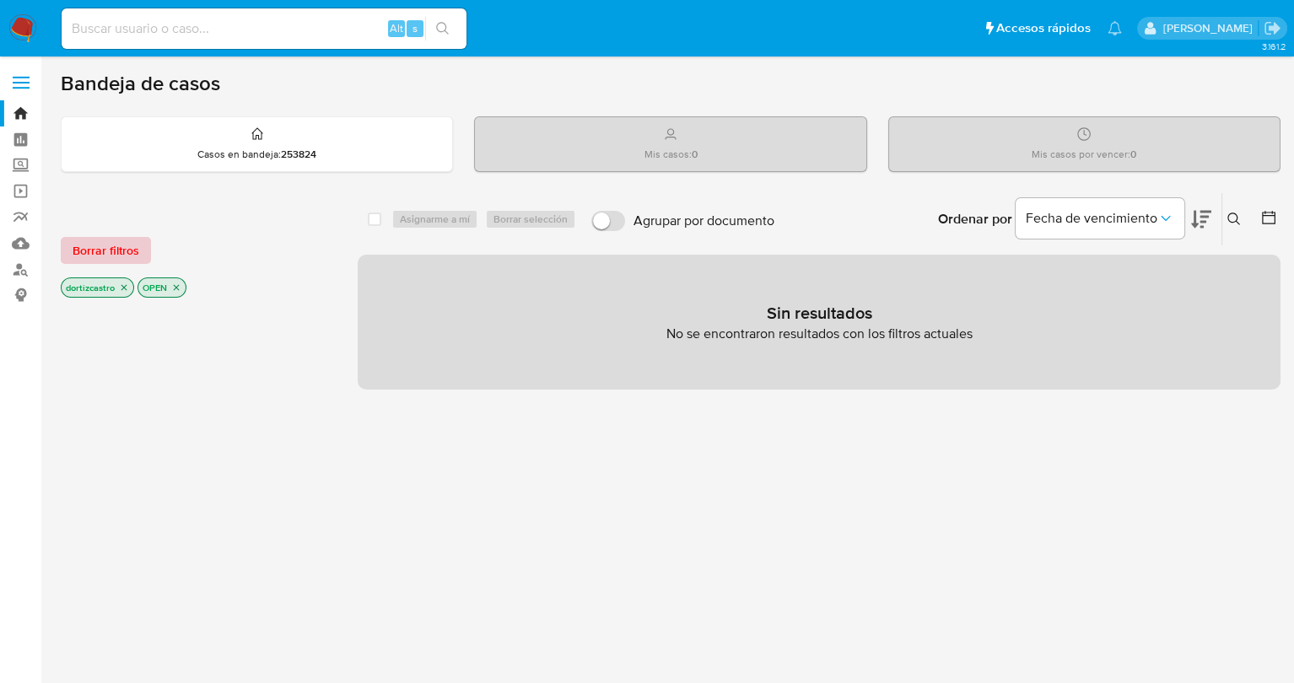
click at [119, 255] on span "Borrar filtros" at bounding box center [106, 251] width 67 height 24
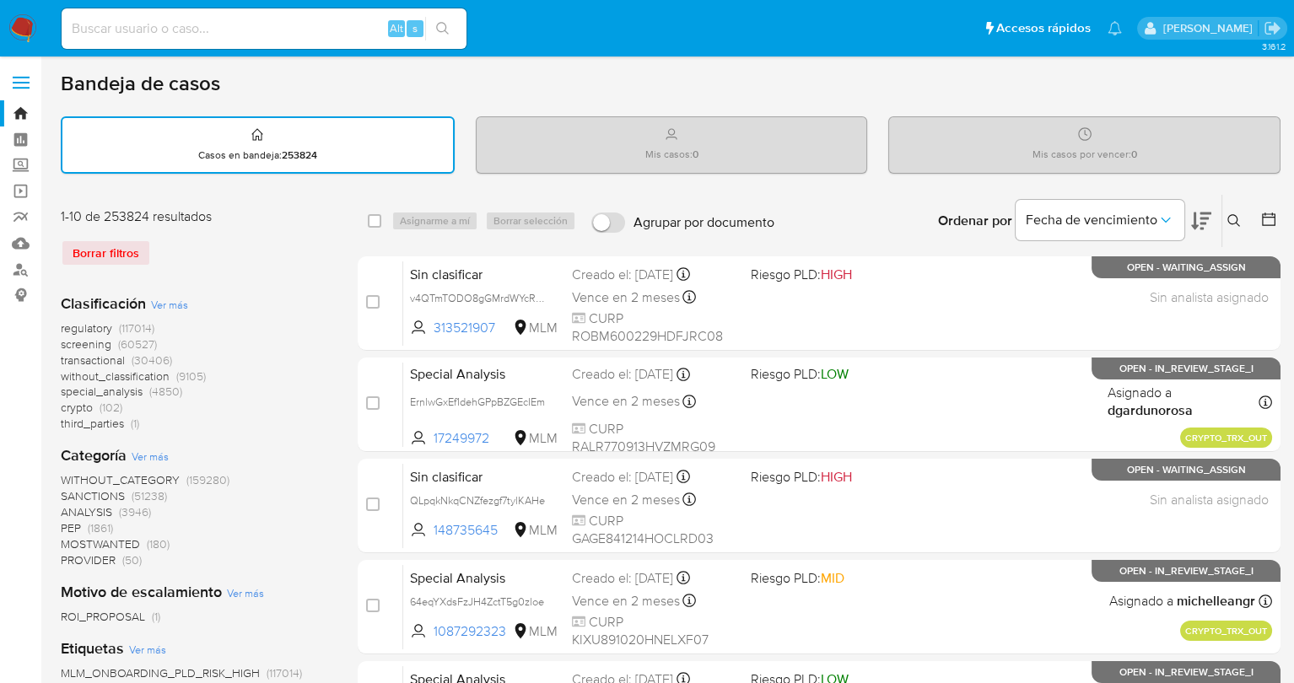
click at [1230, 215] on icon at bounding box center [1234, 220] width 13 height 13
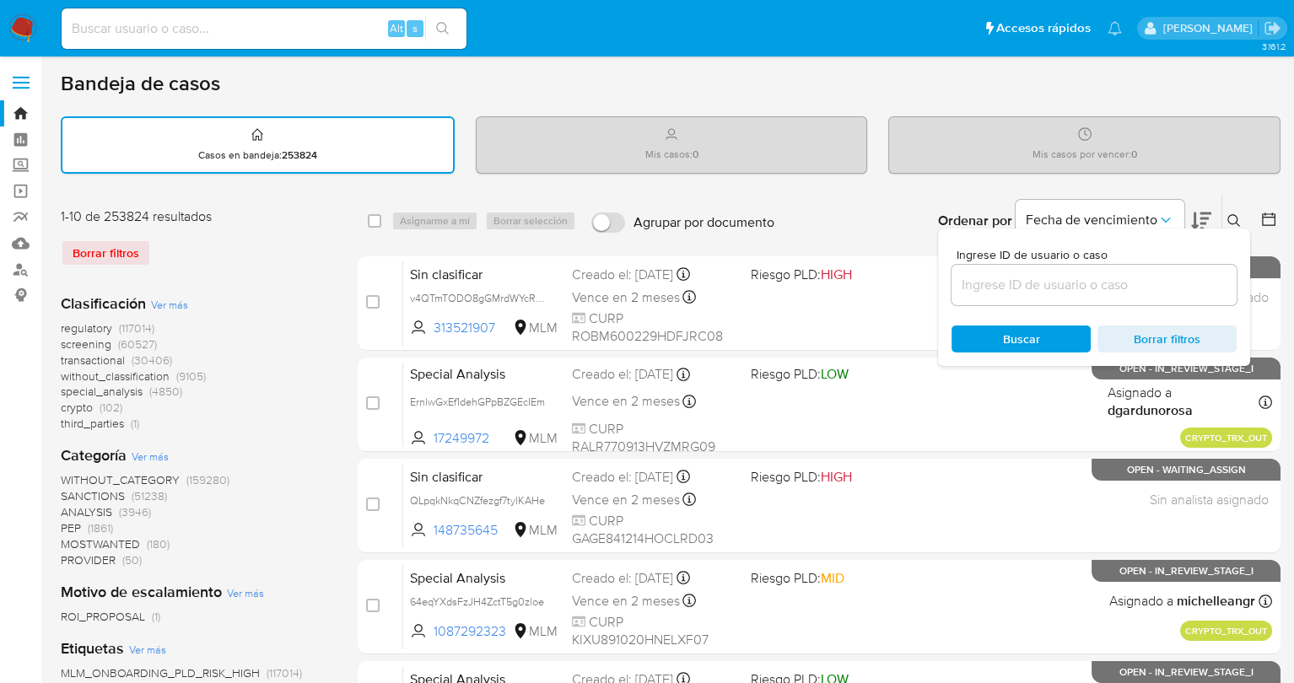
click at [1114, 282] on input at bounding box center [1094, 285] width 285 height 22
drag, startPoint x: 1114, startPoint y: 282, endPoint x: 1042, endPoint y: 274, distance: 72.1
click at [1042, 274] on input at bounding box center [1094, 285] width 285 height 22
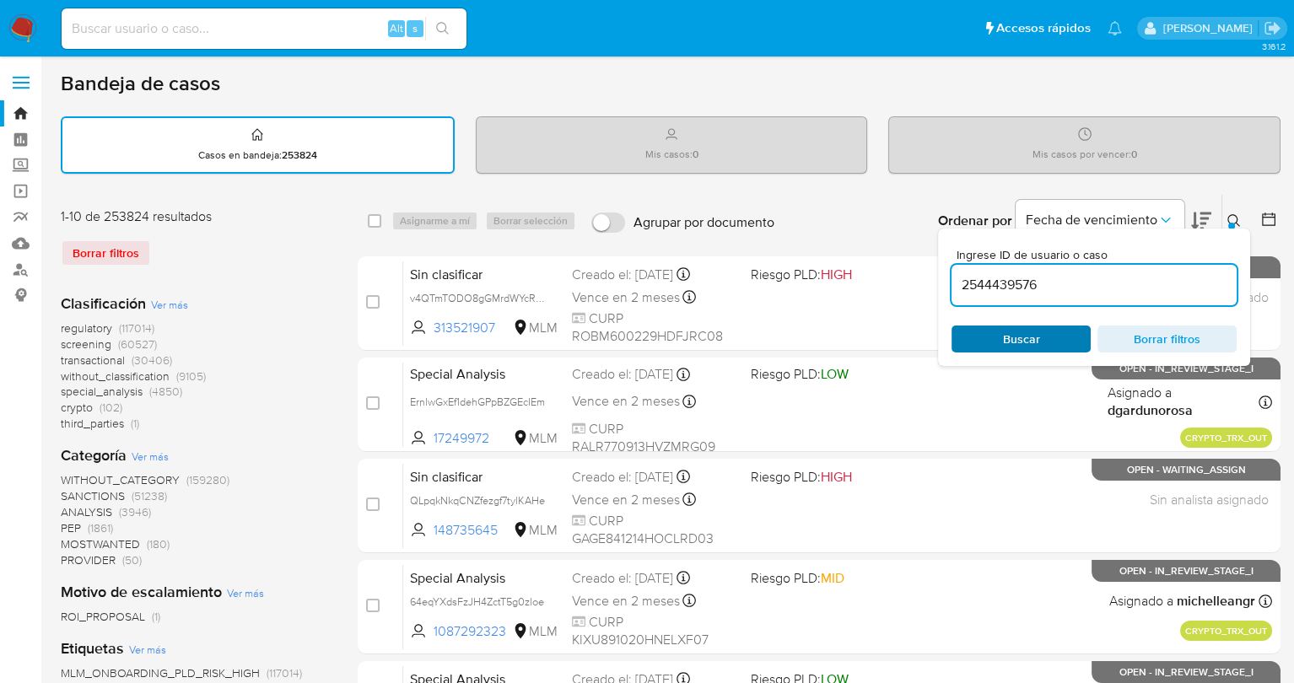
type input "2544439576"
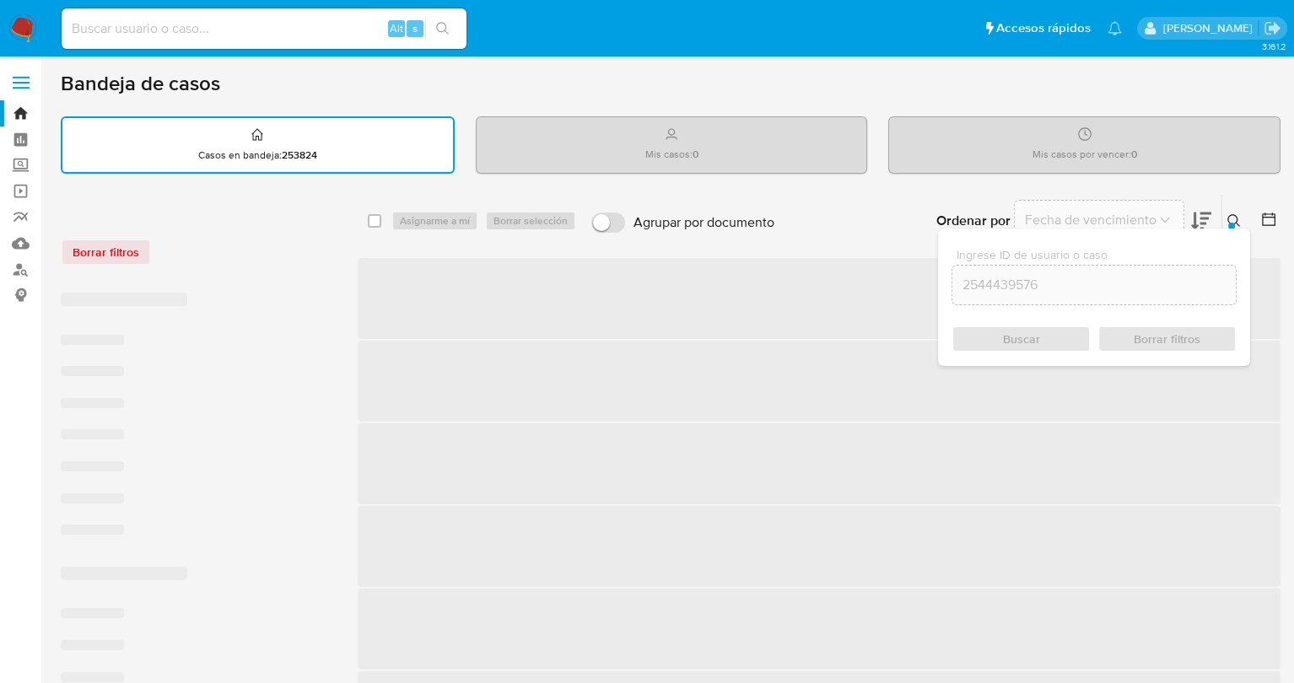
click at [1035, 331] on span "Buscar" at bounding box center [1021, 339] width 37 height 27
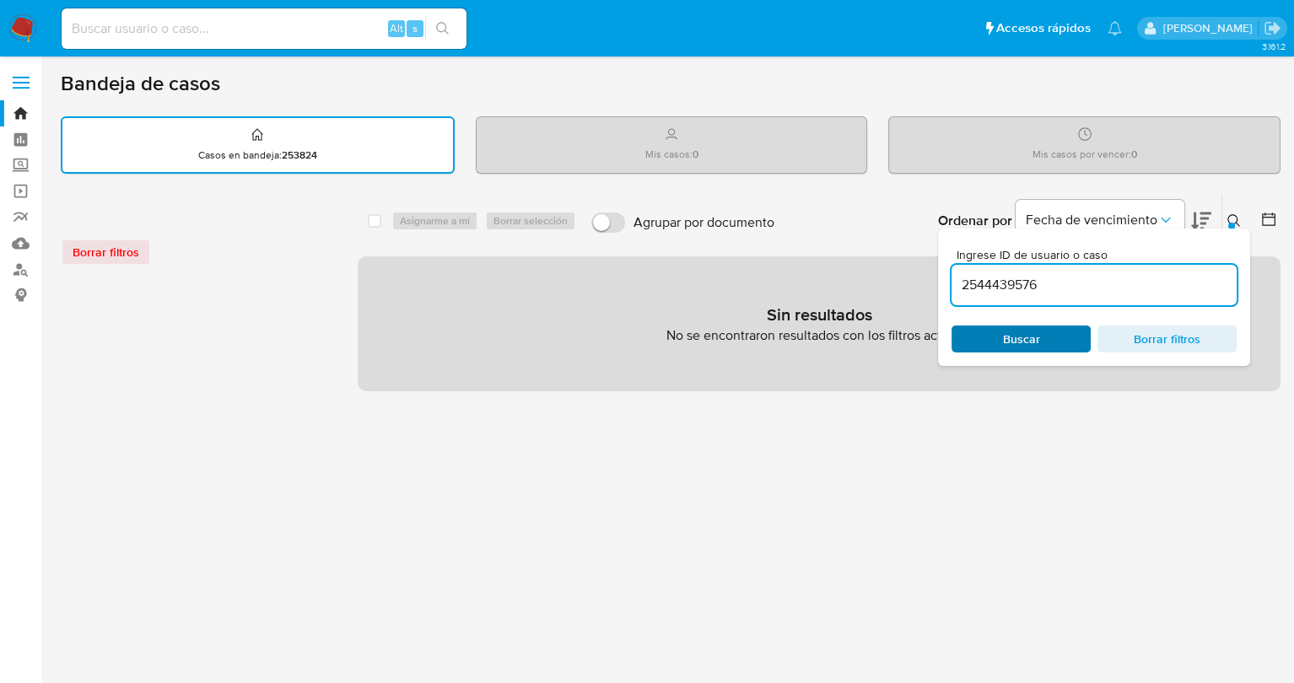
click at [1033, 343] on div "Buscar Borrar filtros" at bounding box center [1094, 339] width 285 height 27
click at [110, 251] on div "Borrar filtros" at bounding box center [196, 252] width 270 height 27
click at [1064, 341] on span "Buscar" at bounding box center [1021, 339] width 116 height 24
click at [15, 111] on link "Bandeja" at bounding box center [100, 113] width 201 height 26
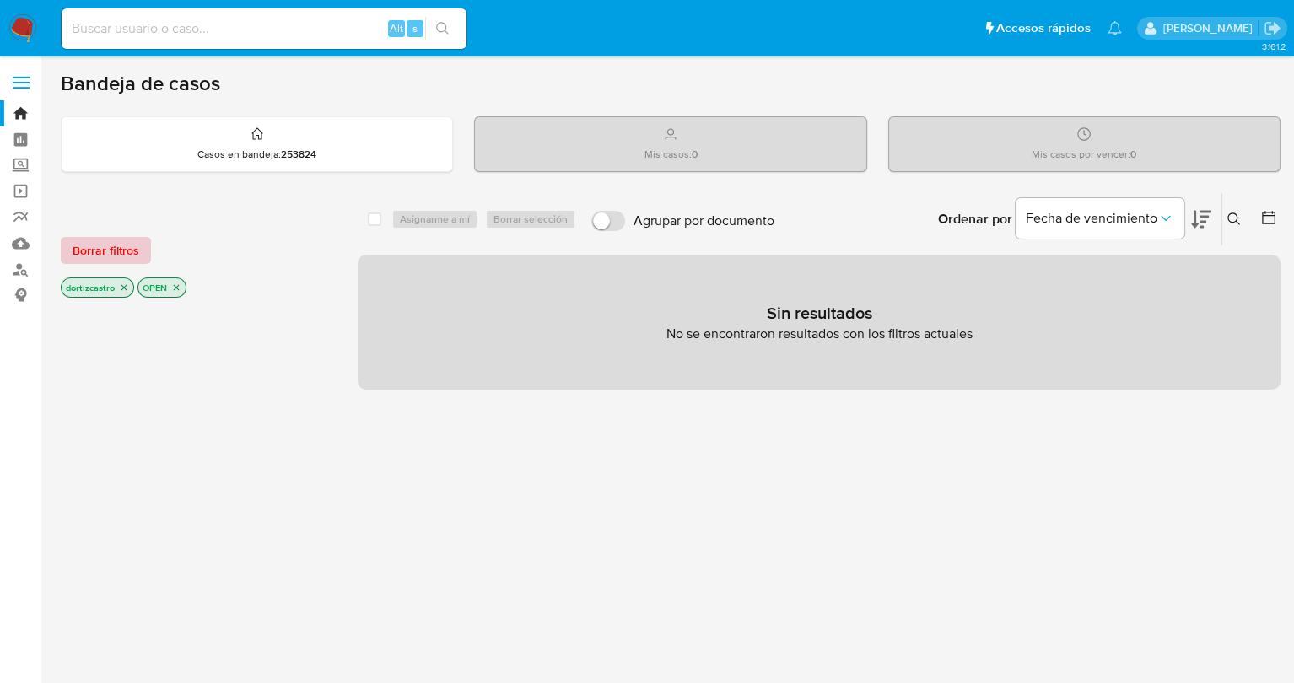
click at [116, 253] on span "Borrar filtros" at bounding box center [106, 251] width 67 height 24
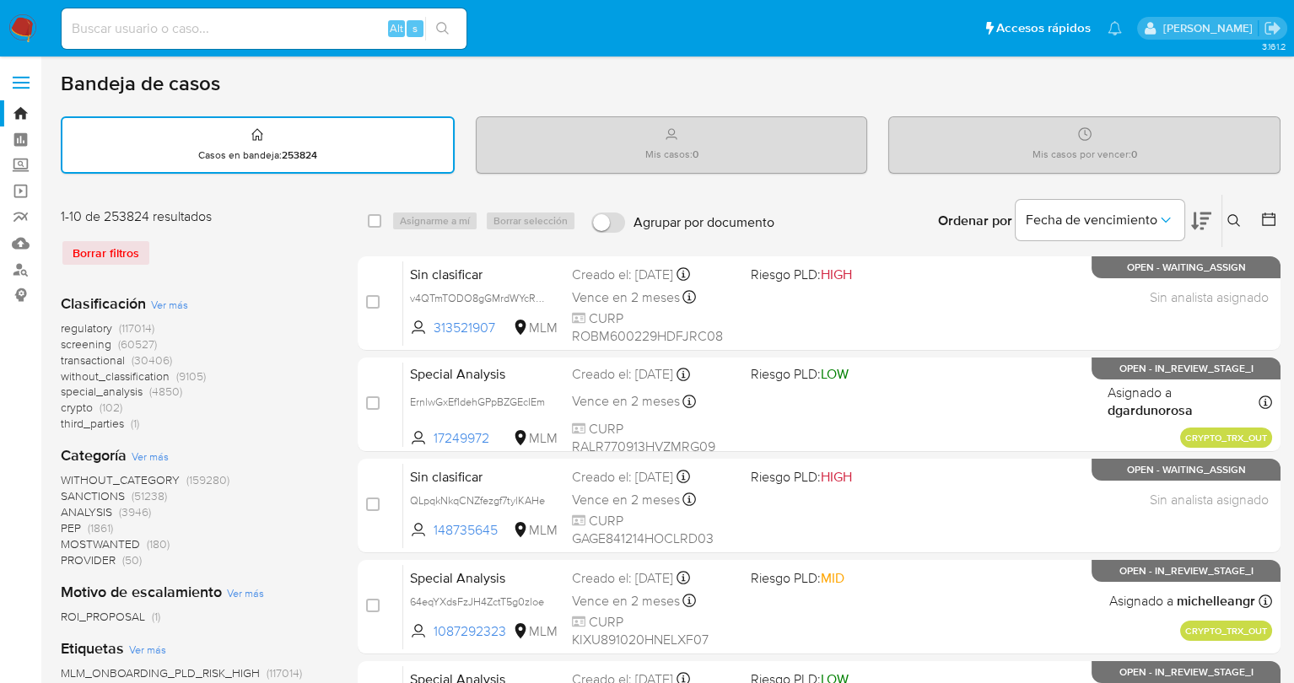
click at [1236, 225] on icon at bounding box center [1234, 220] width 13 height 13
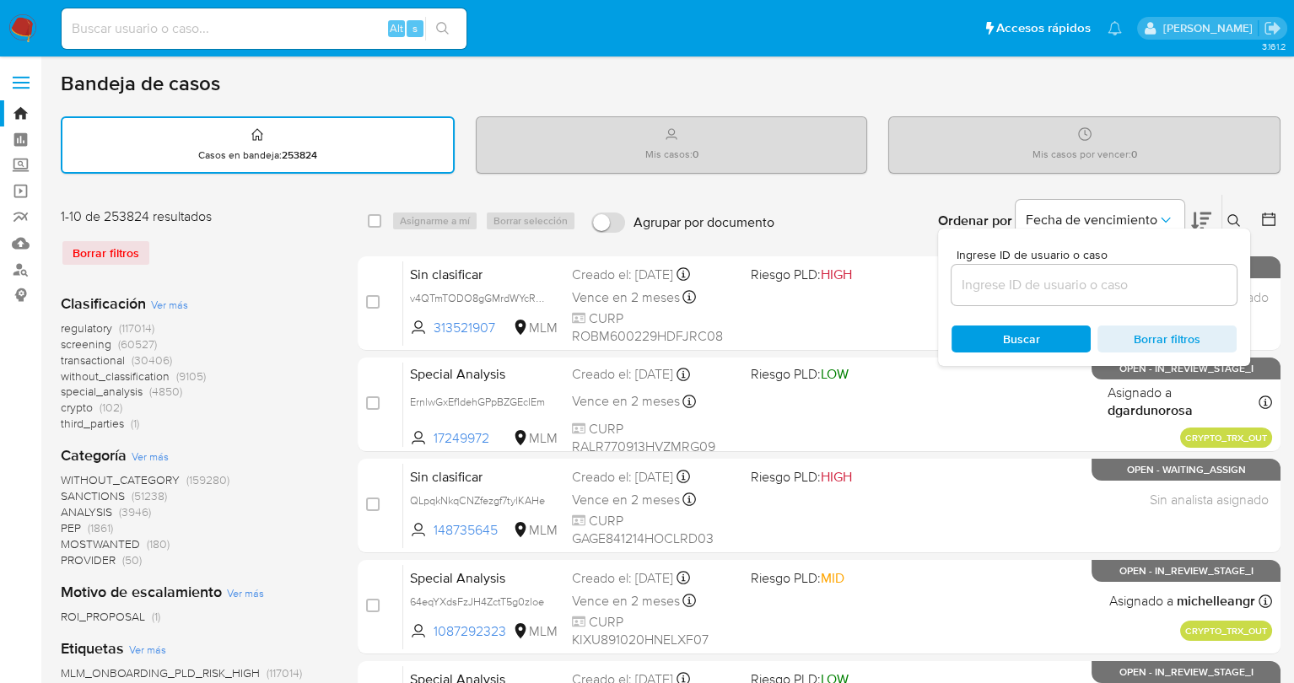
click at [1016, 281] on input at bounding box center [1094, 285] width 285 height 22
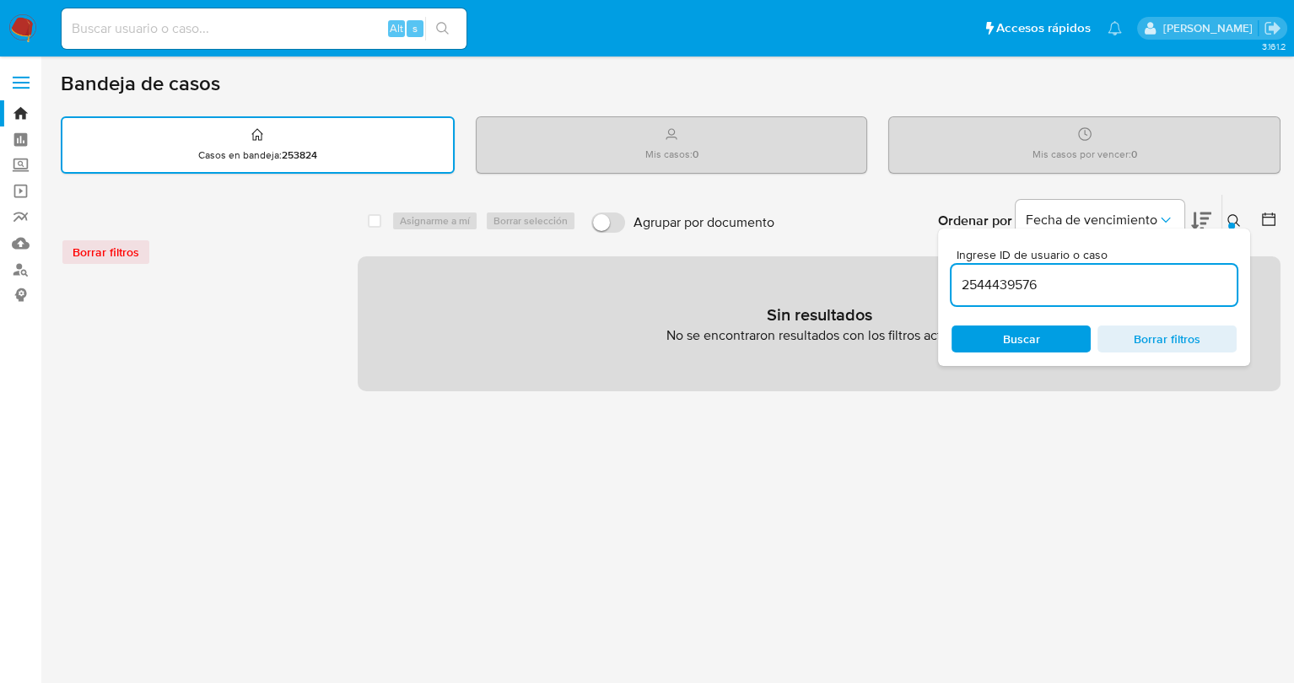
click at [1122, 291] on input "2544439576" at bounding box center [1094, 285] width 285 height 22
type input "2544439576"
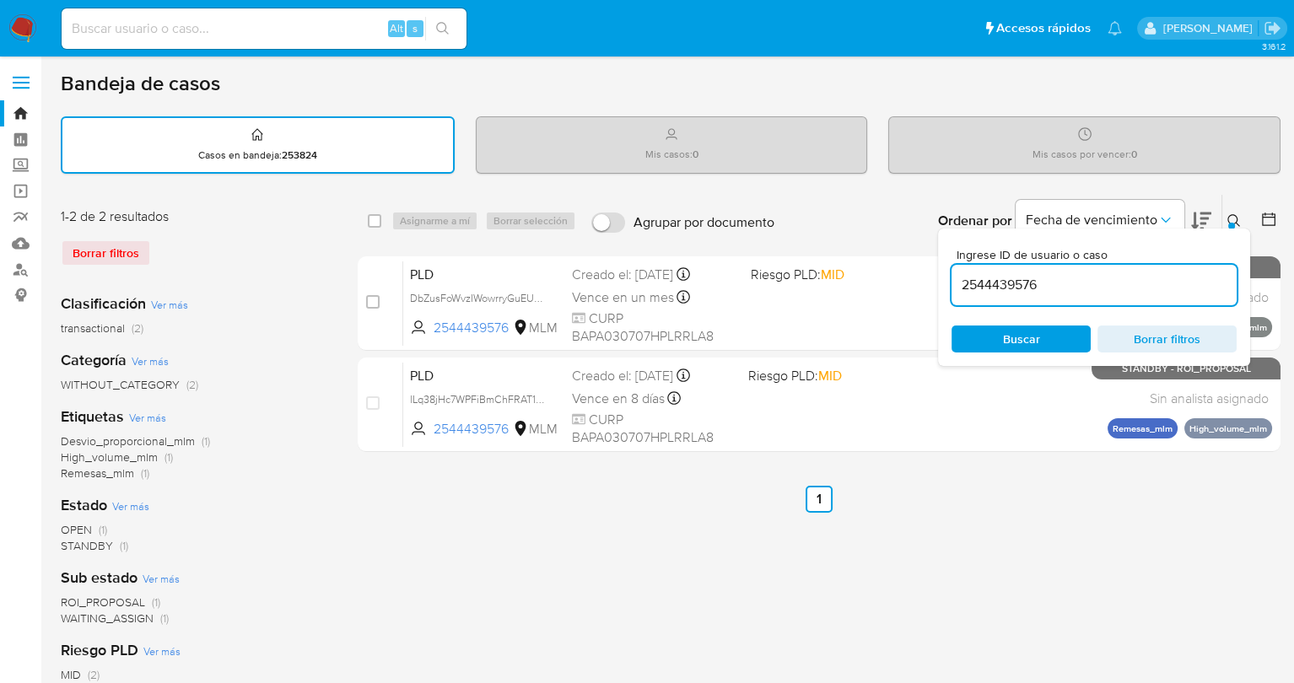
click at [997, 515] on div "select-all-cases-checkbox Asignarme a mí Borrar selección Agrupar por documento…" at bounding box center [819, 564] width 923 height 741
click at [1228, 219] on icon at bounding box center [1234, 220] width 13 height 13
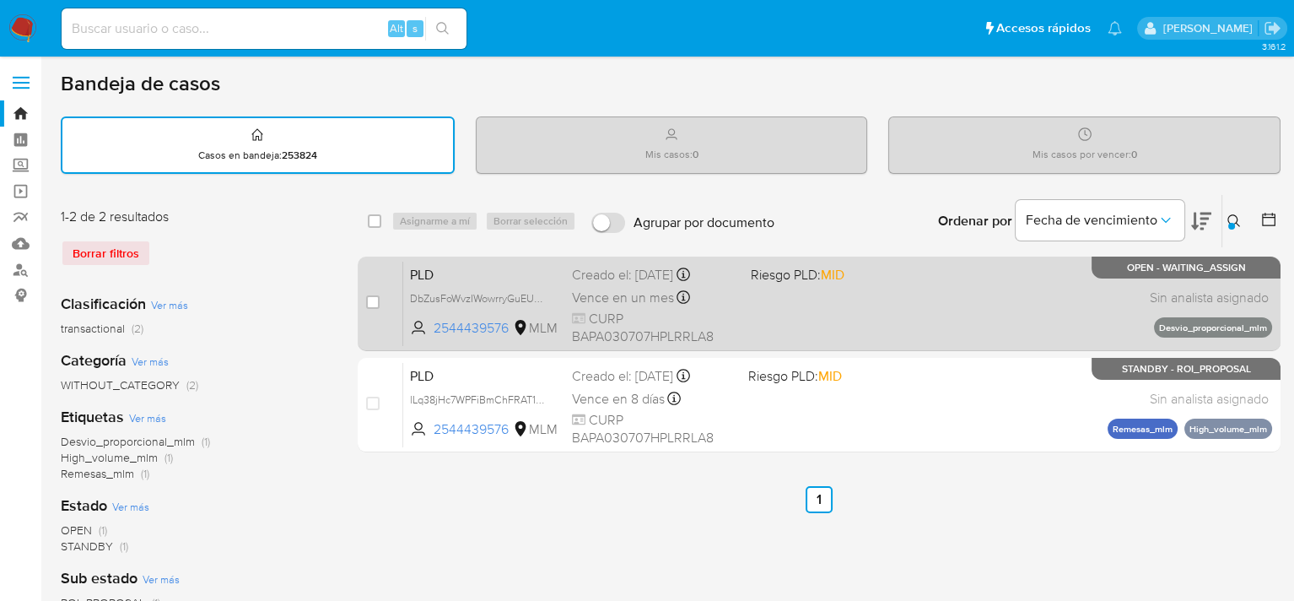
click at [645, 286] on div "Vence en un mes Vence el 11/11/2025 02:13:58" at bounding box center [654, 297] width 165 height 23
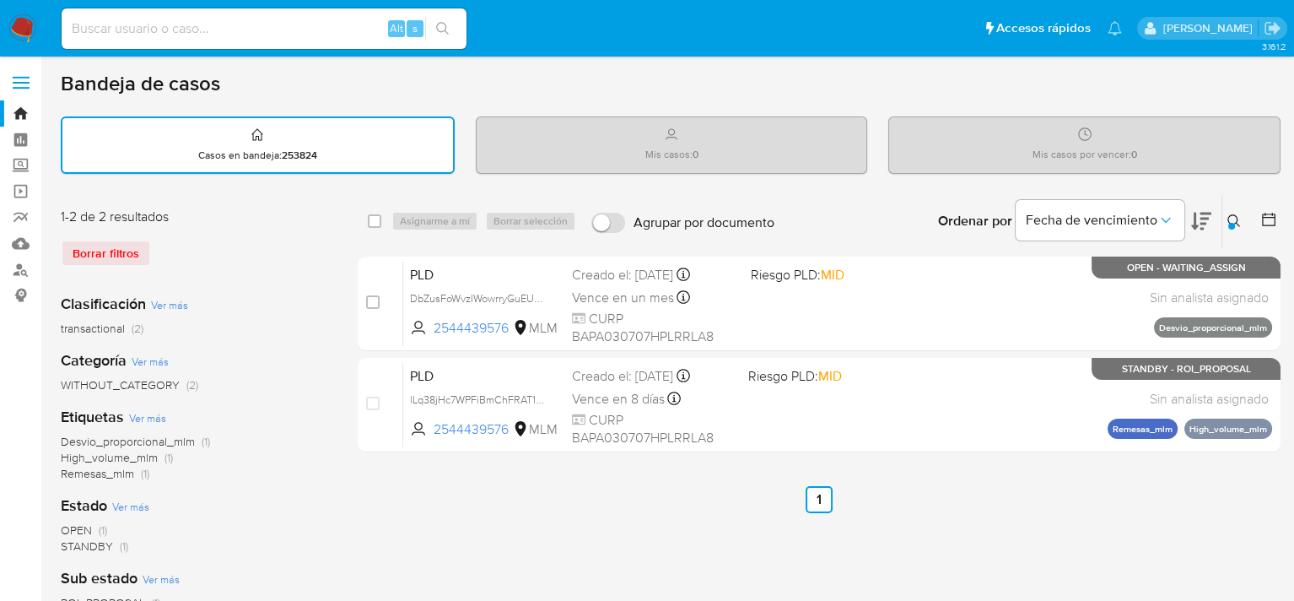
click at [1233, 219] on icon at bounding box center [1234, 220] width 13 height 13
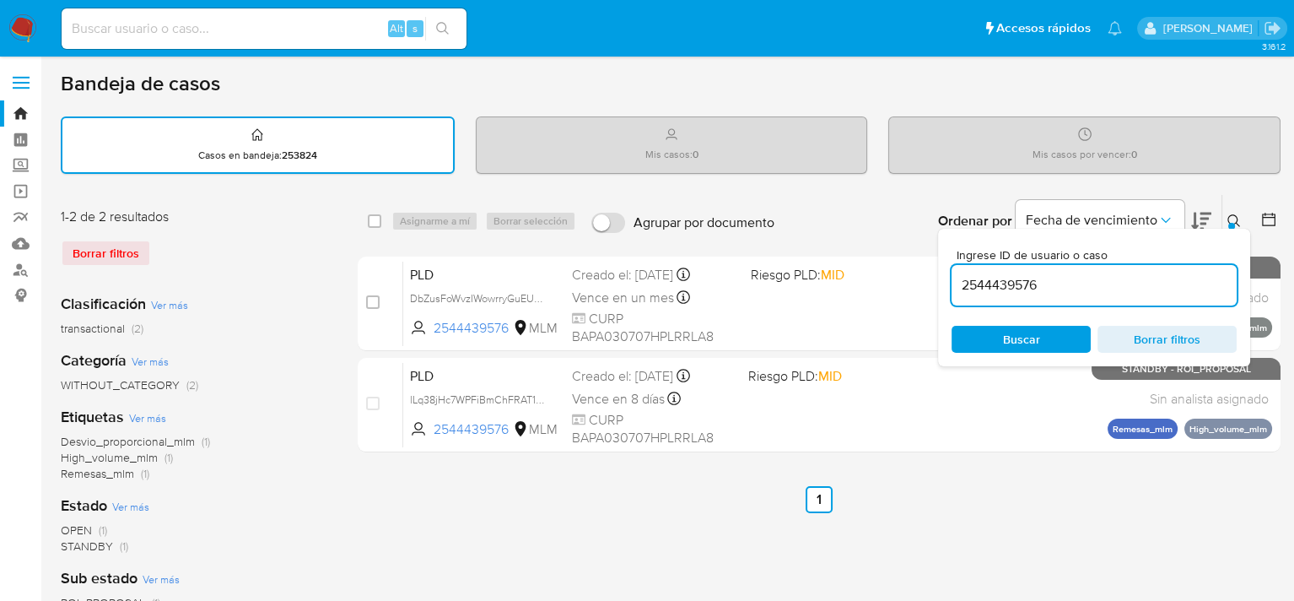
drag, startPoint x: 1074, startPoint y: 283, endPoint x: 1063, endPoint y: 284, distance: 11.1
click at [1073, 283] on input "2544439576" at bounding box center [1094, 285] width 285 height 22
drag, startPoint x: 1050, startPoint y: 284, endPoint x: 937, endPoint y: 285, distance: 113.1
click at [938, 285] on div "Ingrese ID de usuario o caso 2544439576 Buscar Borrar filtros" at bounding box center [1094, 298] width 312 height 138
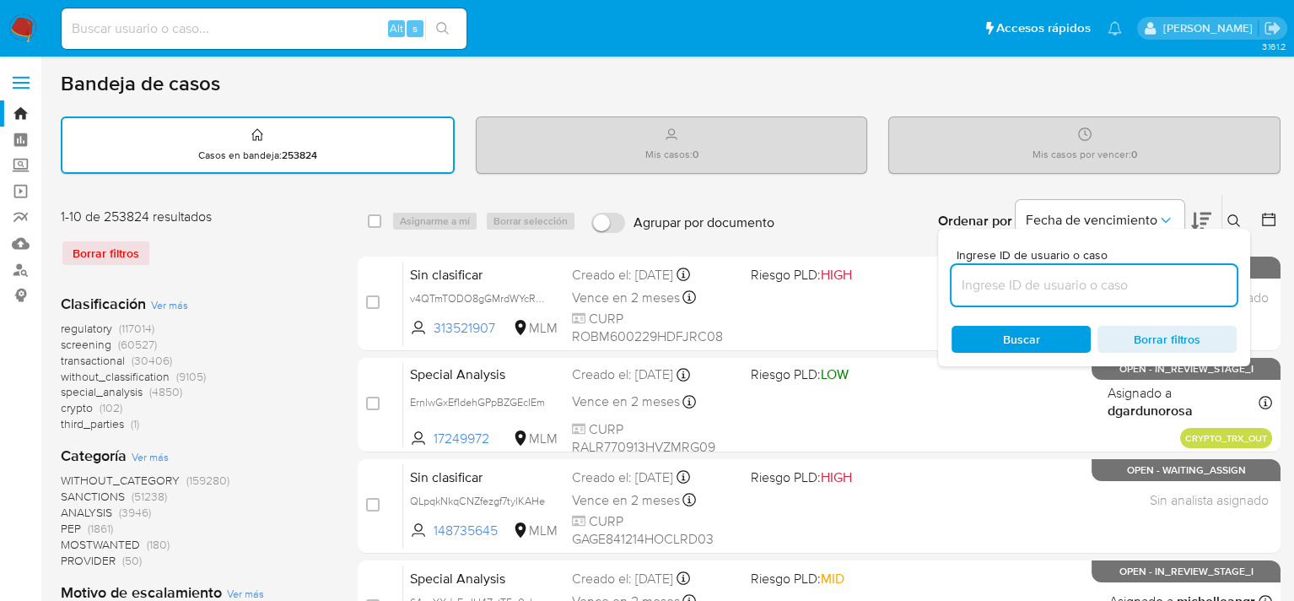
click at [1051, 284] on input at bounding box center [1094, 285] width 285 height 22
paste input "1400473419"
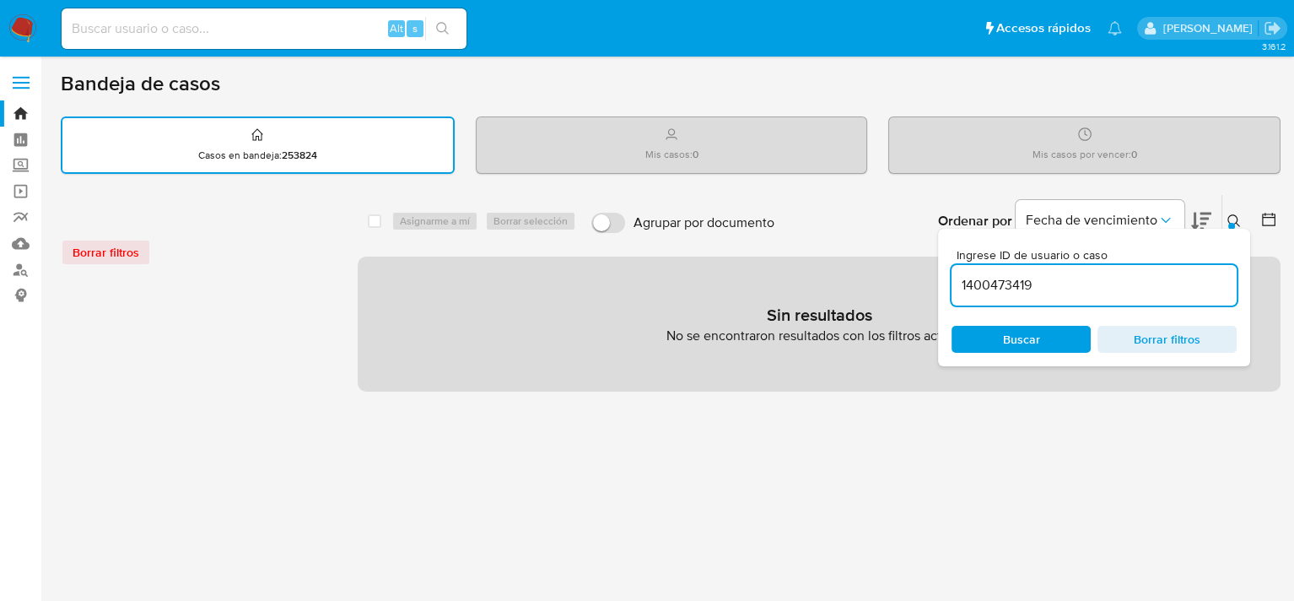
click at [1048, 293] on input "1400473419" at bounding box center [1094, 285] width 285 height 22
type input "1400473419"
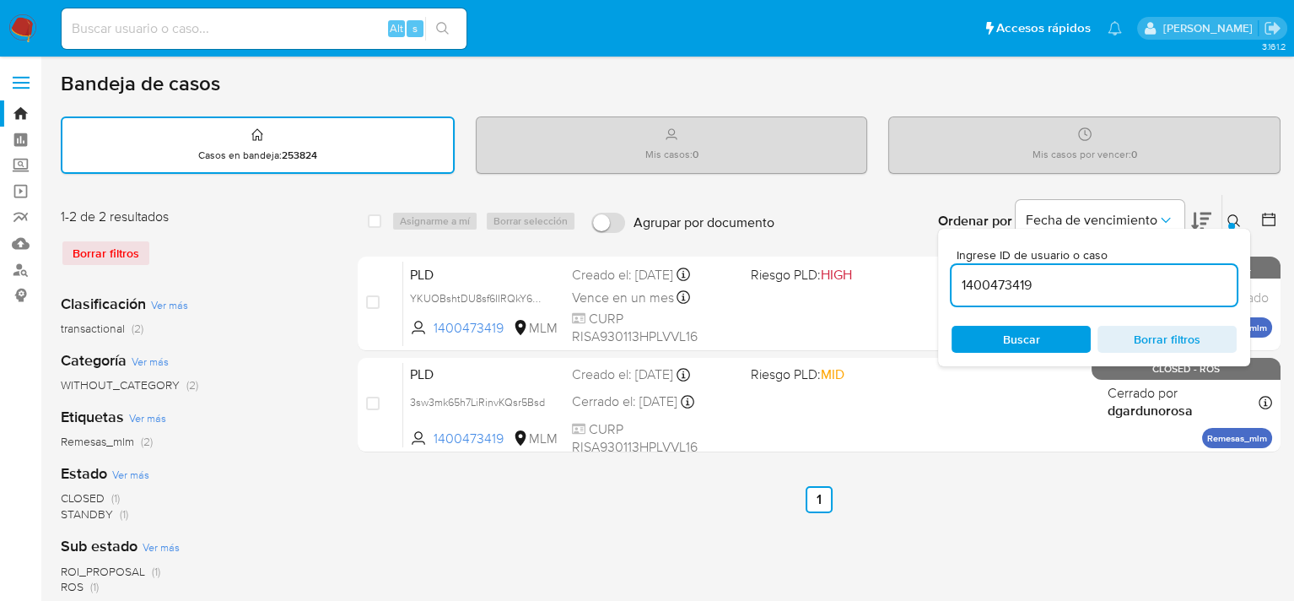
click at [1044, 342] on span "Buscar" at bounding box center [1021, 339] width 116 height 24
click at [1229, 220] on icon at bounding box center [1234, 220] width 13 height 13
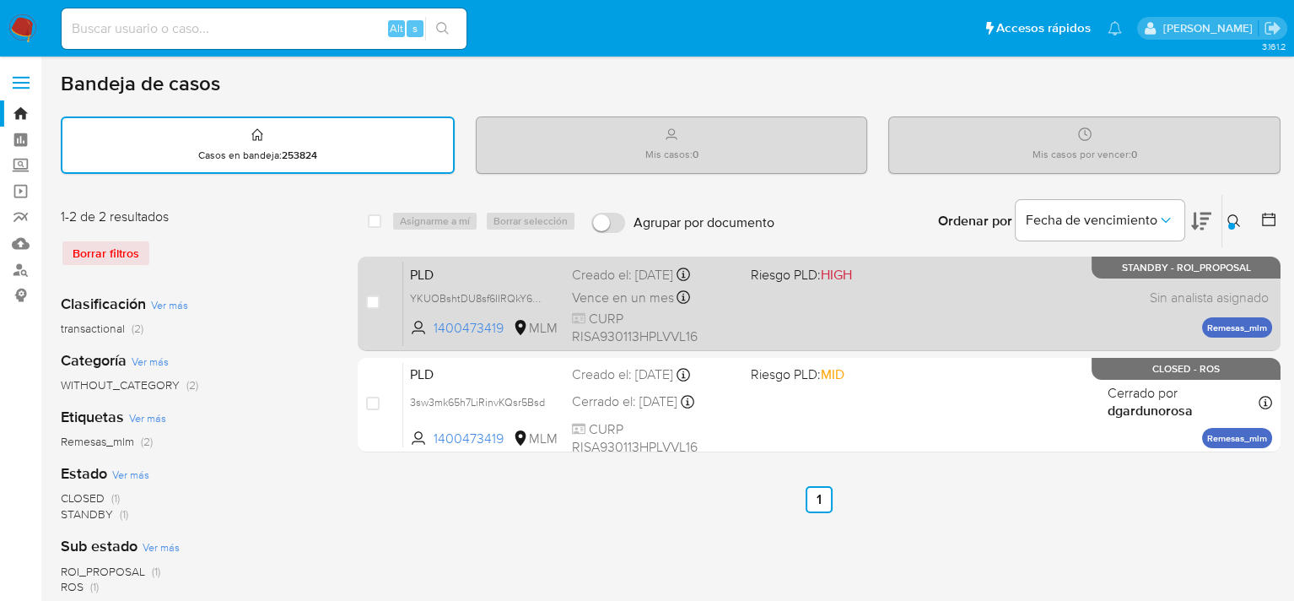
click at [769, 298] on div "PLD YKUOBshtDU8sf6IIRQkY669M 1400473419 MLM Riesgo PLD: HIGH Creado el: 12/09/2…" at bounding box center [837, 303] width 869 height 85
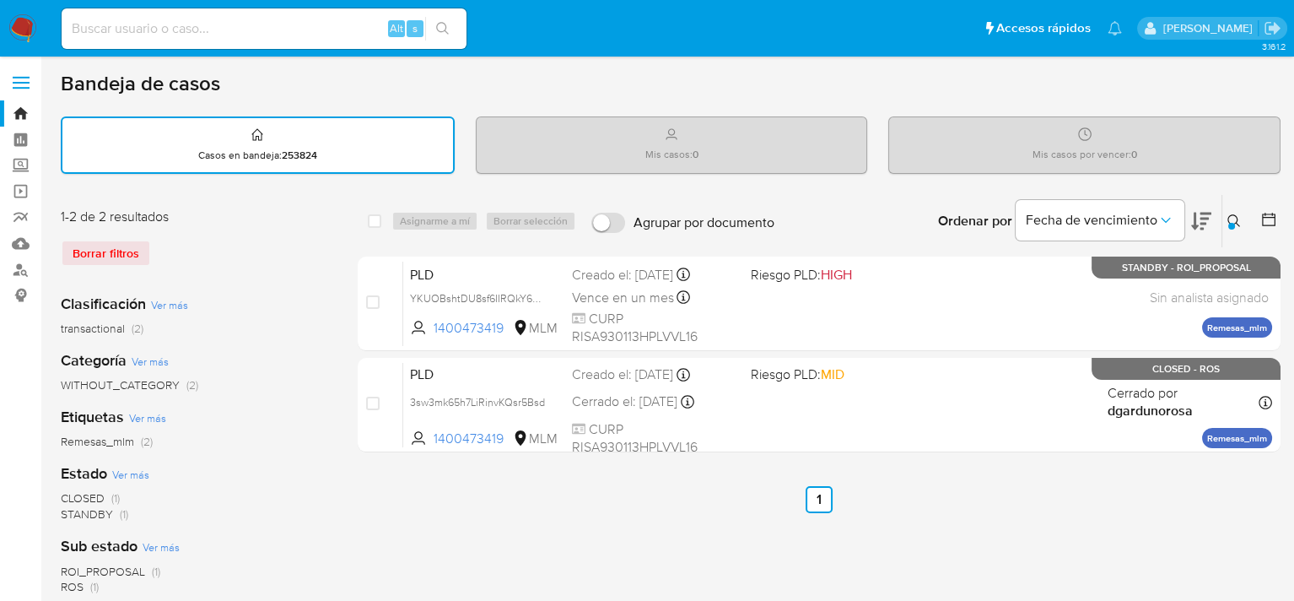
click at [1233, 223] on div at bounding box center [1231, 226] width 7 height 7
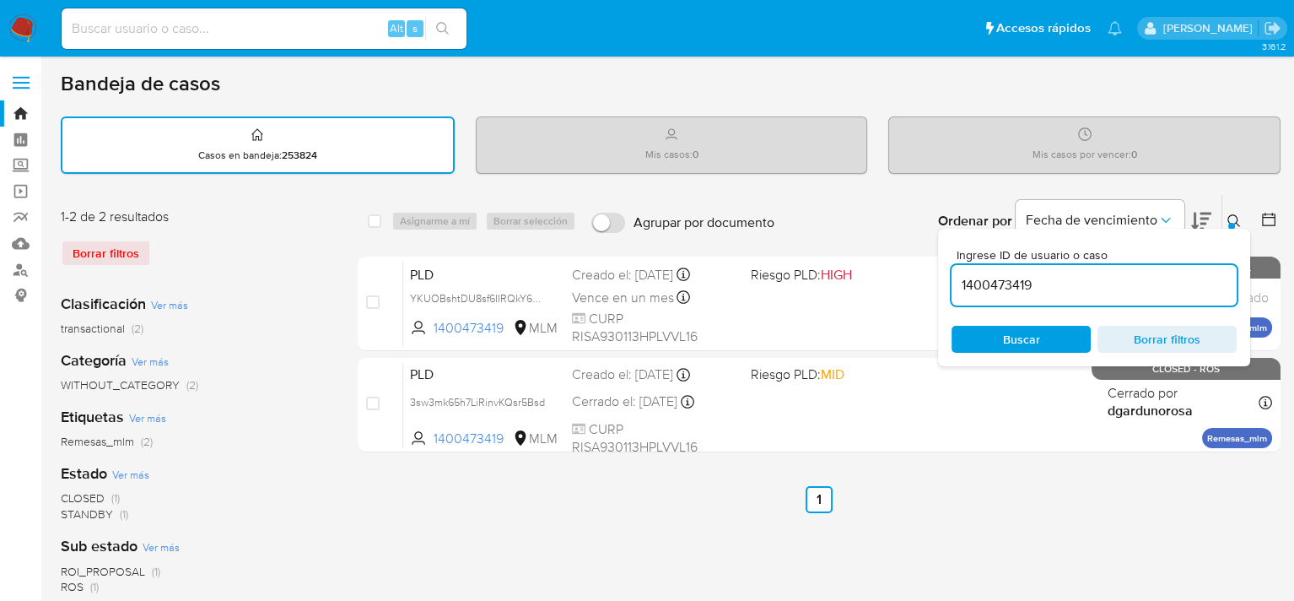
drag, startPoint x: 1047, startPoint y: 289, endPoint x: 952, endPoint y: 288, distance: 95.3
click at [952, 288] on input "1400473419" at bounding box center [1094, 285] width 285 height 22
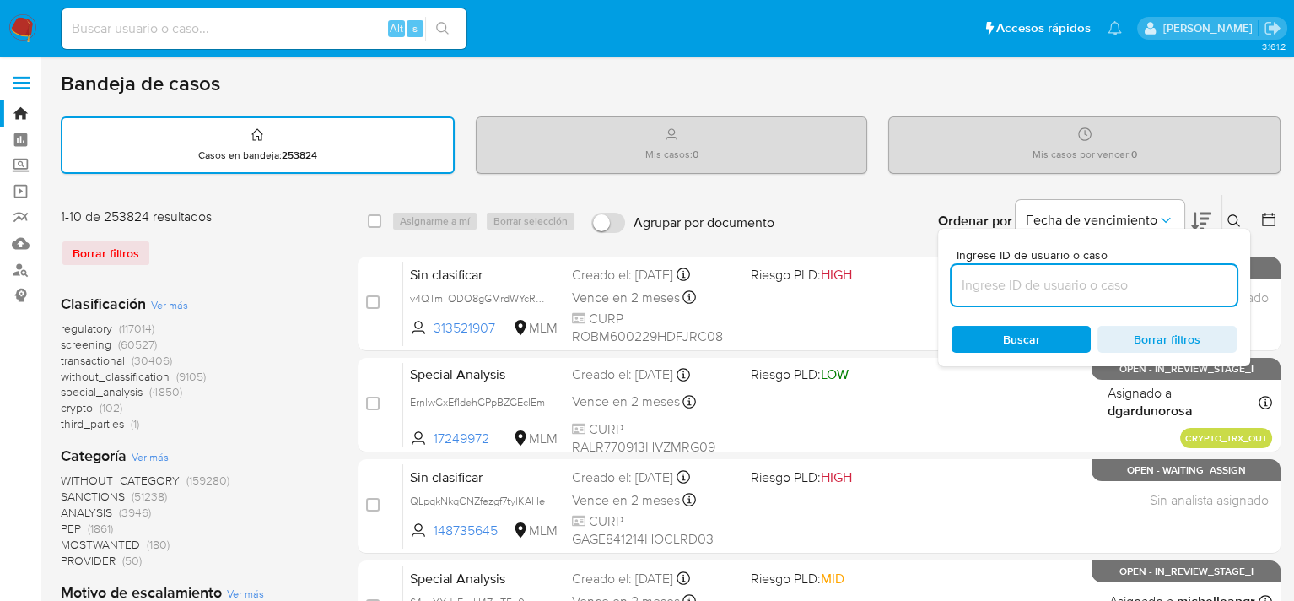
click at [990, 294] on div at bounding box center [1094, 285] width 285 height 40
click at [992, 287] on input at bounding box center [1094, 285] width 285 height 22
paste input "2512491546"
type input "2512491546"
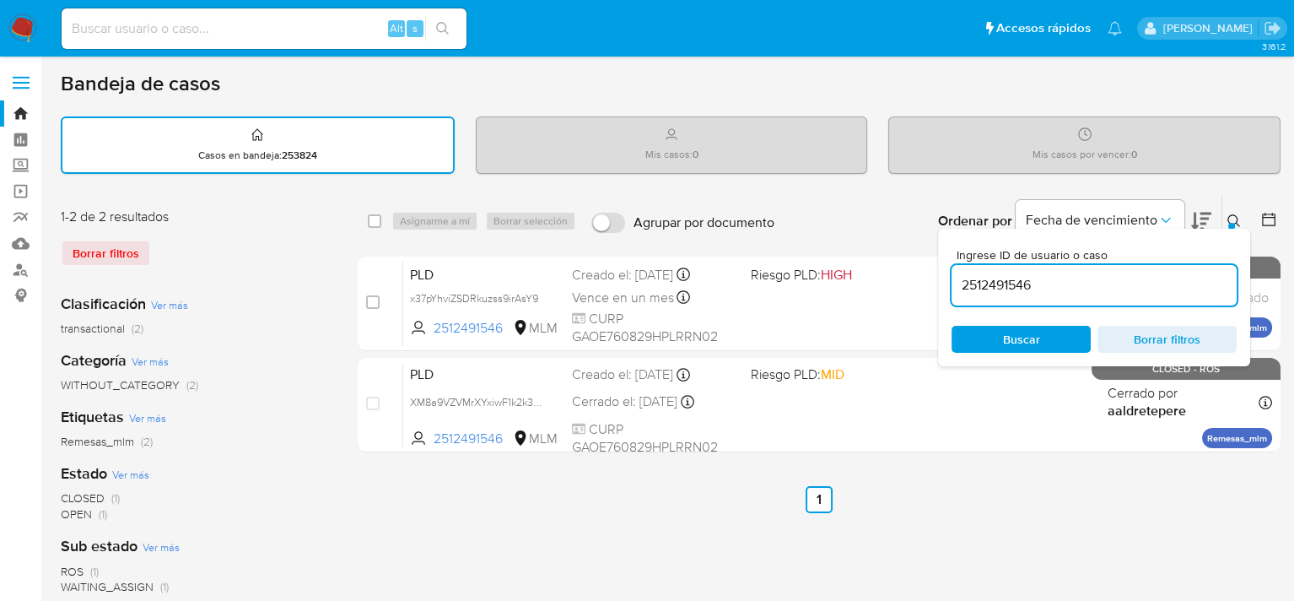
click at [1008, 334] on span "Buscar" at bounding box center [1021, 339] width 37 height 27
click at [1012, 337] on span "Buscar" at bounding box center [1021, 339] width 37 height 27
click at [1030, 516] on div "select-all-cases-checkbox Asignarme a mí Borrar selección Agrupar por documento…" at bounding box center [819, 564] width 923 height 741
click at [1237, 221] on icon at bounding box center [1234, 220] width 13 height 13
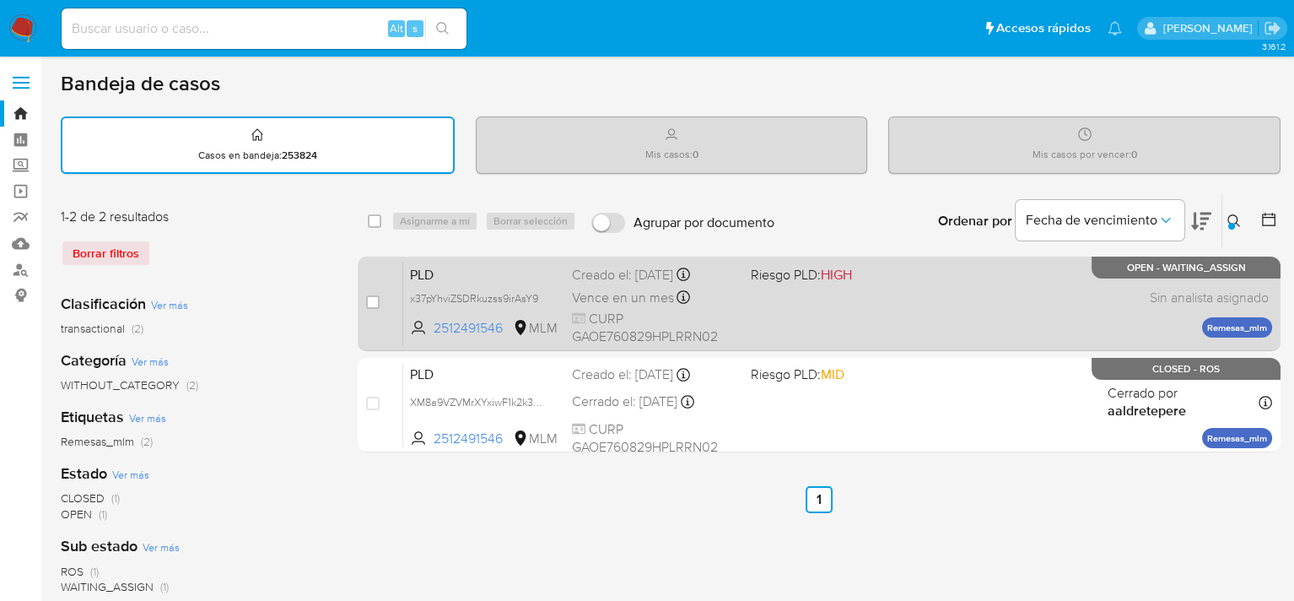
click at [867, 320] on div "PLD x37pYhviZSDRkuzss9irAsY9 2512491546 MLM Riesgo PLD: HIGH Creado el: 12/09/2…" at bounding box center [837, 303] width 869 height 85
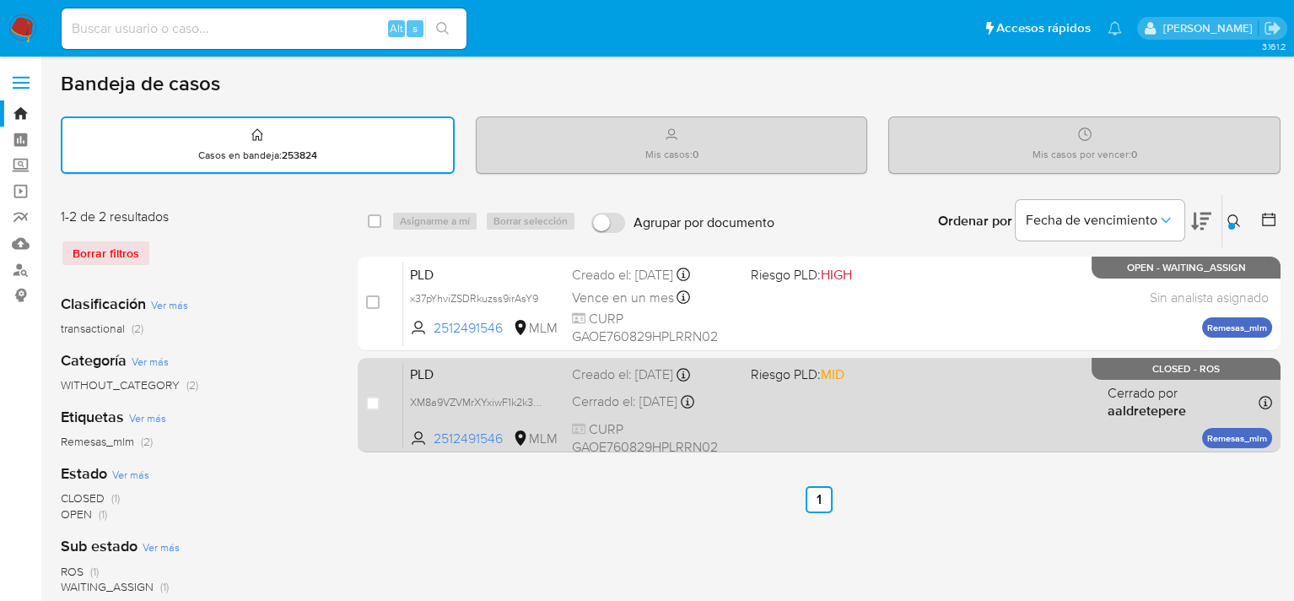
click at [633, 392] on div "Cerrado el: 08/09/2025 Cerrado el: 08/09/2025 11:52:09" at bounding box center [654, 401] width 165 height 19
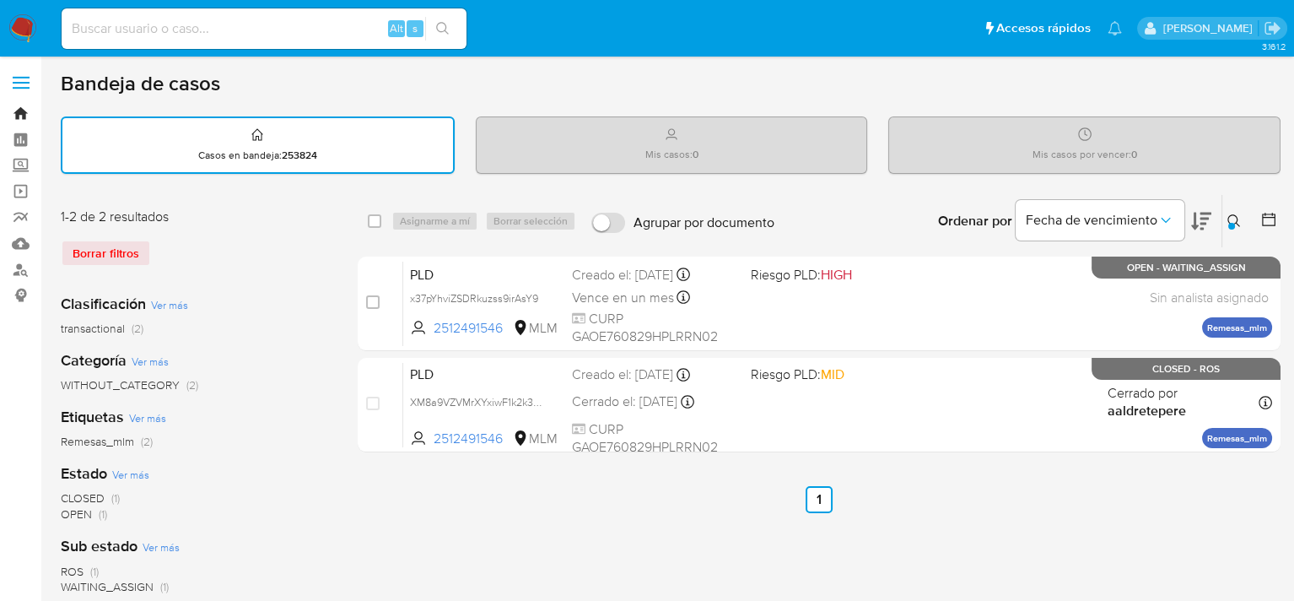
click at [20, 116] on link "Bandeja" at bounding box center [100, 113] width 201 height 26
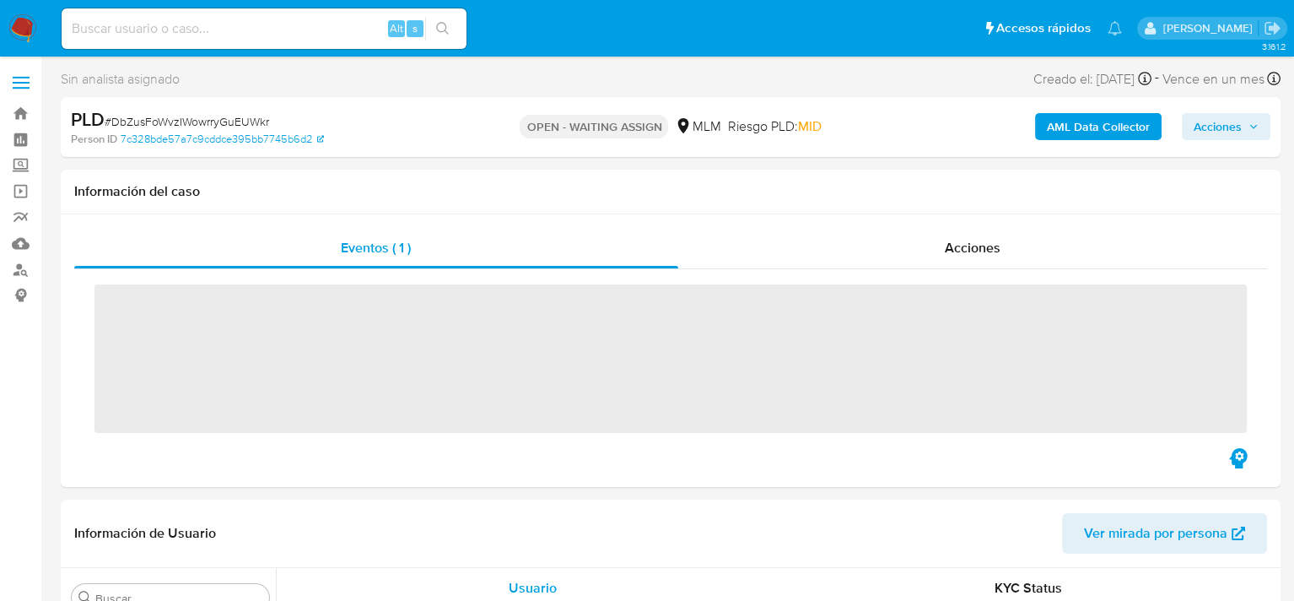
scroll to position [794, 0]
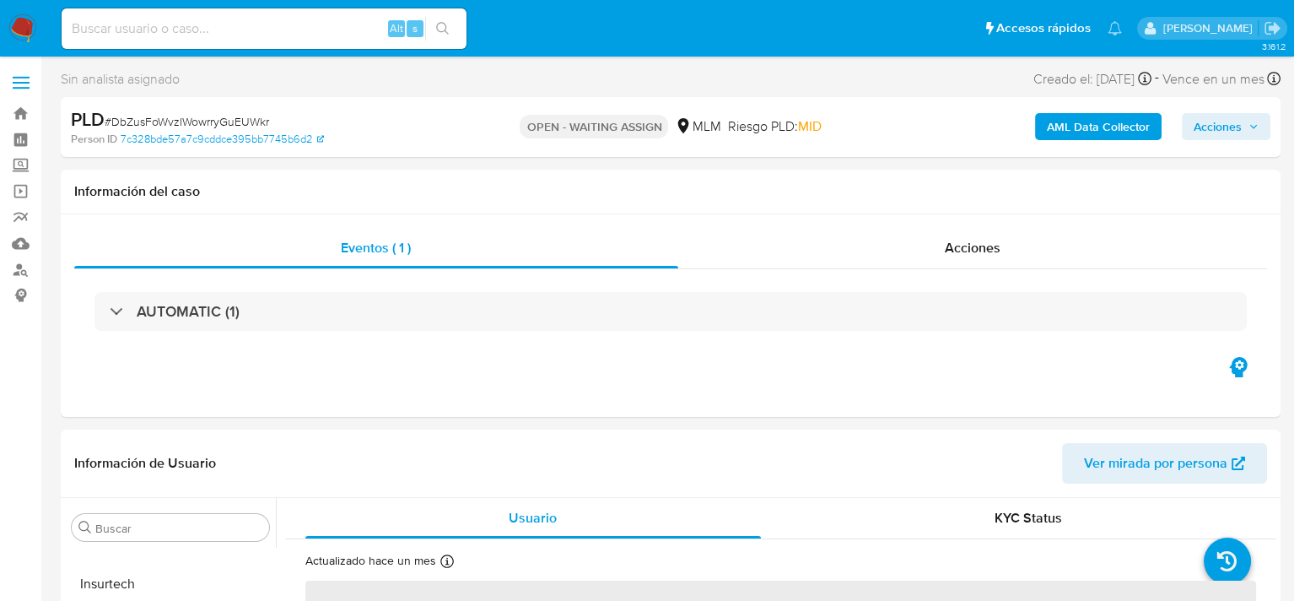
select select "10"
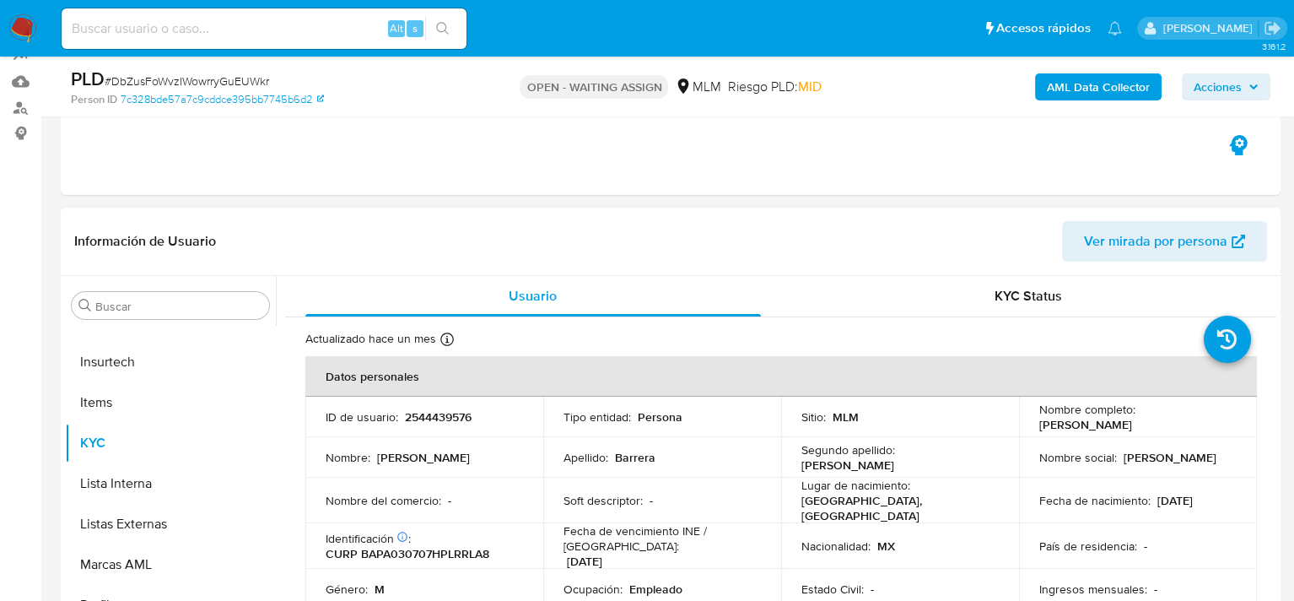
scroll to position [337, 0]
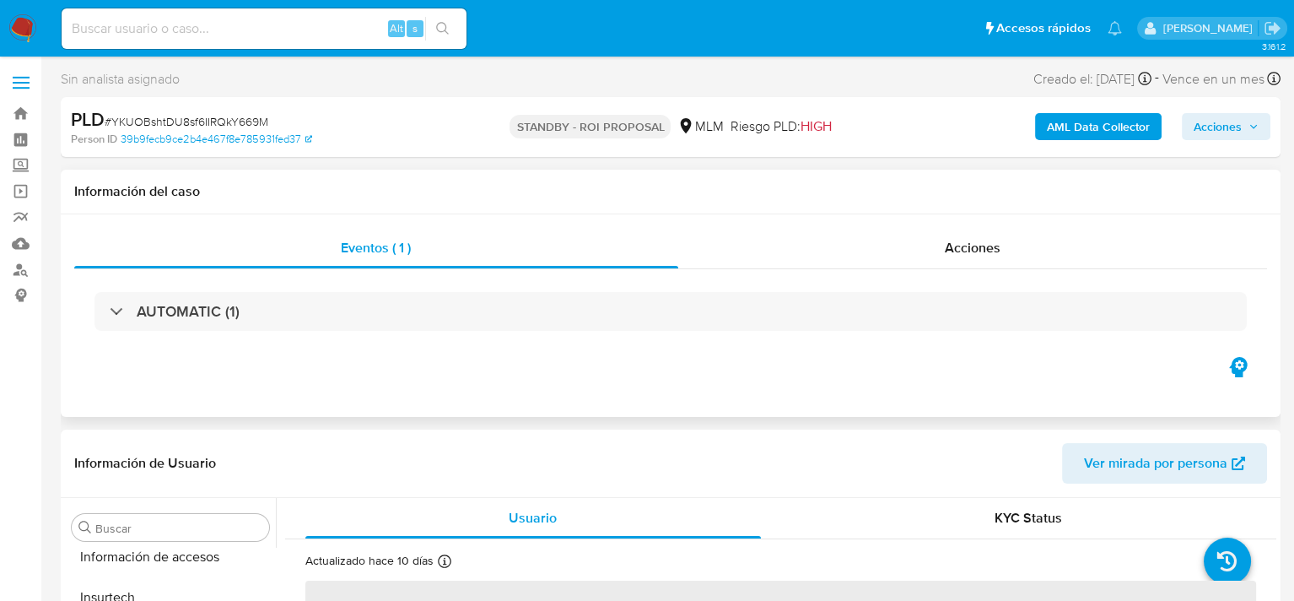
scroll to position [794, 0]
select select "10"
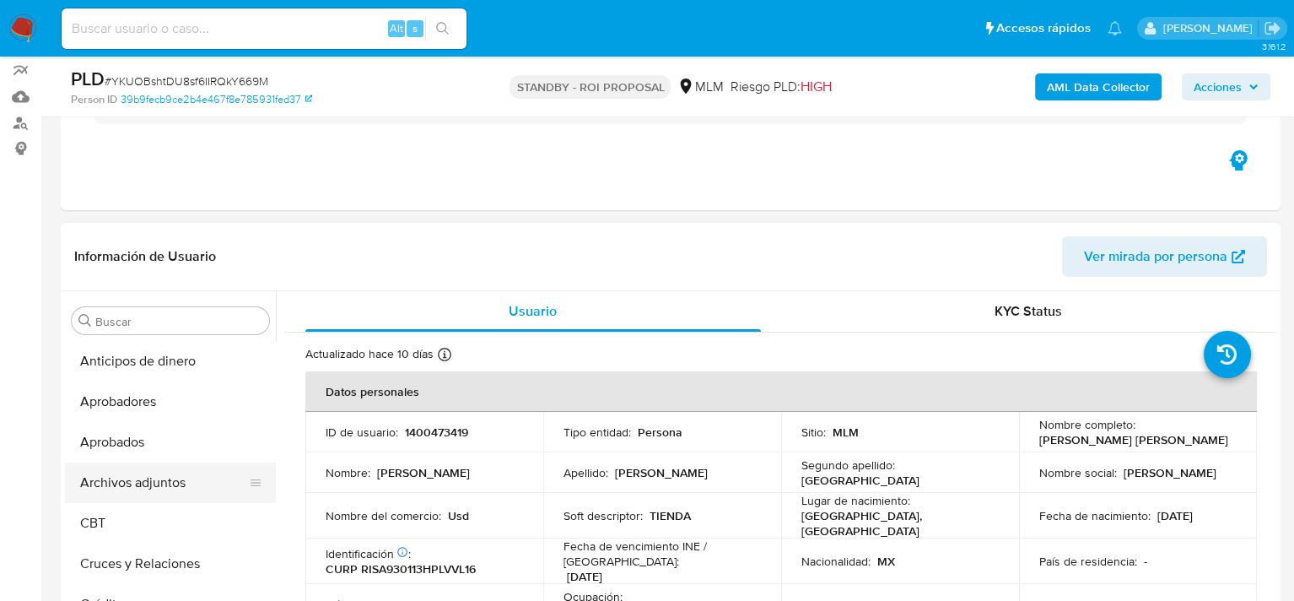
scroll to position [253, 0]
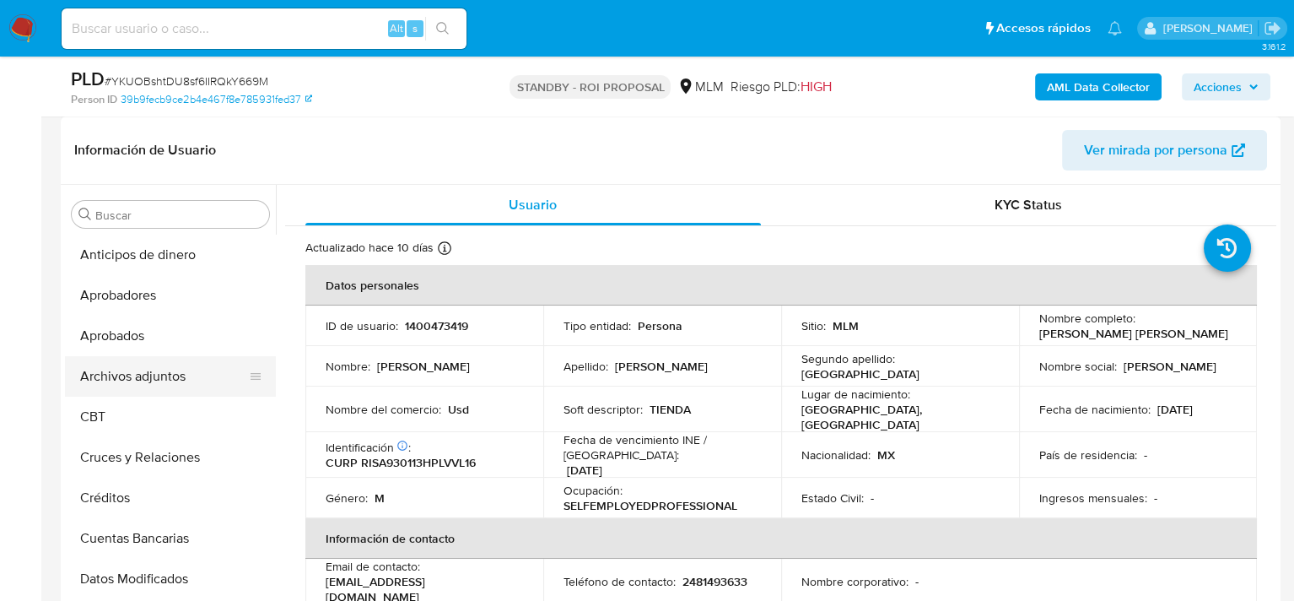
click at [138, 365] on button "Archivos adjuntos" at bounding box center [163, 376] width 197 height 40
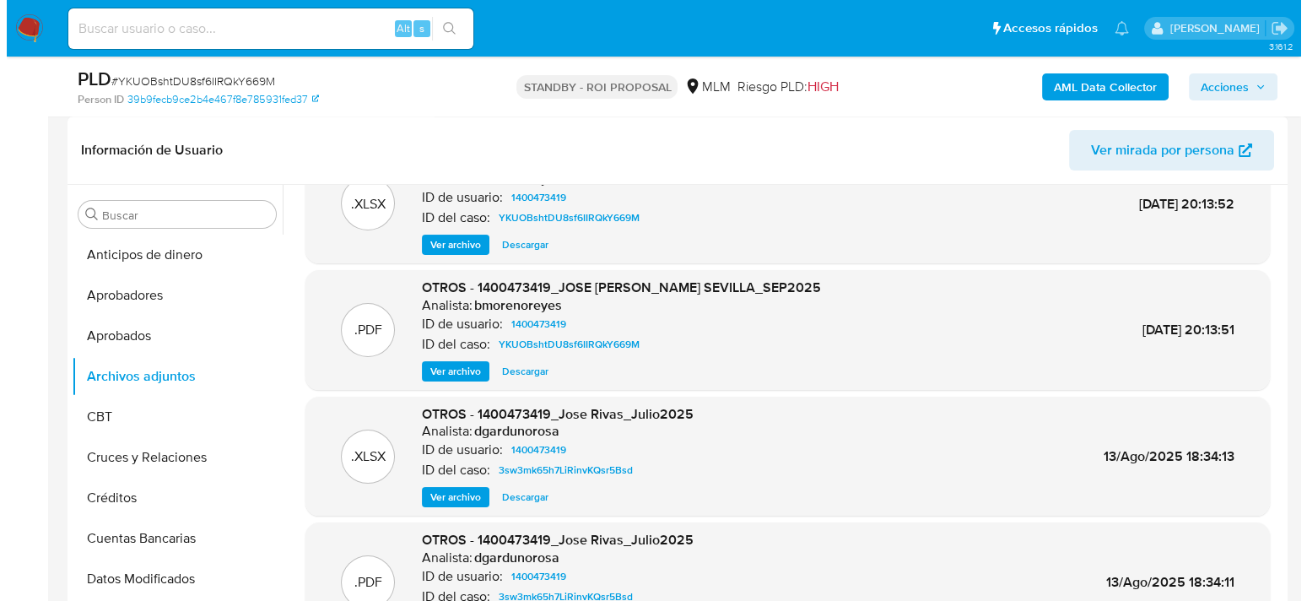
scroll to position [94, 0]
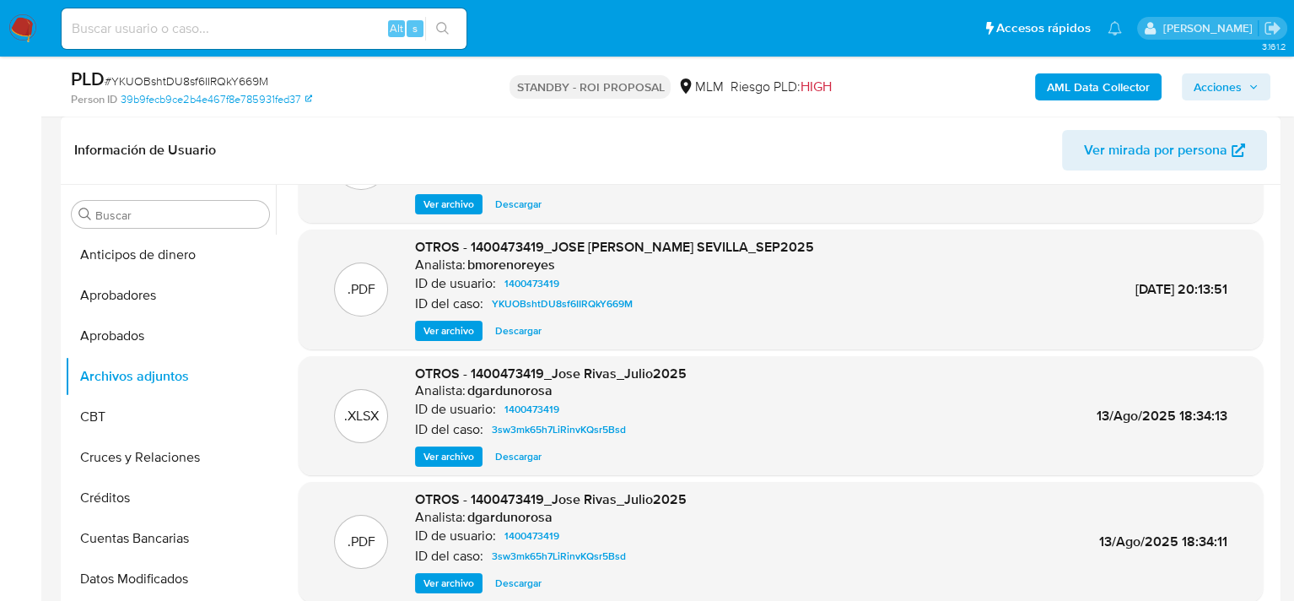
click at [436, 327] on span "Ver archivo" at bounding box center [449, 330] width 51 height 17
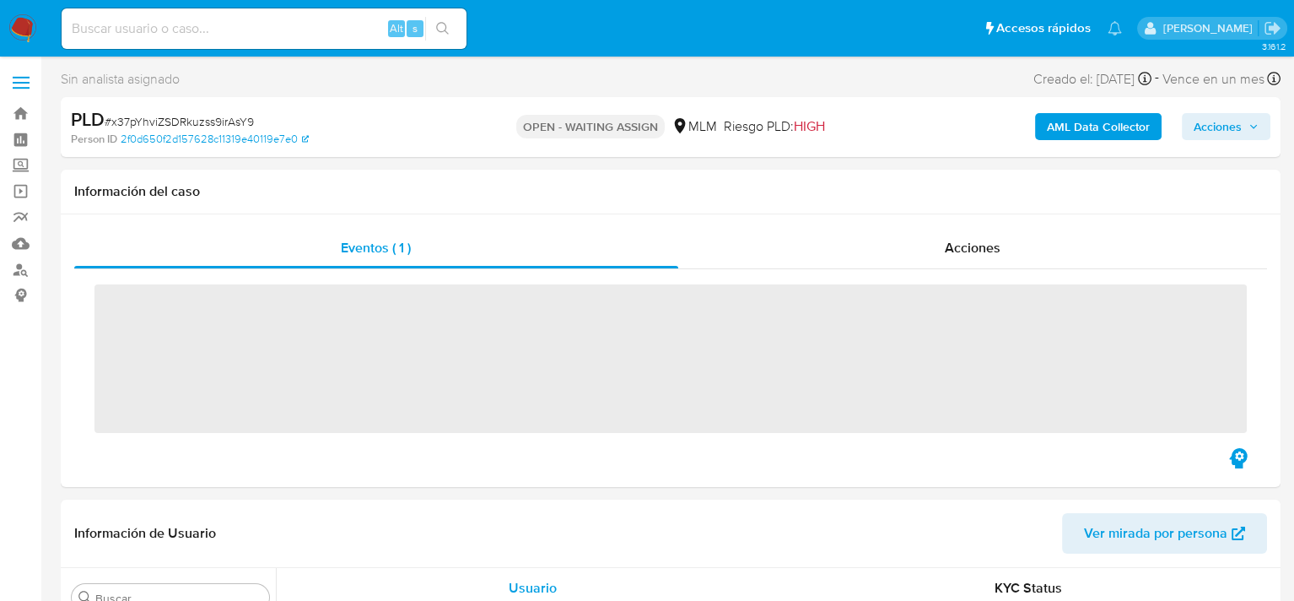
scroll to position [794, 0]
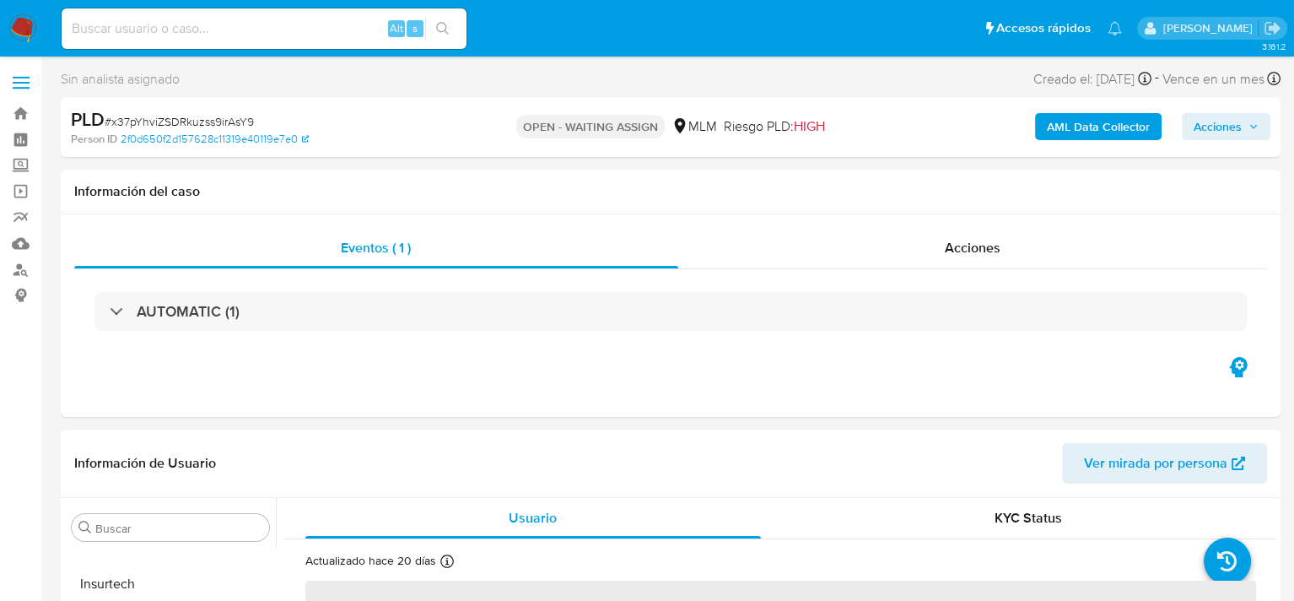
select select "10"
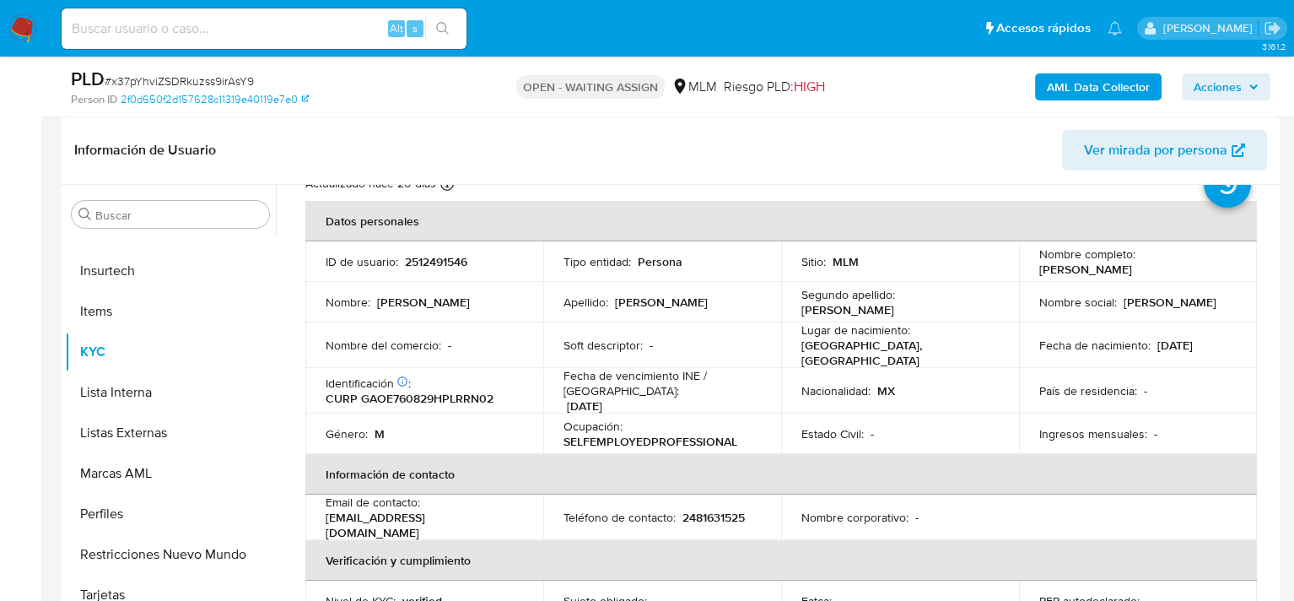
scroll to position [0, 0]
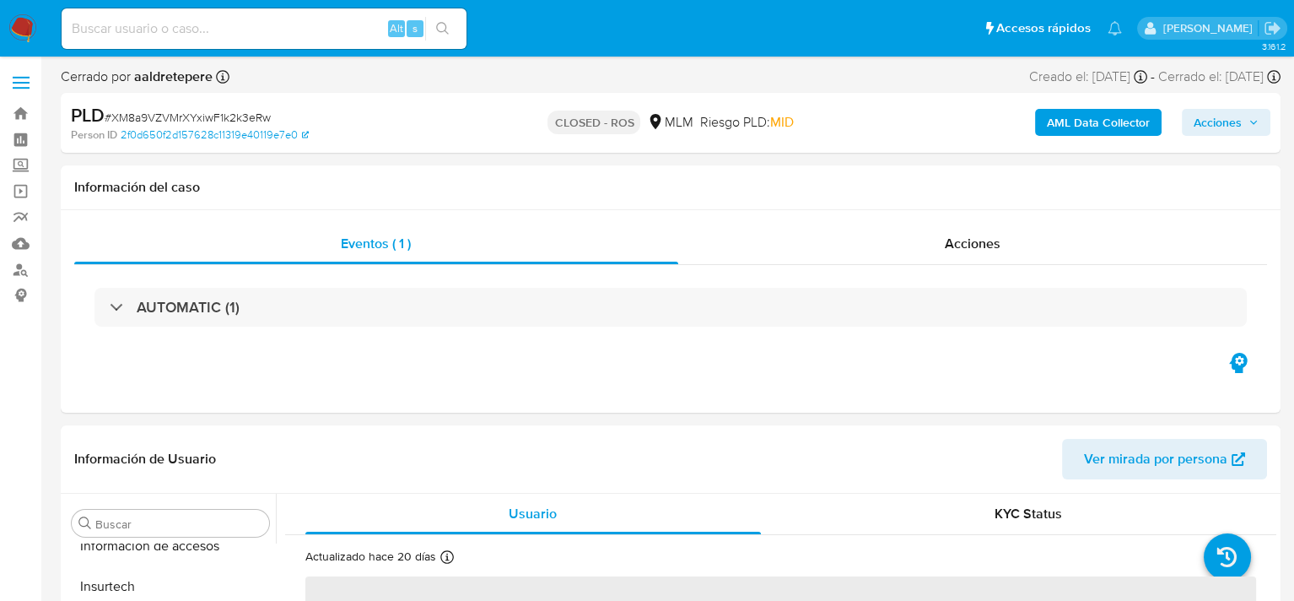
scroll to position [794, 0]
select select "10"
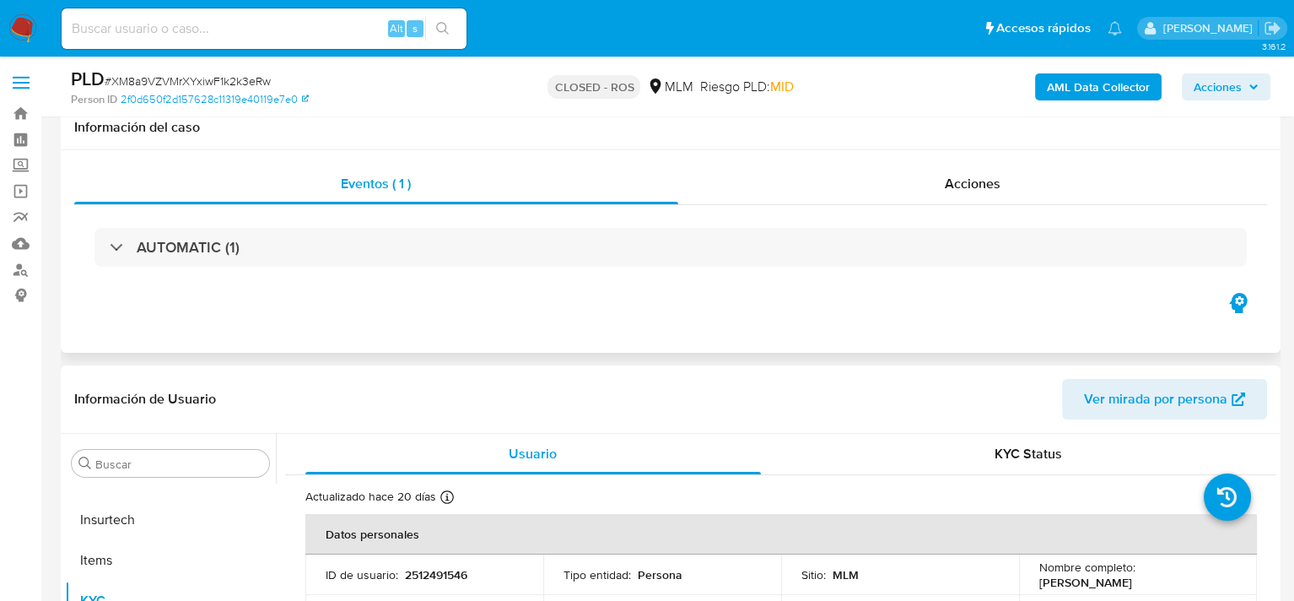
scroll to position [337, 0]
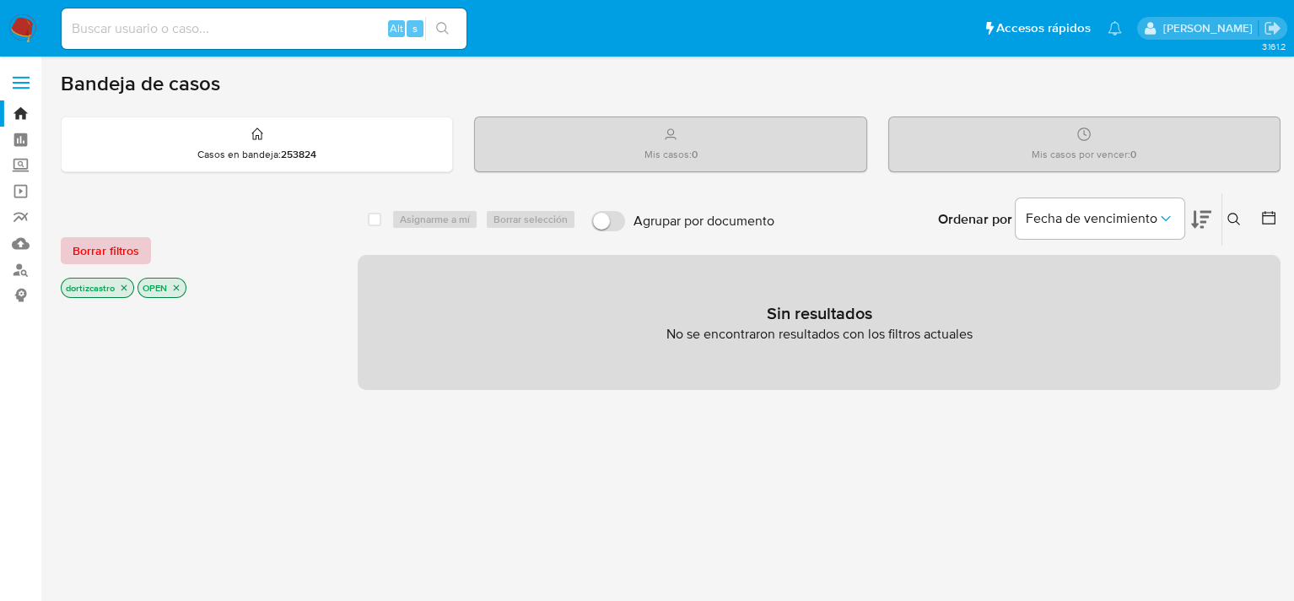
click at [88, 251] on span "Borrar filtros" at bounding box center [106, 251] width 67 height 24
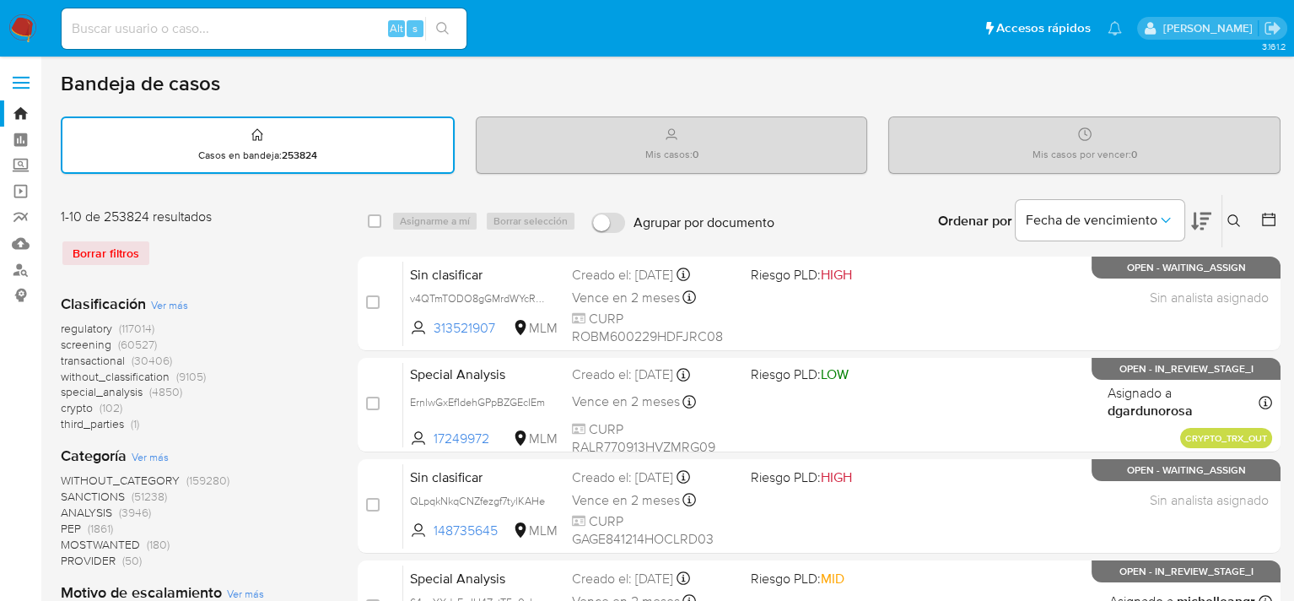
click at [122, 252] on div "Borrar filtros" at bounding box center [196, 253] width 270 height 27
click at [1237, 219] on icon at bounding box center [1234, 220] width 13 height 13
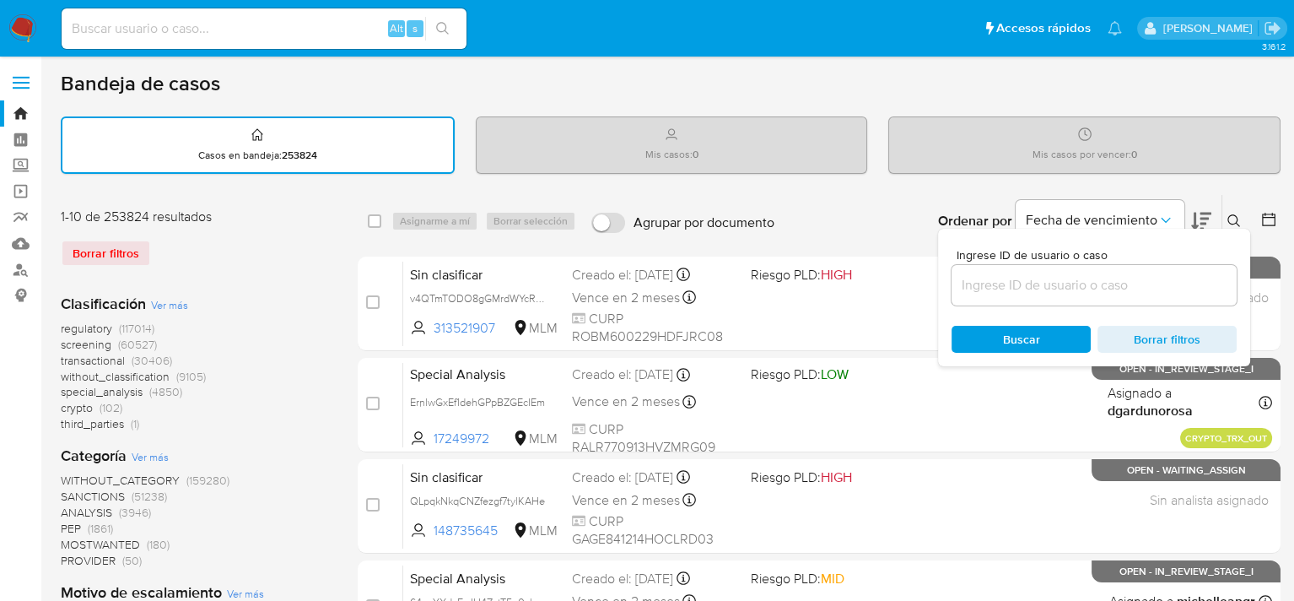
click at [1058, 267] on div at bounding box center [1094, 285] width 285 height 40
click at [1058, 292] on input at bounding box center [1094, 285] width 285 height 22
paste input "2512491546"
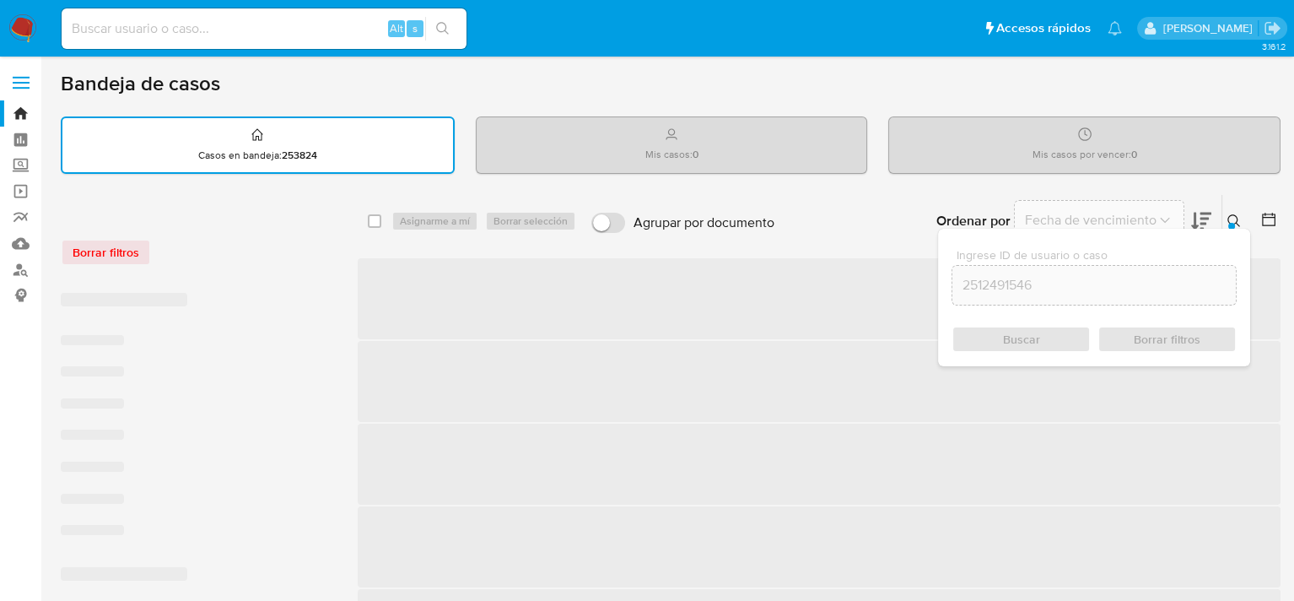
click at [1044, 334] on div "Buscar Borrar filtros" at bounding box center [1094, 339] width 285 height 27
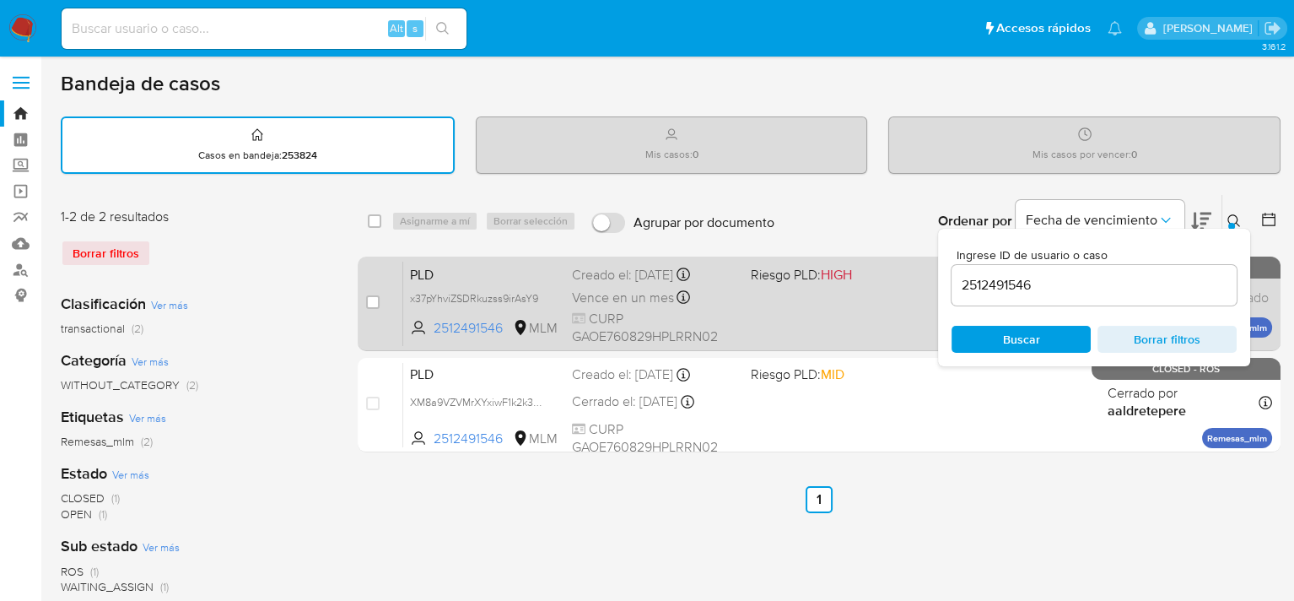
click at [659, 294] on span "Vence en un mes" at bounding box center [623, 298] width 102 height 19
drag, startPoint x: 1114, startPoint y: 291, endPoint x: 896, endPoint y: 294, distance: 217.7
click at [896, 294] on div "select-all-cases-checkbox Asignarme a mí Borrar selección Agrupar por documento…" at bounding box center [819, 326] width 923 height 265
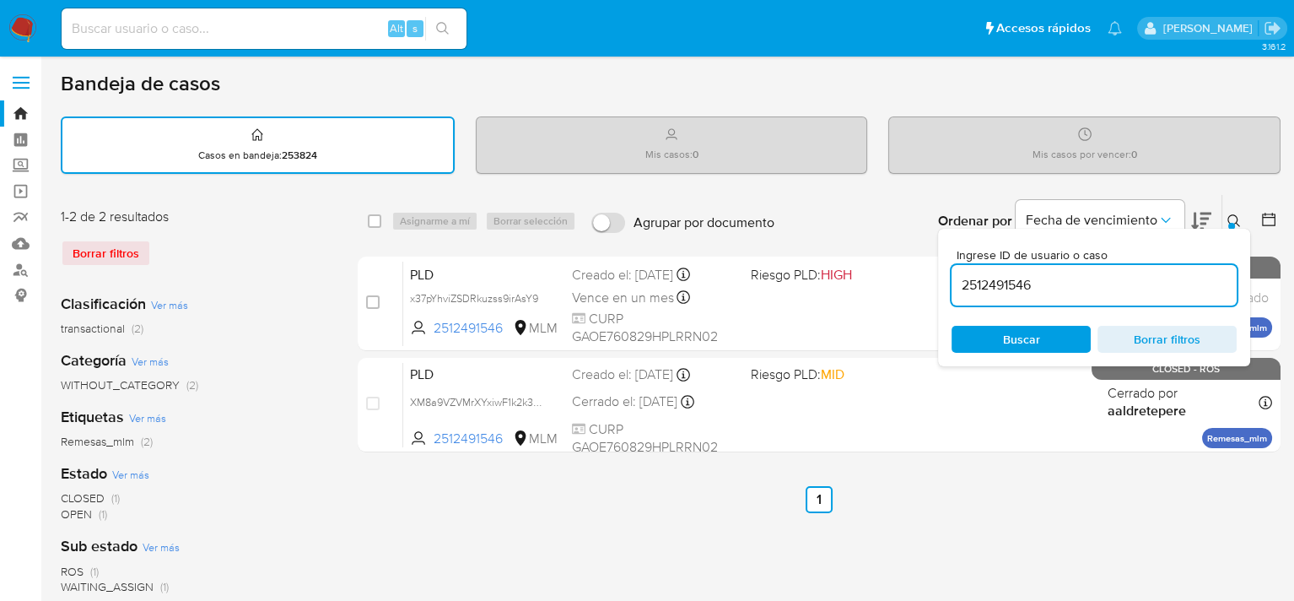
click at [1037, 283] on input "2512491546" at bounding box center [1094, 285] width 285 height 22
type input "2"
paste input "1873058230"
type input "1873058230"
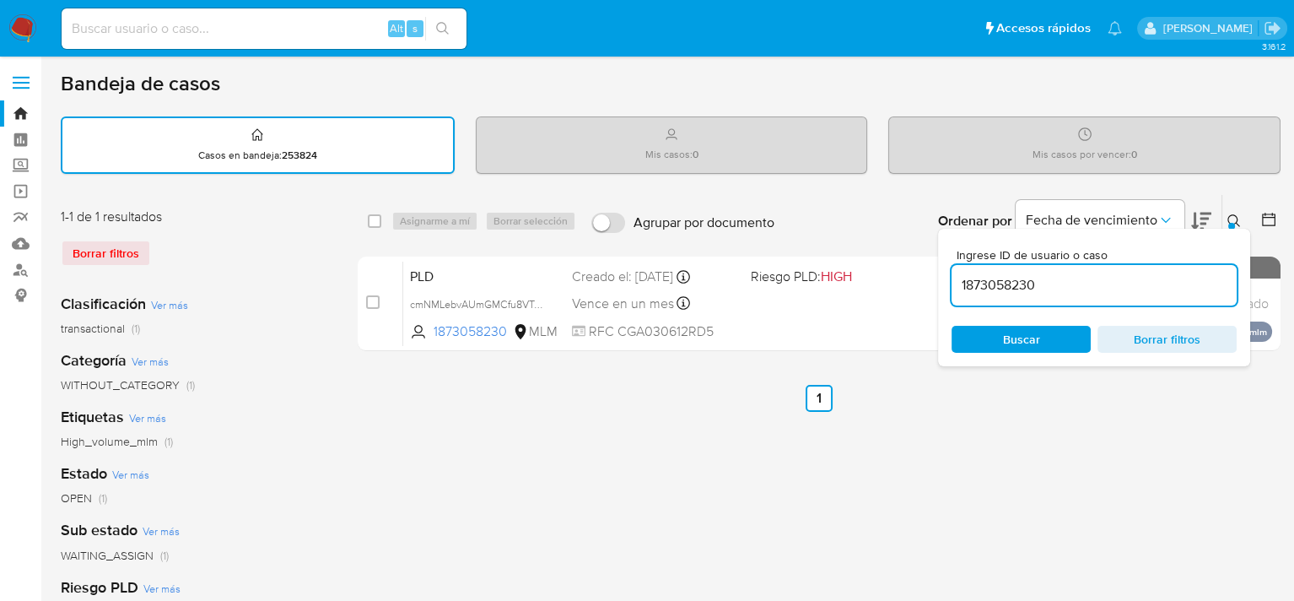
click at [1038, 330] on span "Buscar" at bounding box center [1021, 339] width 37 height 27
click at [994, 463] on div "select-all-cases-checkbox Asignarme a mí Borrar selección Agrupar por documento…" at bounding box center [819, 564] width 923 height 741
click at [1232, 211] on button at bounding box center [1236, 221] width 28 height 20
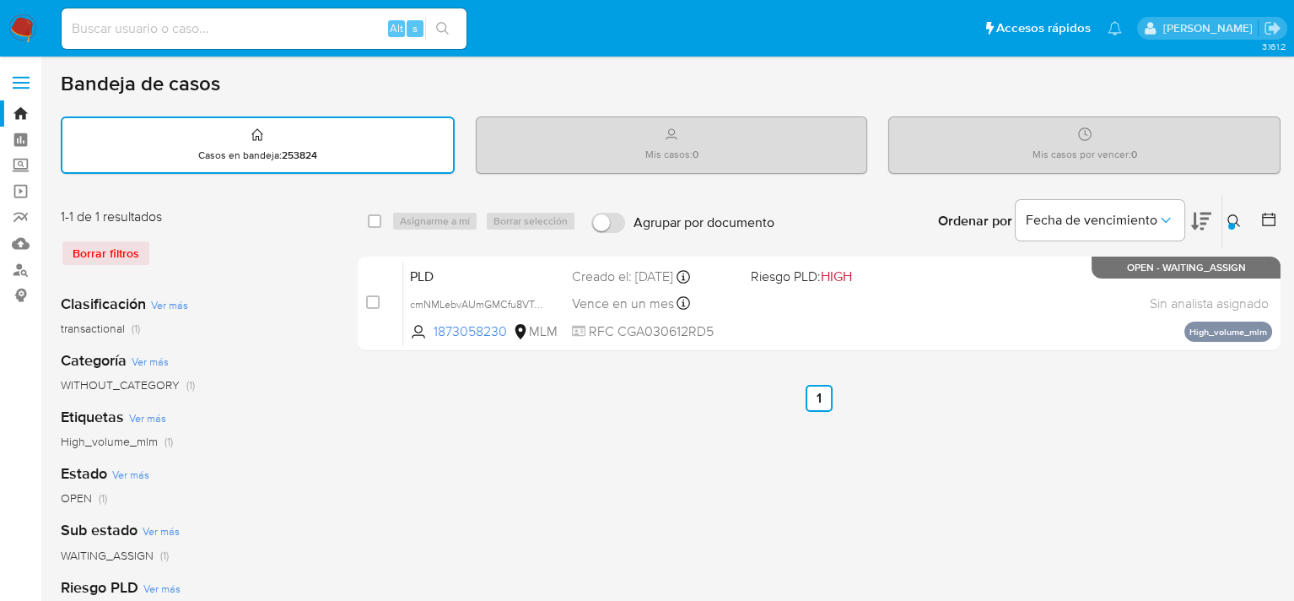
click at [1055, 486] on div "select-all-cases-checkbox Asignarme a mí Borrar selección Agrupar por documento…" at bounding box center [819, 564] width 923 height 741
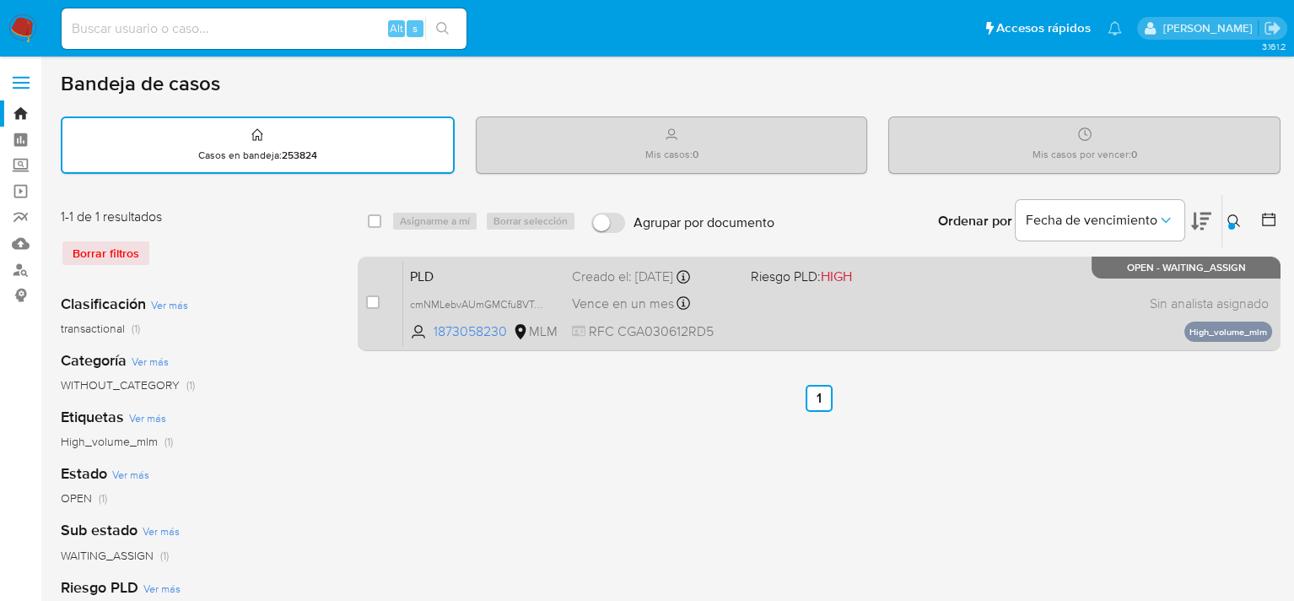
click at [629, 306] on span "Vence en un mes" at bounding box center [623, 303] width 102 height 19
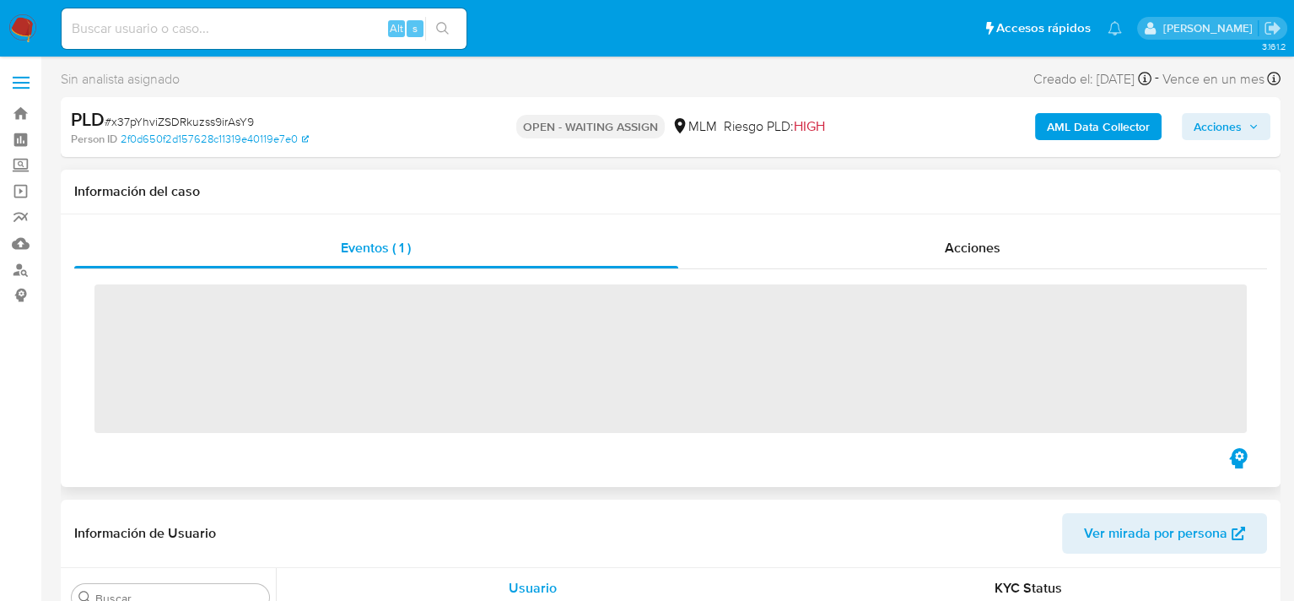
scroll to position [794, 0]
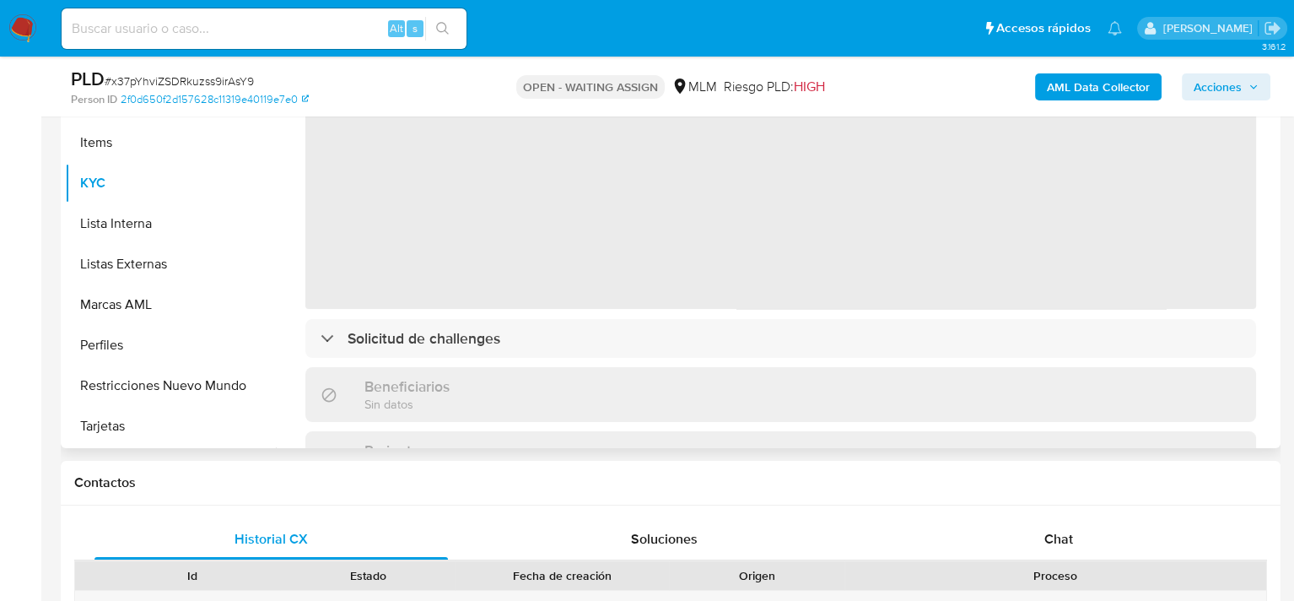
select select "10"
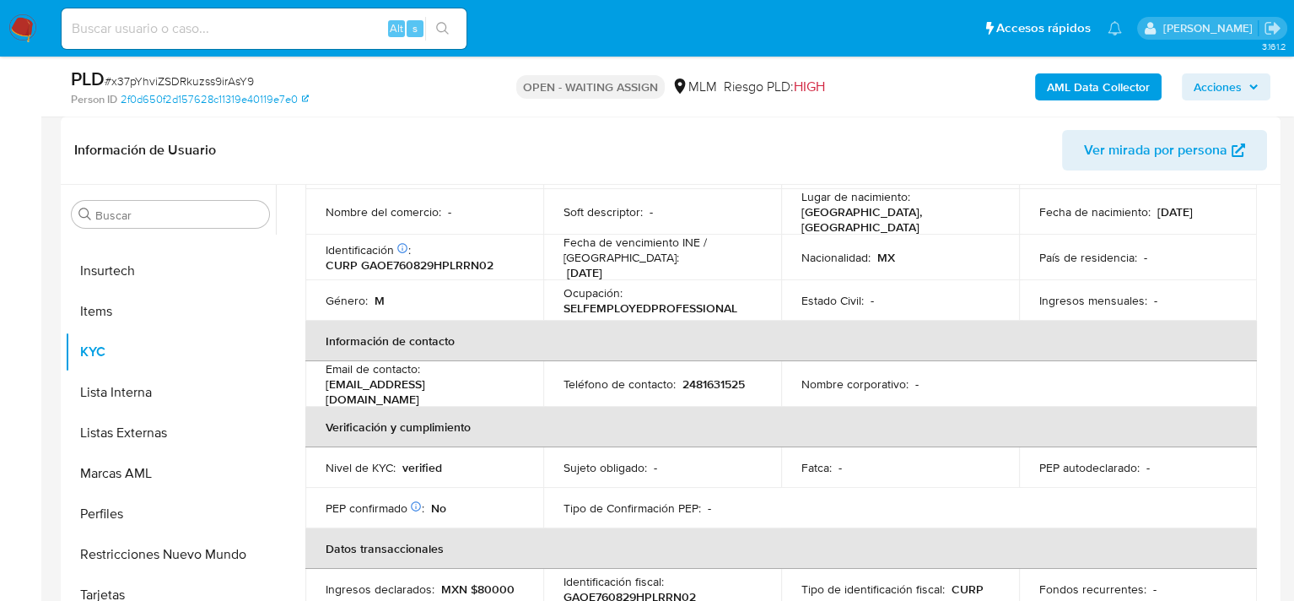
scroll to position [169, 0]
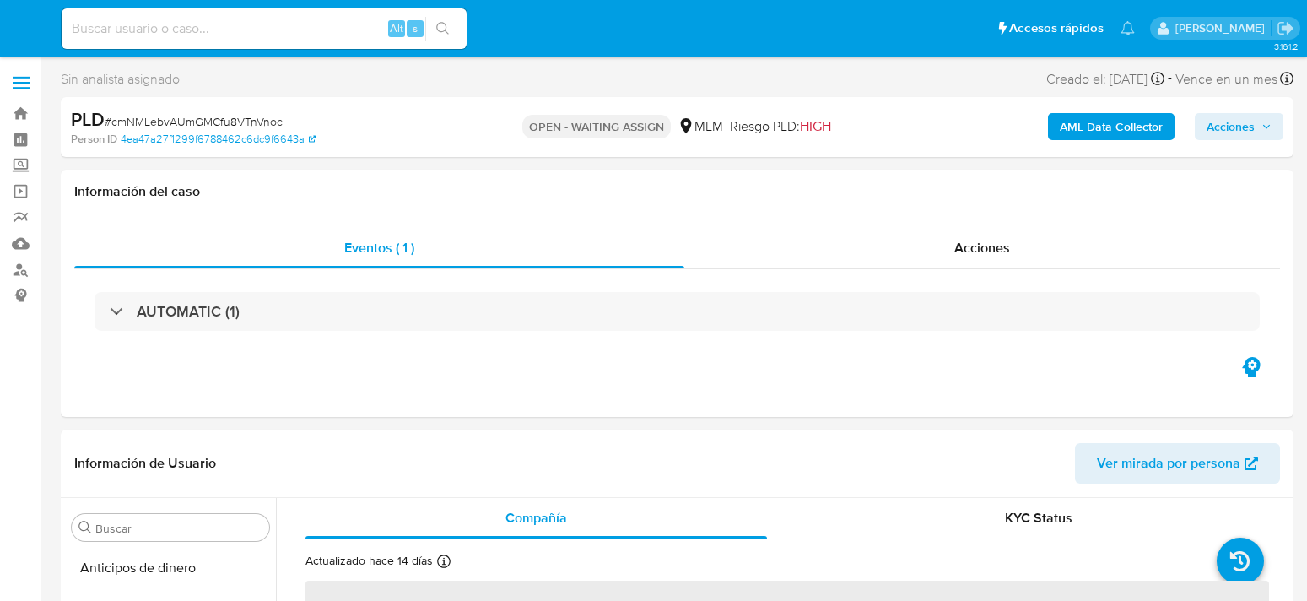
select select "10"
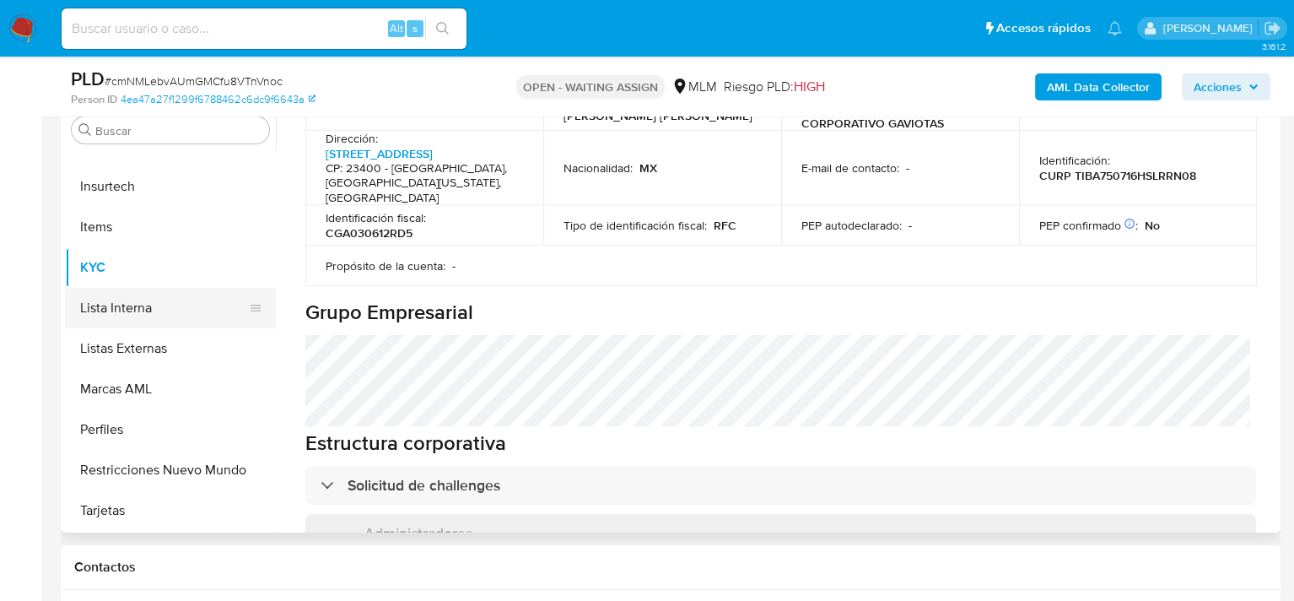
scroll to position [456, 0]
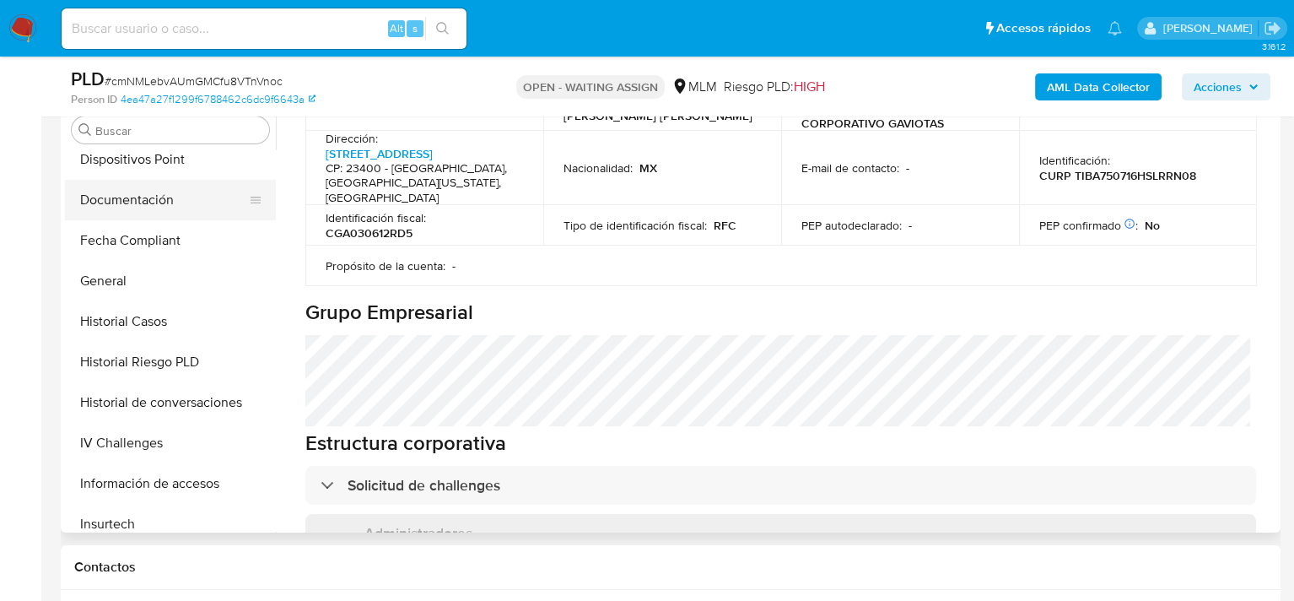
click at [133, 193] on button "Documentación" at bounding box center [163, 200] width 197 height 40
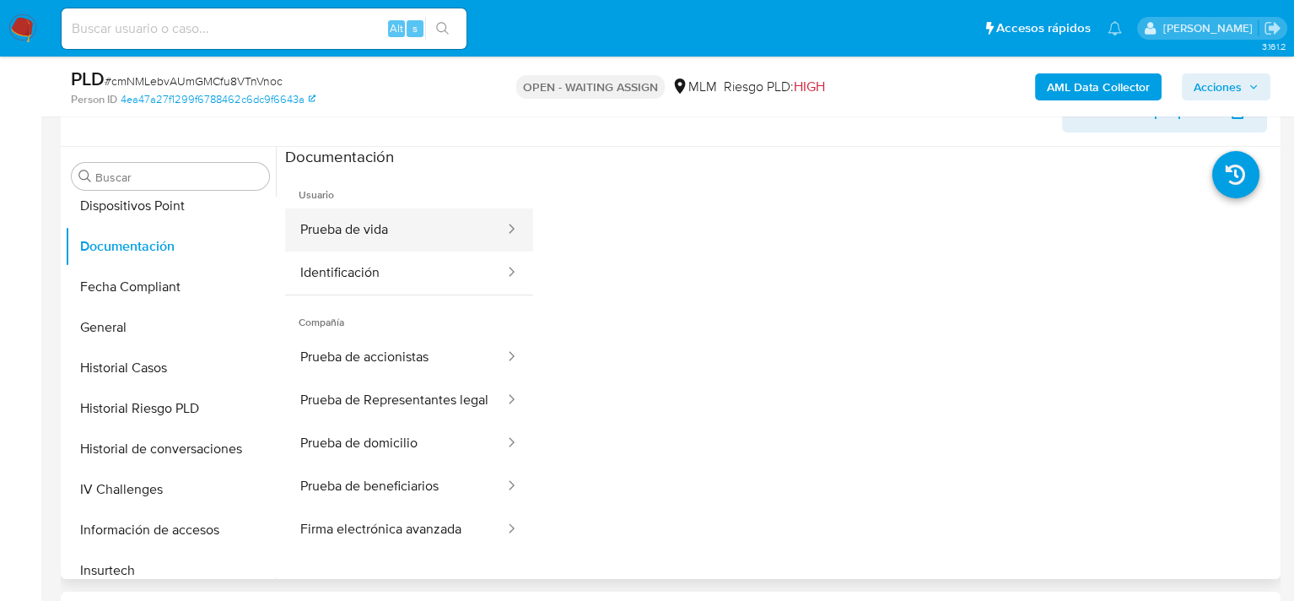
scroll to position [253, 0]
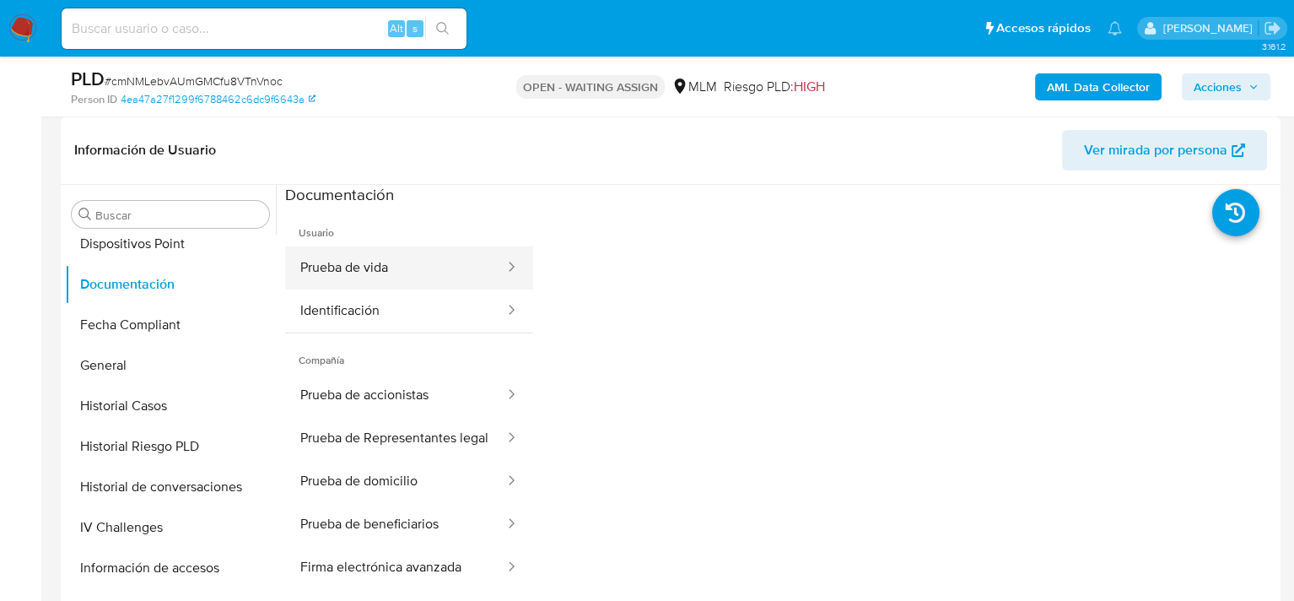
click at [398, 265] on button "Prueba de vida" at bounding box center [395, 267] width 221 height 43
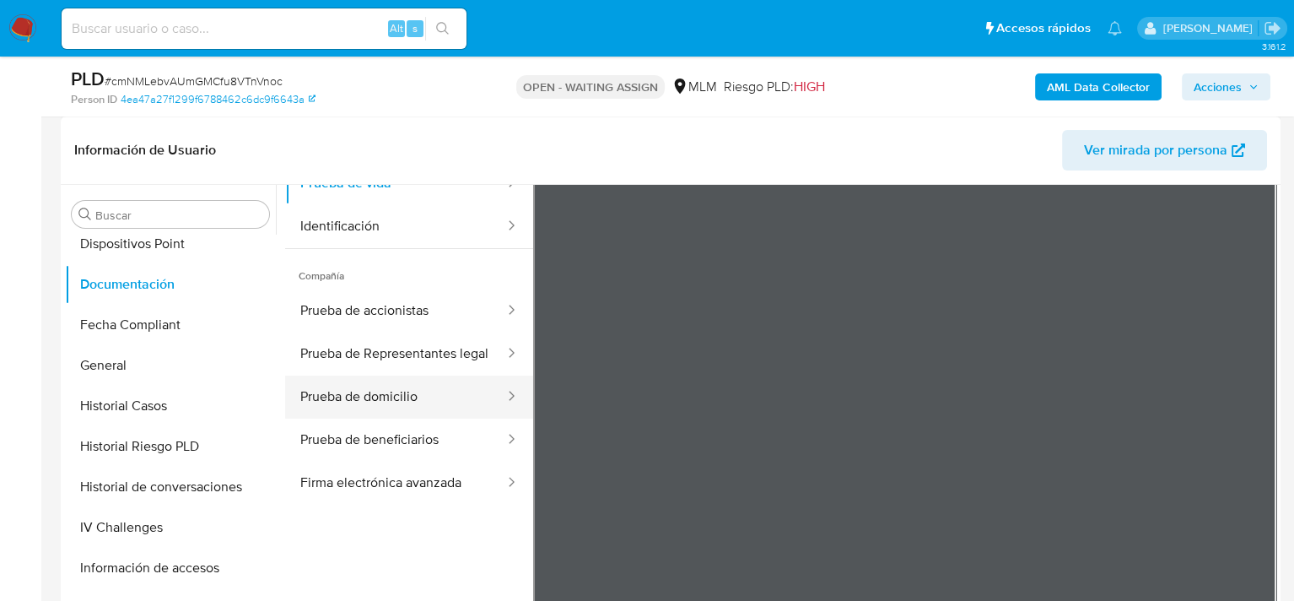
scroll to position [0, 0]
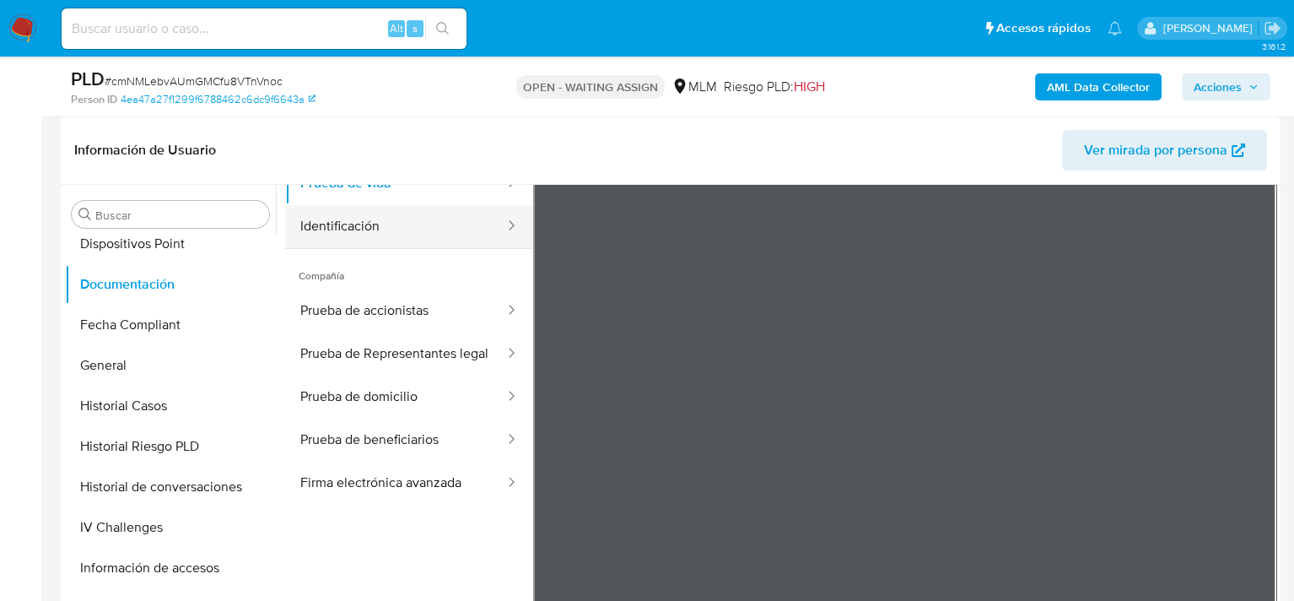
click at [338, 221] on button "Identificación" at bounding box center [395, 226] width 221 height 43
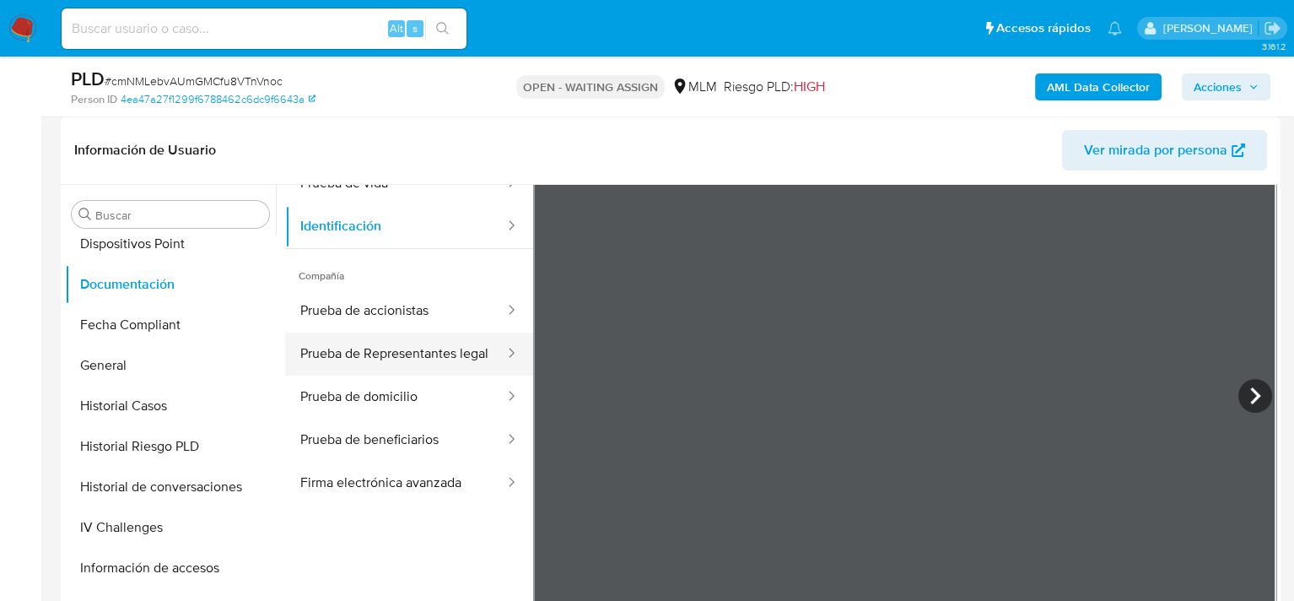
scroll to position [142, 0]
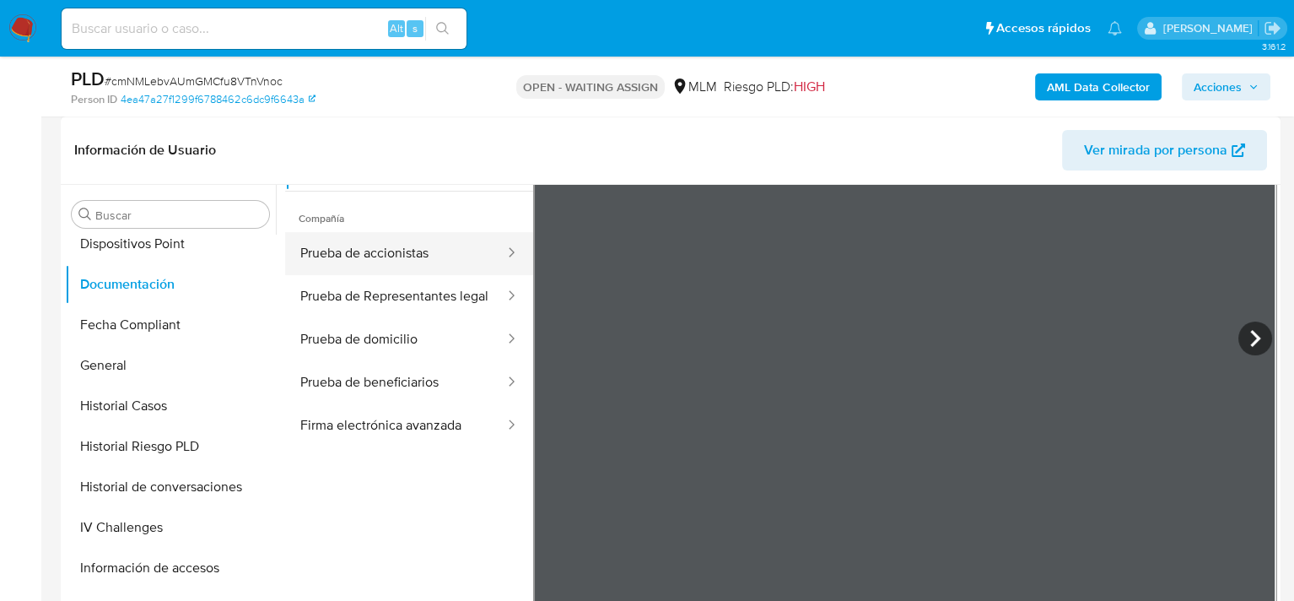
click at [406, 246] on button "Prueba de accionistas" at bounding box center [395, 253] width 221 height 43
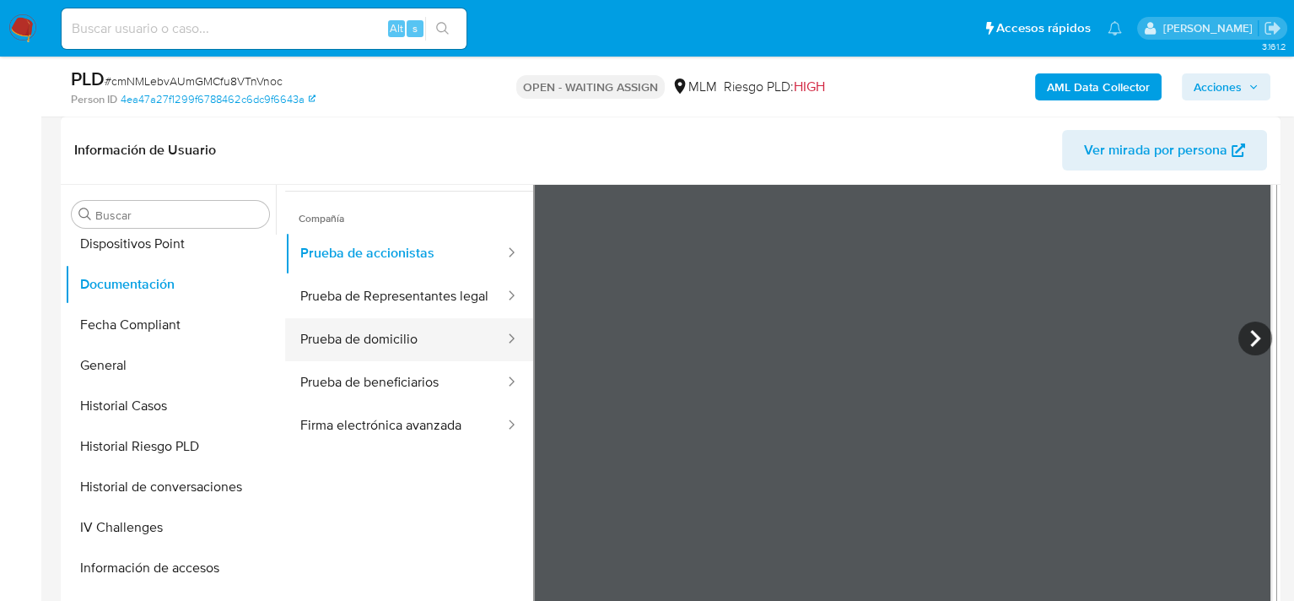
click at [365, 356] on button "Prueba de domicilio" at bounding box center [395, 339] width 221 height 43
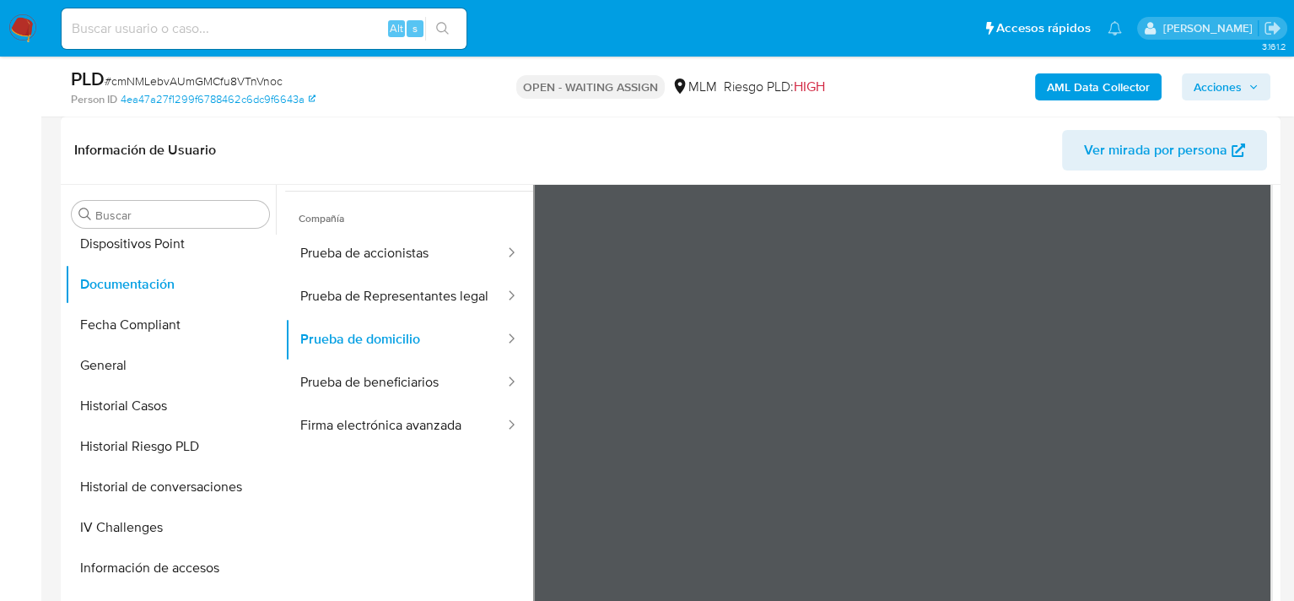
scroll to position [147, 0]
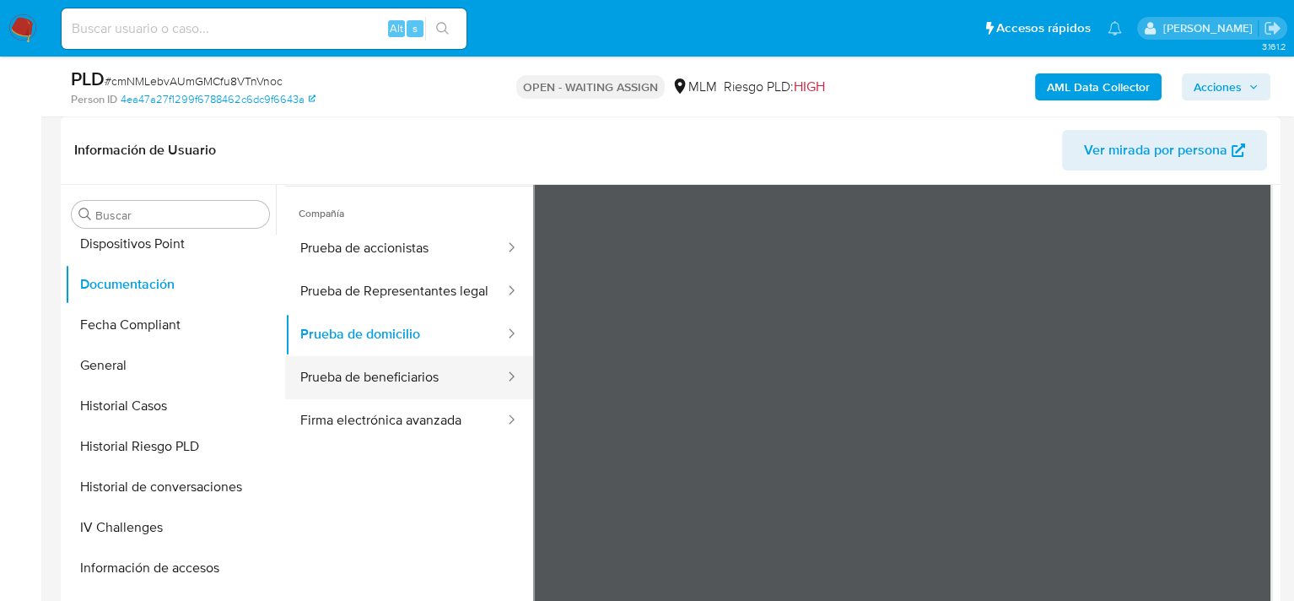
click at [394, 388] on button "Prueba de beneficiarios" at bounding box center [395, 377] width 221 height 43
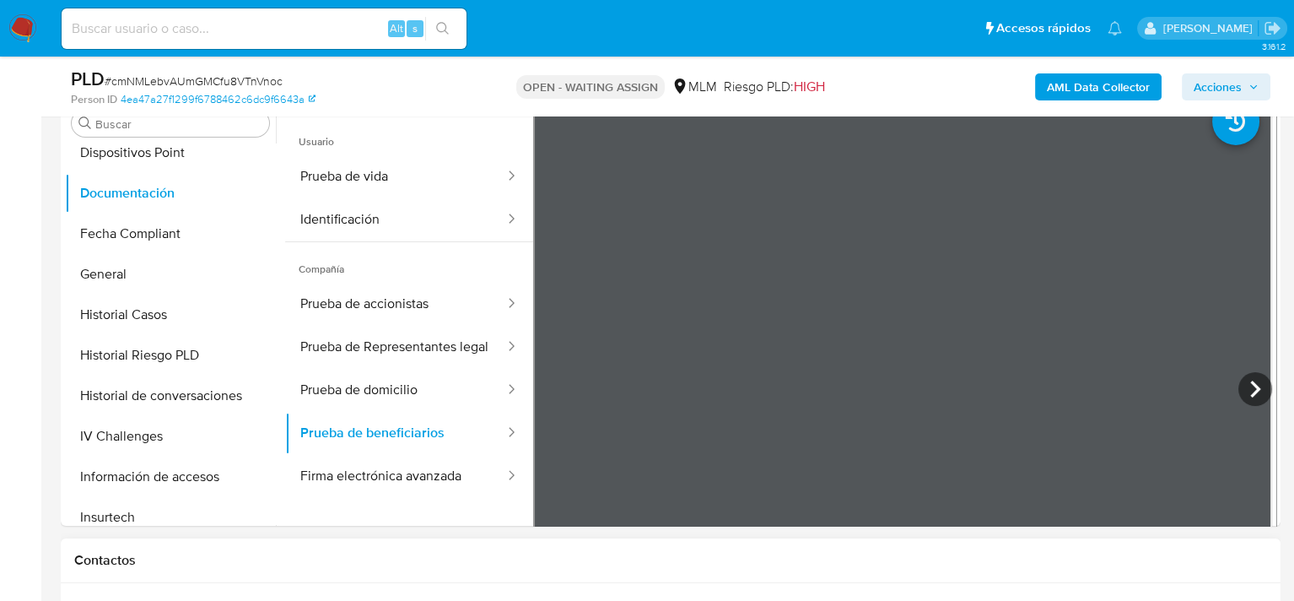
scroll to position [253, 0]
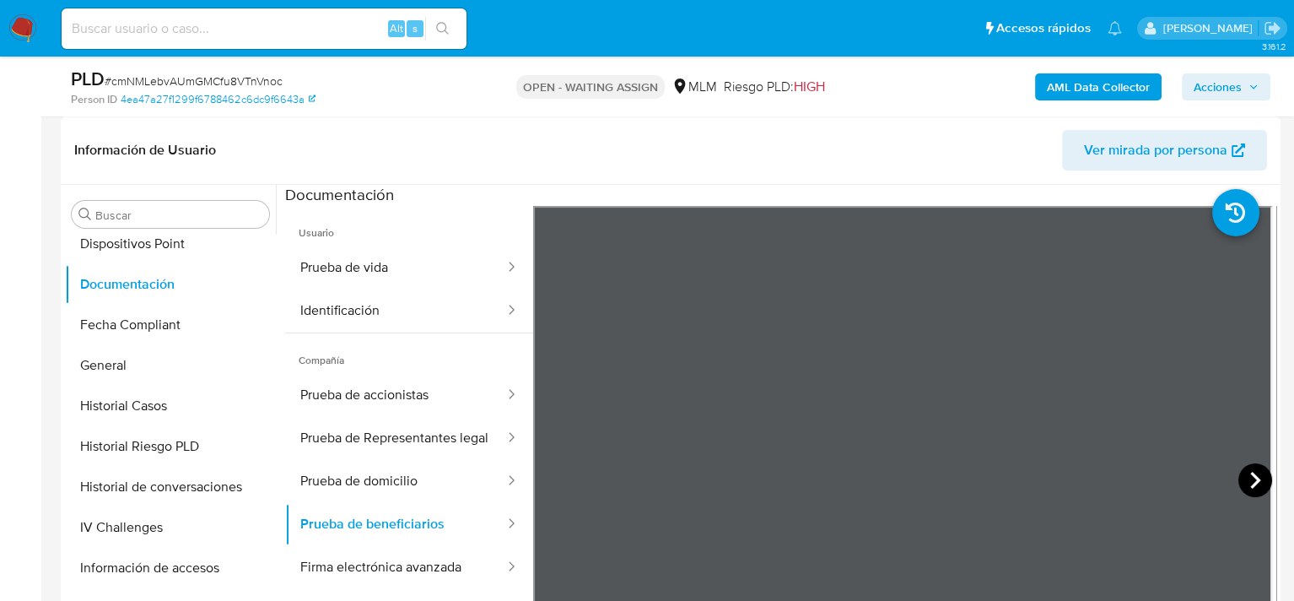
click at [1251, 484] on icon at bounding box center [1255, 480] width 34 height 34
click at [537, 477] on icon at bounding box center [554, 480] width 34 height 34
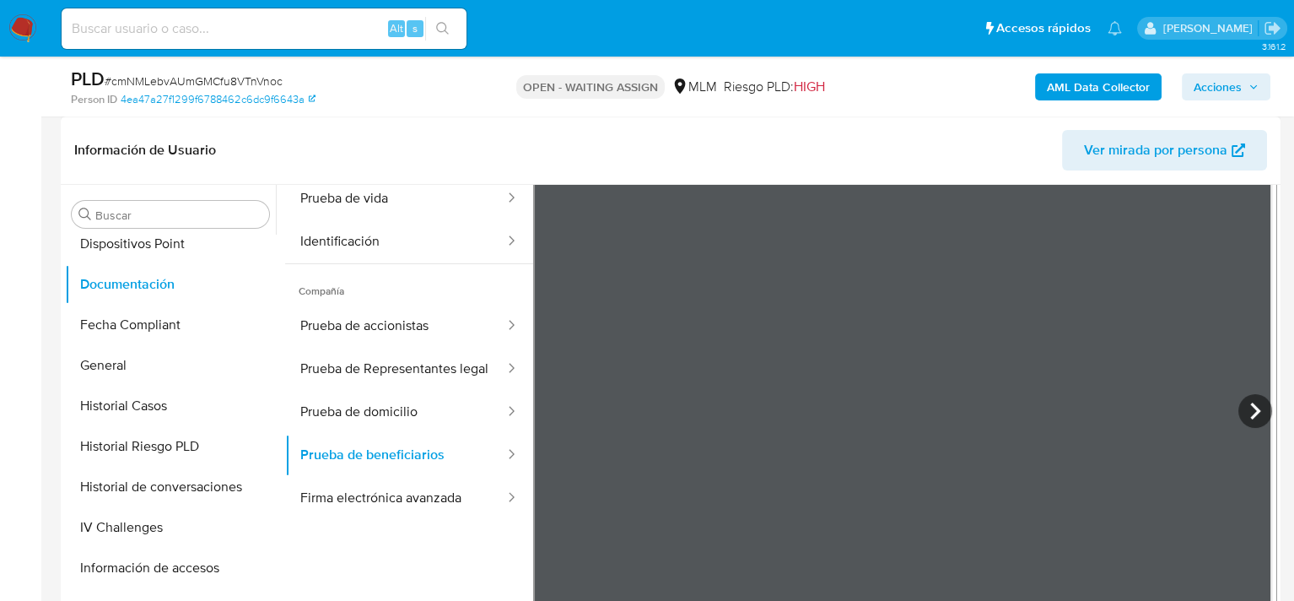
scroll to position [147, 0]
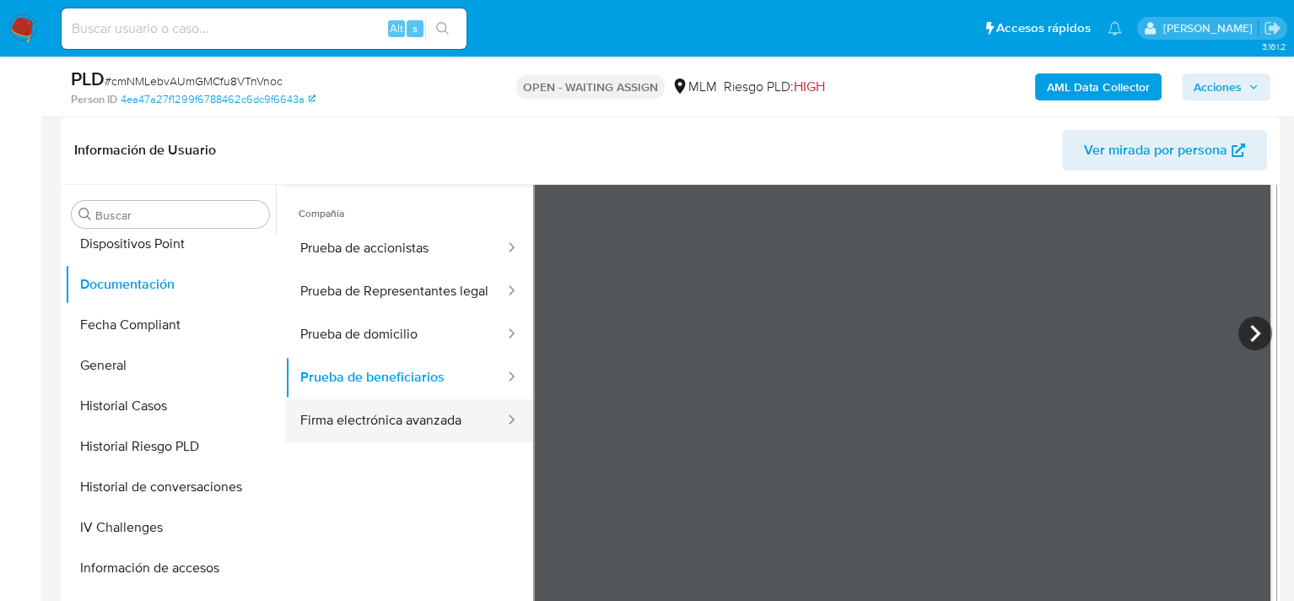
click at [357, 425] on button "Firma electrónica avanzada" at bounding box center [395, 420] width 221 height 43
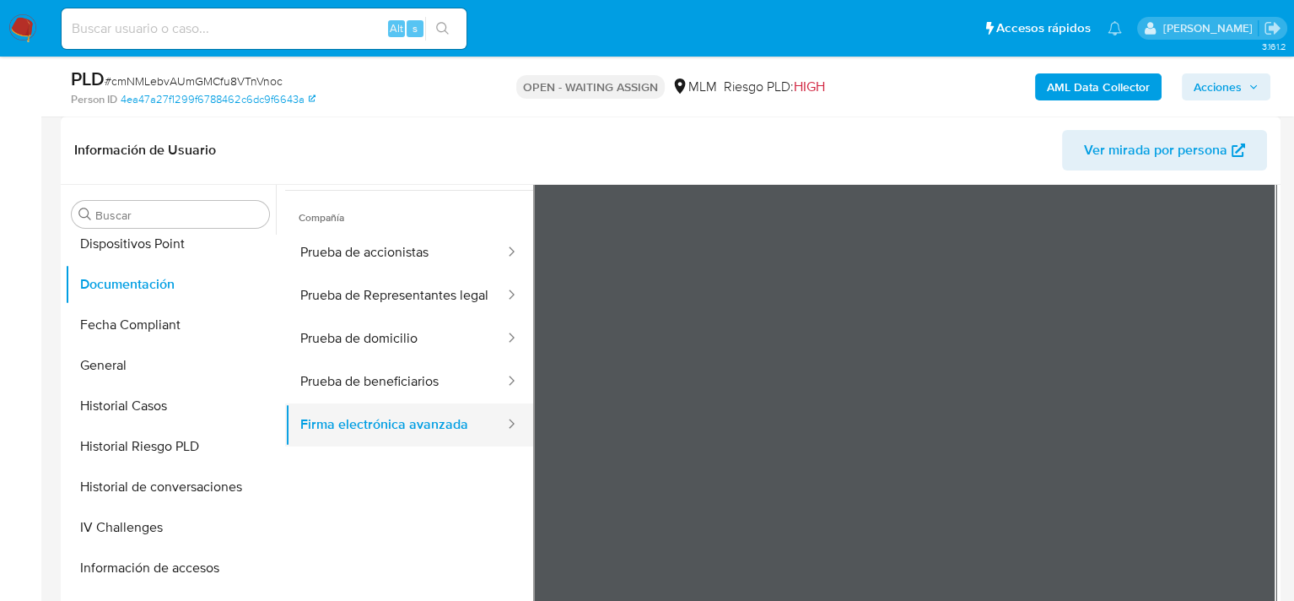
scroll to position [142, 0]
click at [330, 299] on button "Prueba de Representantes legal" at bounding box center [395, 296] width 221 height 43
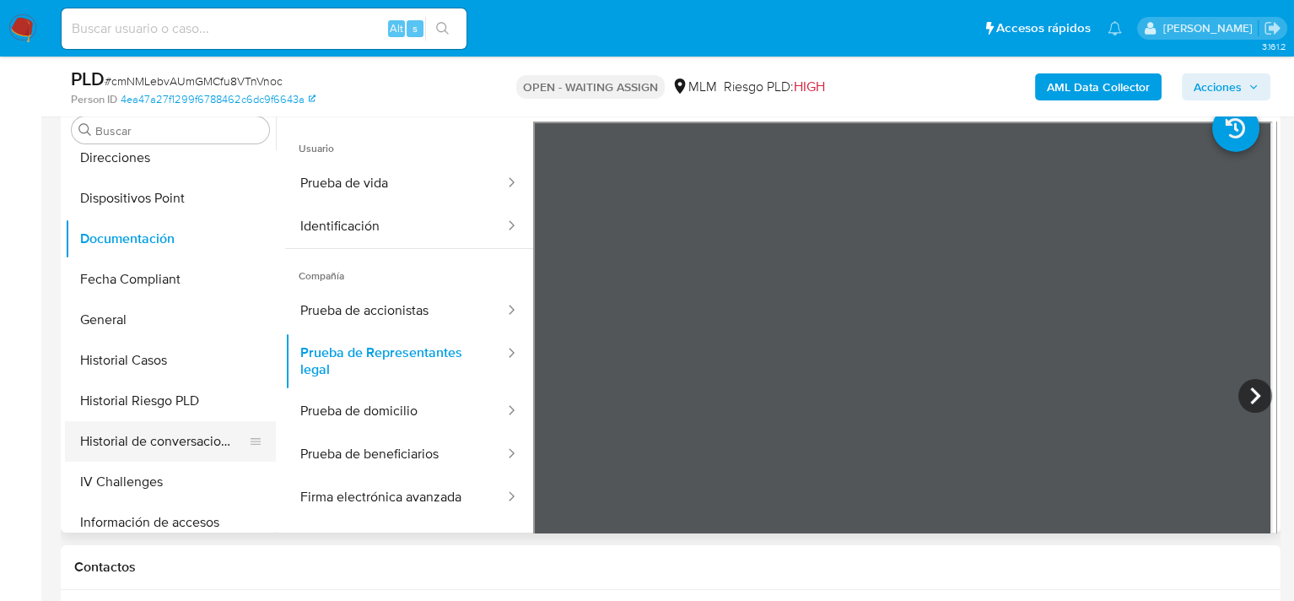
scroll to position [422, 0]
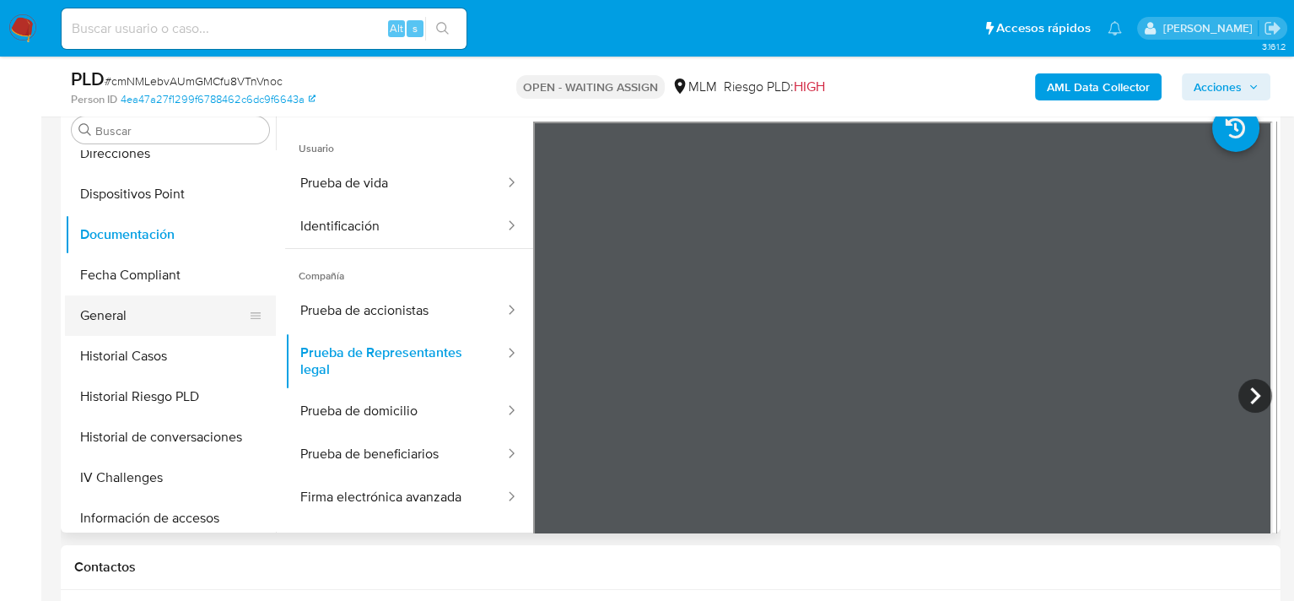
click at [119, 320] on button "General" at bounding box center [163, 315] width 197 height 40
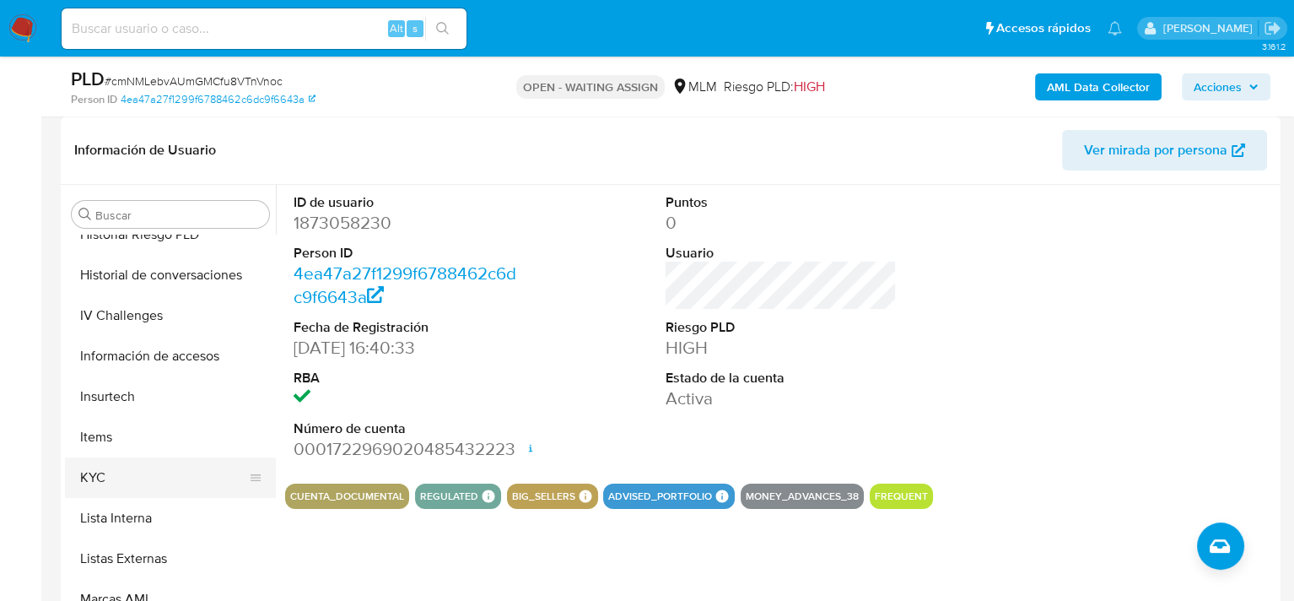
scroll to position [675, 0]
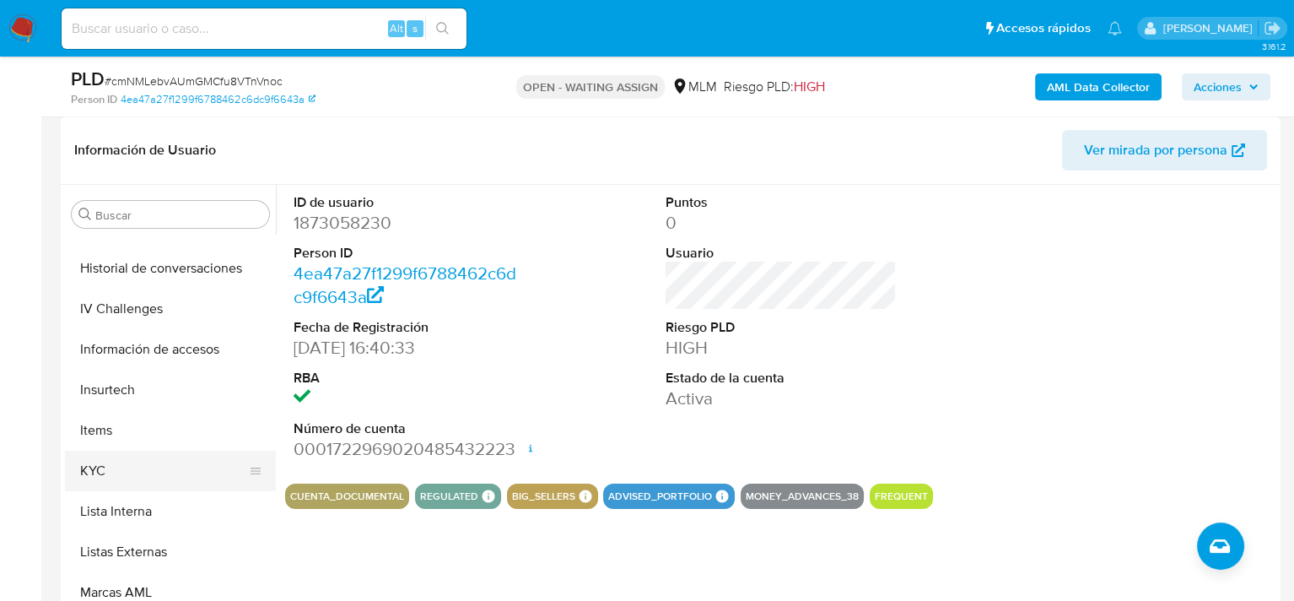
click at [90, 469] on button "KYC" at bounding box center [163, 471] width 197 height 40
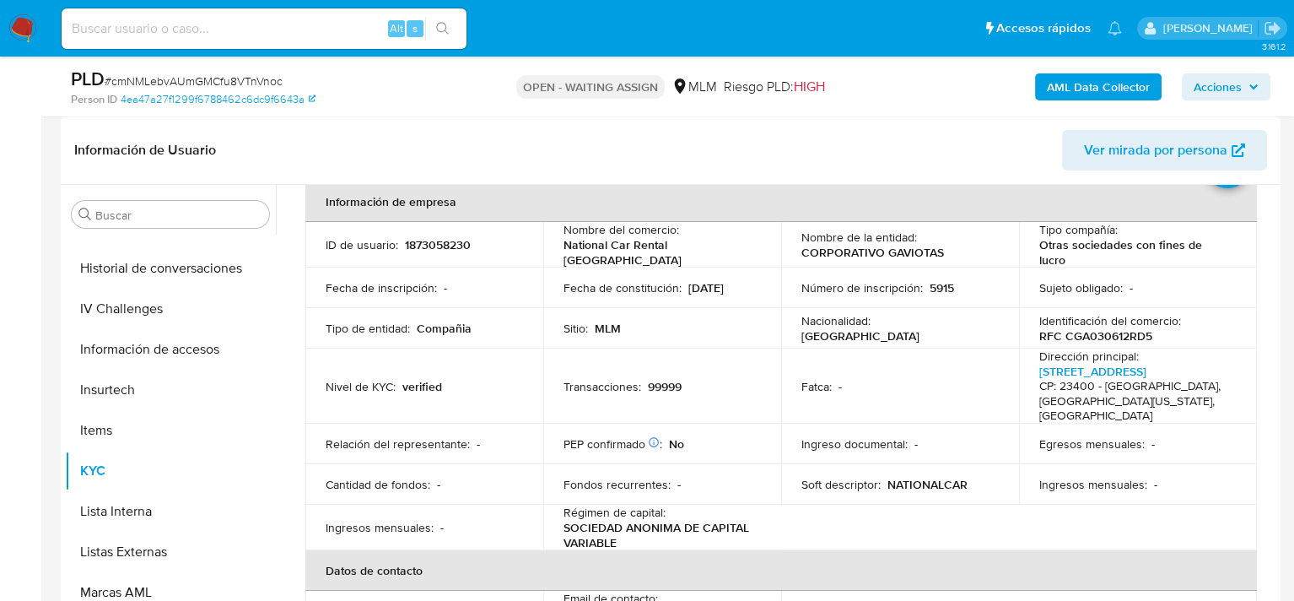
scroll to position [84, 0]
click at [313, 364] on td "Nivel de KYC : verified" at bounding box center [424, 385] width 238 height 75
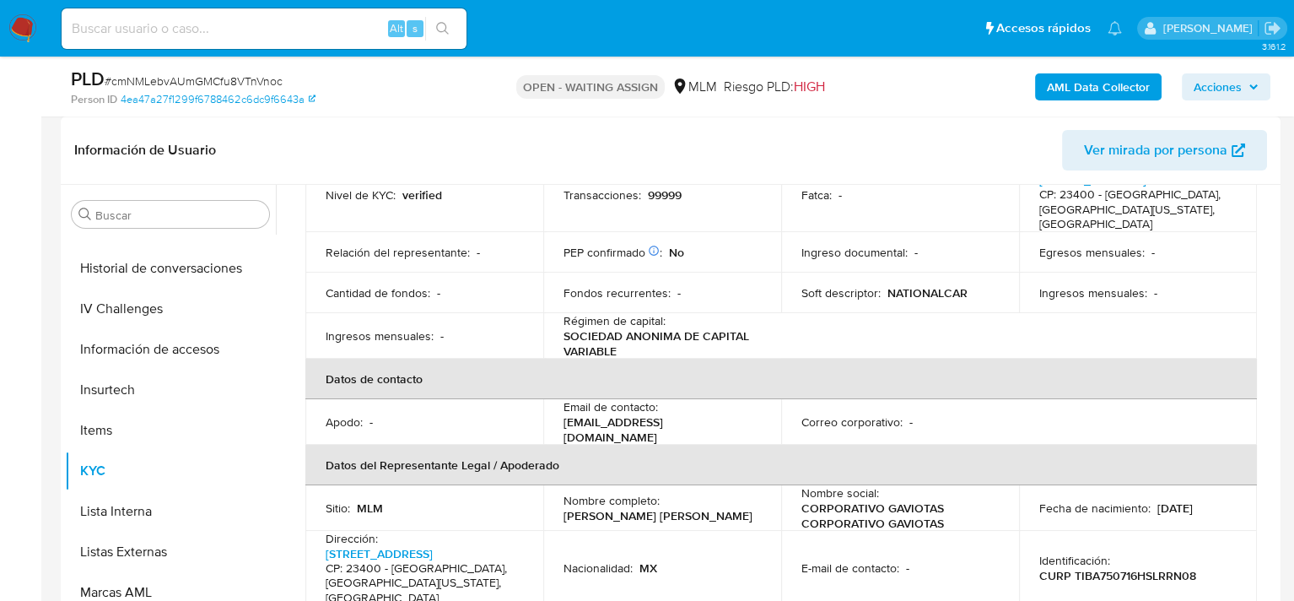
scroll to position [315, 0]
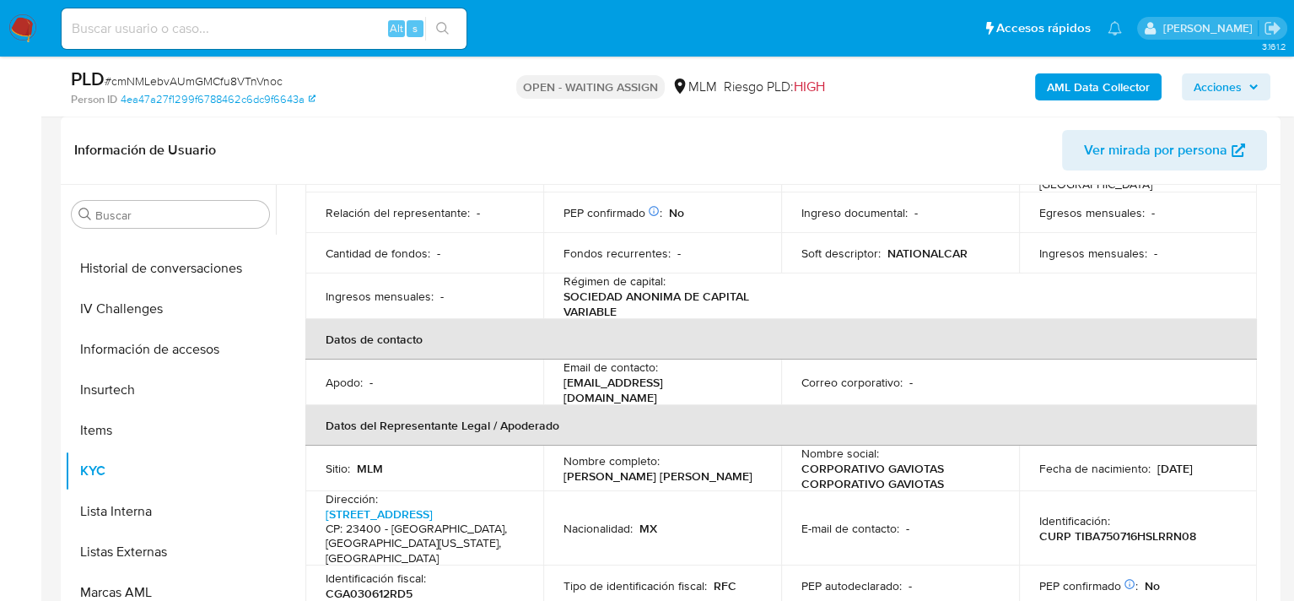
click at [398, 585] on p "CGA030612RD5" at bounding box center [369, 592] width 87 height 15
drag, startPoint x: 398, startPoint y: 554, endPoint x: 383, endPoint y: 554, distance: 15.2
click at [383, 585] on p "CGA030612RD5" at bounding box center [369, 592] width 87 height 15
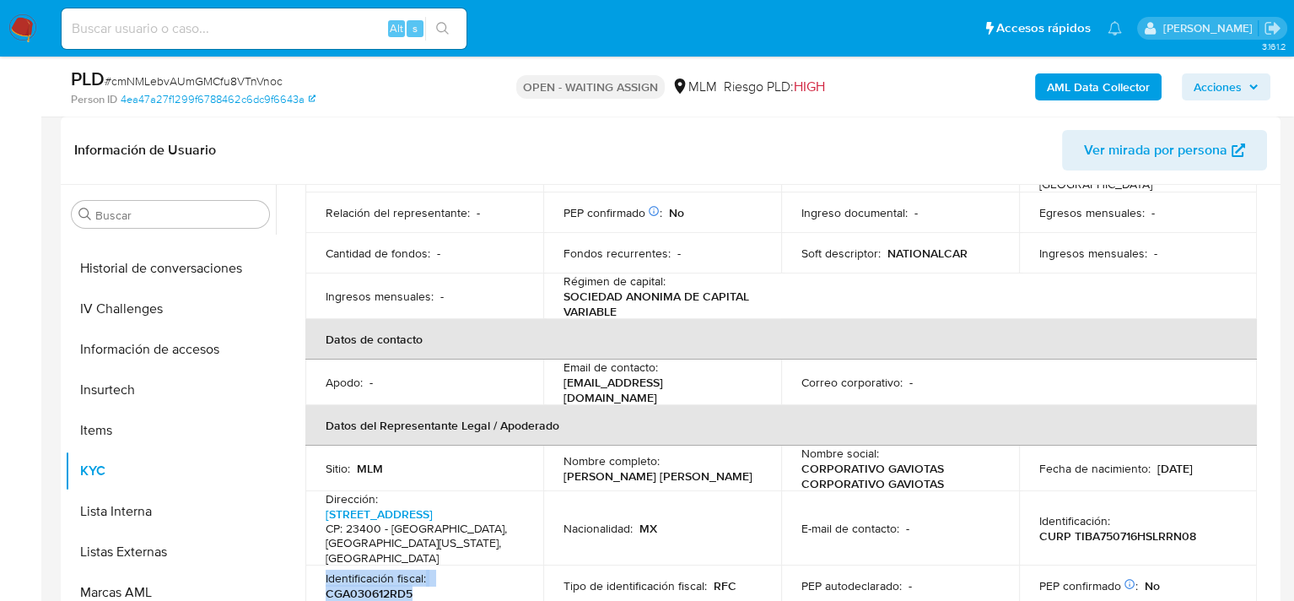
click at [383, 585] on p "CGA030612RD5" at bounding box center [369, 592] width 87 height 15
drag, startPoint x: 383, startPoint y: 554, endPoint x: 431, endPoint y: 372, distance: 188.5
click at [431, 370] on td "Apodo : -" at bounding box center [424, 382] width 238 height 46
click at [397, 585] on p "CGA030612RD5" at bounding box center [369, 592] width 87 height 15
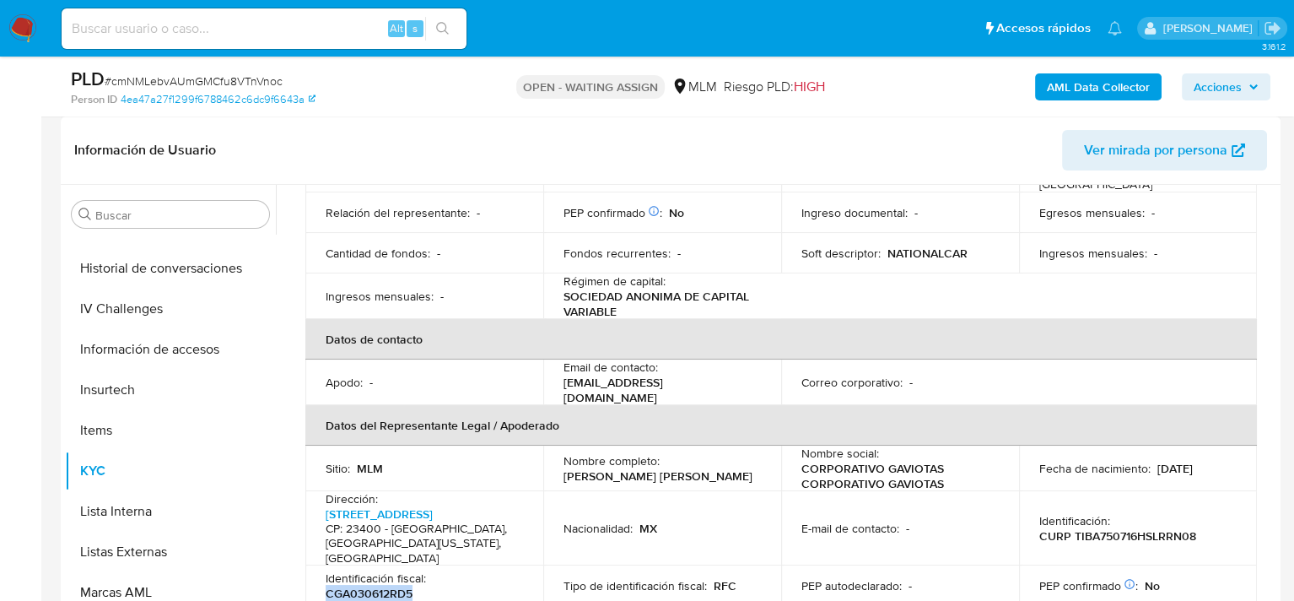
copy p "CGA030612RD5"
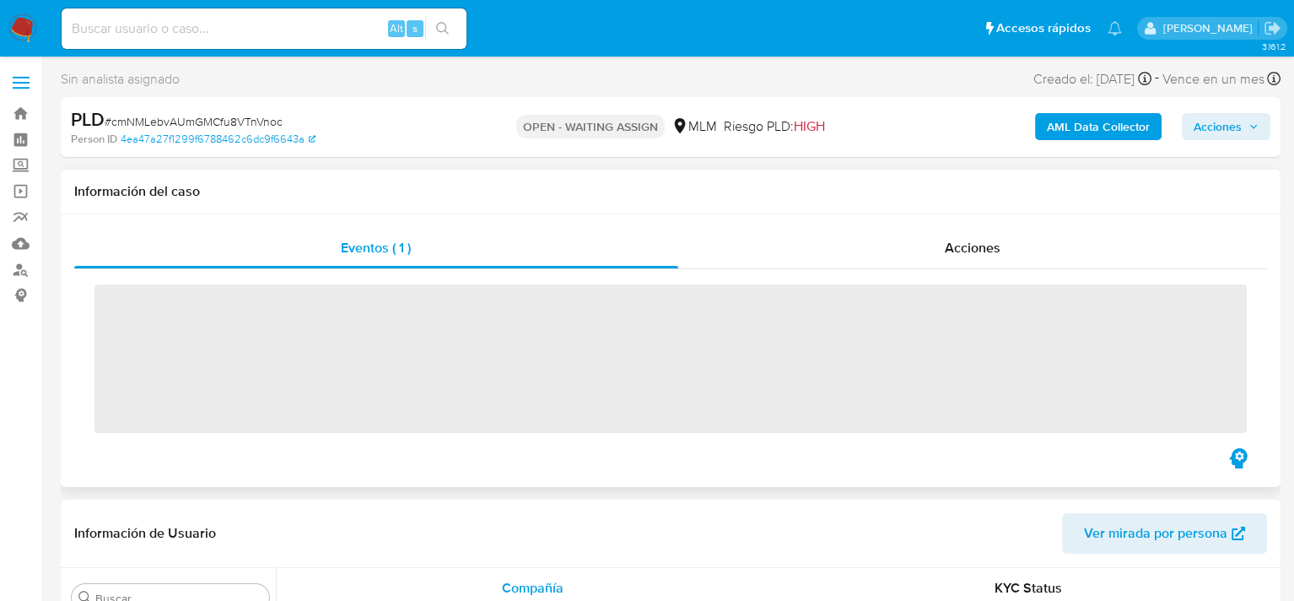
scroll to position [794, 0]
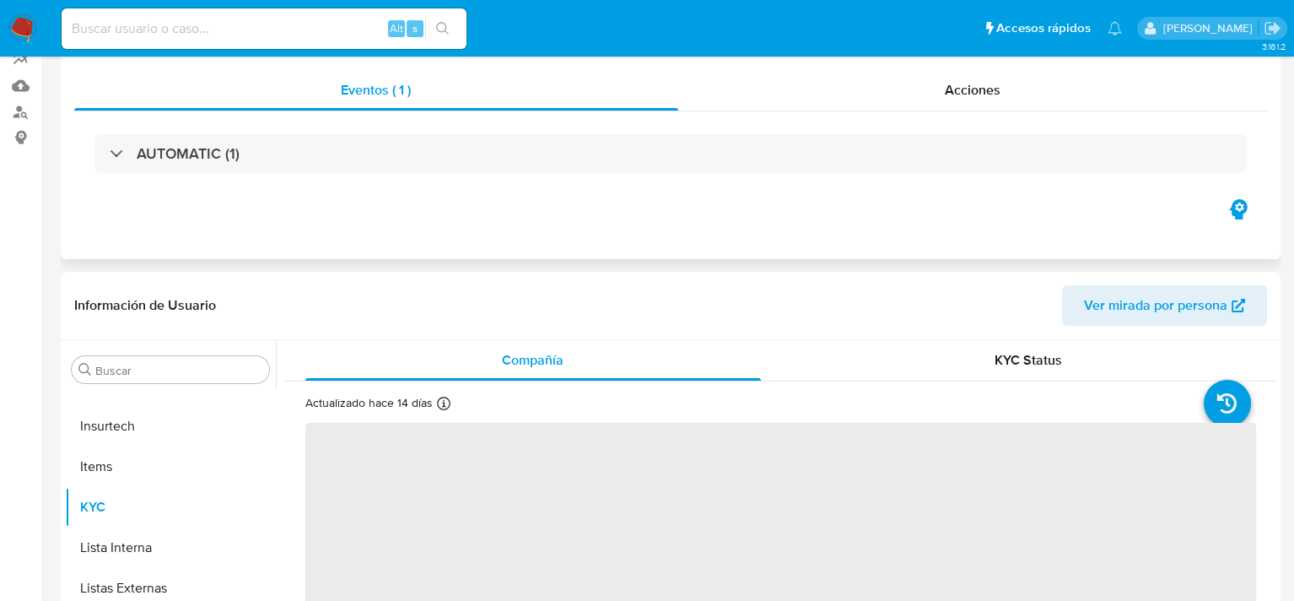
select select "10"
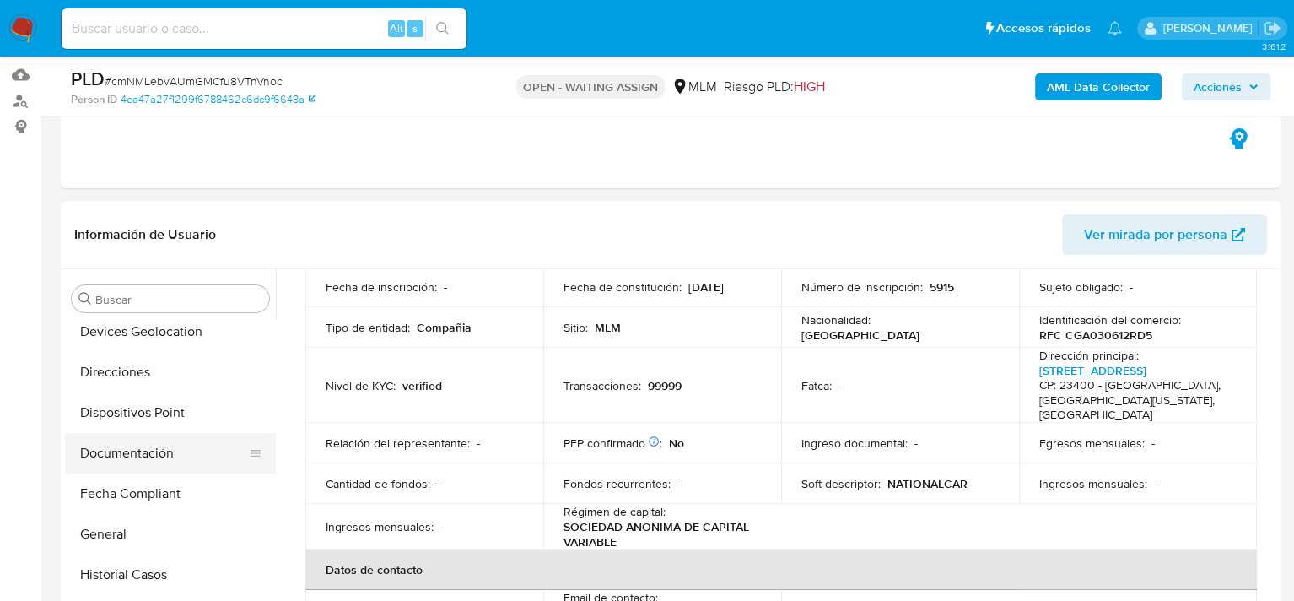
scroll to position [288, 0]
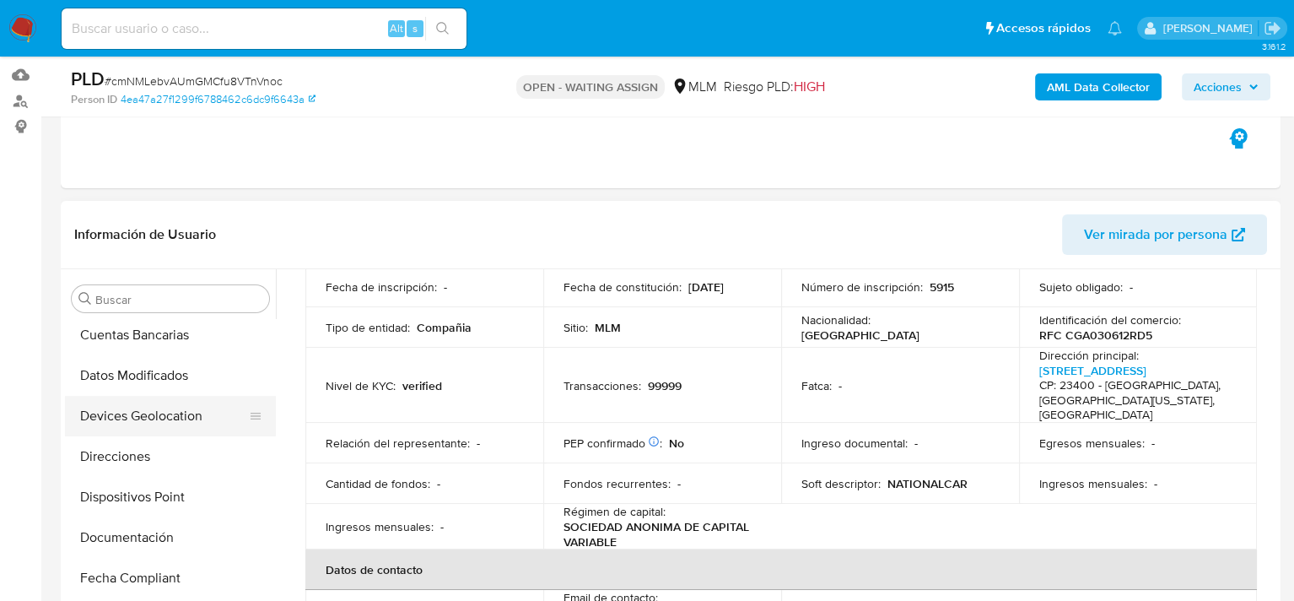
click at [168, 418] on button "Devices Geolocation" at bounding box center [163, 416] width 197 height 40
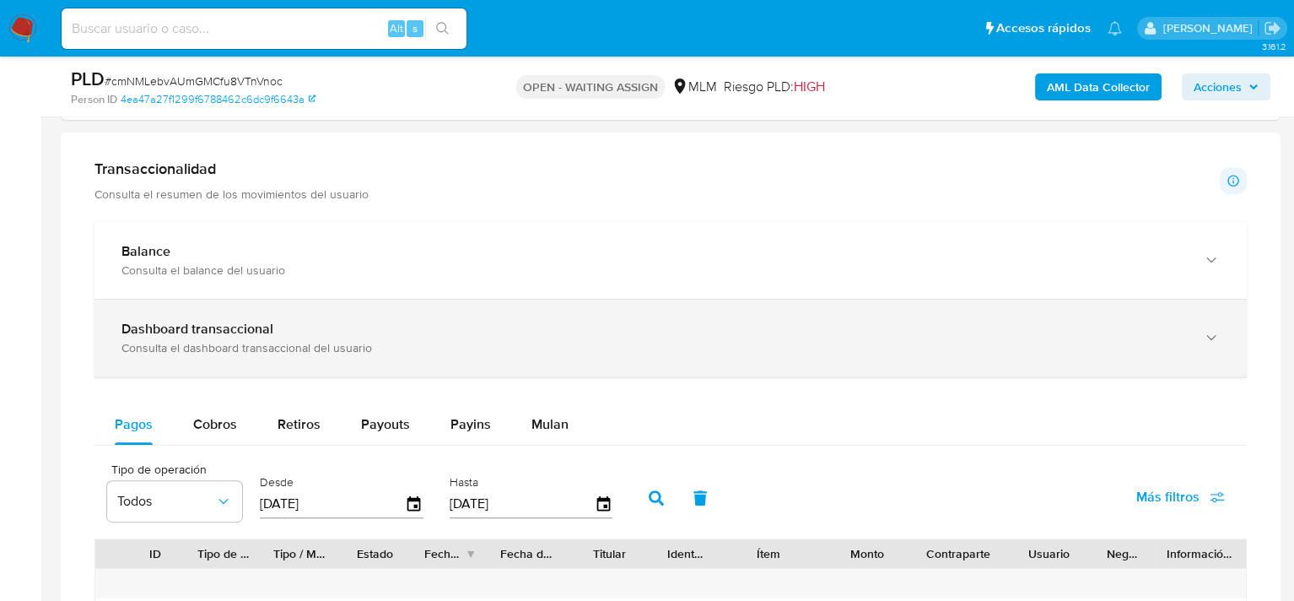
scroll to position [1097, 0]
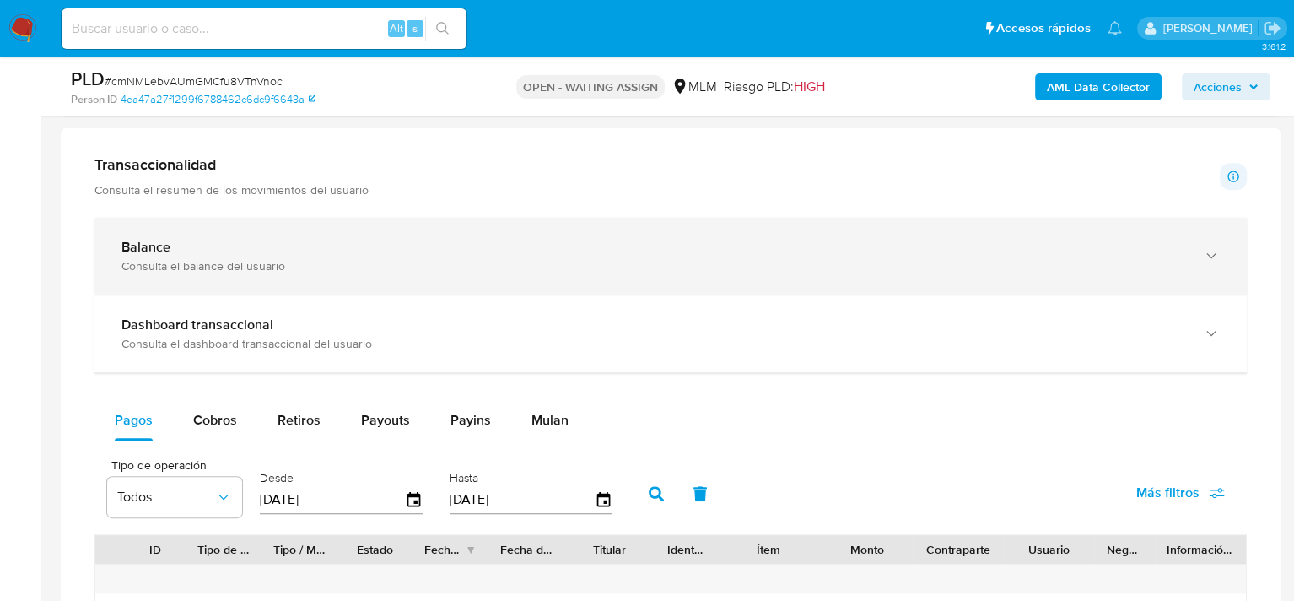
click at [186, 262] on div "Consulta el balance del usuario" at bounding box center [653, 265] width 1065 height 15
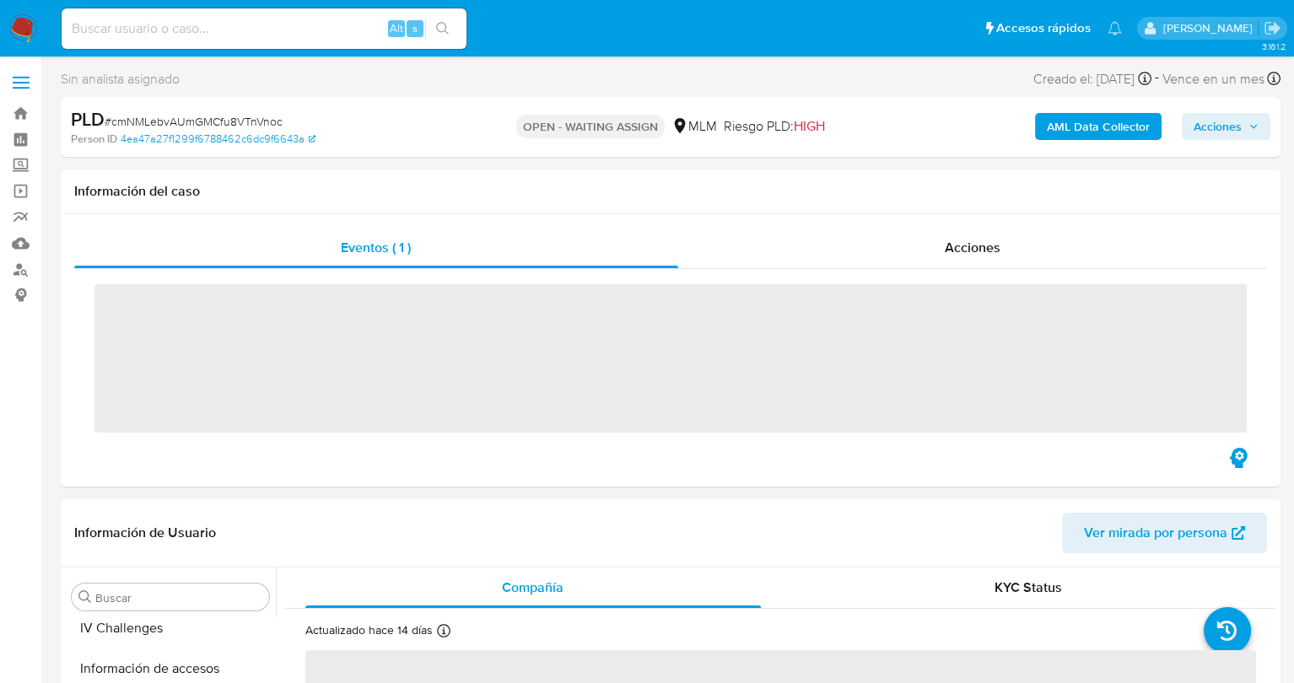
scroll to position [794, 0]
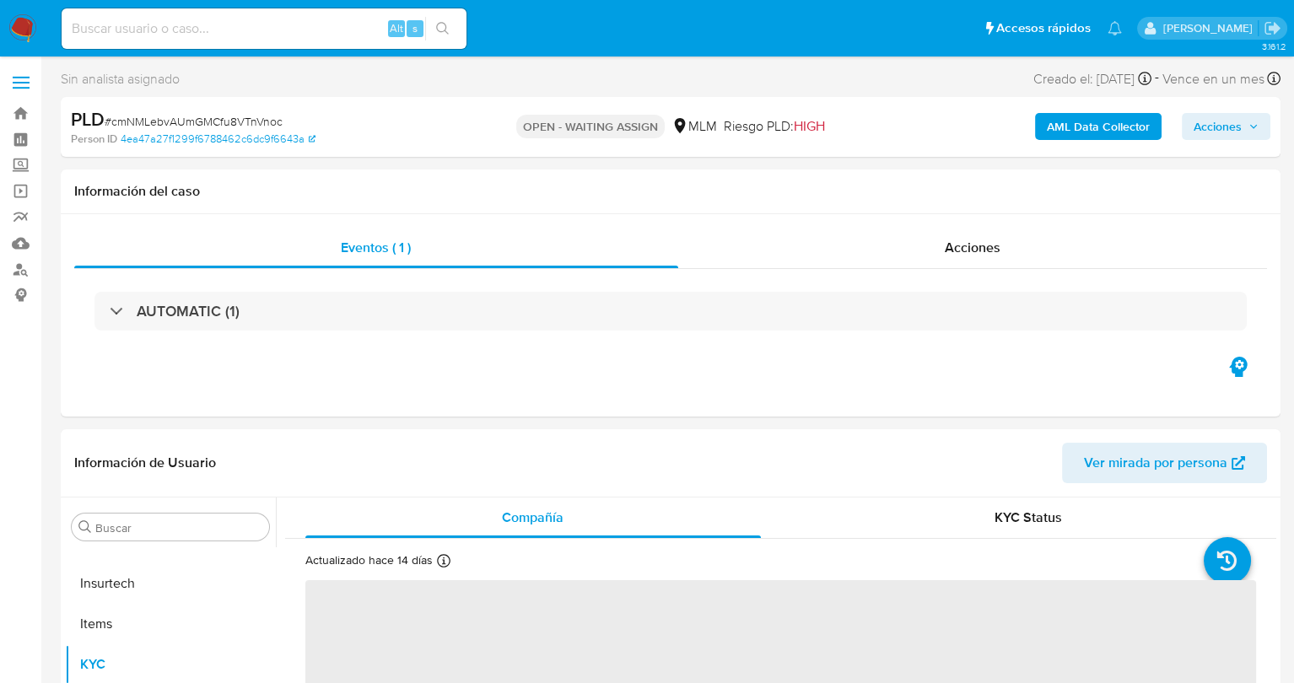
select select "10"
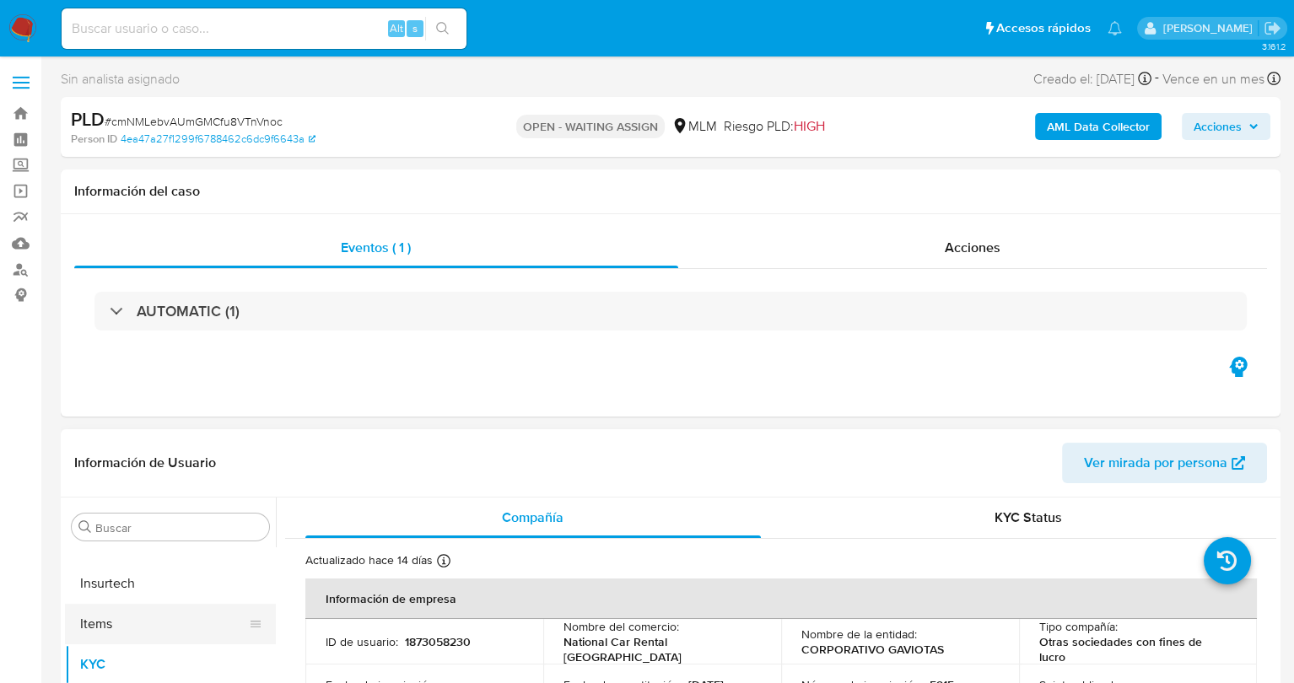
click at [127, 612] on button "Items" at bounding box center [163, 624] width 197 height 40
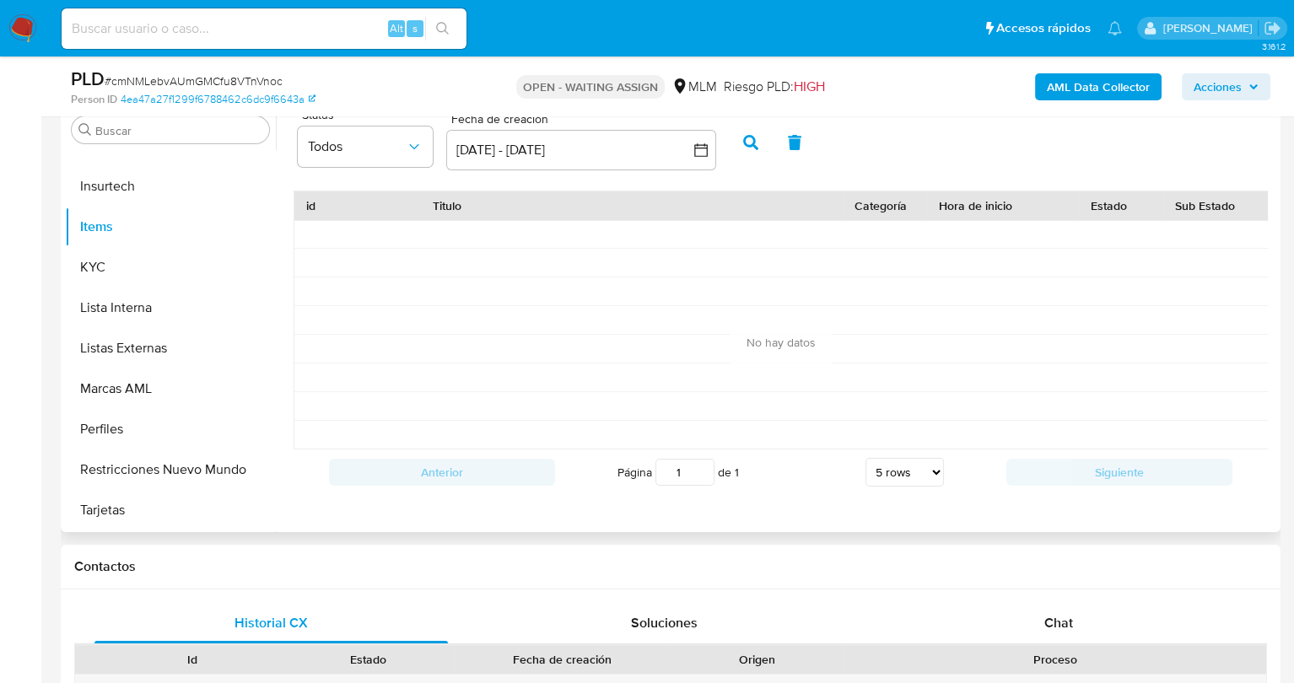
scroll to position [278, 0]
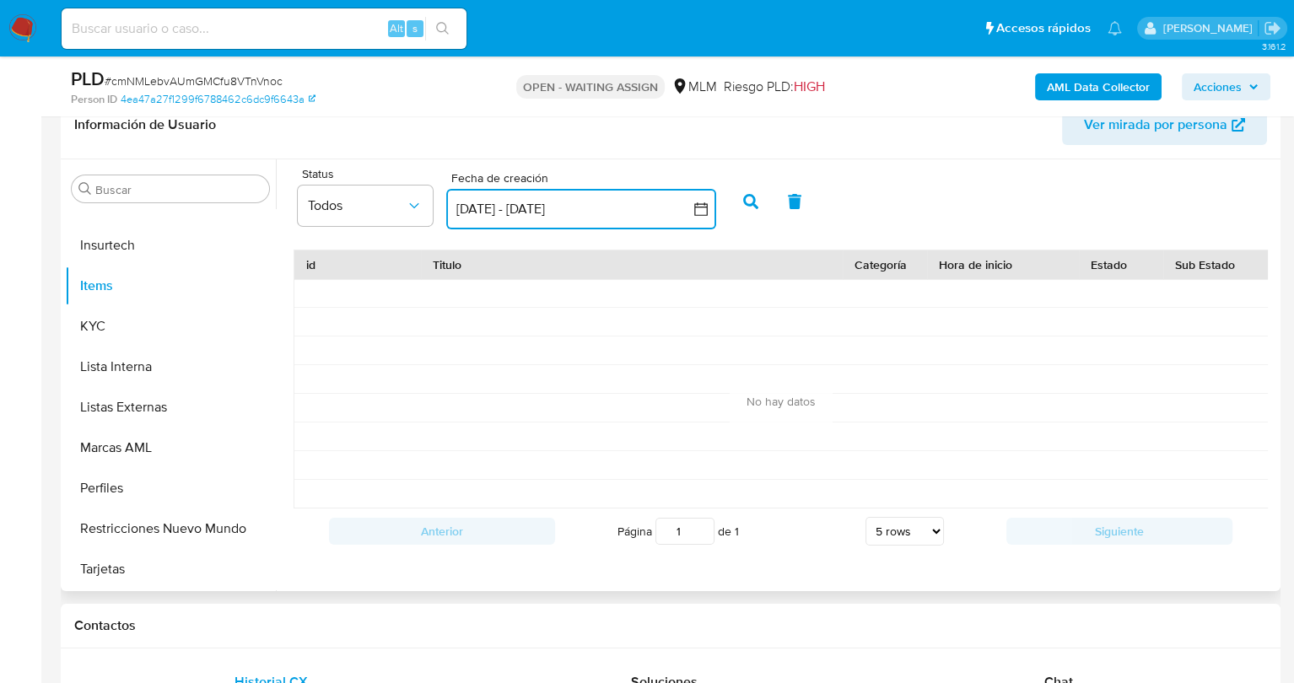
drag, startPoint x: 703, startPoint y: 207, endPoint x: 636, endPoint y: 224, distance: 69.0
click at [636, 224] on button "2 sep 2025 - 2 oct 2025" at bounding box center [581, 209] width 270 height 40
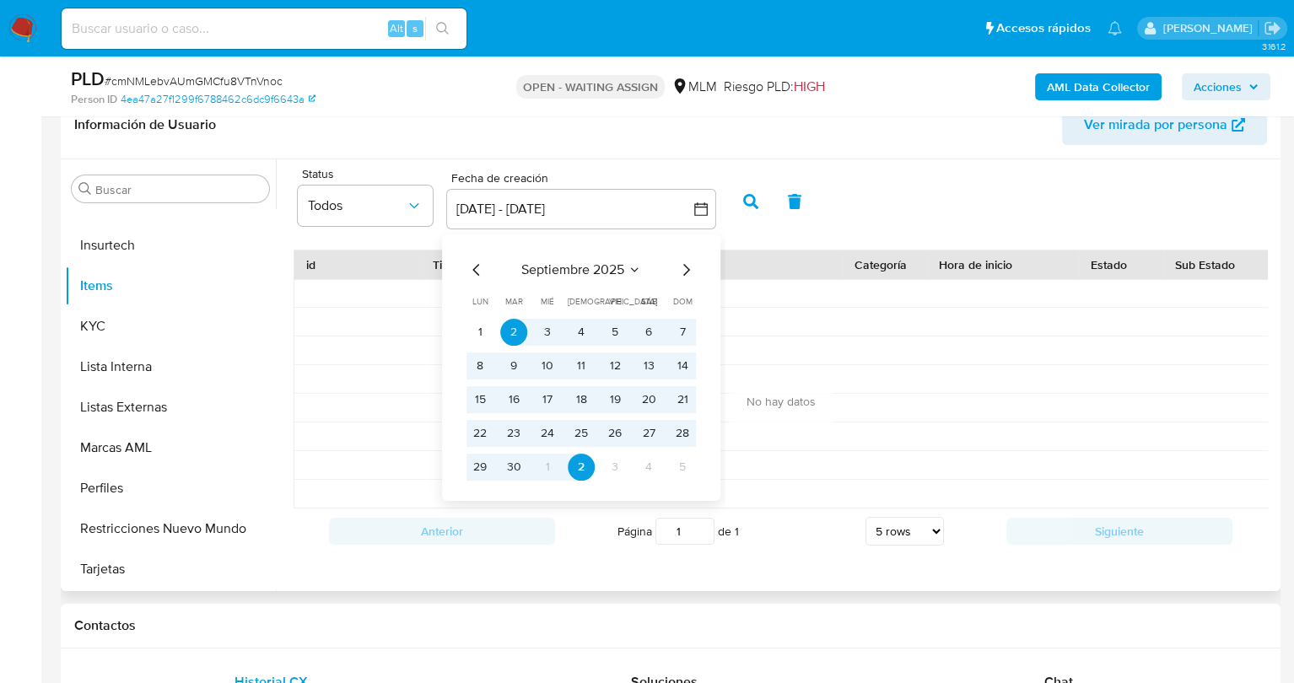
click at [471, 272] on icon "Mes anterior" at bounding box center [477, 270] width 20 height 20
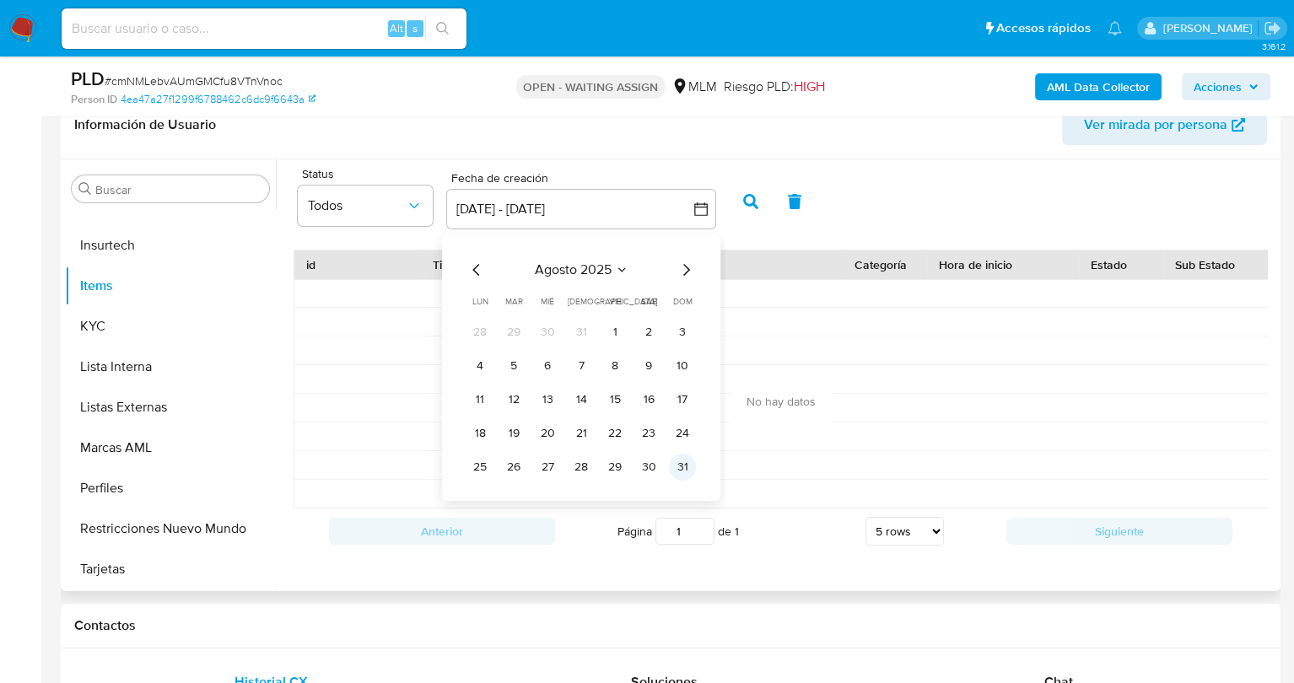
click at [670, 463] on button "31" at bounding box center [682, 467] width 27 height 27
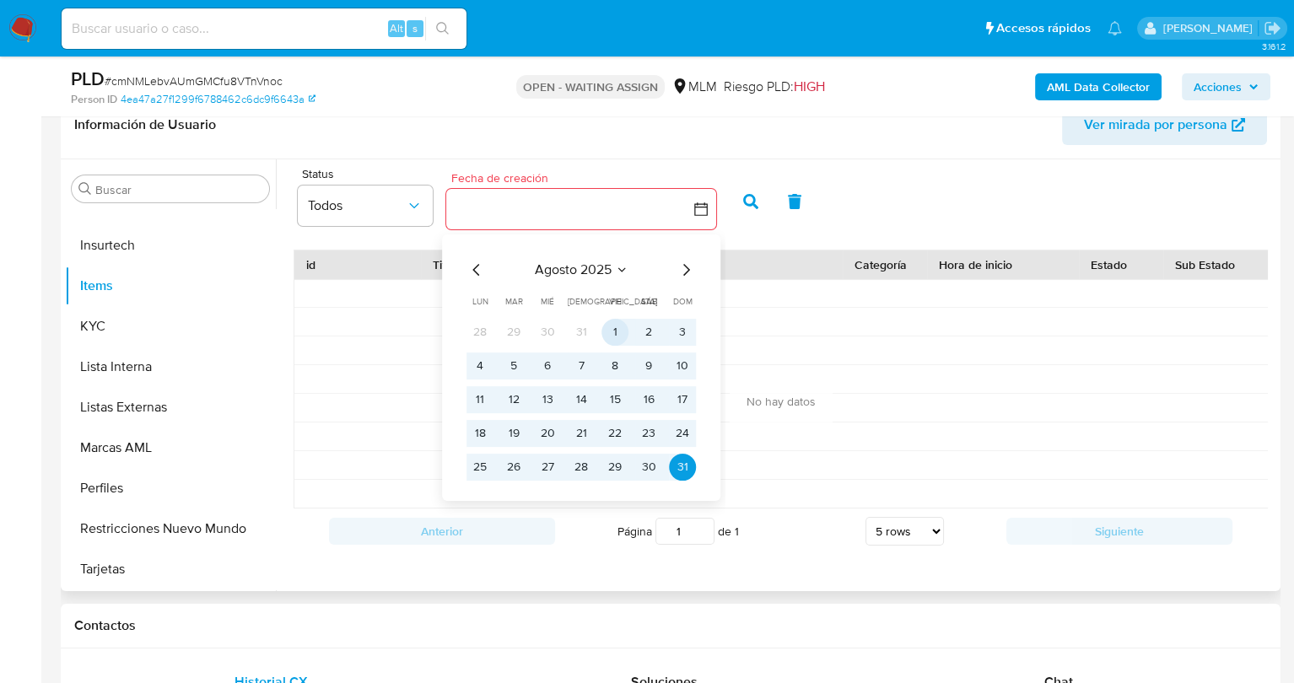
click at [609, 328] on button "1" at bounding box center [615, 332] width 27 height 27
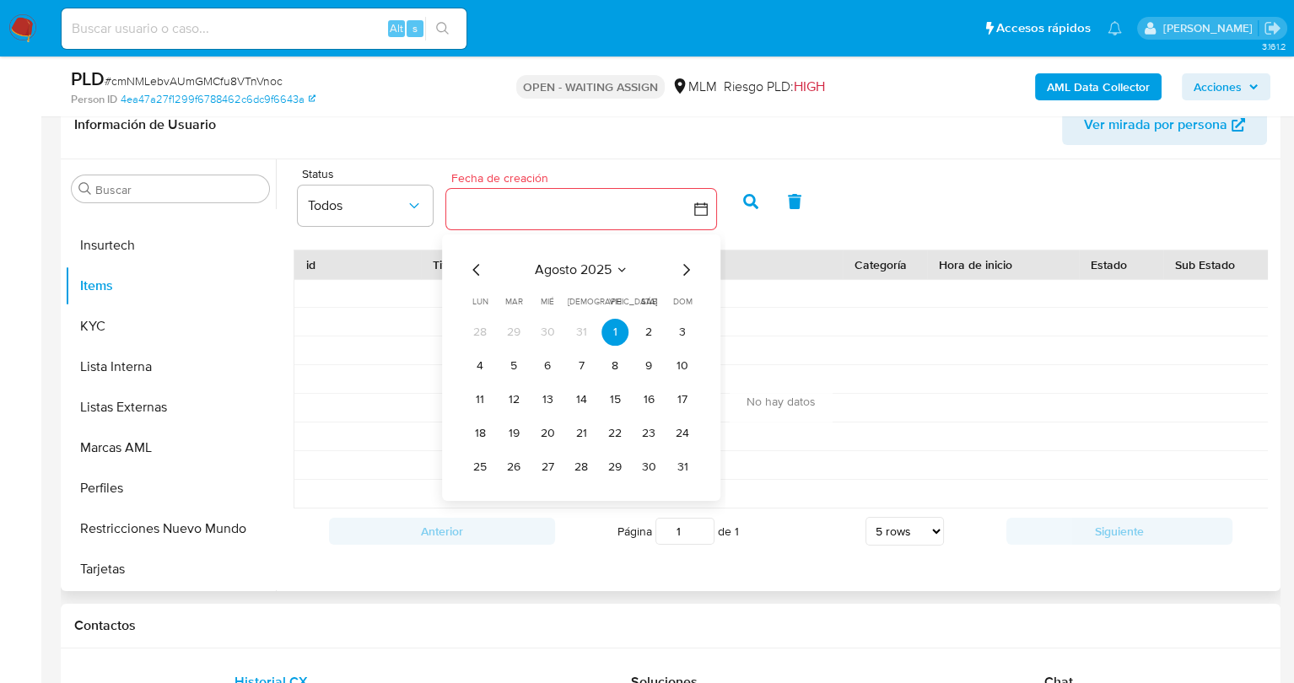
click at [467, 267] on icon "Mes anterior" at bounding box center [477, 270] width 20 height 20
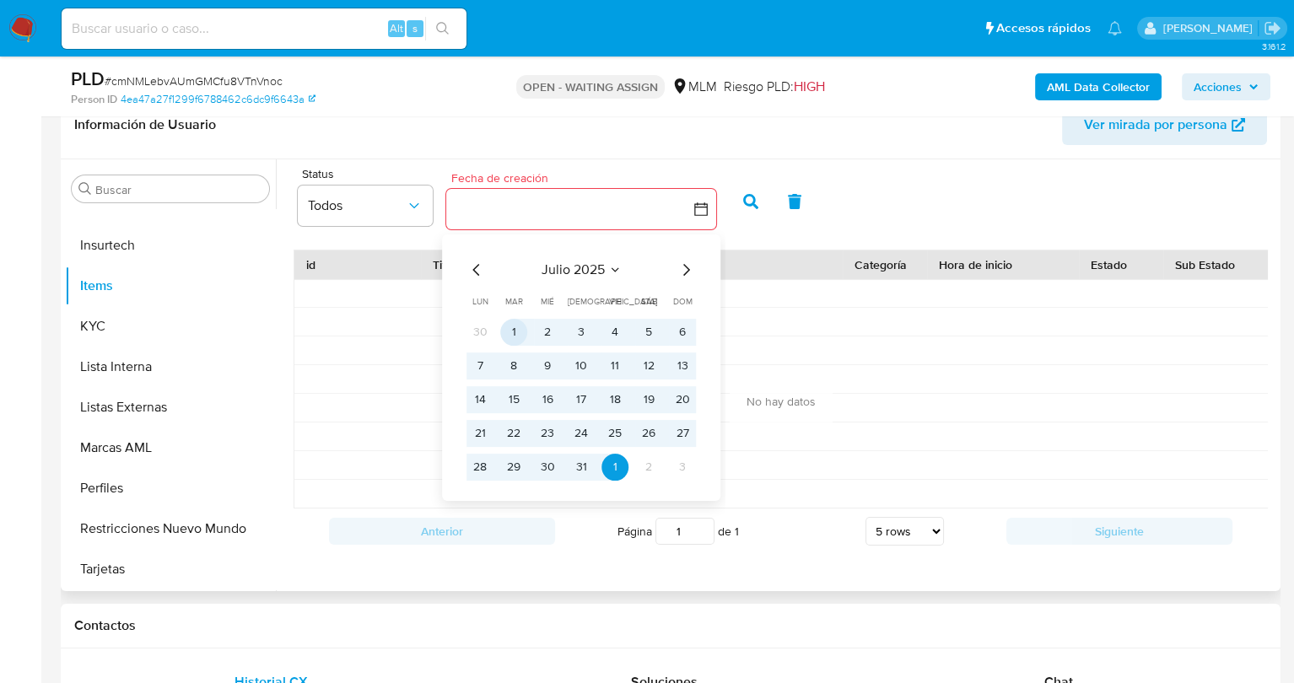
click at [509, 331] on button "1" at bounding box center [513, 332] width 27 height 27
click at [586, 466] on button "31" at bounding box center [581, 467] width 27 height 27
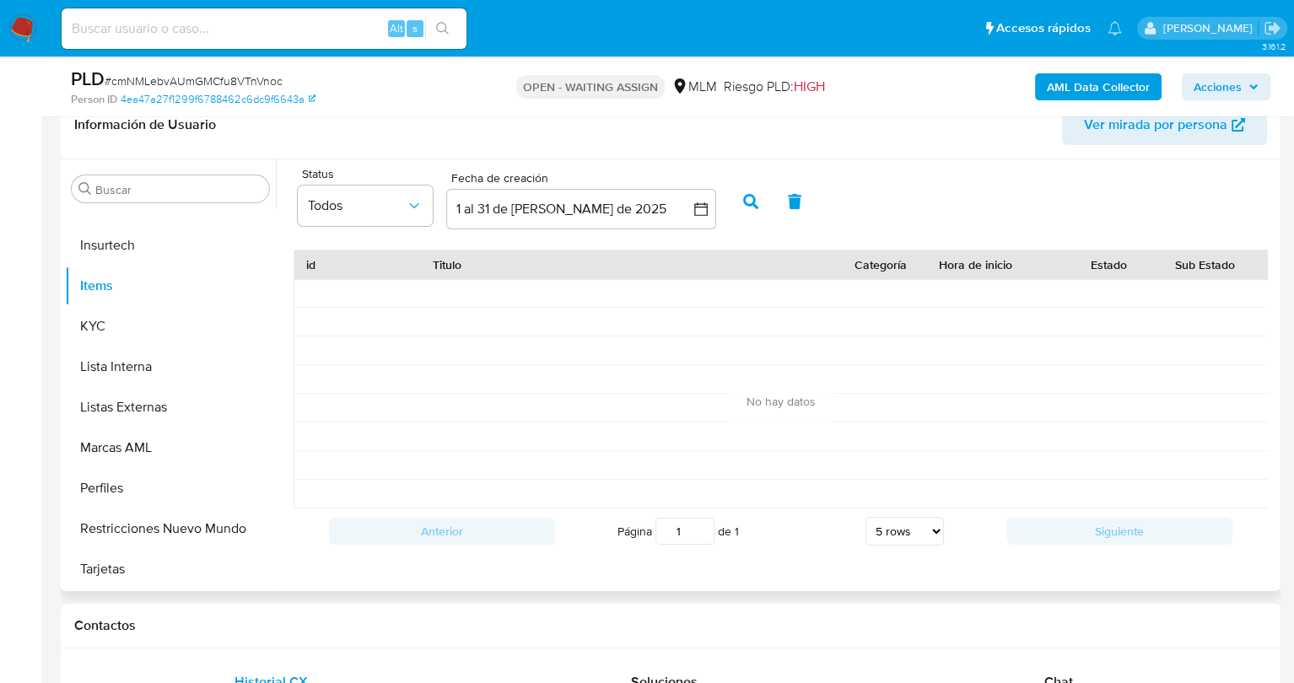
click at [747, 203] on icon "button" at bounding box center [750, 201] width 15 height 15
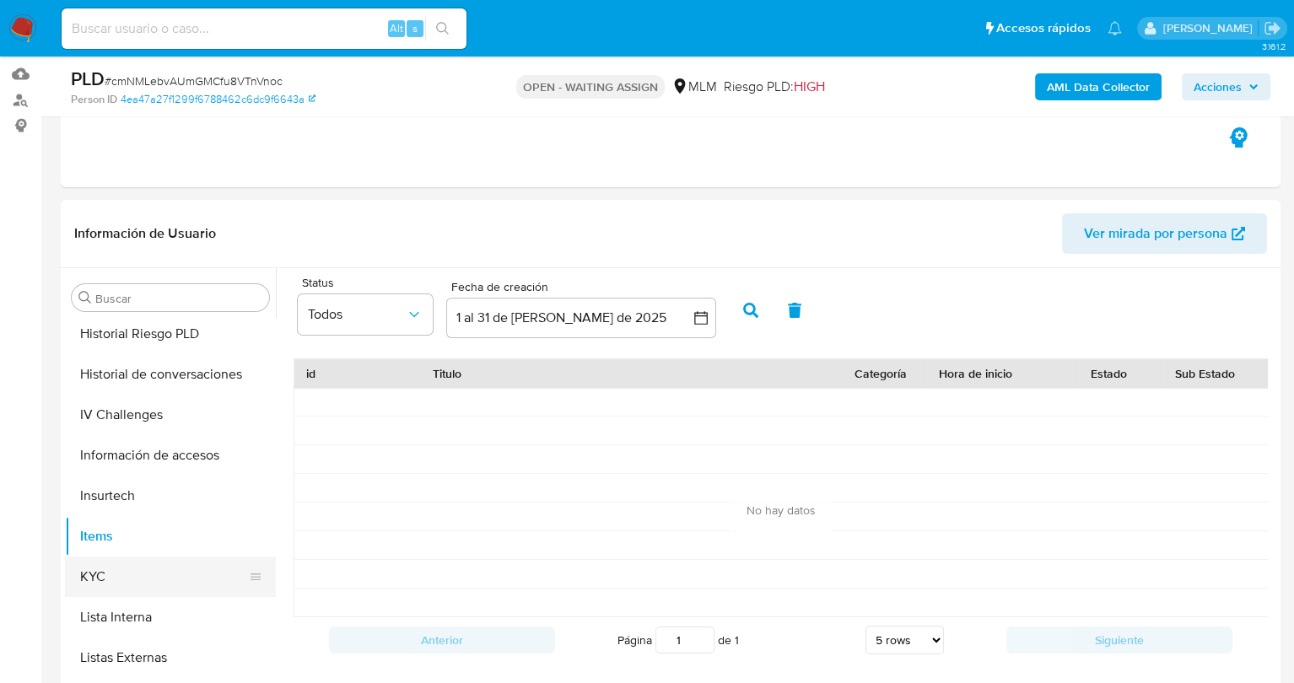
scroll to position [462, 0]
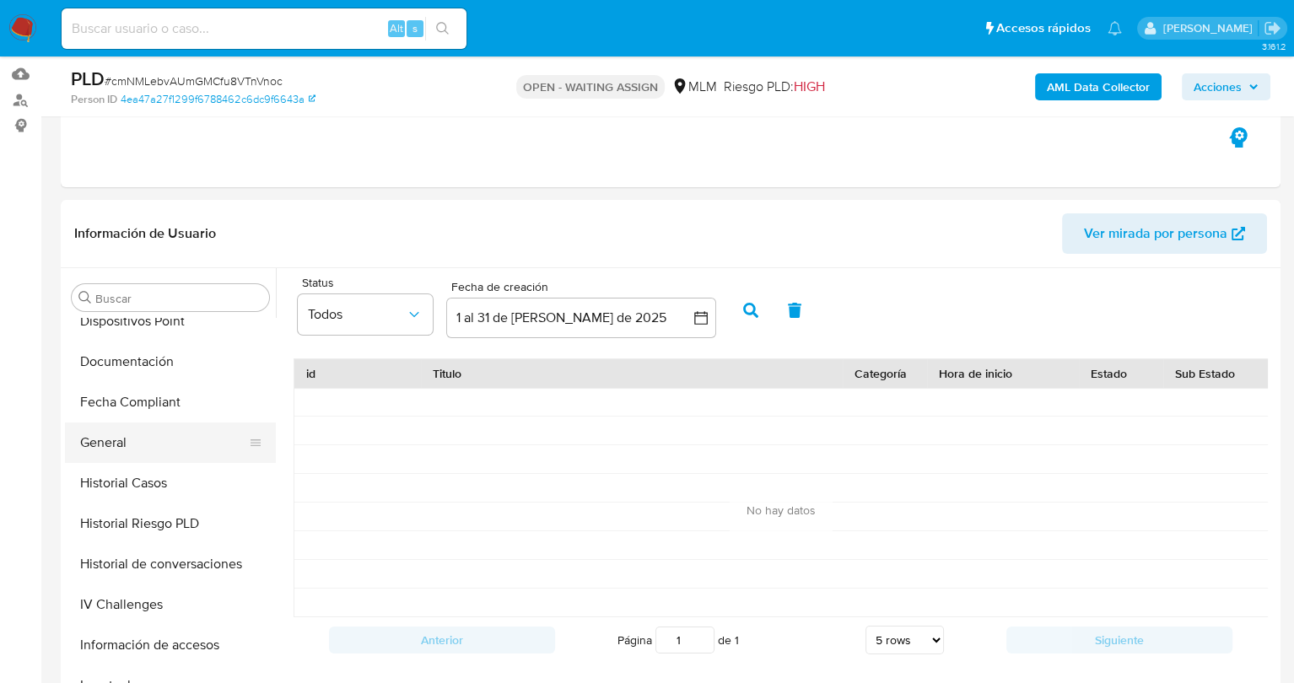
drag, startPoint x: 165, startPoint y: 432, endPoint x: 123, endPoint y: 440, distance: 43.0
click at [123, 440] on button "General" at bounding box center [163, 443] width 197 height 40
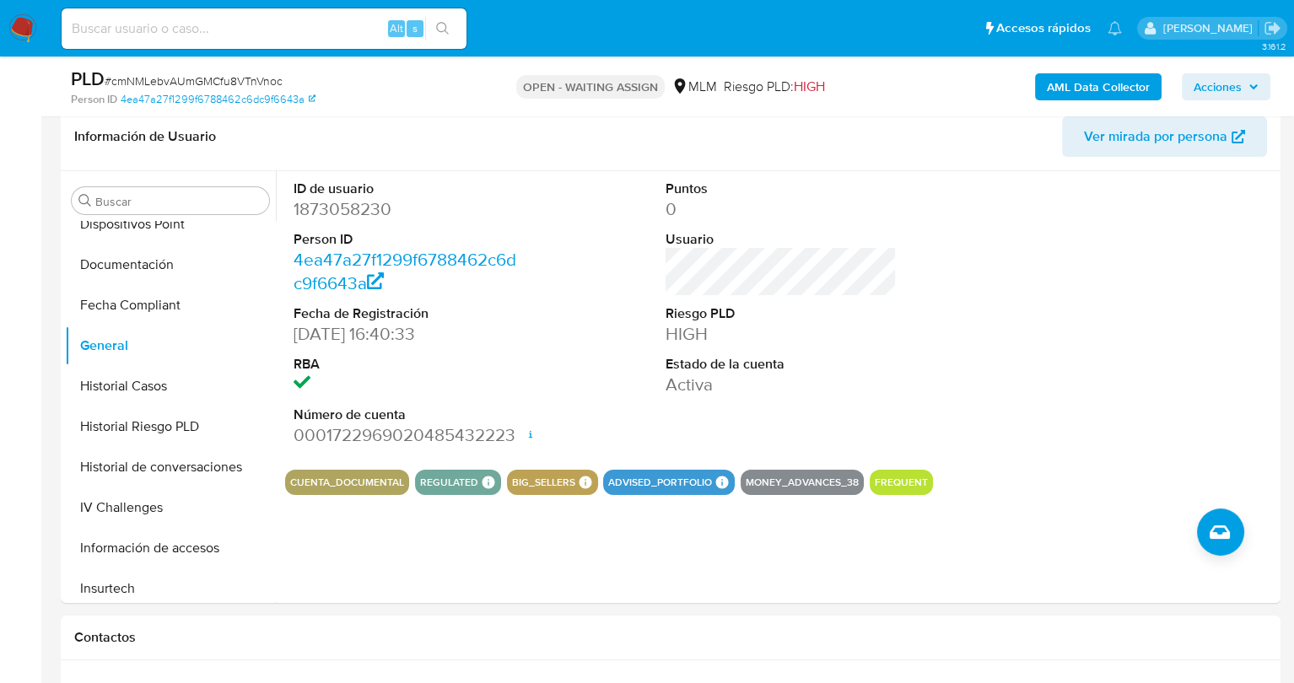
scroll to position [271, 0]
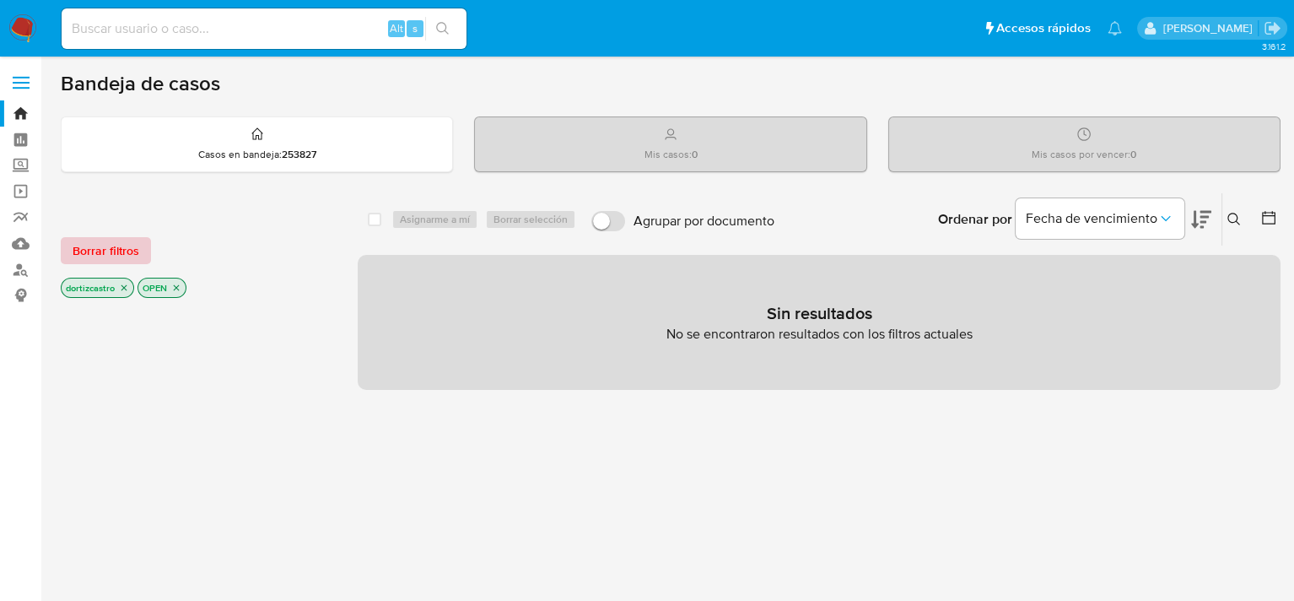
click at [91, 239] on span "Borrar filtros" at bounding box center [106, 251] width 67 height 24
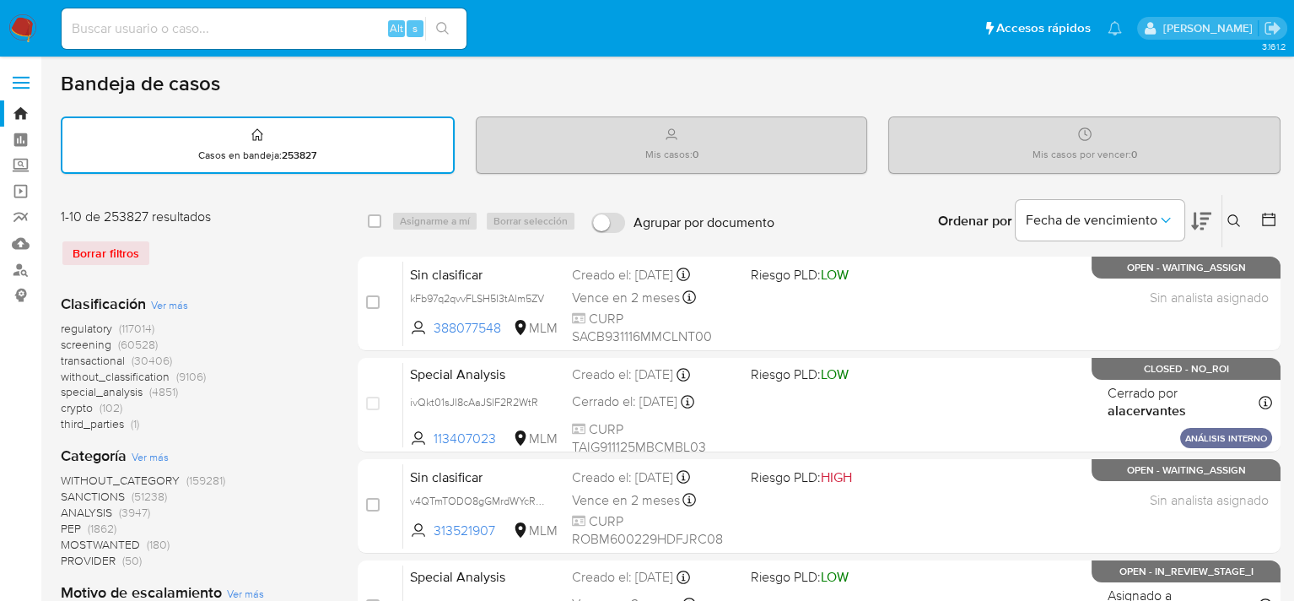
click at [1241, 217] on button at bounding box center [1236, 221] width 28 height 20
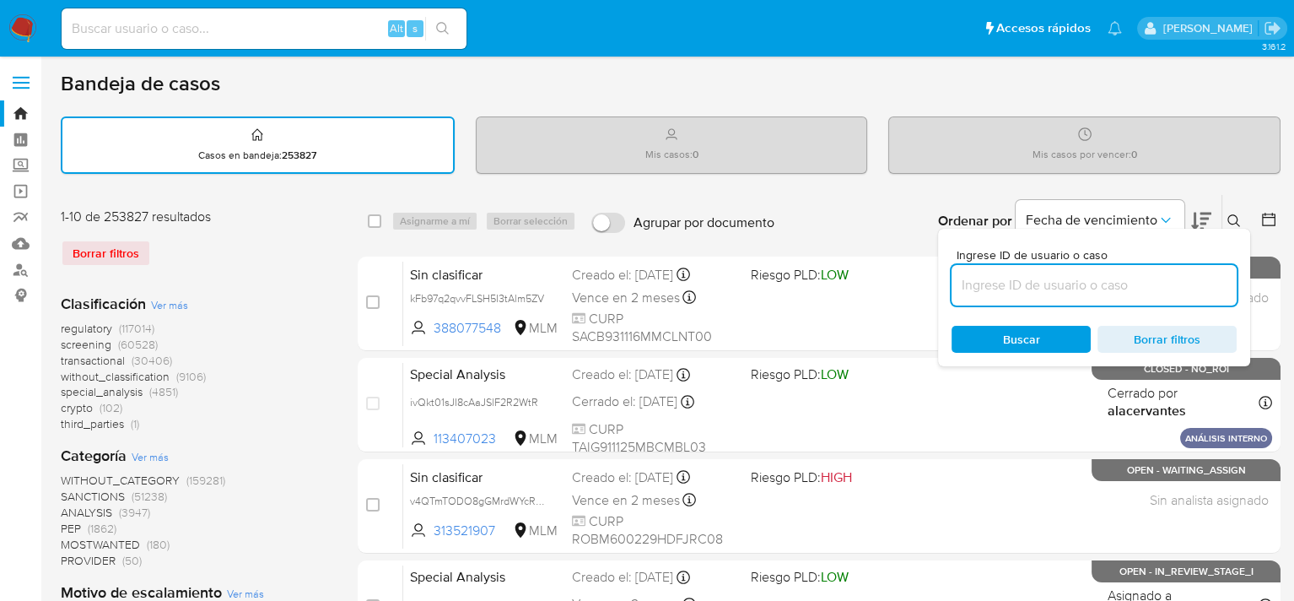
click at [1082, 288] on input at bounding box center [1094, 285] width 285 height 22
type input "128483157"
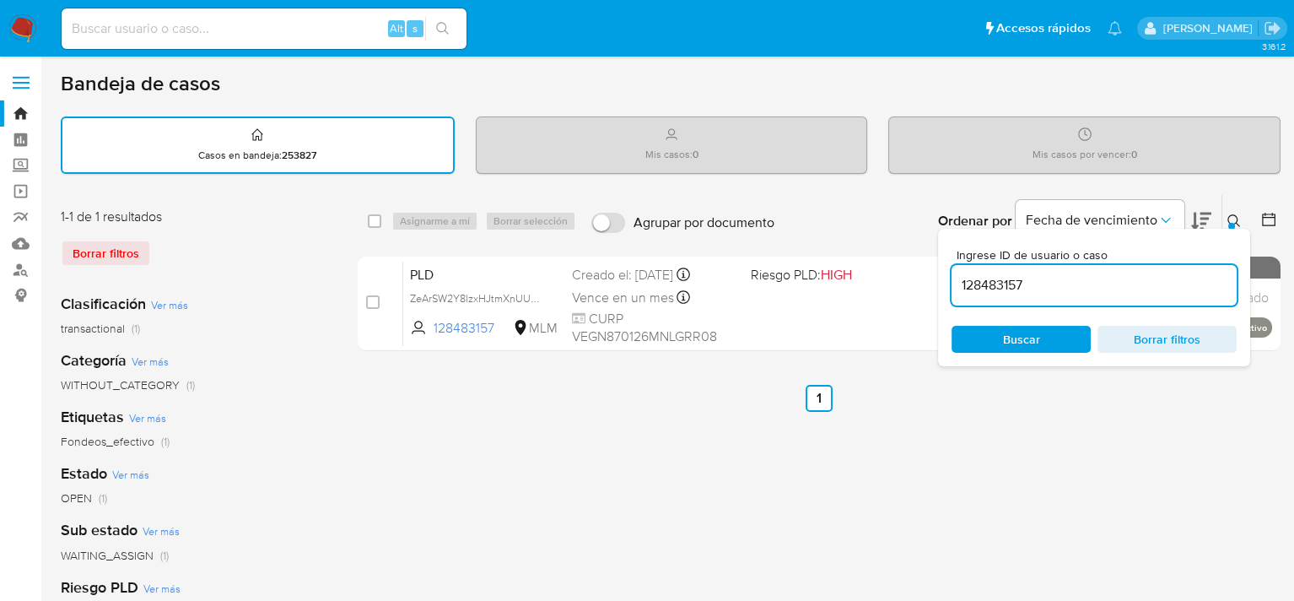
click at [669, 474] on div "select-all-cases-checkbox Asignarme a mí Borrar selección Agrupar por documento…" at bounding box center [819, 564] width 923 height 741
click at [1240, 221] on icon at bounding box center [1234, 220] width 13 height 13
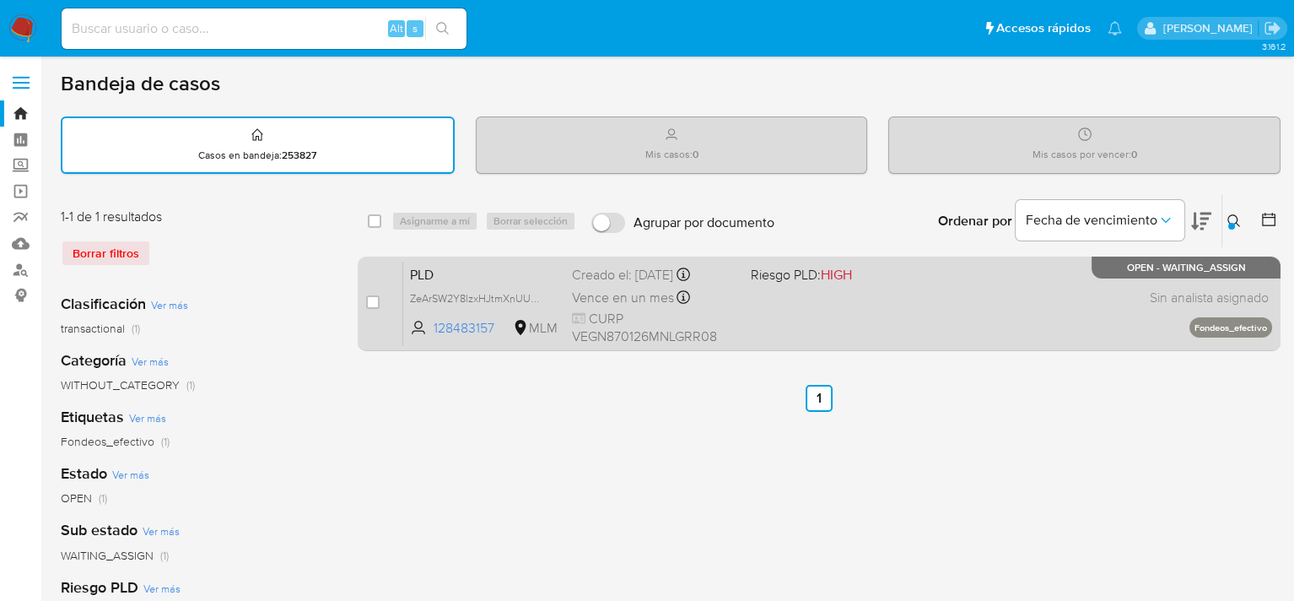
click at [998, 297] on div "PLD ZeArSW2Y8lzxHJtmXnUUdIoi 128483157 MLM Riesgo PLD: HIGH Creado el: [DATE] C…" at bounding box center [837, 303] width 869 height 85
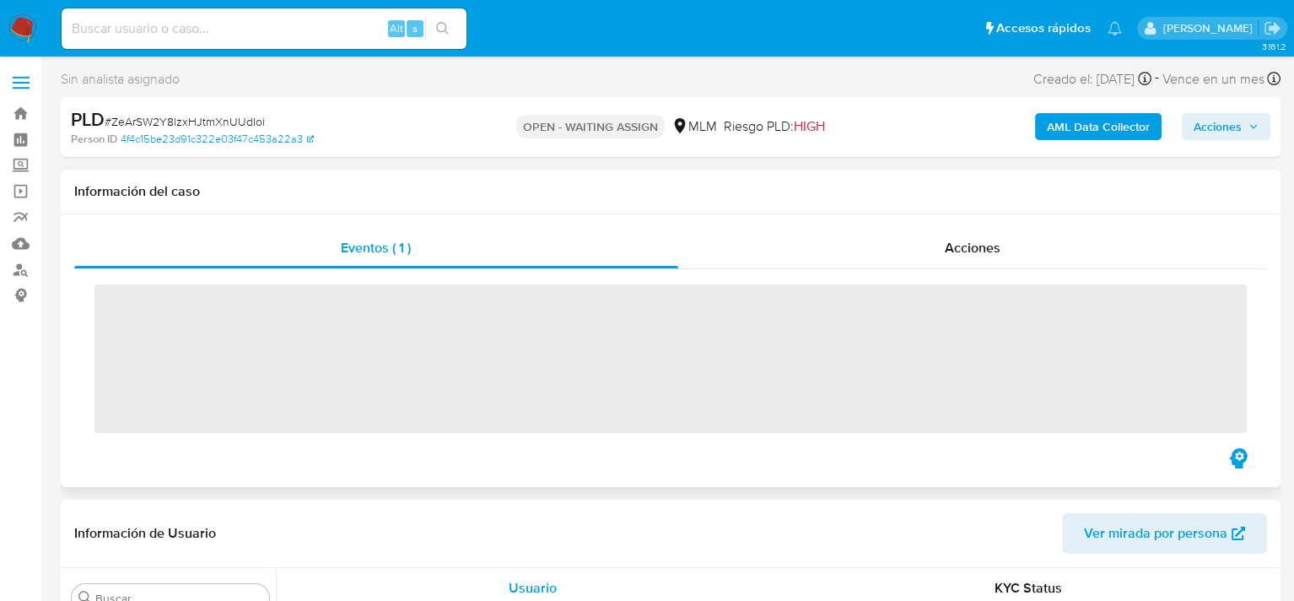
scroll to position [794, 0]
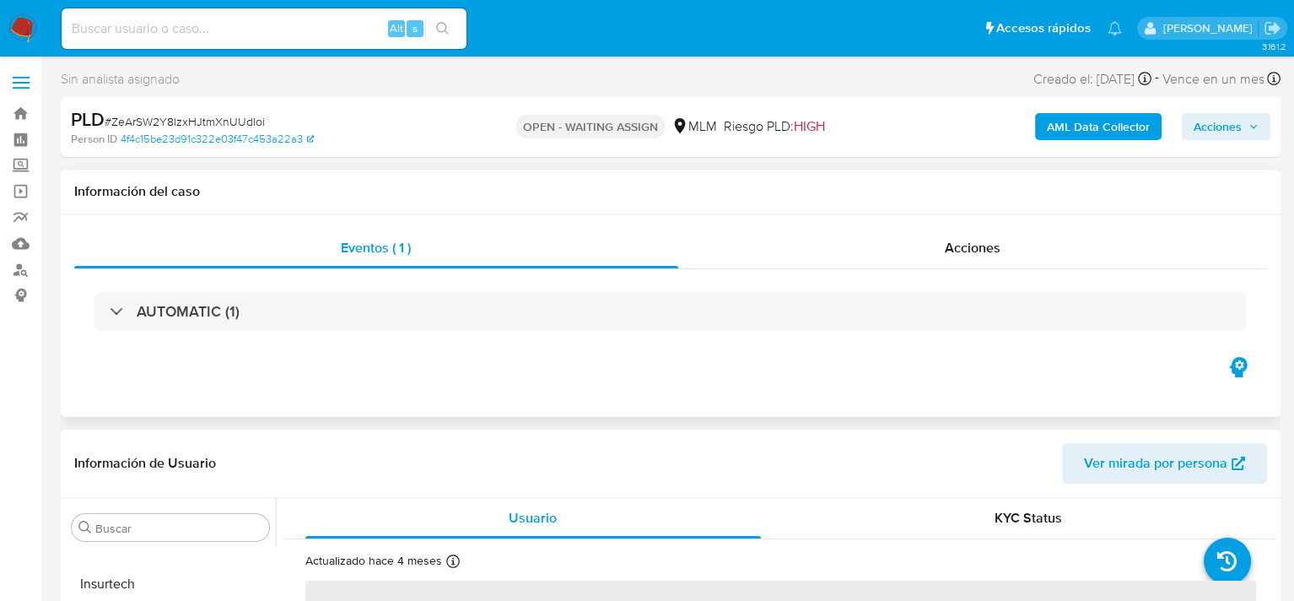
select select "10"
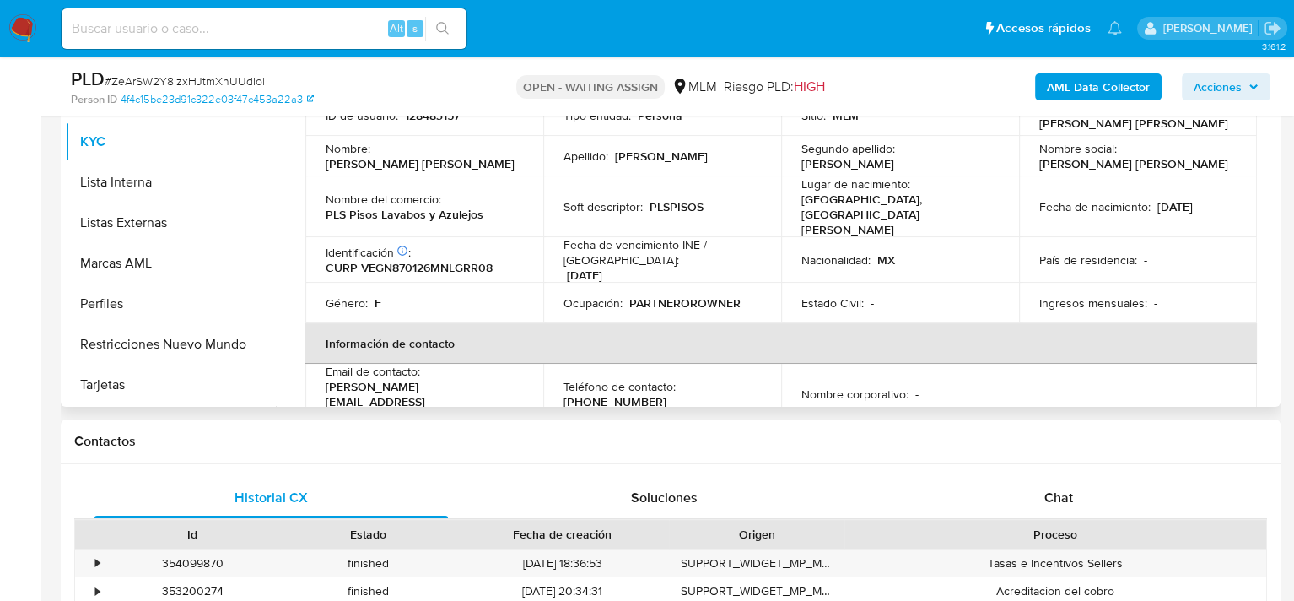
scroll to position [422, 0]
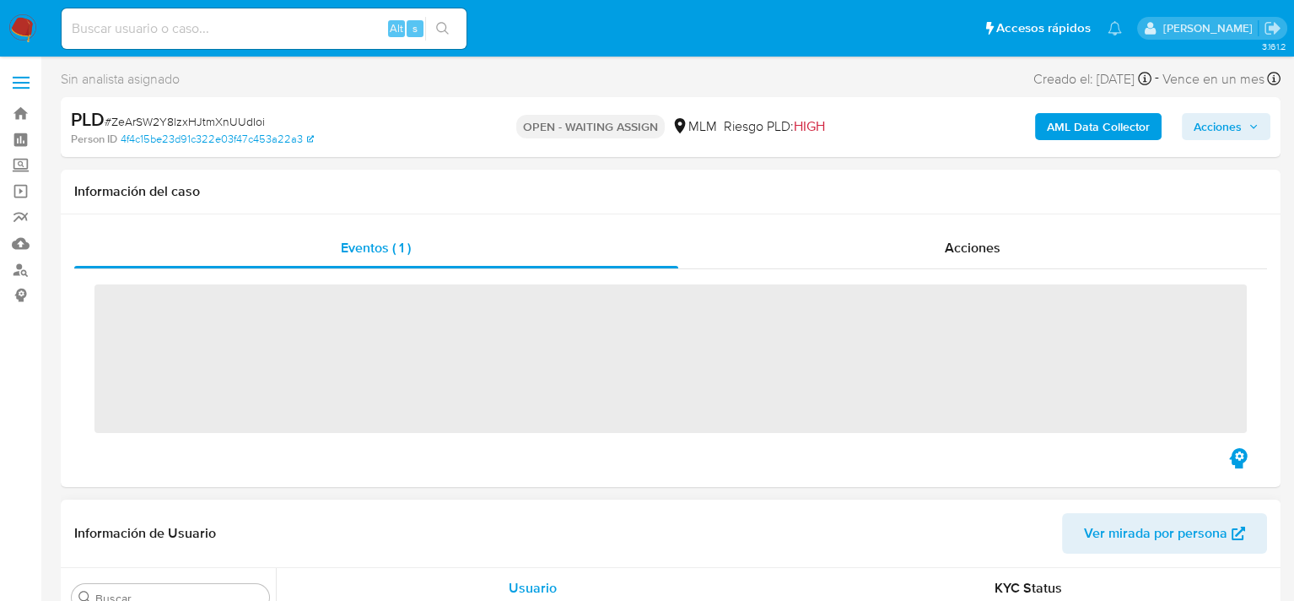
scroll to position [794, 0]
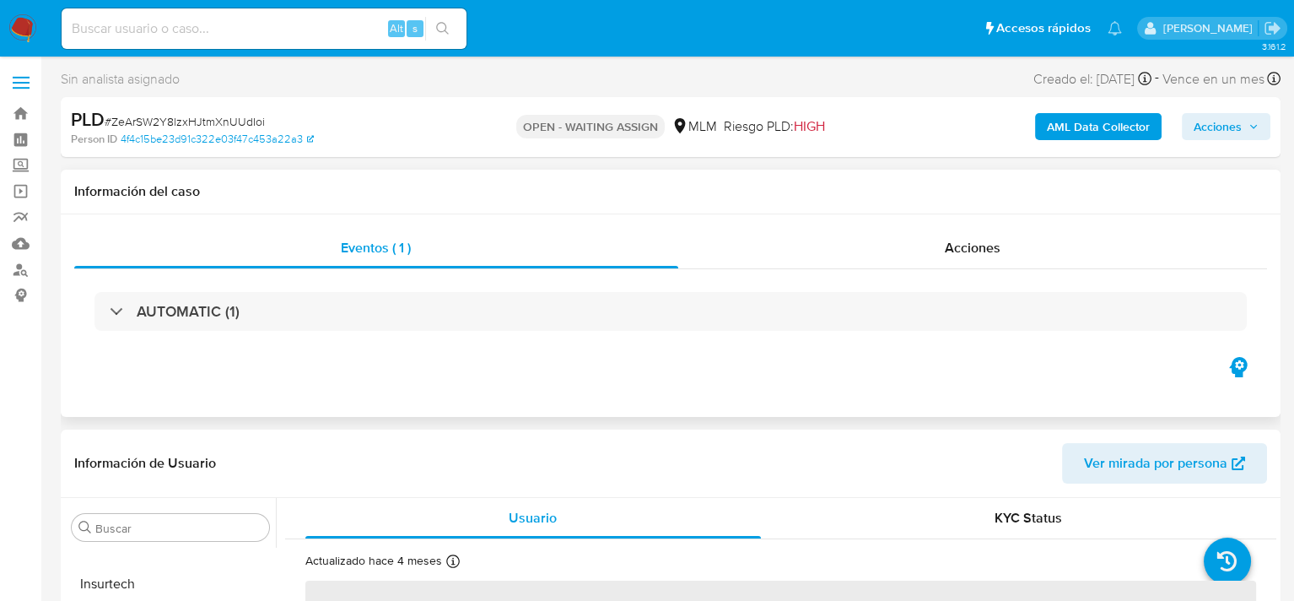
select select "10"
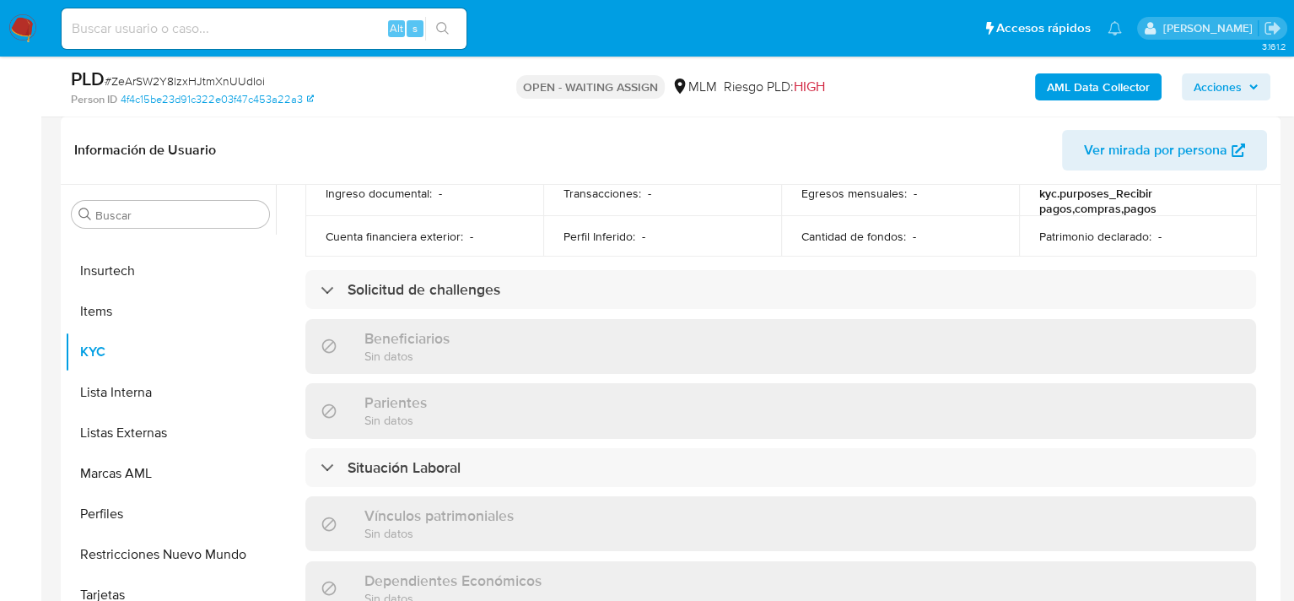
scroll to position [675, 0]
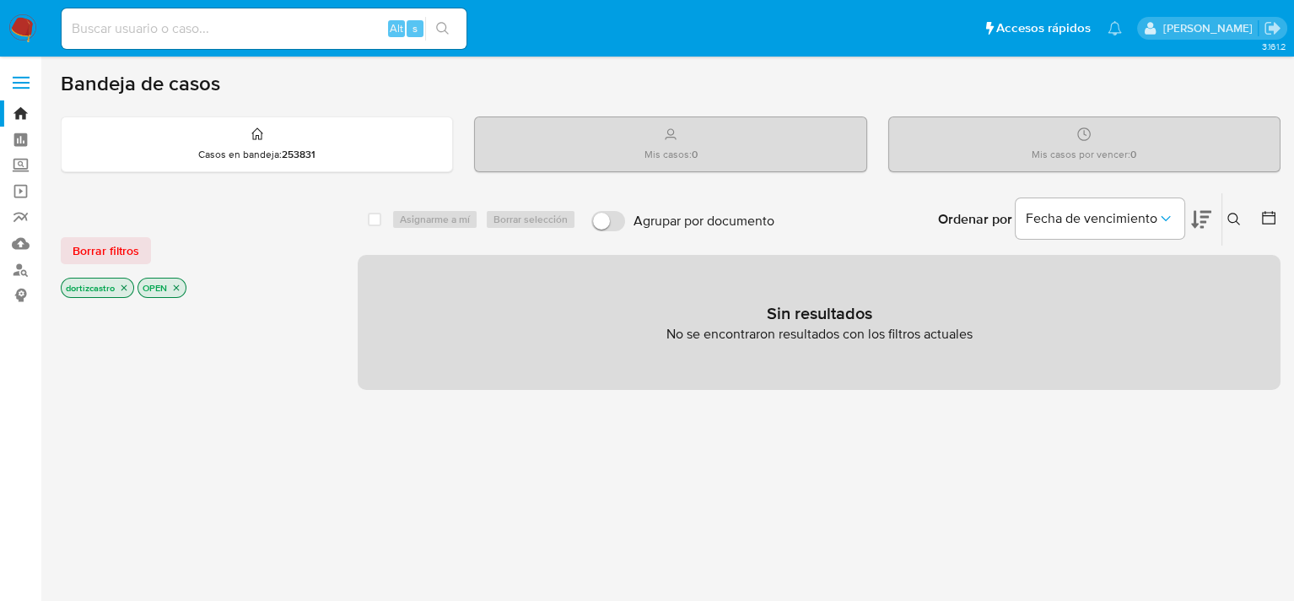
click at [1231, 214] on icon at bounding box center [1234, 219] width 13 height 13
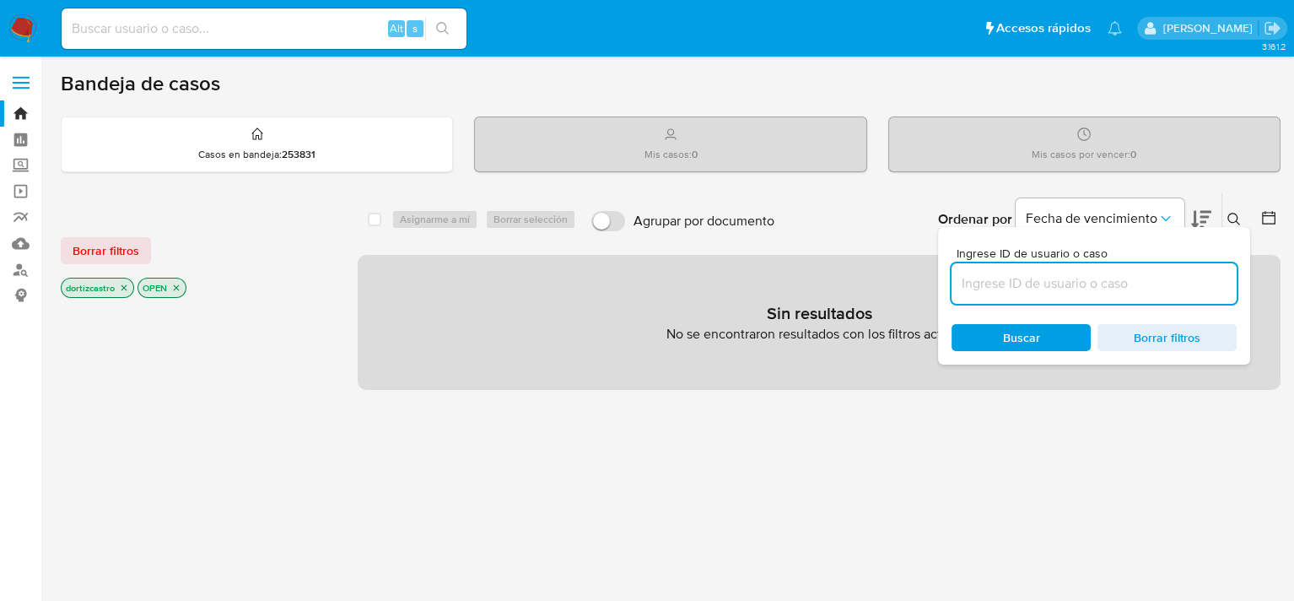
click at [973, 283] on input at bounding box center [1094, 283] width 285 height 22
type input "128483157"
click at [1005, 333] on span "Buscar" at bounding box center [1021, 337] width 37 height 27
click at [1034, 291] on input "128483157" at bounding box center [1094, 283] width 285 height 22
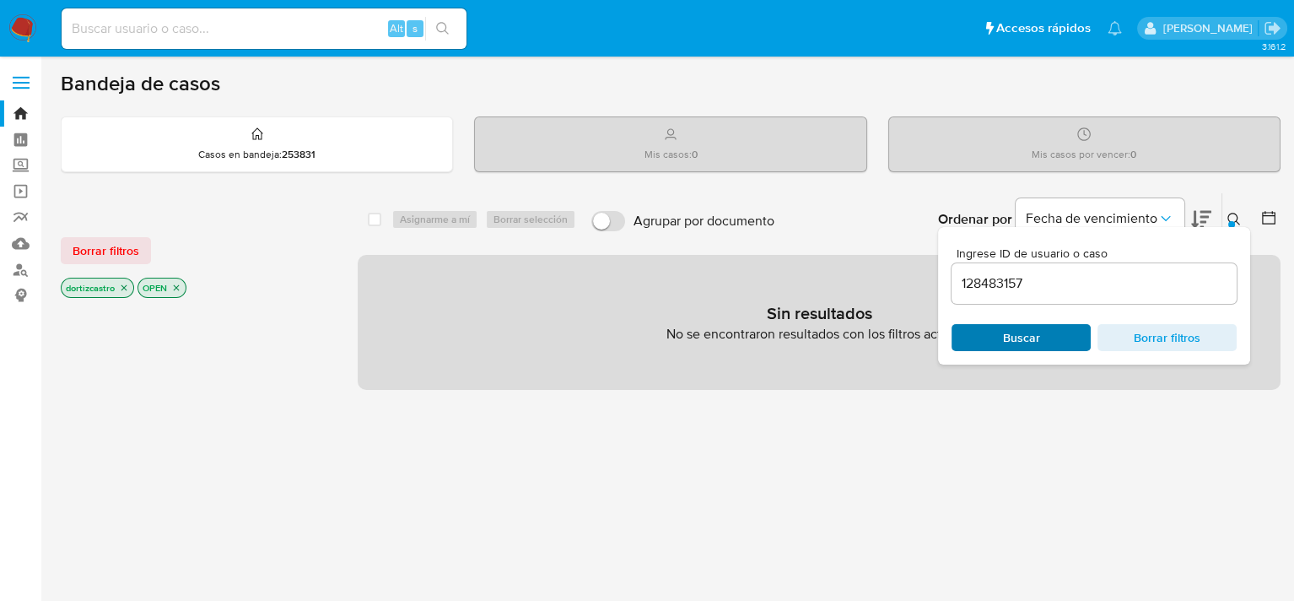
click at [1008, 330] on span "Buscar" at bounding box center [1021, 337] width 37 height 27
click at [100, 246] on span "Borrar filtros" at bounding box center [106, 251] width 67 height 24
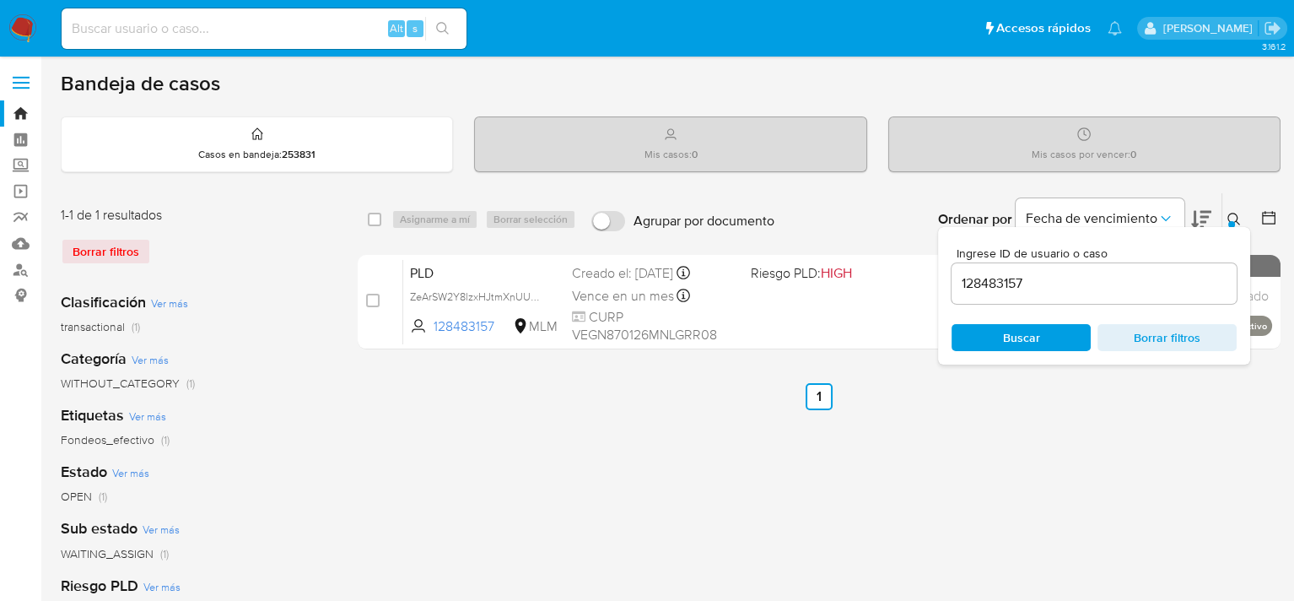
click at [1055, 331] on span "Buscar" at bounding box center [1021, 338] width 116 height 24
click at [996, 437] on div "select-all-cases-checkbox Asignarme a mí Borrar selección Agrupar por documento…" at bounding box center [819, 562] width 923 height 741
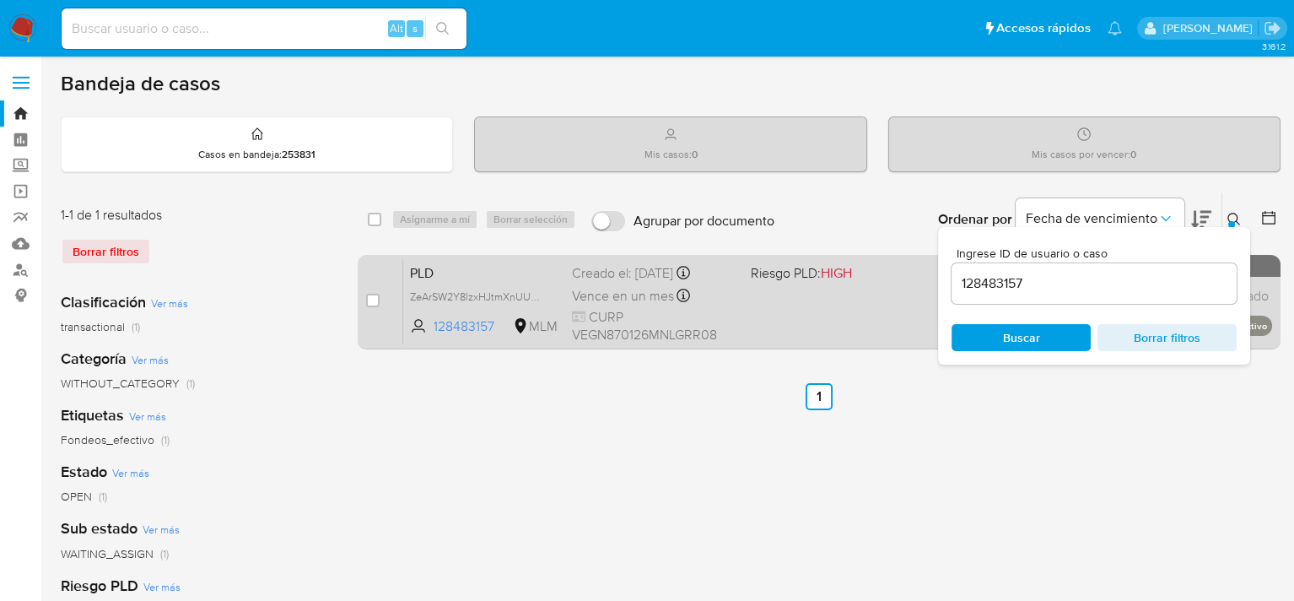
drag, startPoint x: 1231, startPoint y: 213, endPoint x: 1074, endPoint y: 285, distance: 172.5
click at [1232, 213] on icon at bounding box center [1234, 219] width 13 height 13
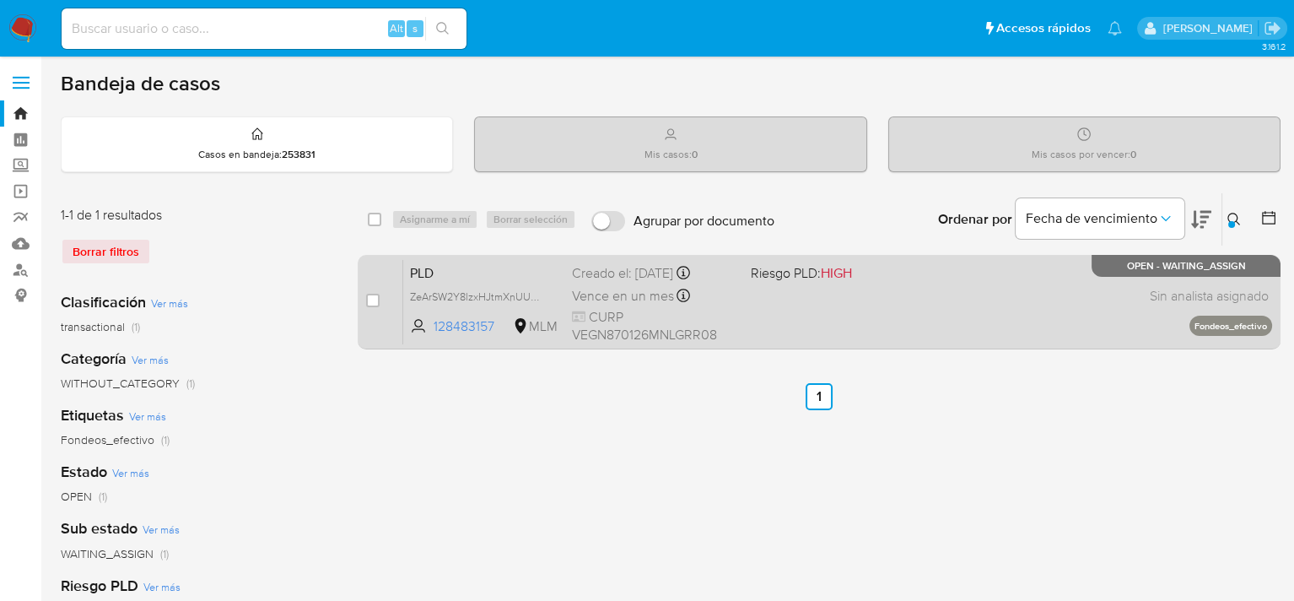
click at [844, 311] on div "PLD ZeArSW2Y8lzxHJtmXnUUdIoi 128483157 MLM Riesgo PLD: HIGH Creado el: [DATE] C…" at bounding box center [837, 301] width 869 height 85
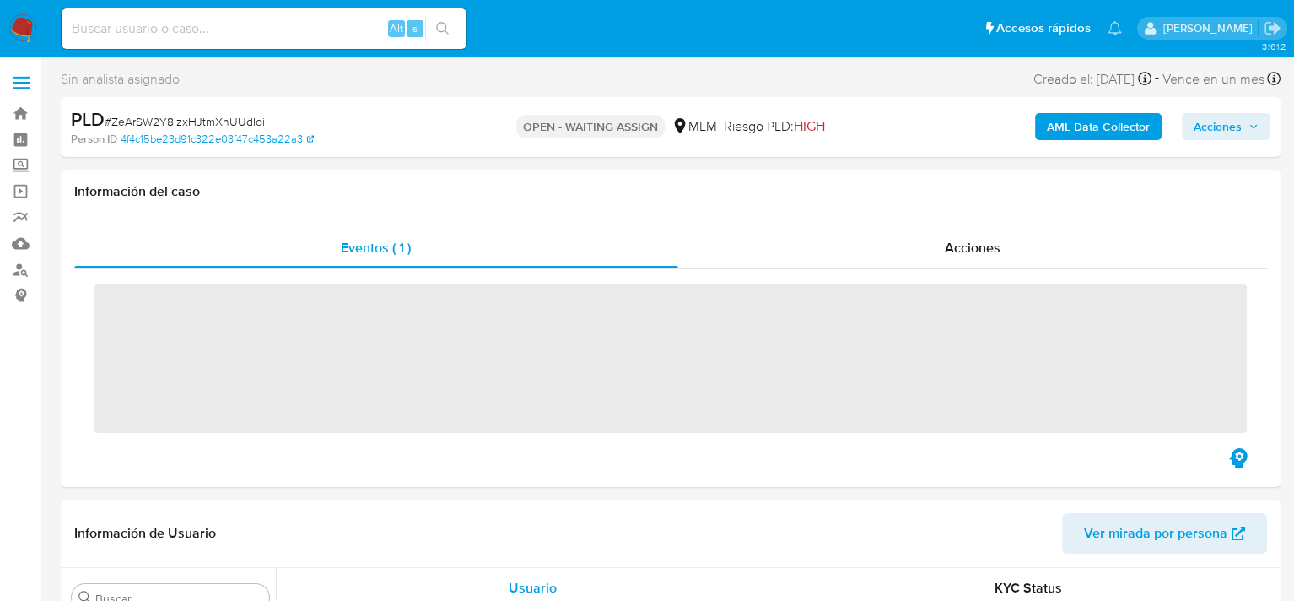
scroll to position [794, 0]
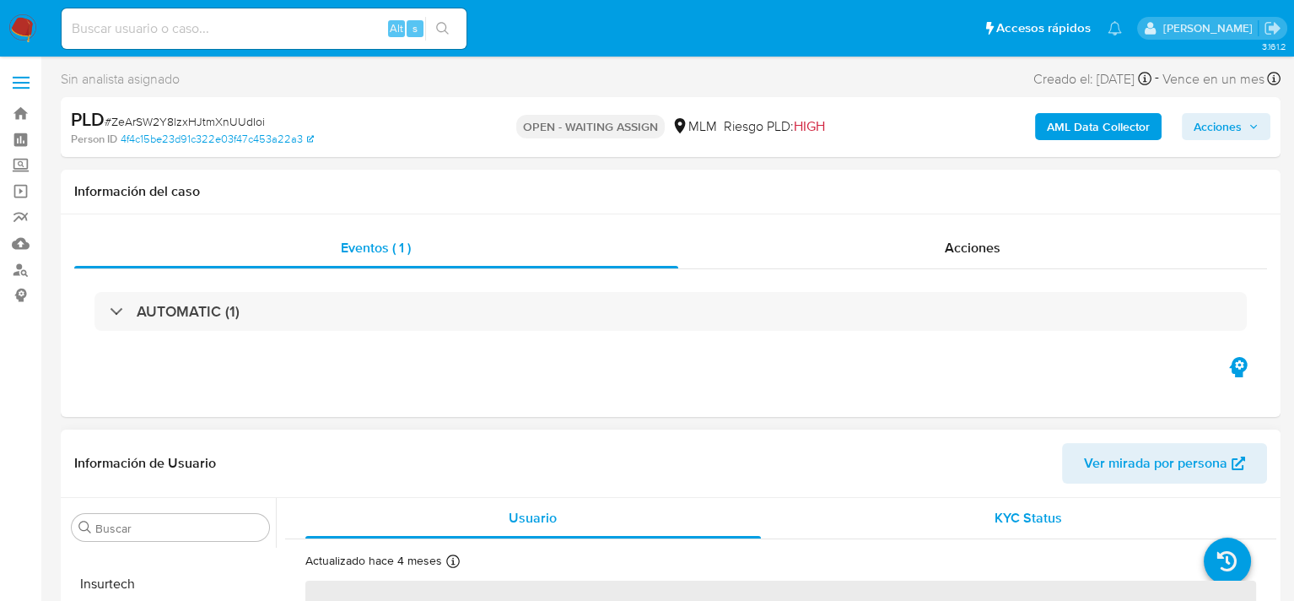
select select "10"
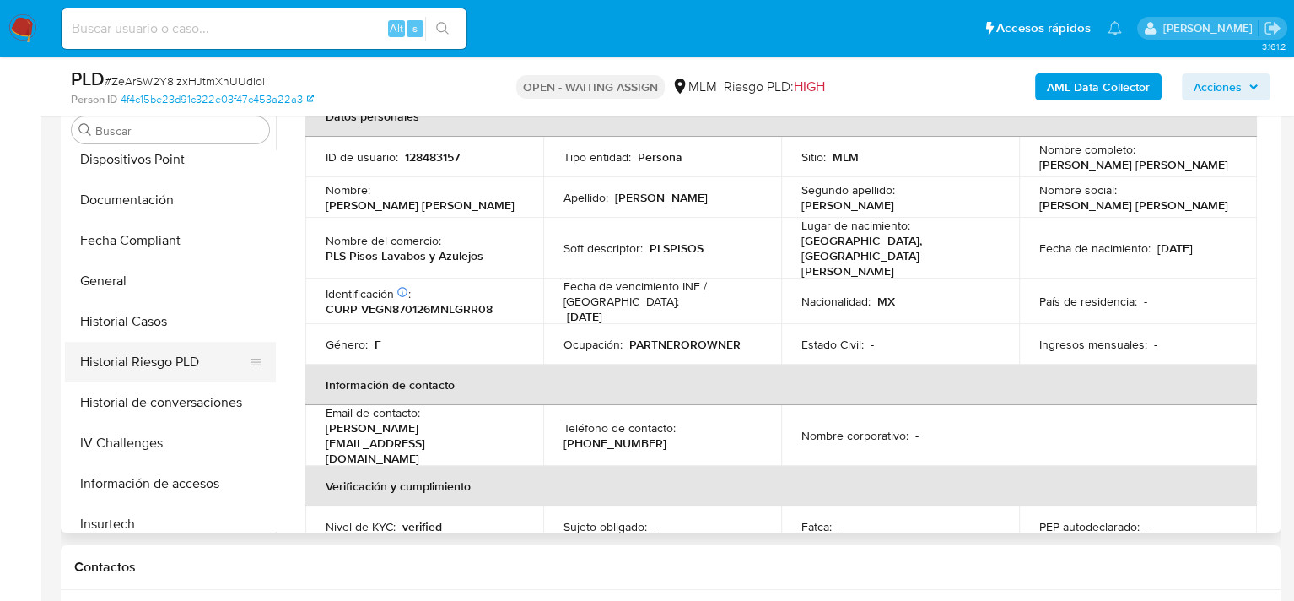
scroll to position [372, 0]
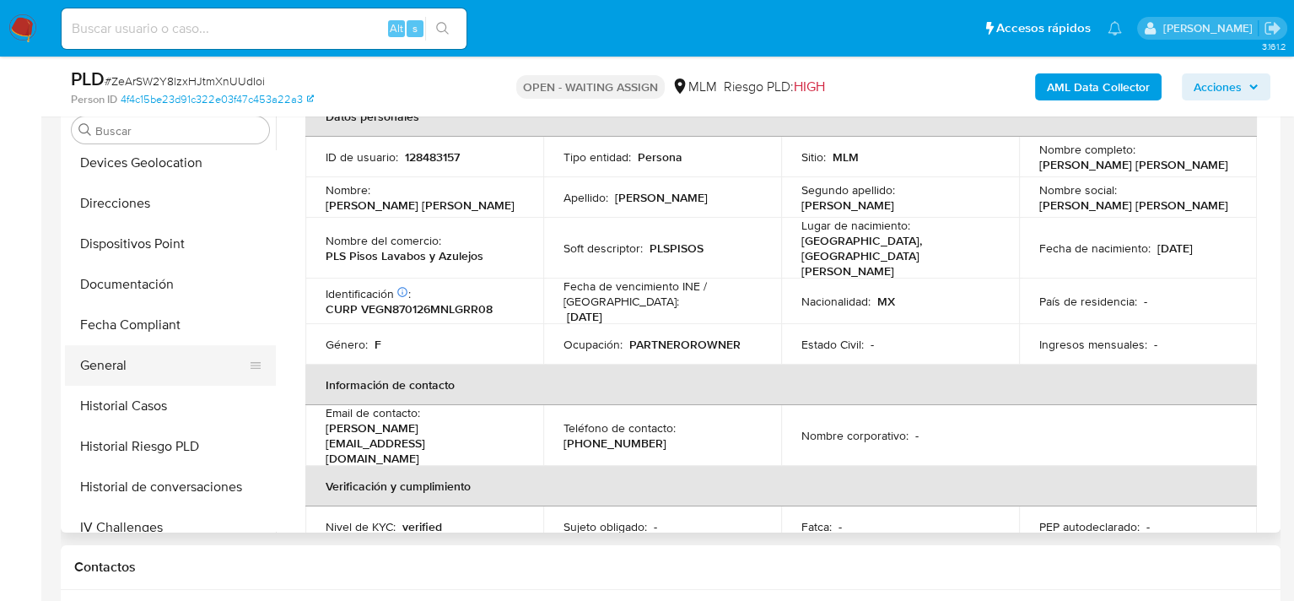
click at [134, 355] on button "General" at bounding box center [163, 365] width 197 height 40
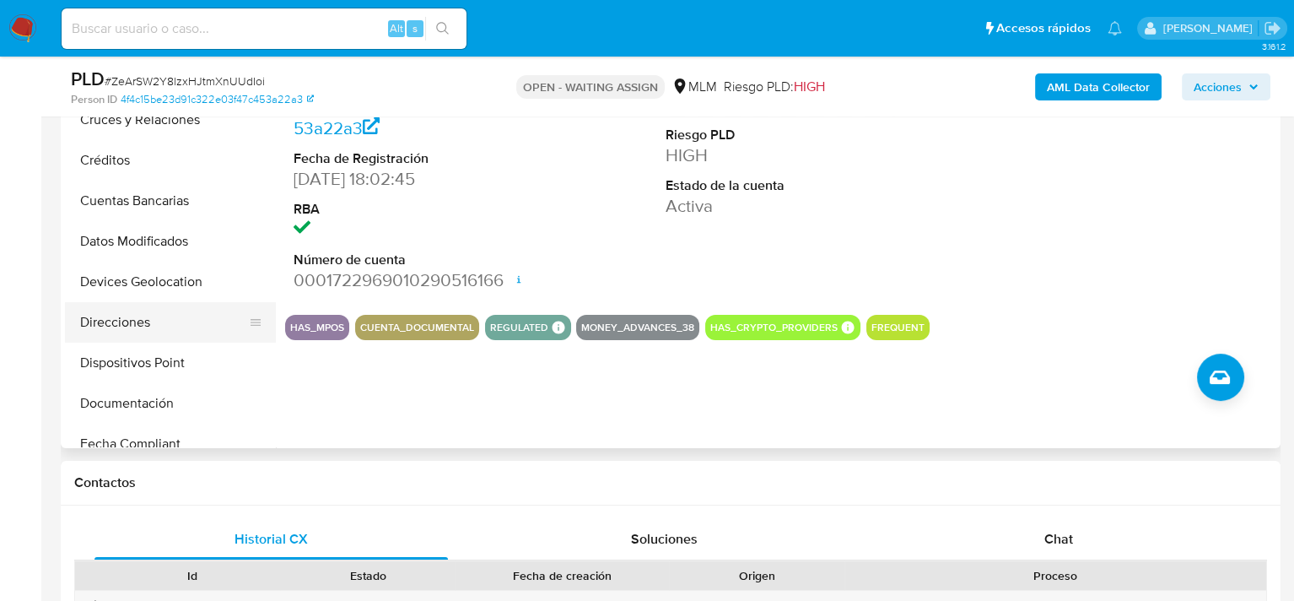
scroll to position [253, 0]
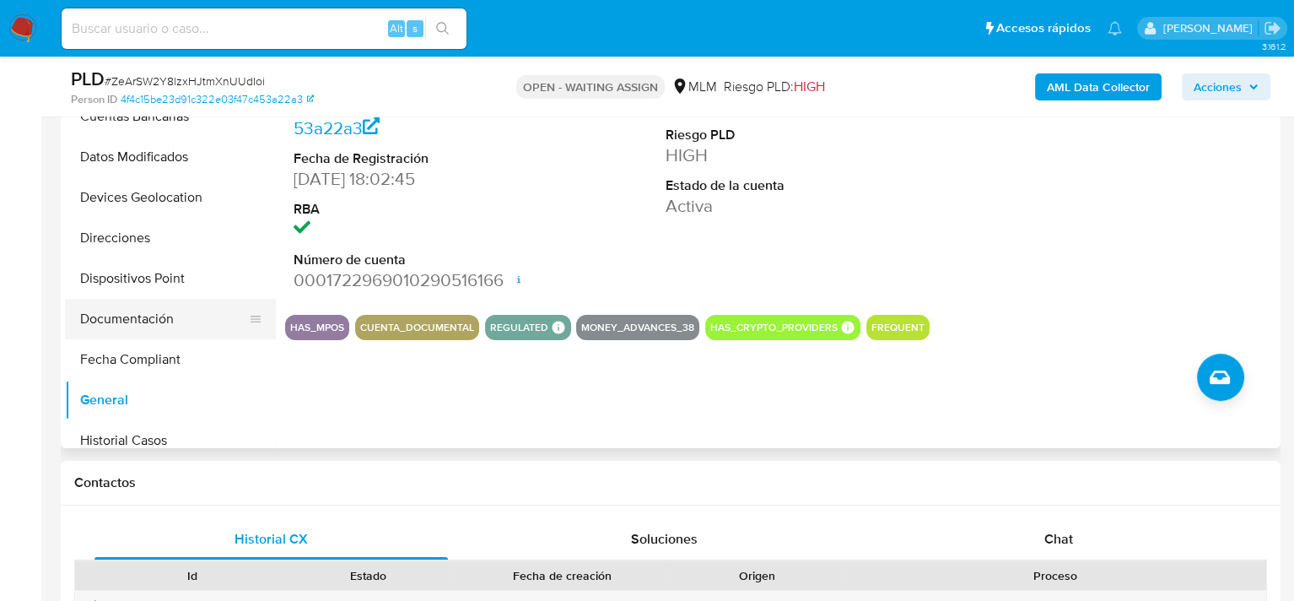
click at [130, 316] on button "Documentación" at bounding box center [163, 319] width 197 height 40
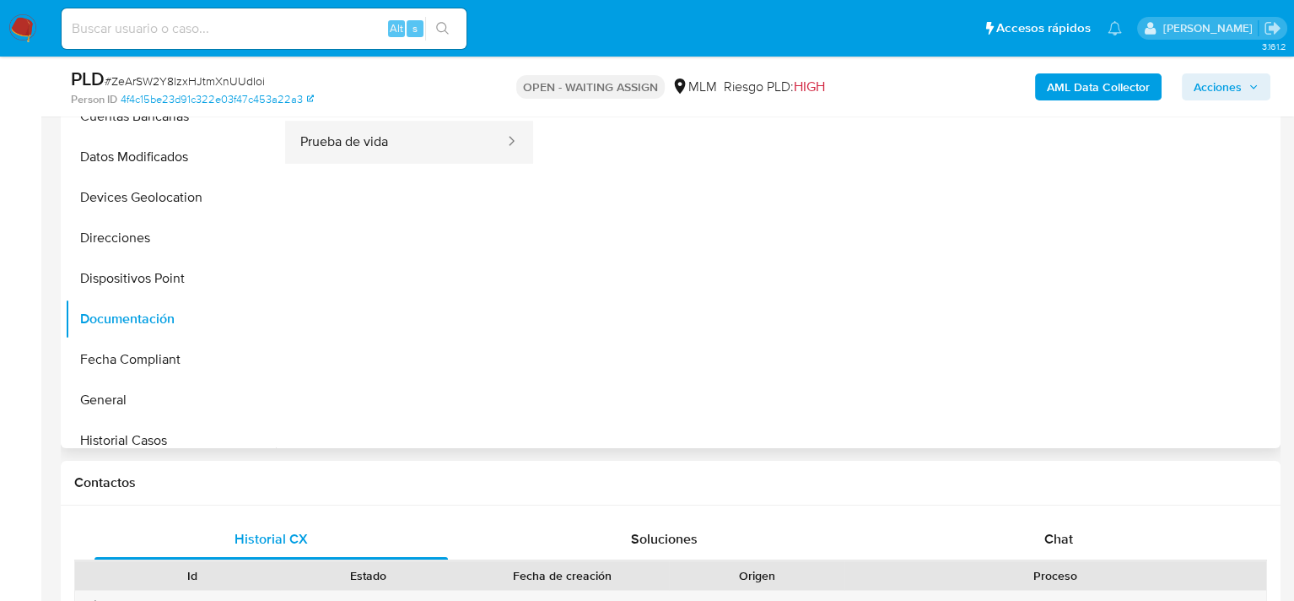
click at [388, 153] on button "Prueba de vida" at bounding box center [395, 142] width 221 height 43
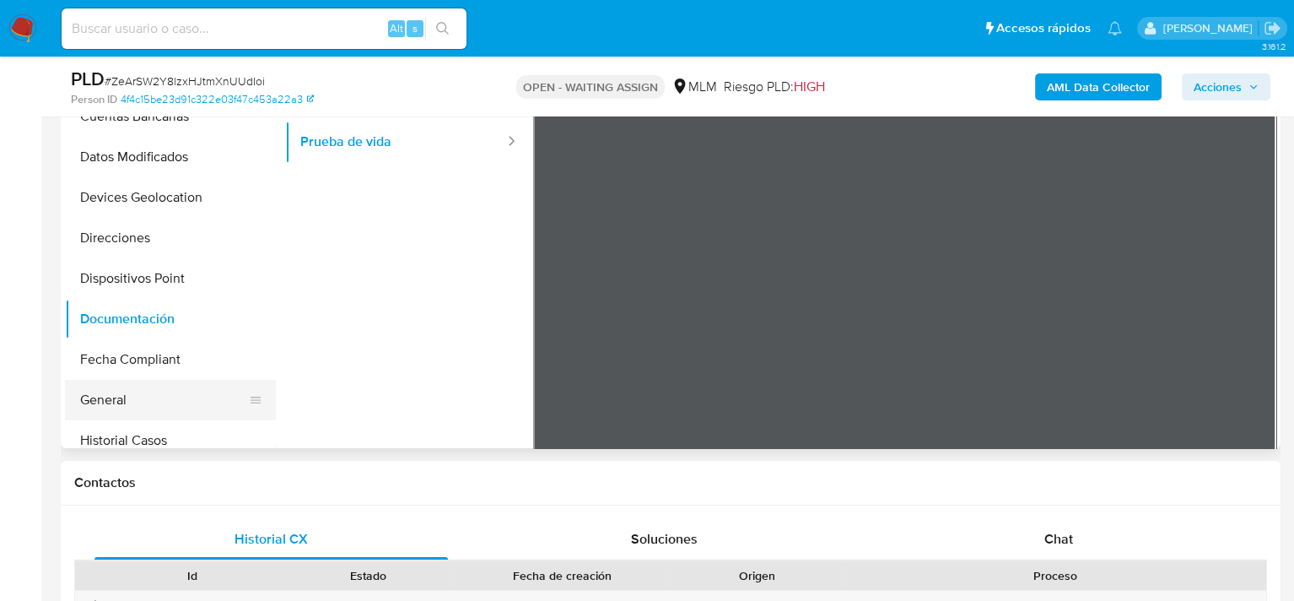
click at [111, 407] on button "General" at bounding box center [163, 400] width 197 height 40
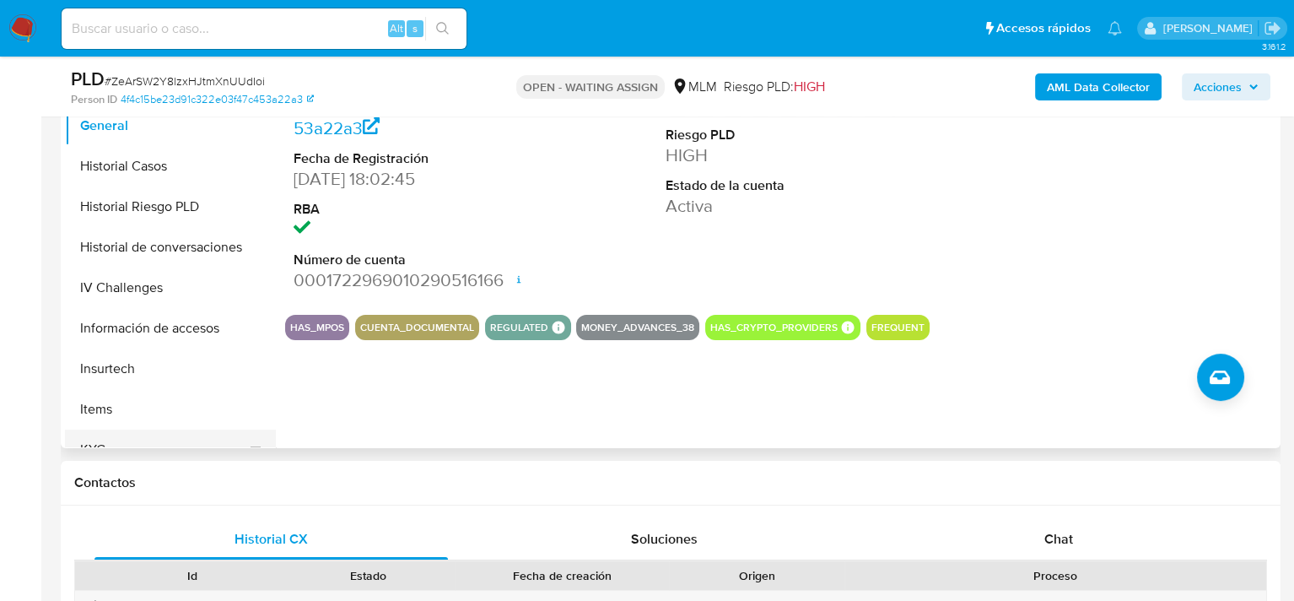
scroll to position [591, 0]
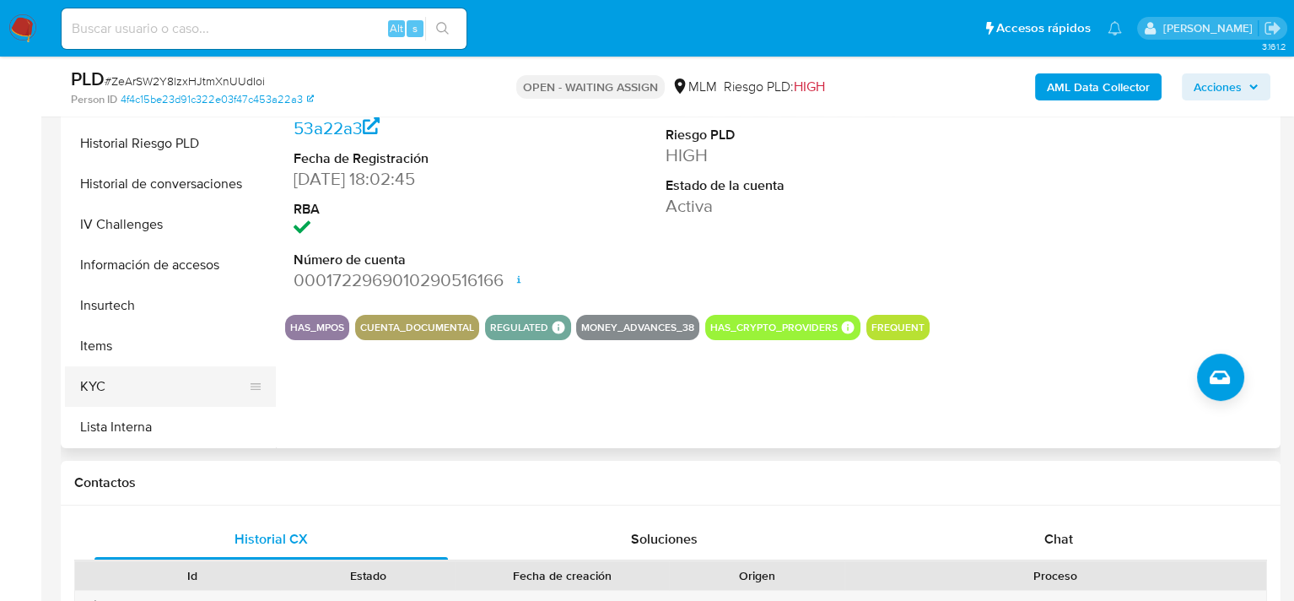
click at [115, 384] on button "KYC" at bounding box center [163, 386] width 197 height 40
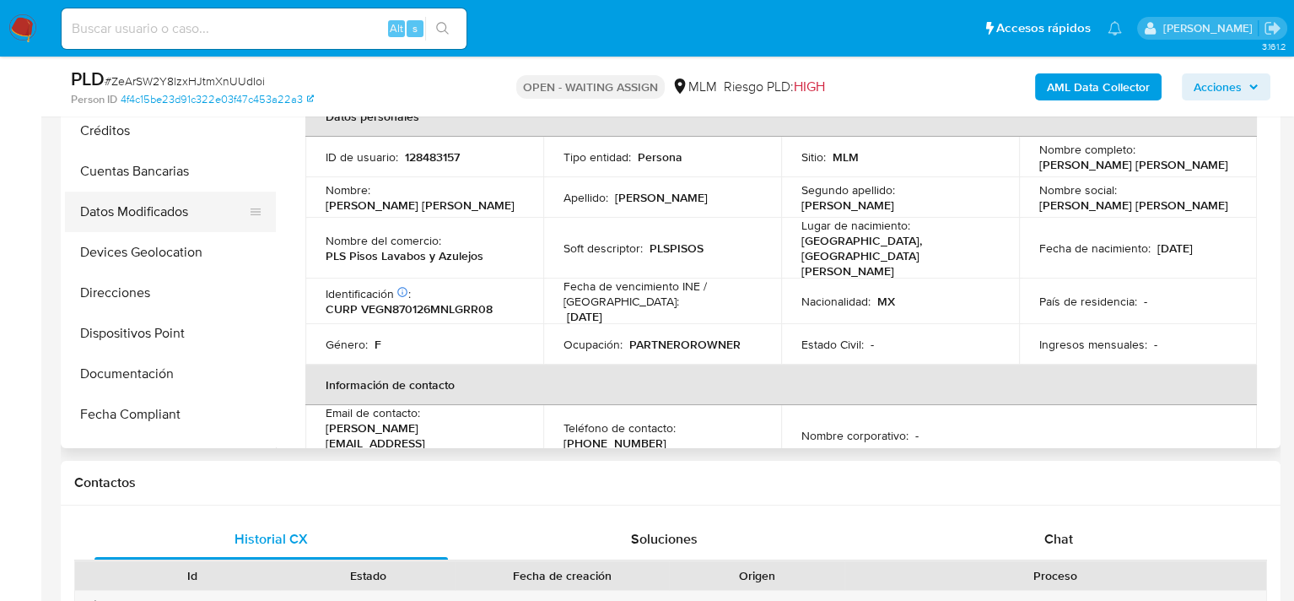
scroll to position [169, 0]
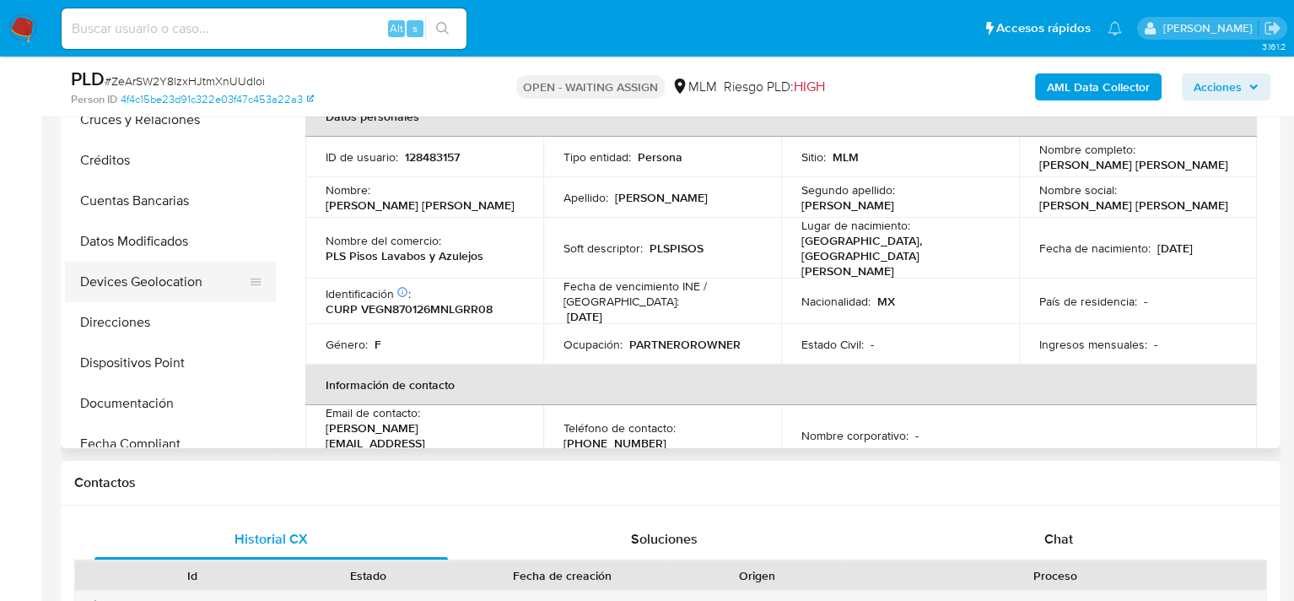
click at [153, 268] on button "Devices Geolocation" at bounding box center [163, 282] width 197 height 40
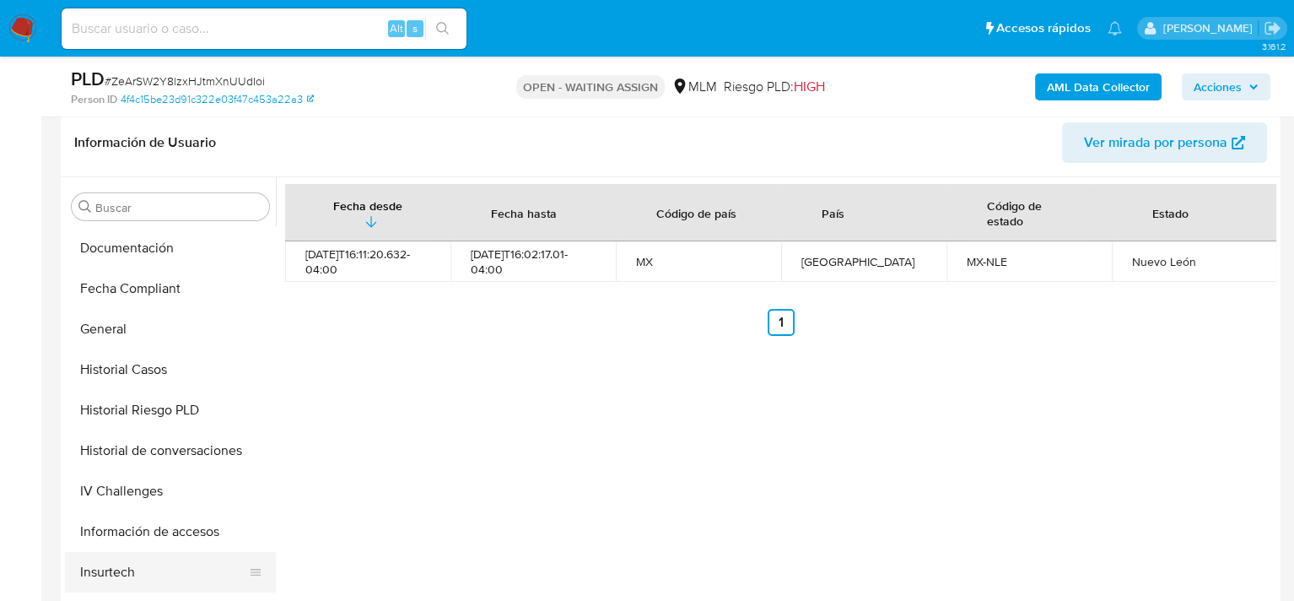
scroll to position [675, 0]
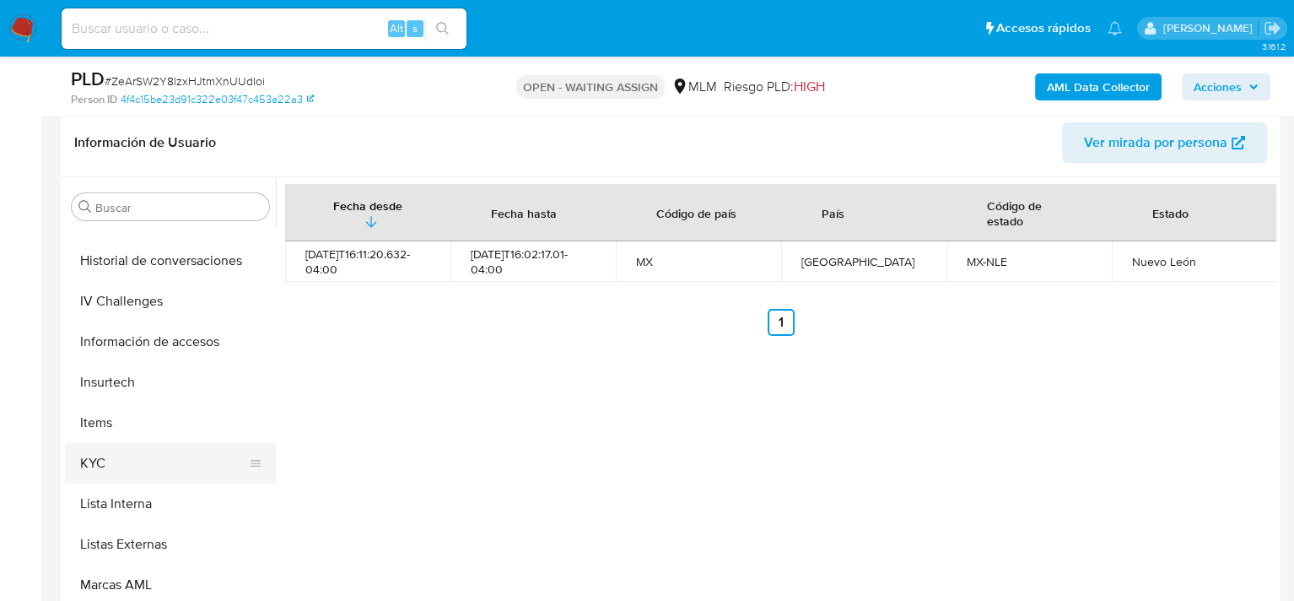
click at [105, 467] on button "KYC" at bounding box center [163, 463] width 197 height 40
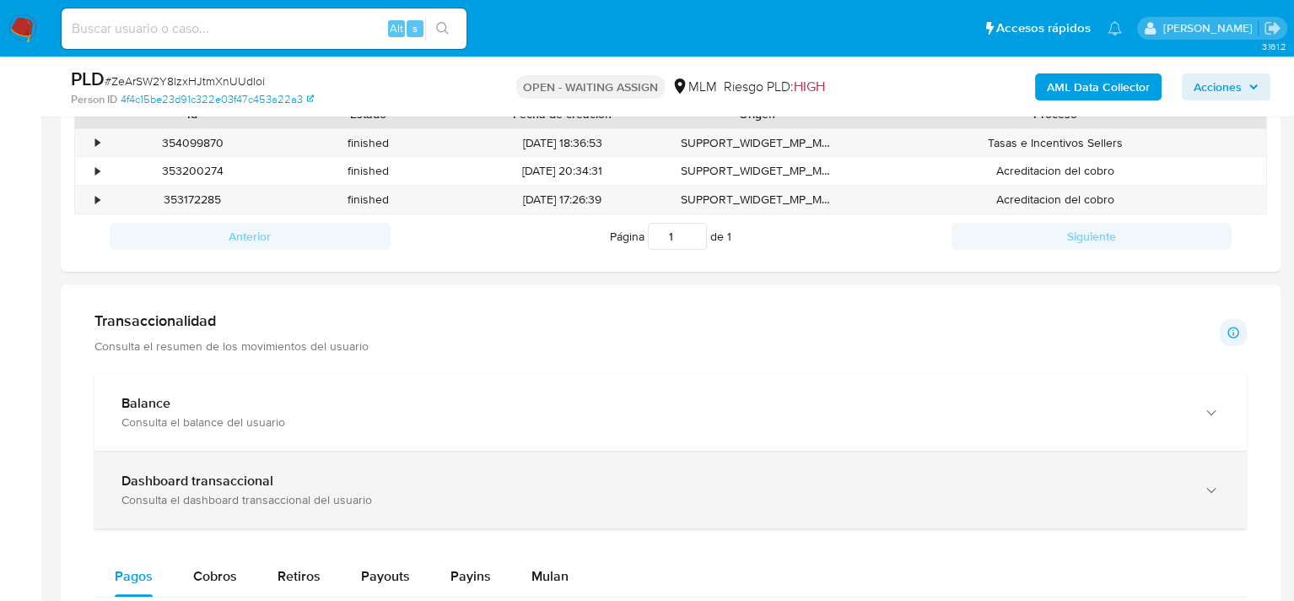
scroll to position [936, 0]
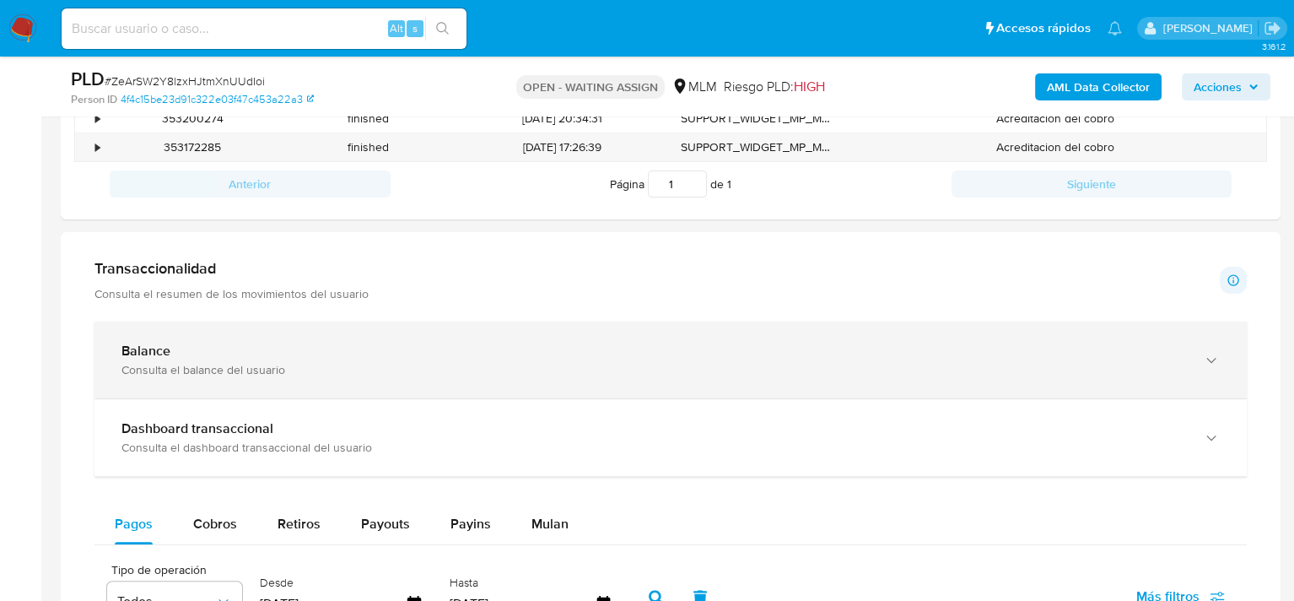
click at [256, 355] on div "Balance" at bounding box center [653, 351] width 1065 height 17
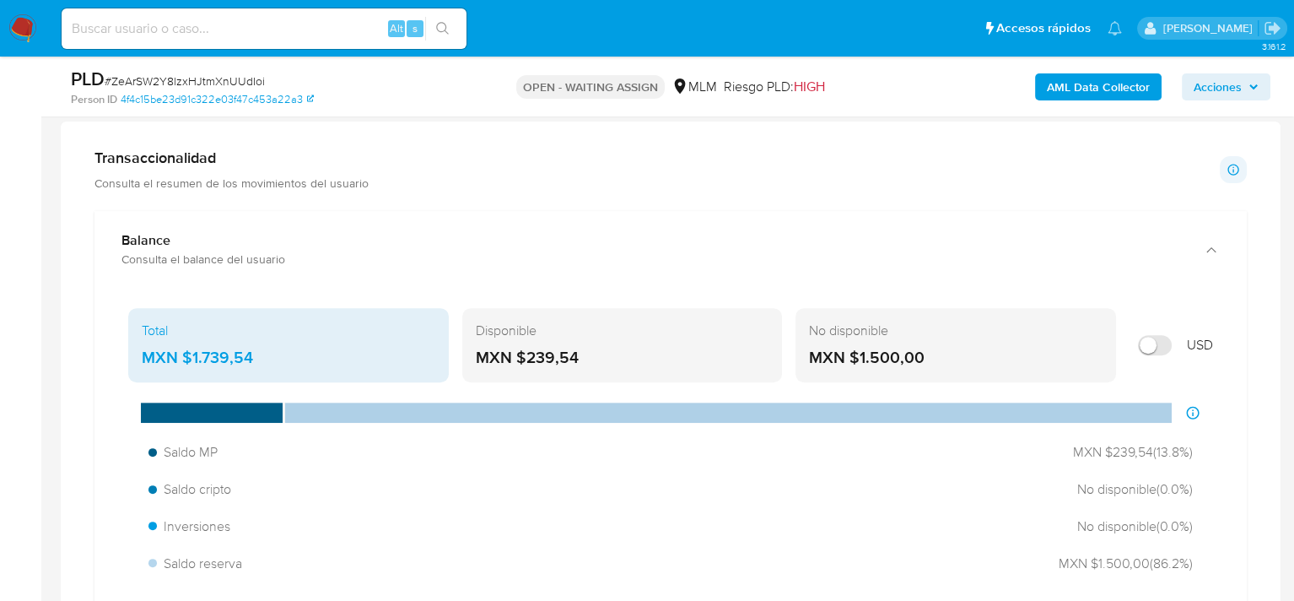
scroll to position [1104, 0]
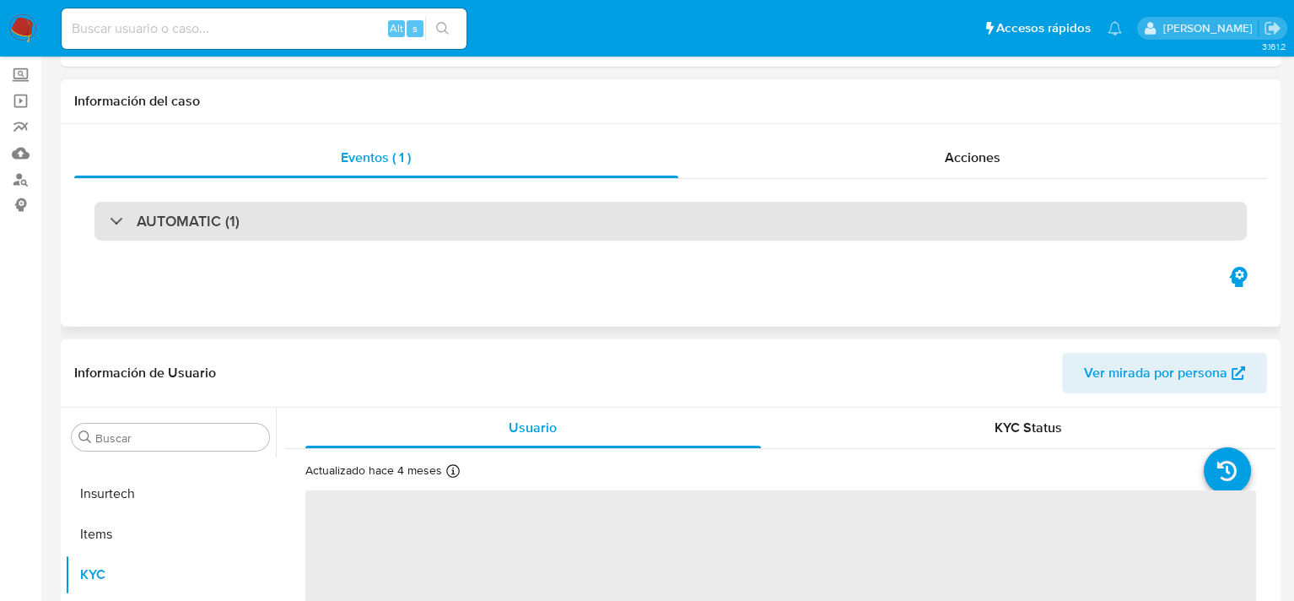
scroll to position [169, 0]
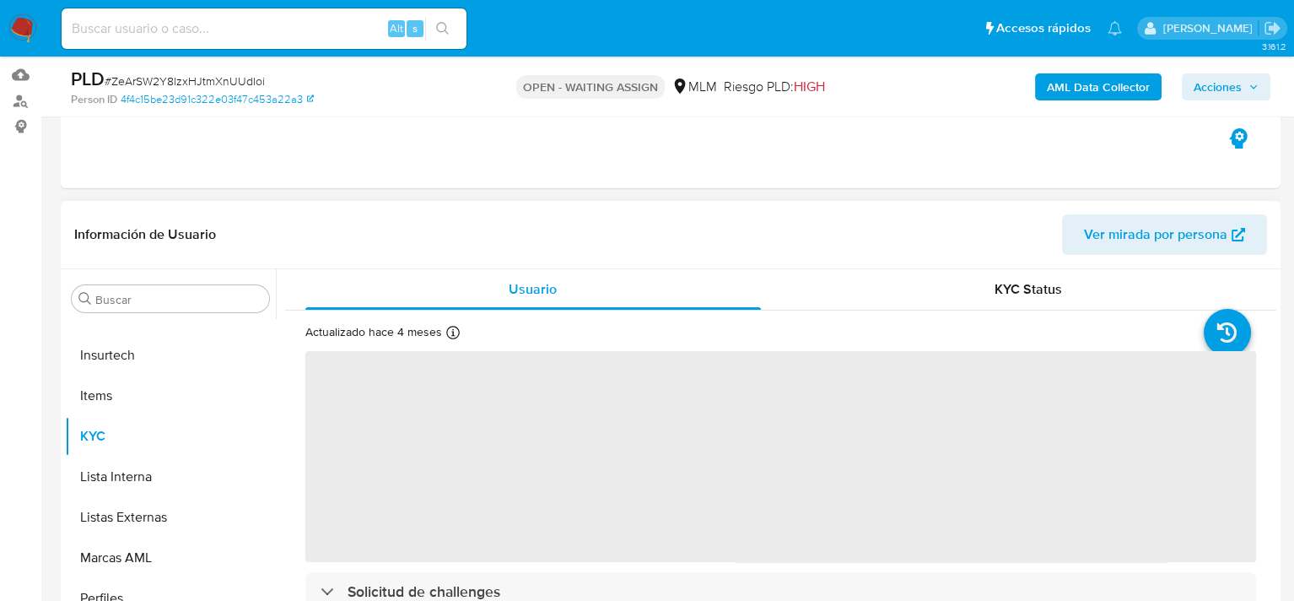
select select "10"
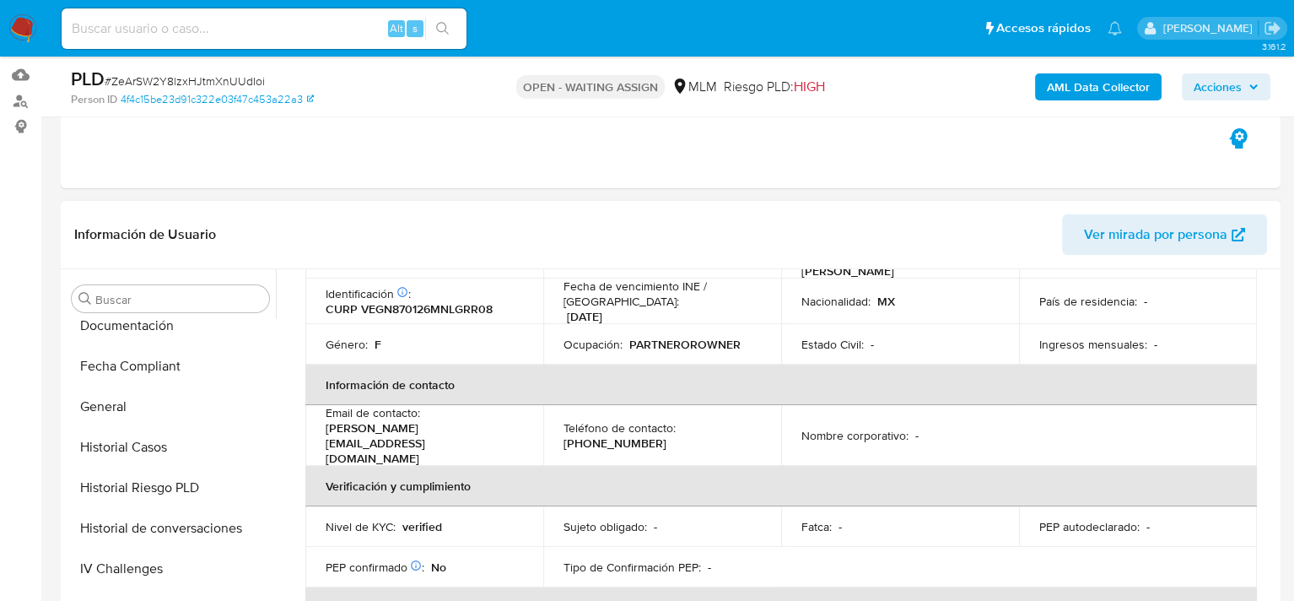
scroll to position [456, 0]
drag, startPoint x: 633, startPoint y: 412, endPoint x: 561, endPoint y: 410, distance: 71.7
click at [564, 435] on p "[PHONE_NUMBER]" at bounding box center [615, 442] width 103 height 15
copy p "[PHONE_NUMBER]"
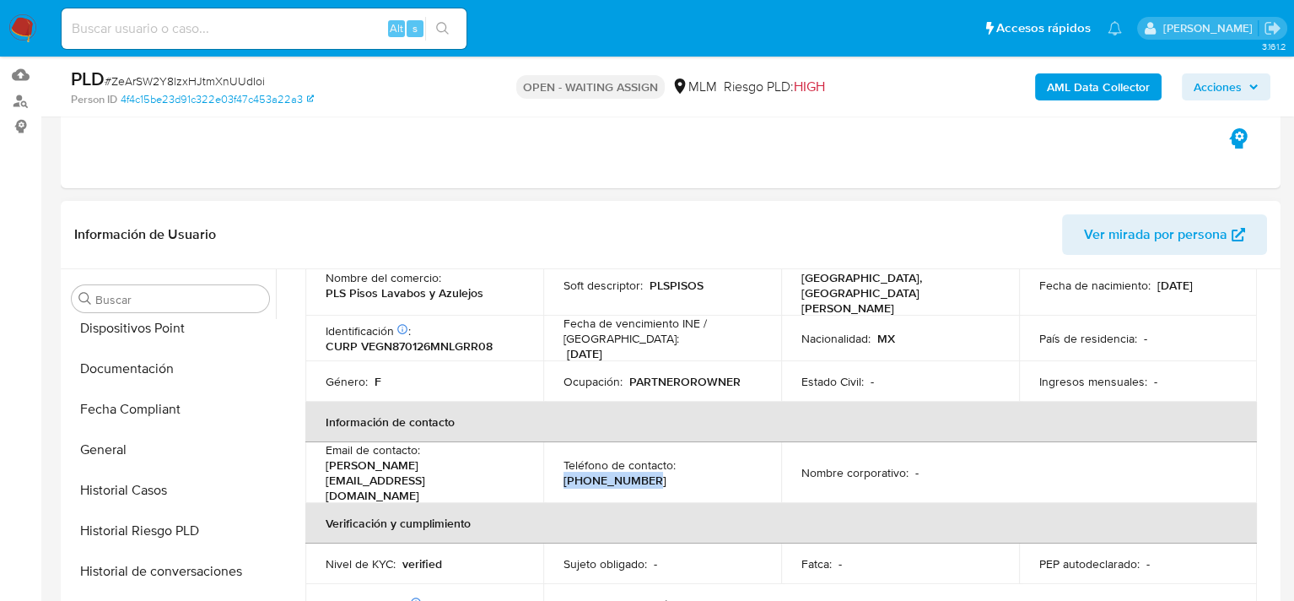
scroll to position [253, 0]
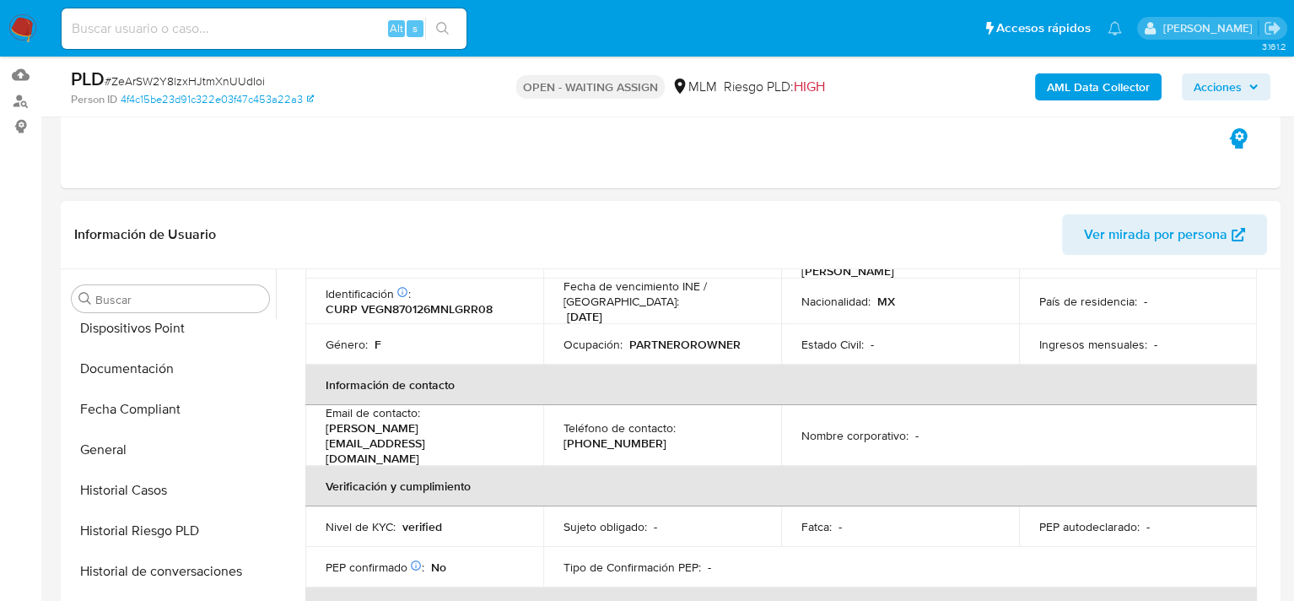
click at [355, 420] on p "[PERSON_NAME][EMAIL_ADDRESS][DOMAIN_NAME]" at bounding box center [421, 443] width 191 height 46
copy p "polo"
drag, startPoint x: 325, startPoint y: 411, endPoint x: 450, endPoint y: 413, distance: 124.9
click at [450, 413] on div "Email de contacto : [PERSON_NAME][EMAIL_ADDRESS][DOMAIN_NAME]" at bounding box center [424, 435] width 197 height 61
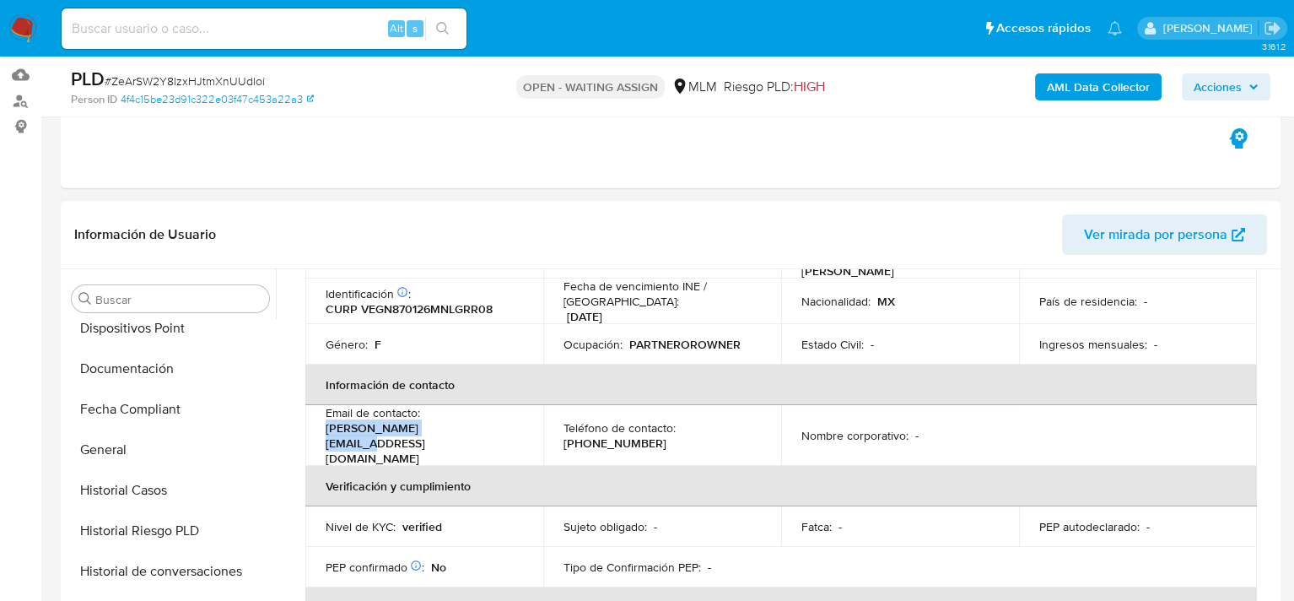
copy p "[PERSON_NAME][EMAIL_ADDRESS][DOMAIN_NAME]"
click at [21, 100] on link "Buscador de personas" at bounding box center [100, 101] width 201 height 26
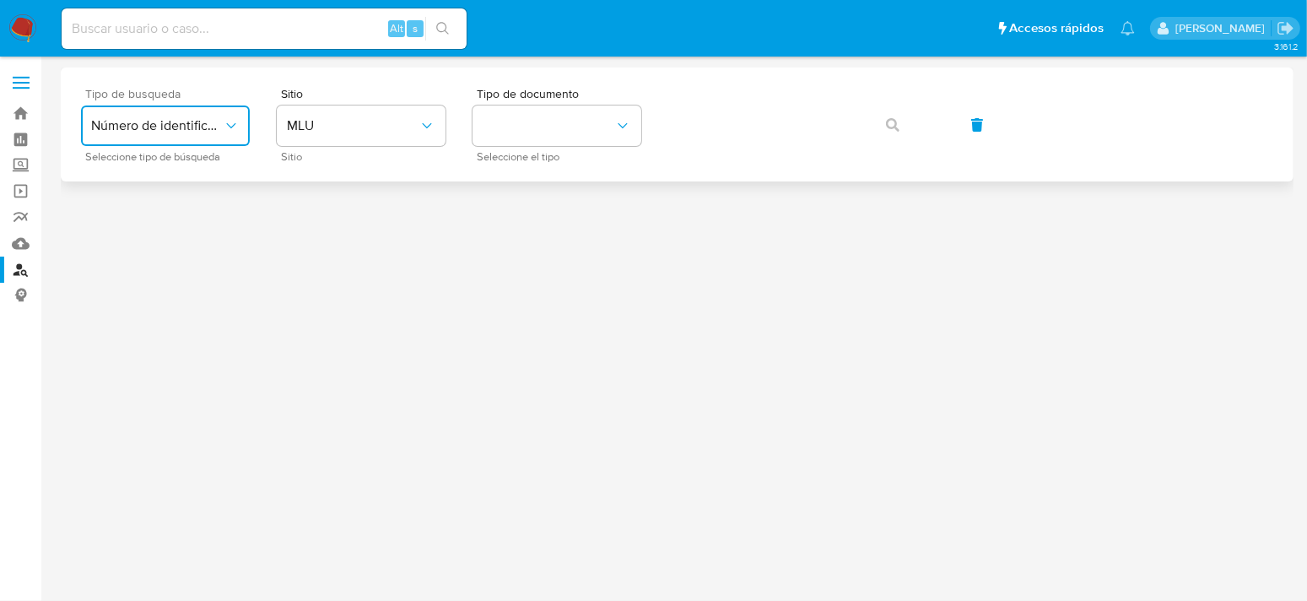
click at [238, 122] on icon "typeSearch" at bounding box center [231, 125] width 17 height 17
click at [439, 332] on div at bounding box center [677, 297] width 1233 height 461
click at [26, 143] on link "Tablero" at bounding box center [100, 140] width 201 height 26
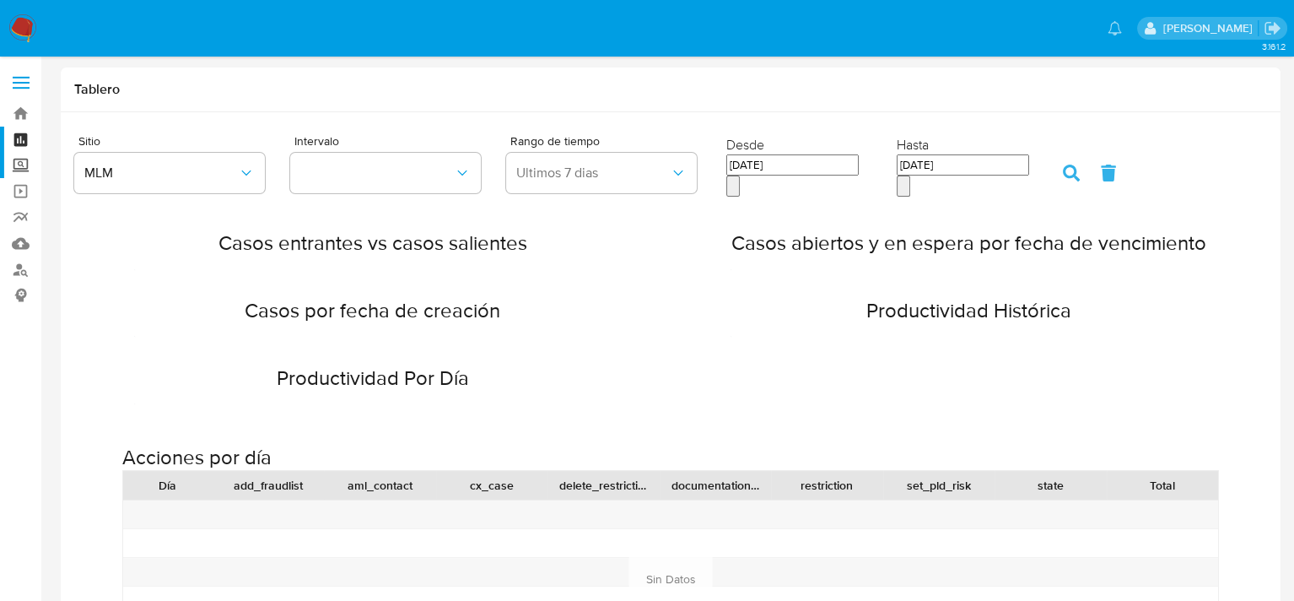
drag, startPoint x: 0, startPoint y: 0, endPoint x: 26, endPoint y: 159, distance: 161.6
click at [26, 159] on label "Screening" at bounding box center [100, 166] width 201 height 26
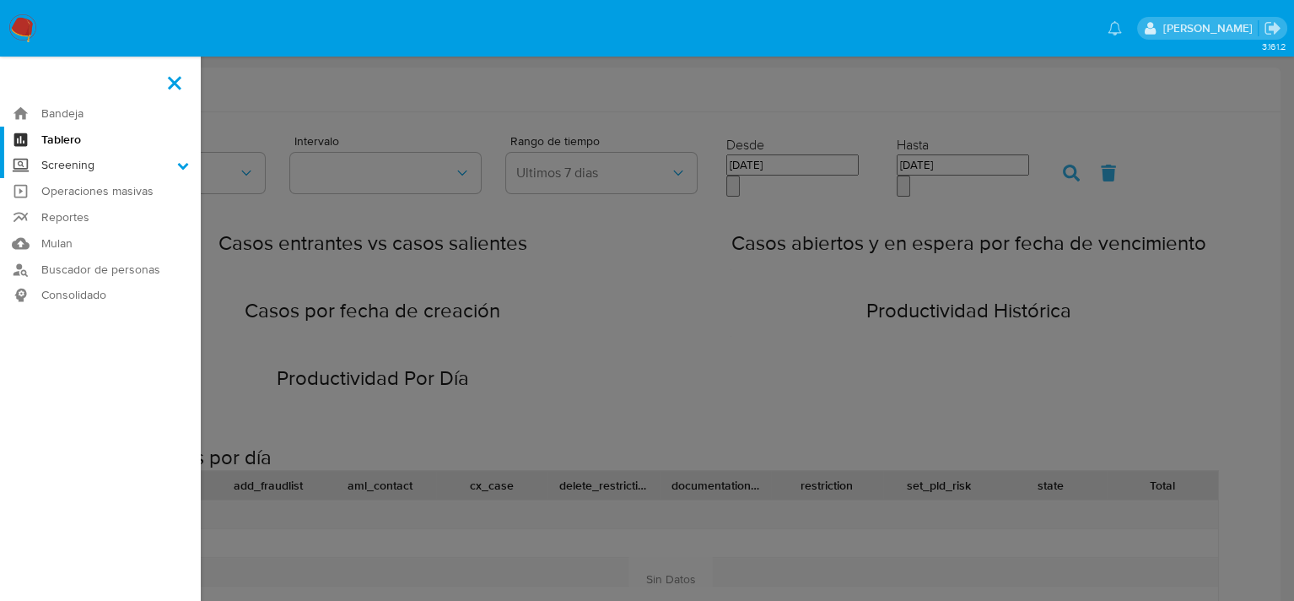
click at [0, 0] on input "Screening" at bounding box center [0, 0] width 0 height 0
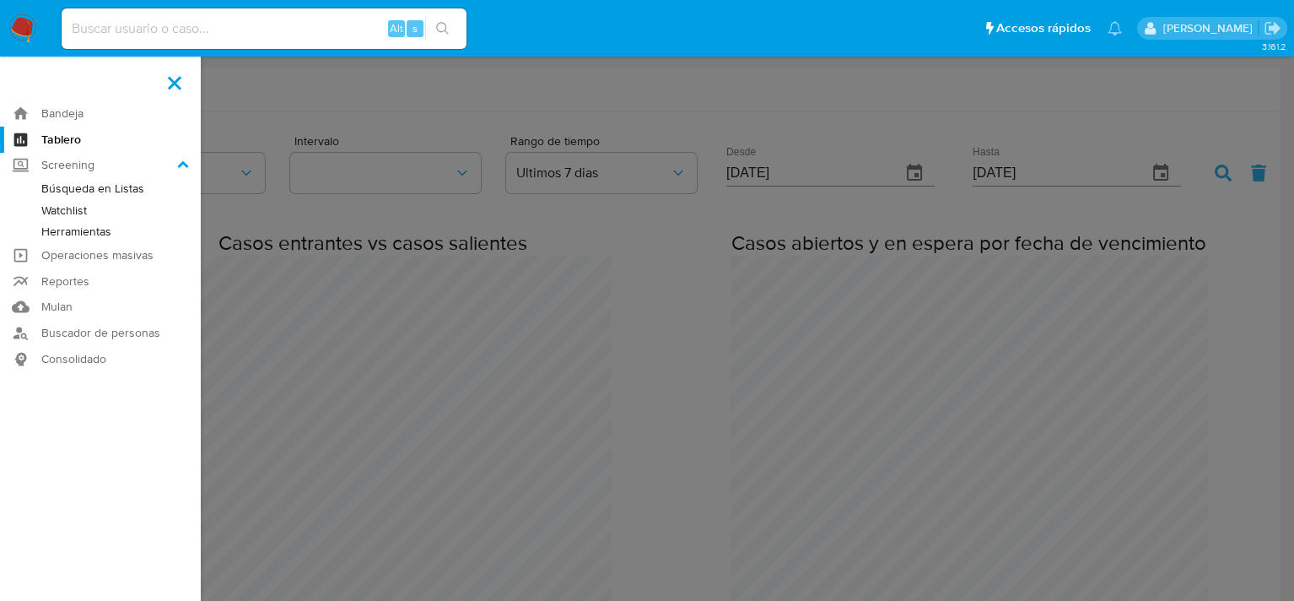
click at [77, 229] on link "Herramientas" at bounding box center [100, 231] width 201 height 21
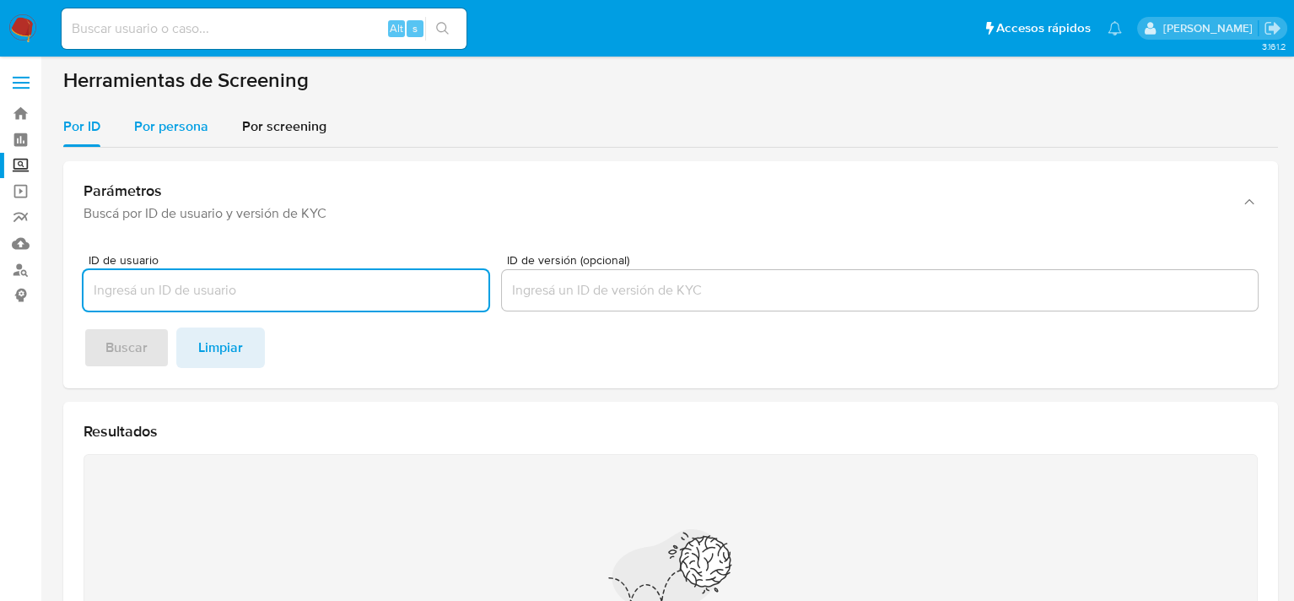
click at [159, 131] on span "Por persona" at bounding box center [171, 125] width 74 height 19
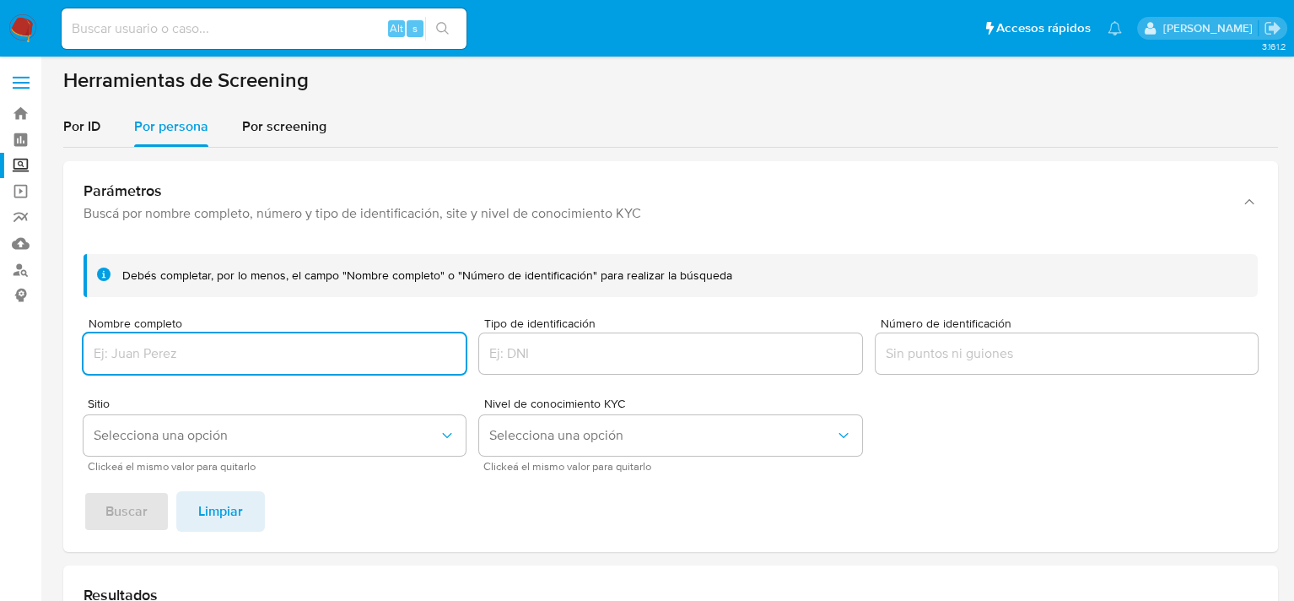
click at [192, 348] on input "Nombre completo" at bounding box center [275, 354] width 382 height 22
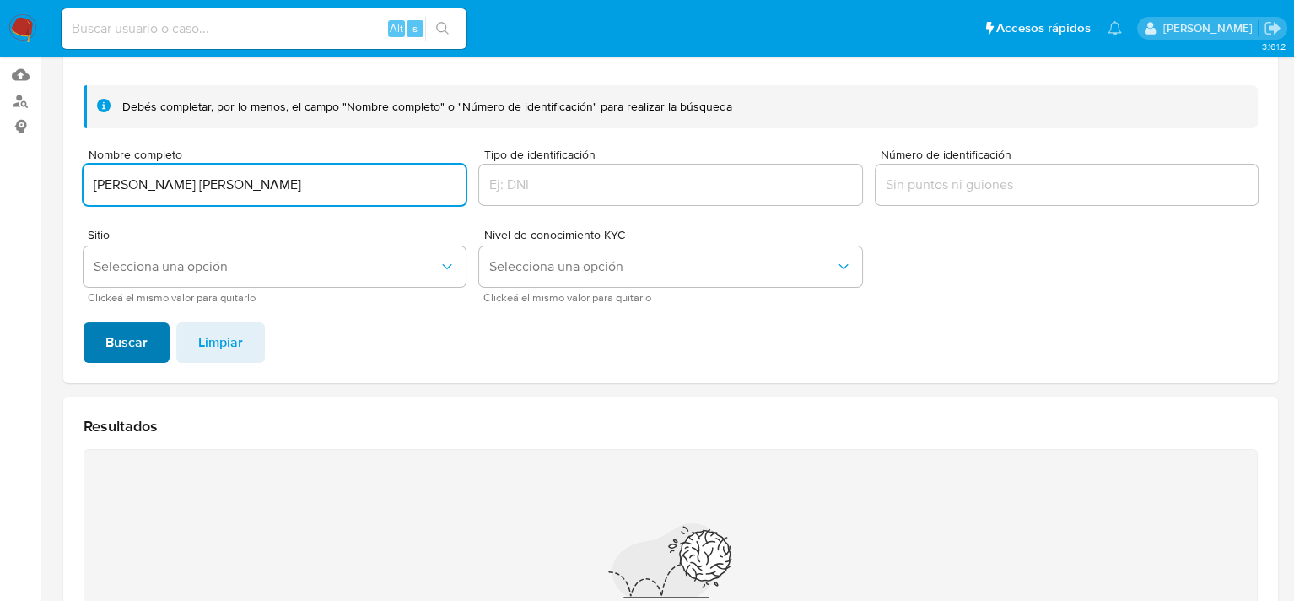
type input "[PERSON_NAME] [PERSON_NAME]"
click at [115, 349] on span "Buscar" at bounding box center [126, 342] width 42 height 37
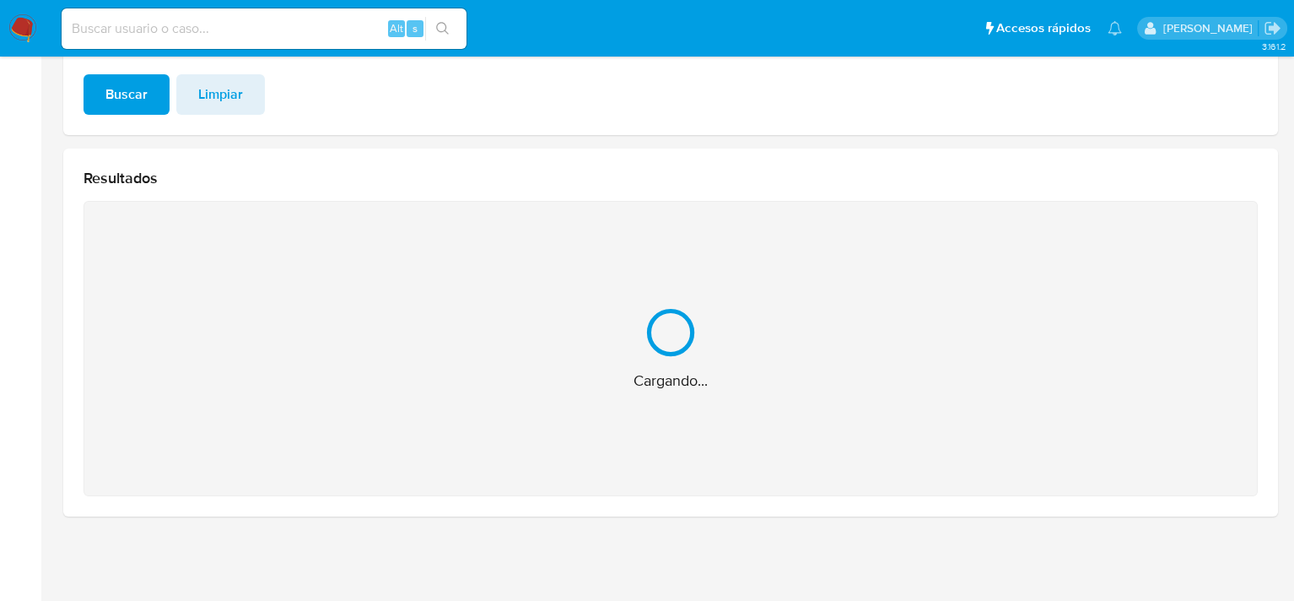
scroll to position [148, 0]
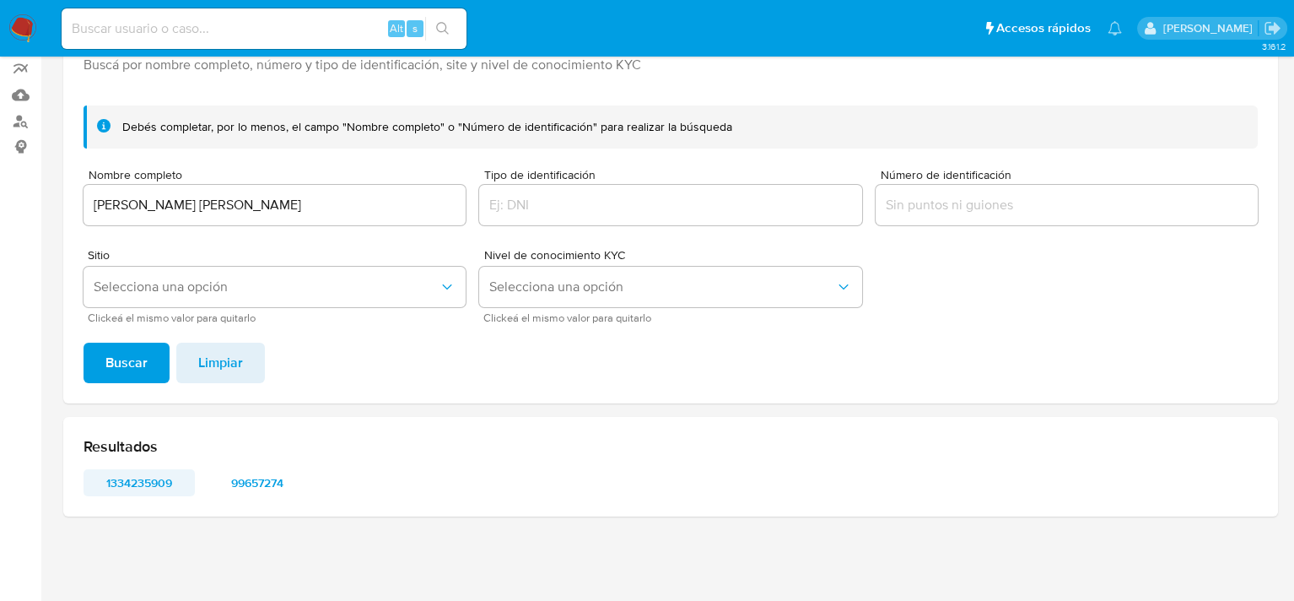
click at [154, 484] on span "1334235909" at bounding box center [139, 483] width 88 height 24
click at [269, 481] on span "99657274" at bounding box center [257, 483] width 88 height 24
drag, startPoint x: 293, startPoint y: 483, endPoint x: 246, endPoint y: 481, distance: 46.4
click at [246, 481] on span "99657274" at bounding box center [257, 483] width 88 height 24
click at [16, 28] on img at bounding box center [22, 28] width 29 height 29
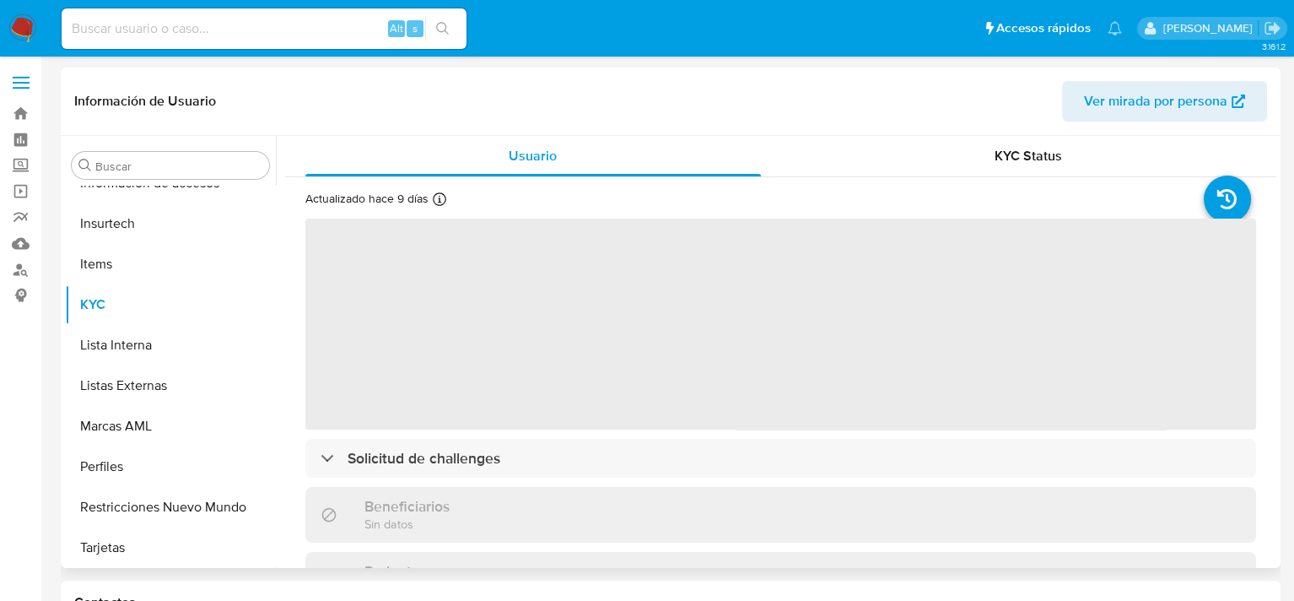
scroll to position [794, 0]
select select "10"
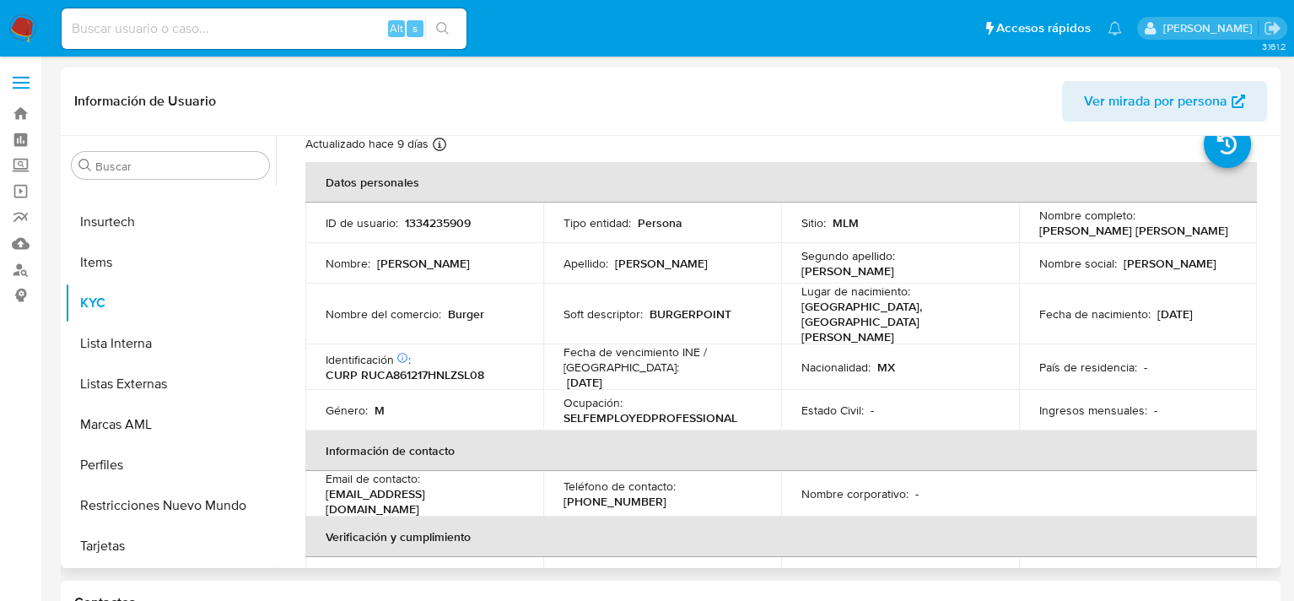
scroll to position [84, 0]
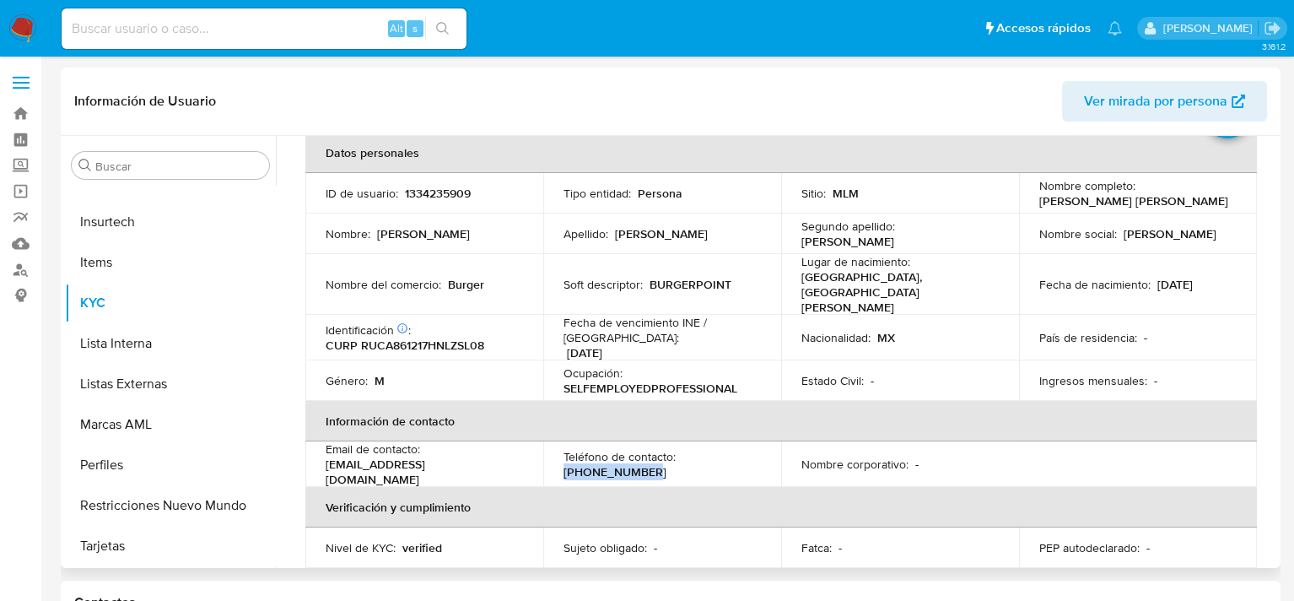
drag, startPoint x: 678, startPoint y: 439, endPoint x: 752, endPoint y: 442, distance: 73.5
click at [752, 449] on div "Teléfono de contacto : (81) 16871951" at bounding box center [662, 464] width 197 height 30
copy p "[PHONE_NUMBER]"
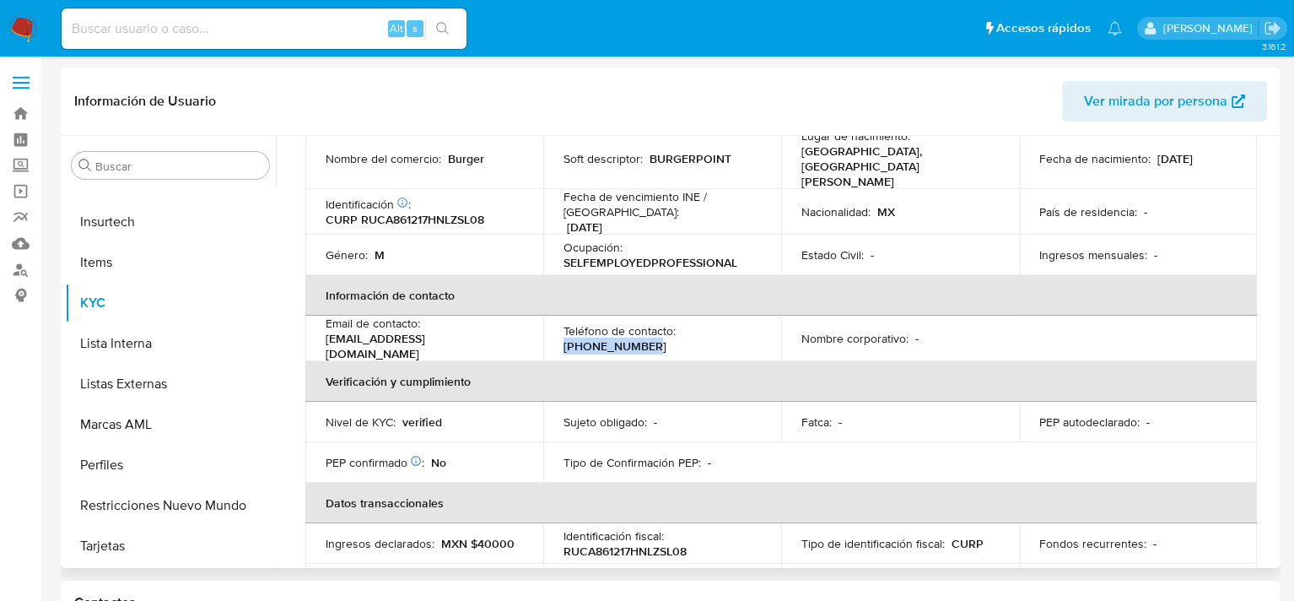
scroll to position [0, 0]
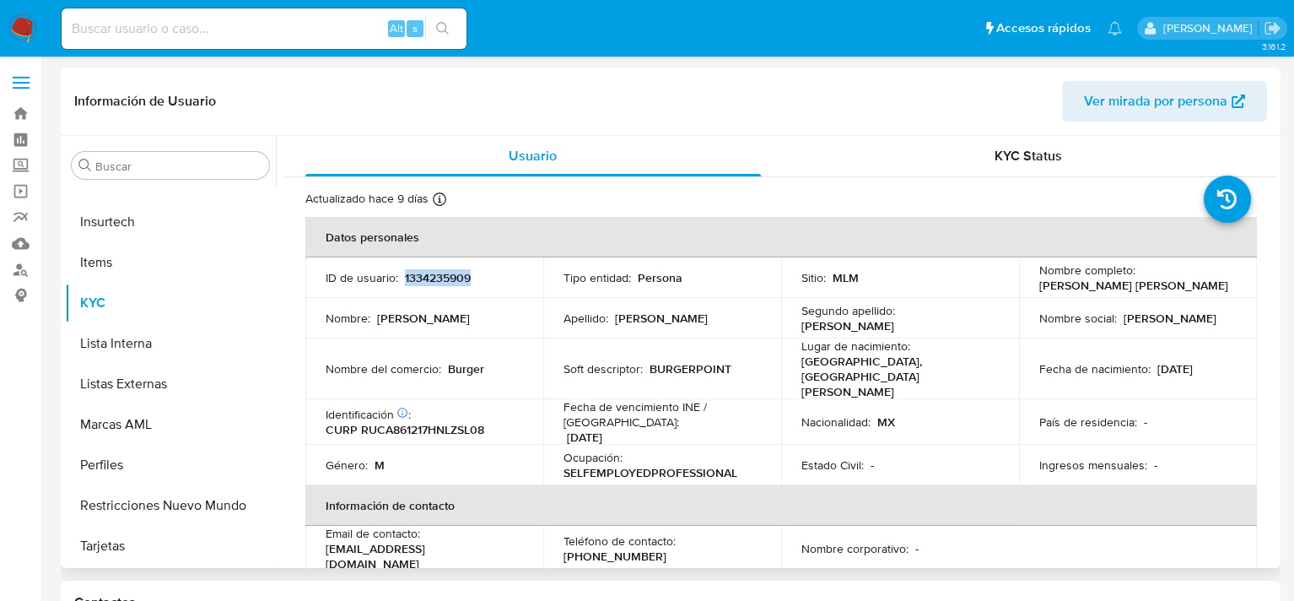
drag, startPoint x: 402, startPoint y: 279, endPoint x: 470, endPoint y: 278, distance: 68.3
click at [472, 279] on div "ID de usuario : 1334235909" at bounding box center [424, 277] width 197 height 15
copy p "1334235909"
click at [244, 26] on input at bounding box center [264, 29] width 405 height 22
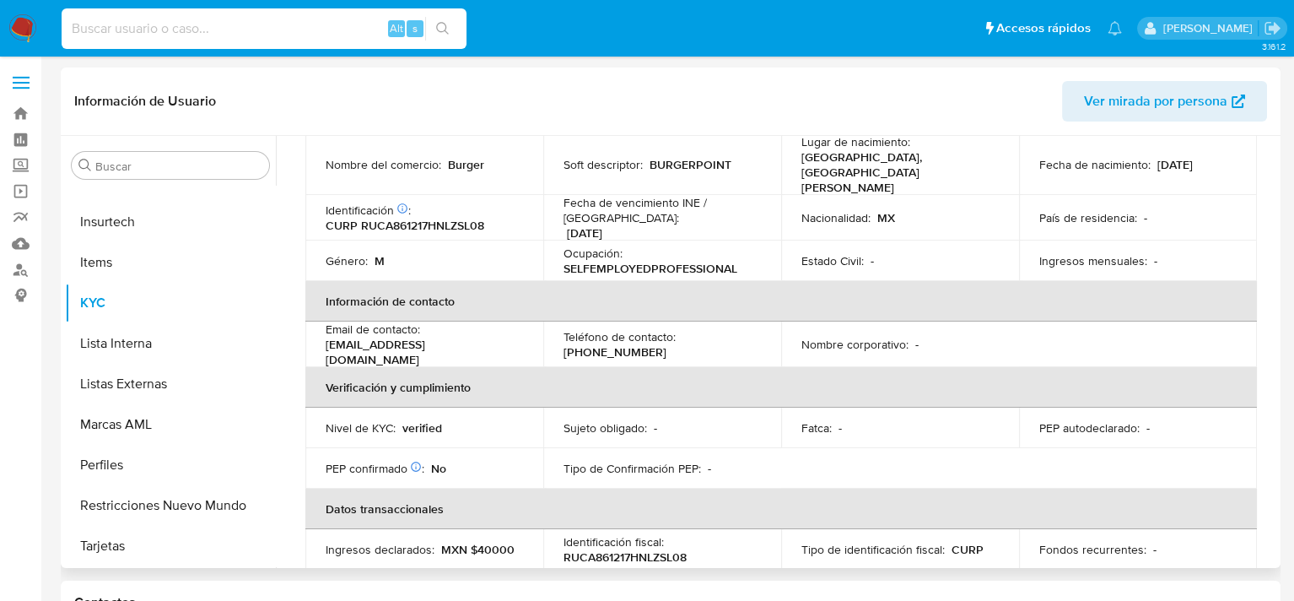
scroll to position [253, 0]
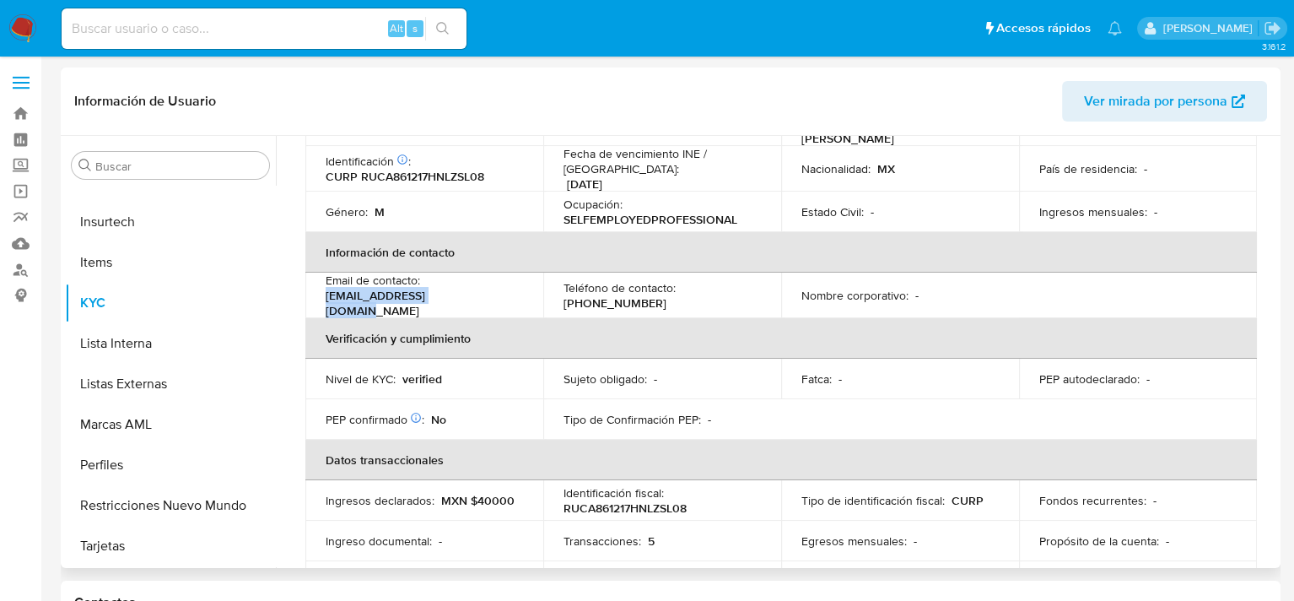
drag, startPoint x: 453, startPoint y: 281, endPoint x: 326, endPoint y: 282, distance: 126.6
click at [326, 282] on div "Email de contacto : ventasmirr@hotmail.com" at bounding box center [424, 295] width 197 height 46
copy p "ventasmirr@hotmail.com"
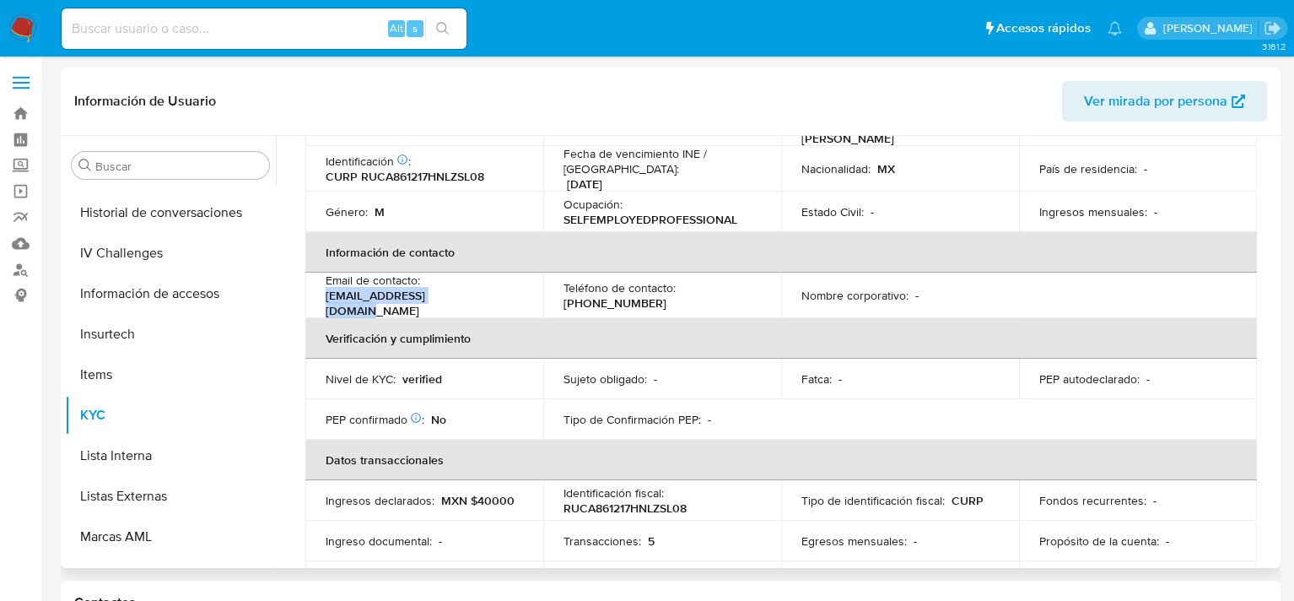
scroll to position [456, 0]
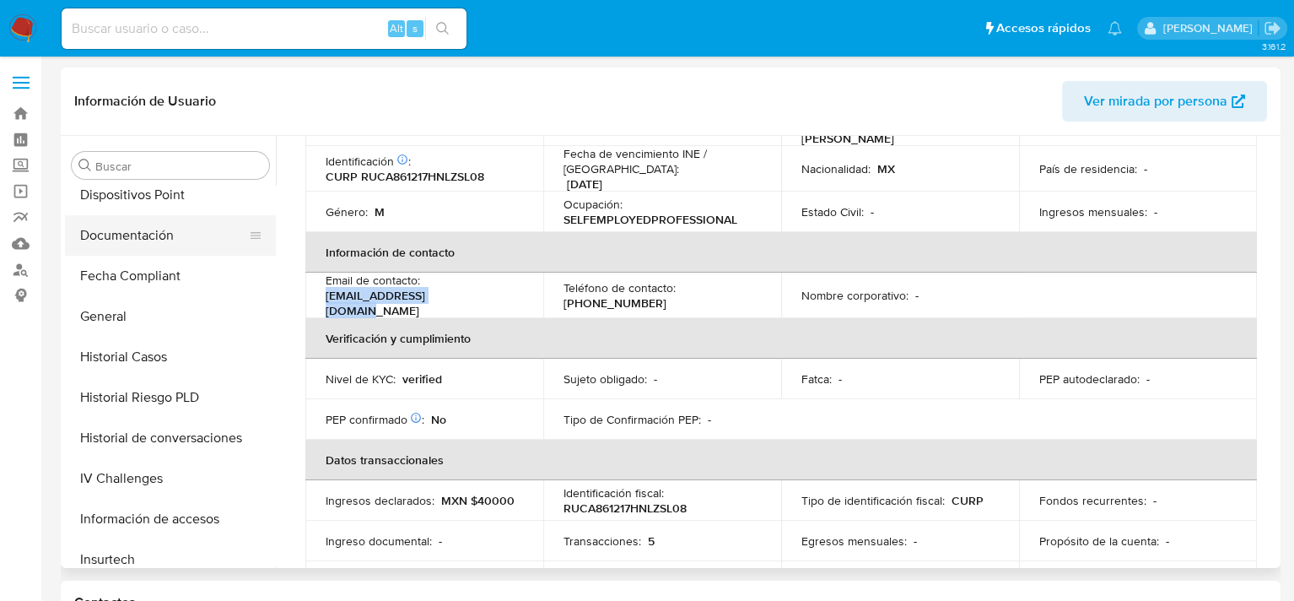
click at [128, 241] on button "Documentación" at bounding box center [163, 235] width 197 height 40
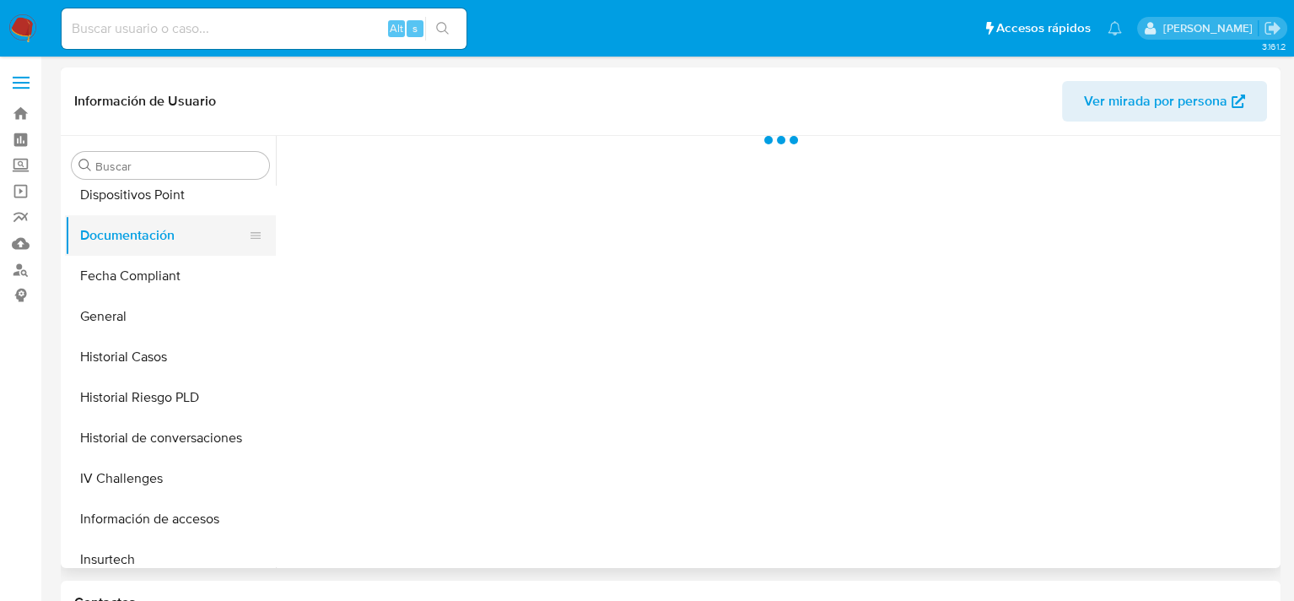
scroll to position [0, 0]
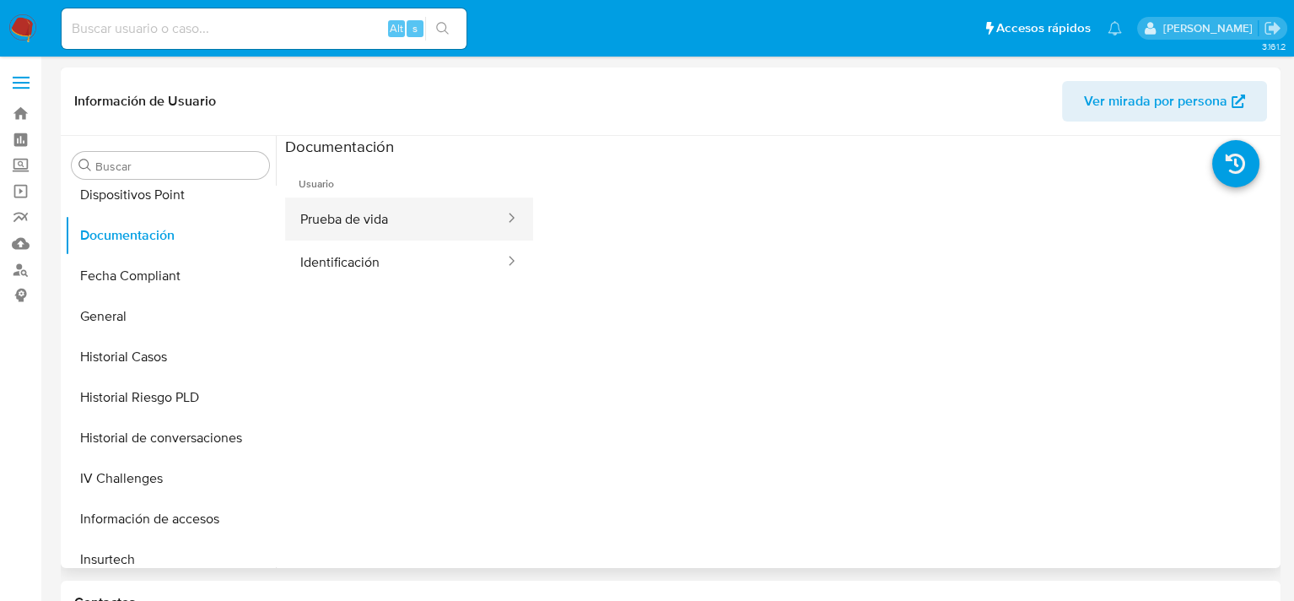
click at [390, 233] on button "Prueba de vida" at bounding box center [395, 218] width 221 height 43
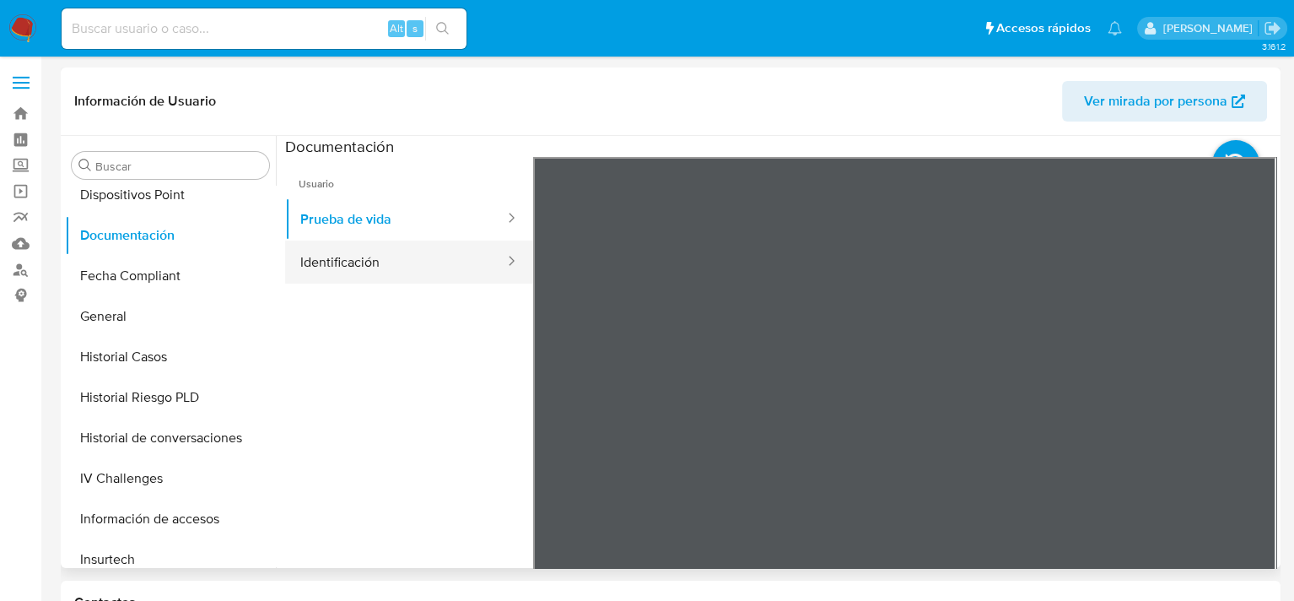
click at [406, 255] on button "Identificación" at bounding box center [395, 261] width 221 height 43
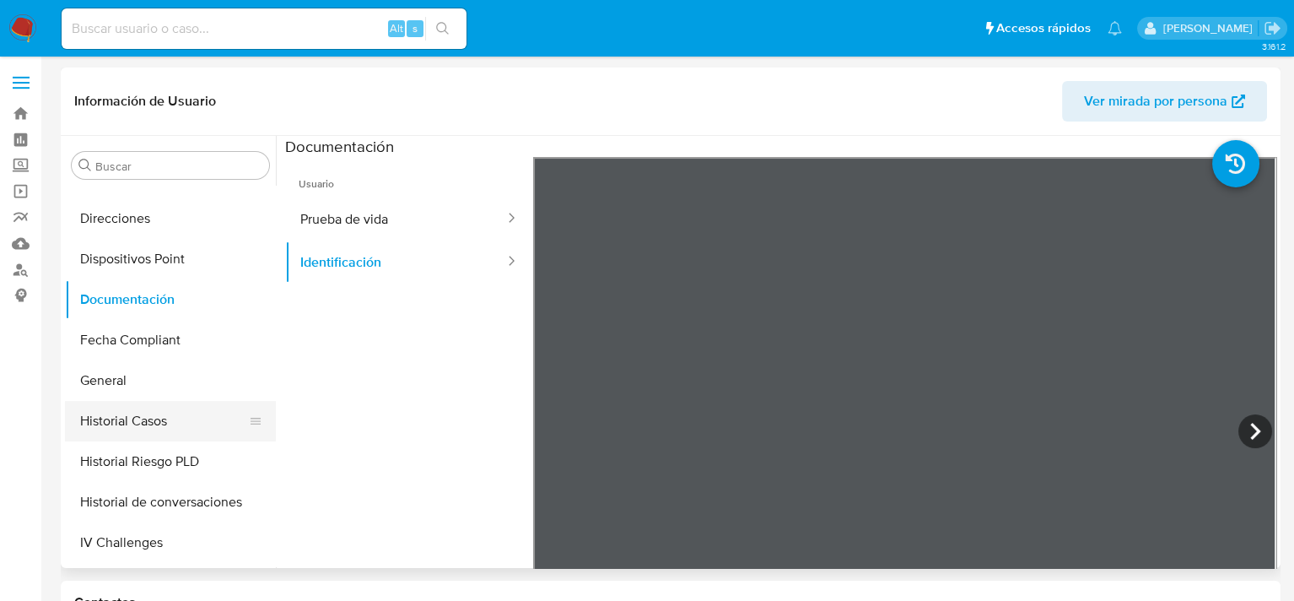
scroll to position [422, 0]
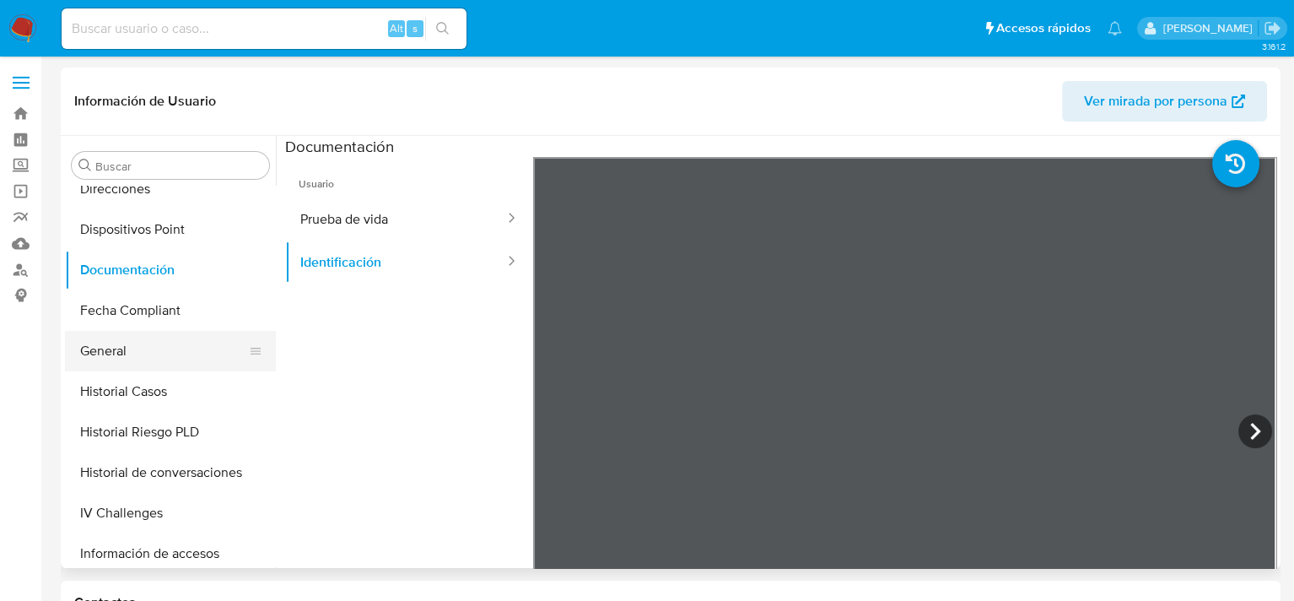
click at [133, 336] on button "General" at bounding box center [163, 351] width 197 height 40
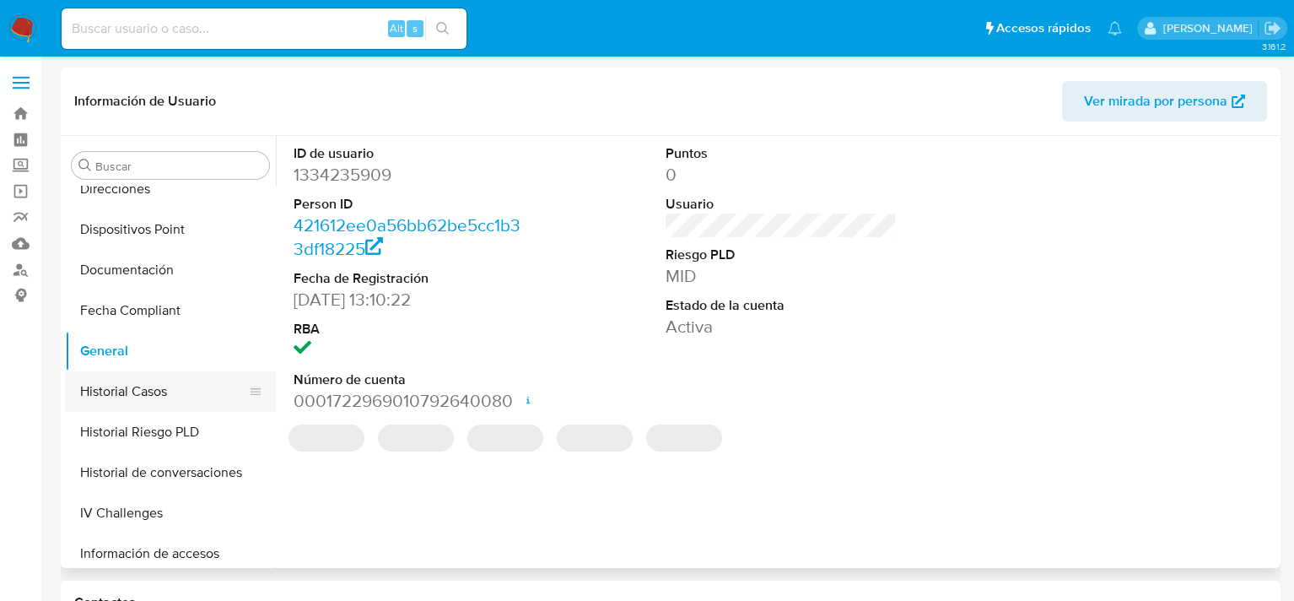
click at [147, 390] on button "Historial Casos" at bounding box center [163, 391] width 197 height 40
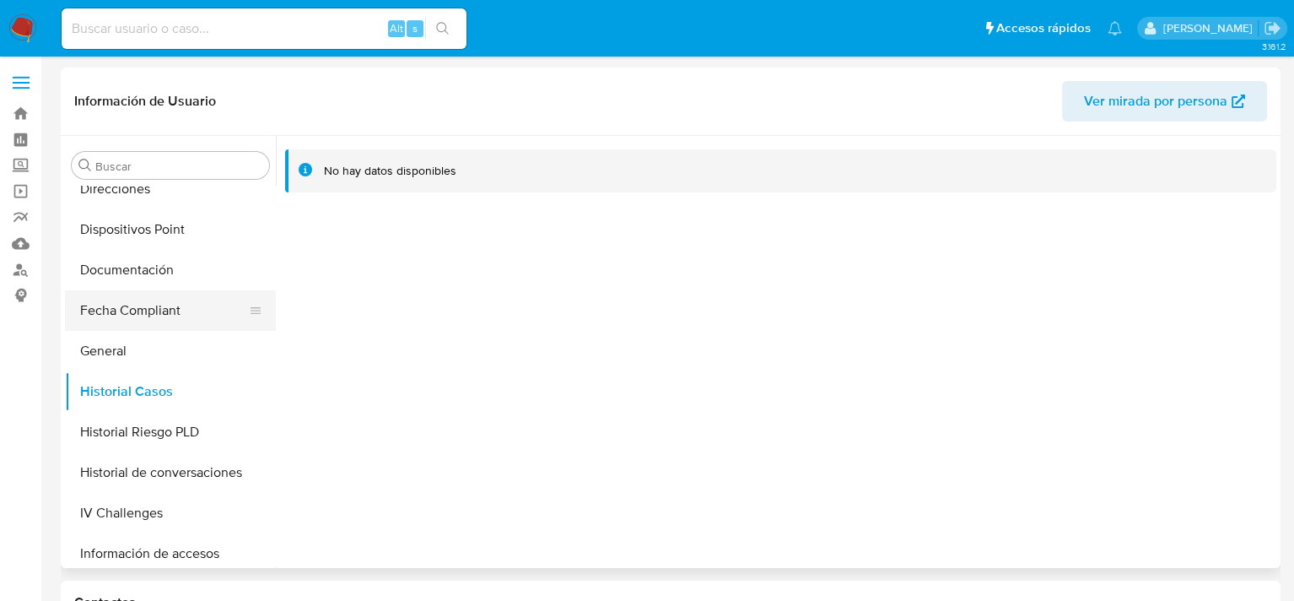
click at [136, 306] on button "Fecha Compliant" at bounding box center [163, 310] width 197 height 40
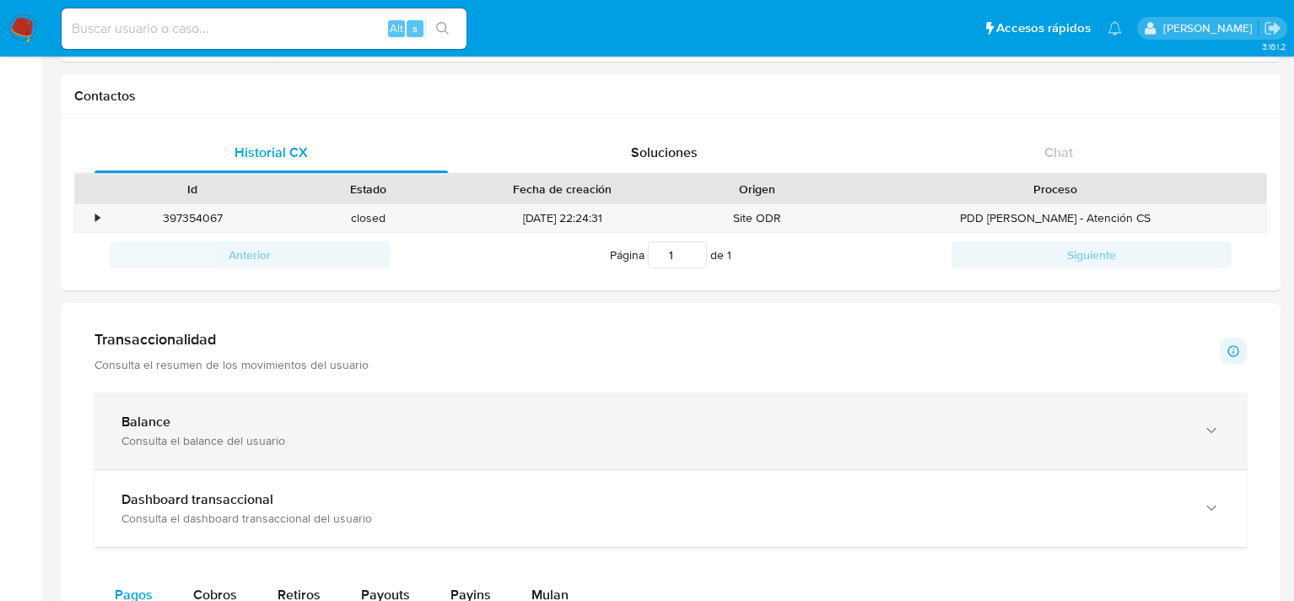
scroll to position [759, 0]
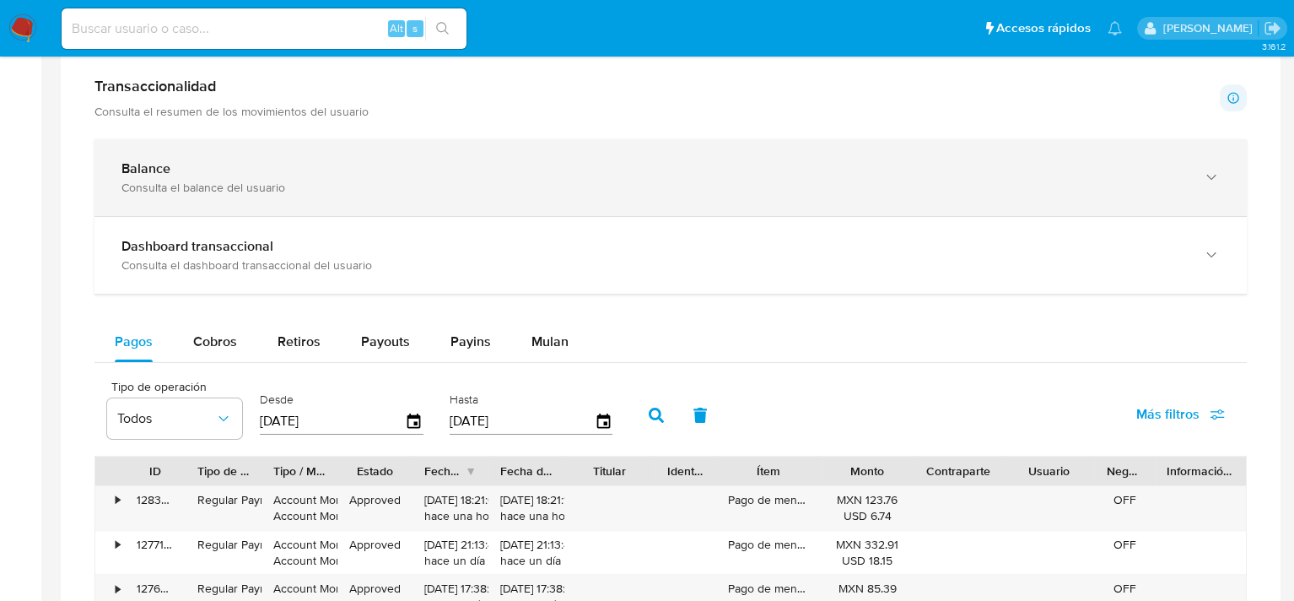
click at [203, 181] on div "Consulta el balance del usuario" at bounding box center [653, 187] width 1065 height 15
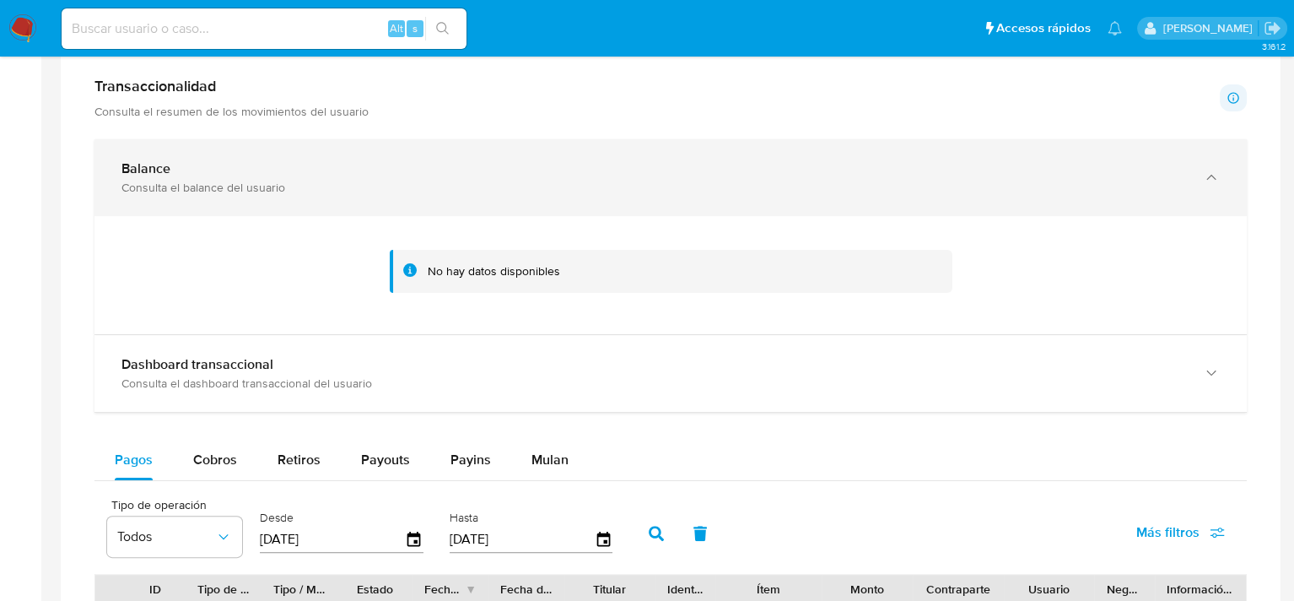
click at [192, 188] on div "Consulta el balance del usuario" at bounding box center [653, 187] width 1065 height 15
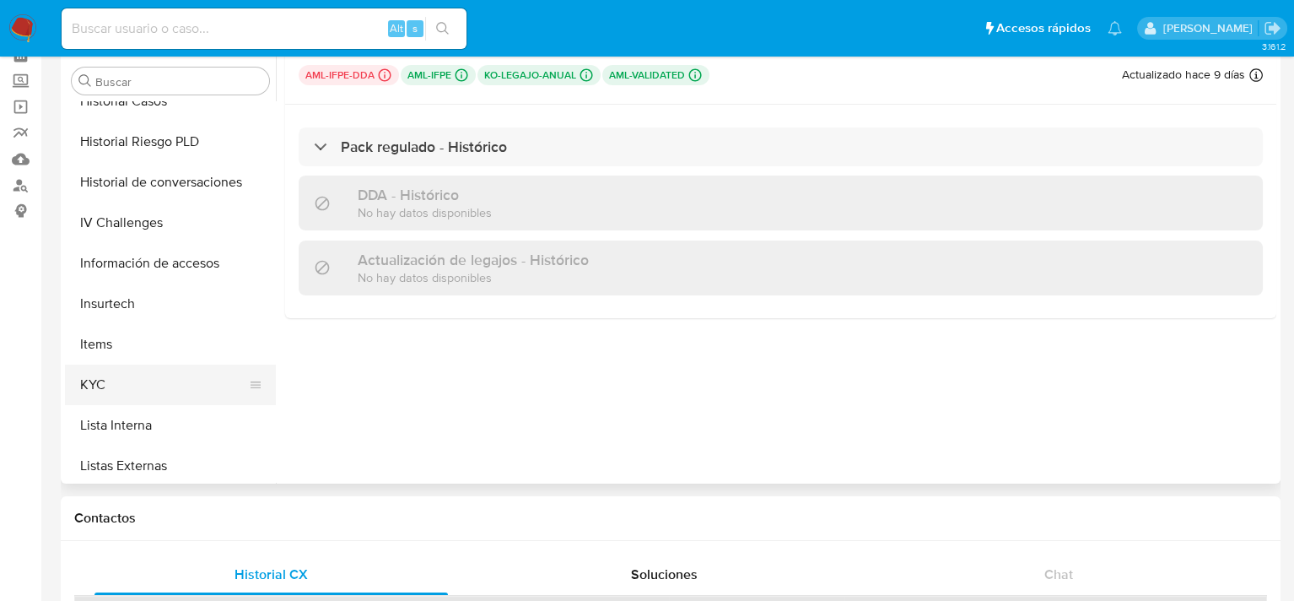
scroll to position [625, 0]
click at [112, 375] on button "KYC" at bounding box center [163, 387] width 197 height 40
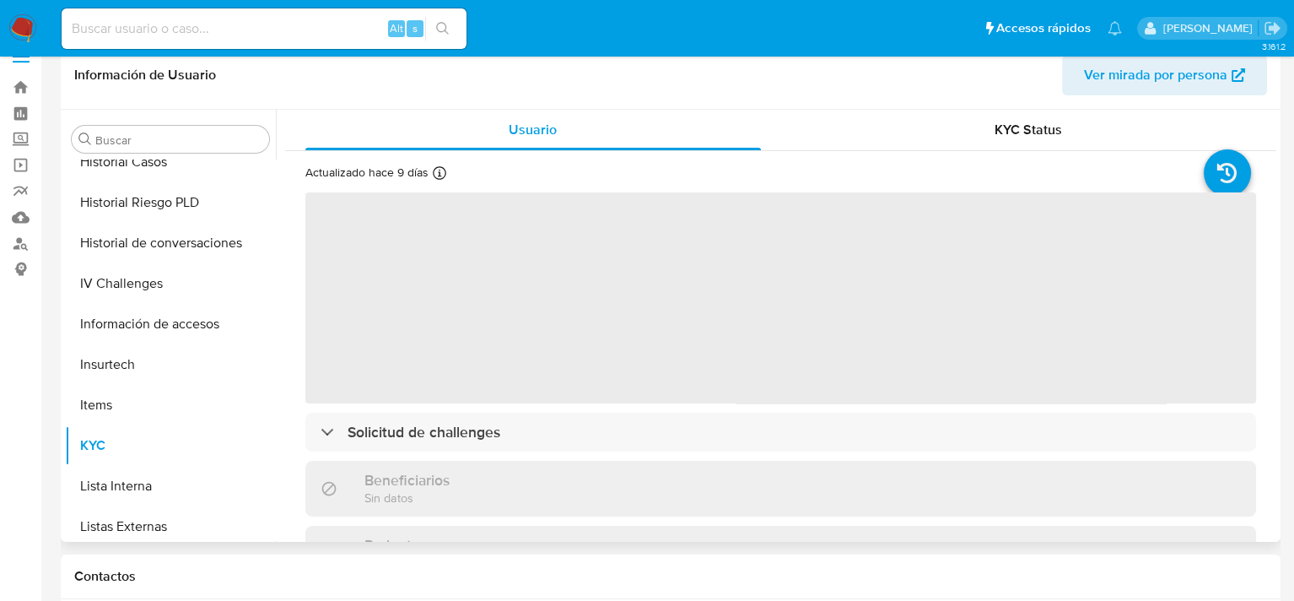
scroll to position [0, 0]
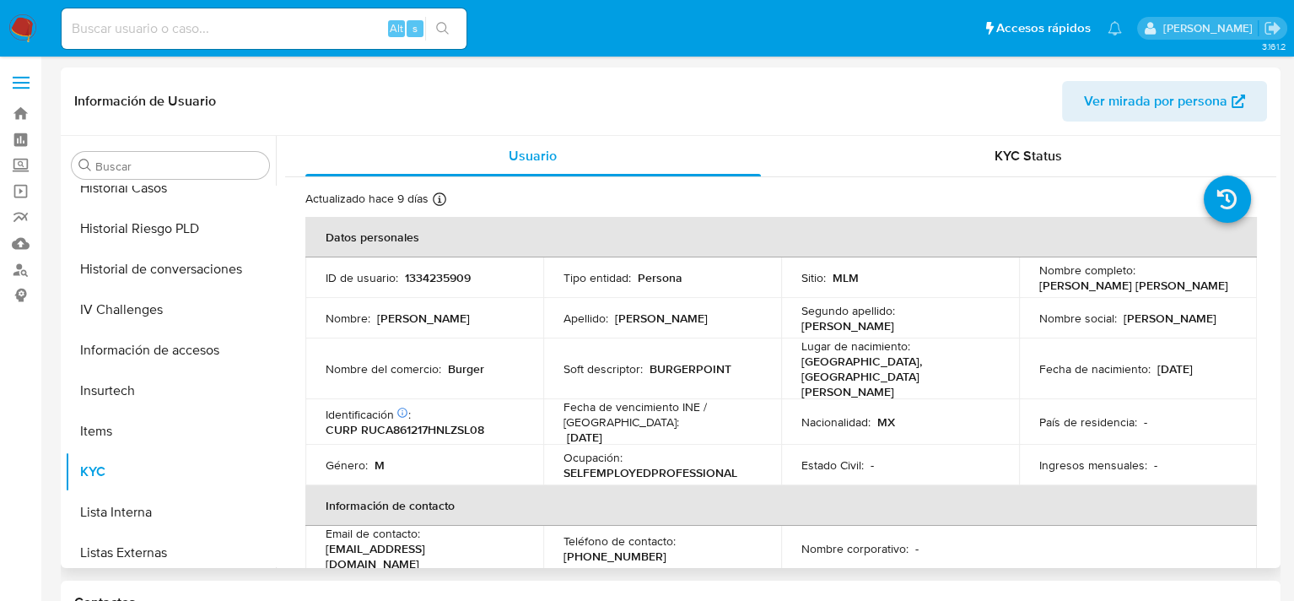
click at [432, 273] on p "1334235909" at bounding box center [438, 277] width 66 height 15
copy p "1334235909"
click at [21, 114] on link "Bandeja" at bounding box center [100, 113] width 201 height 26
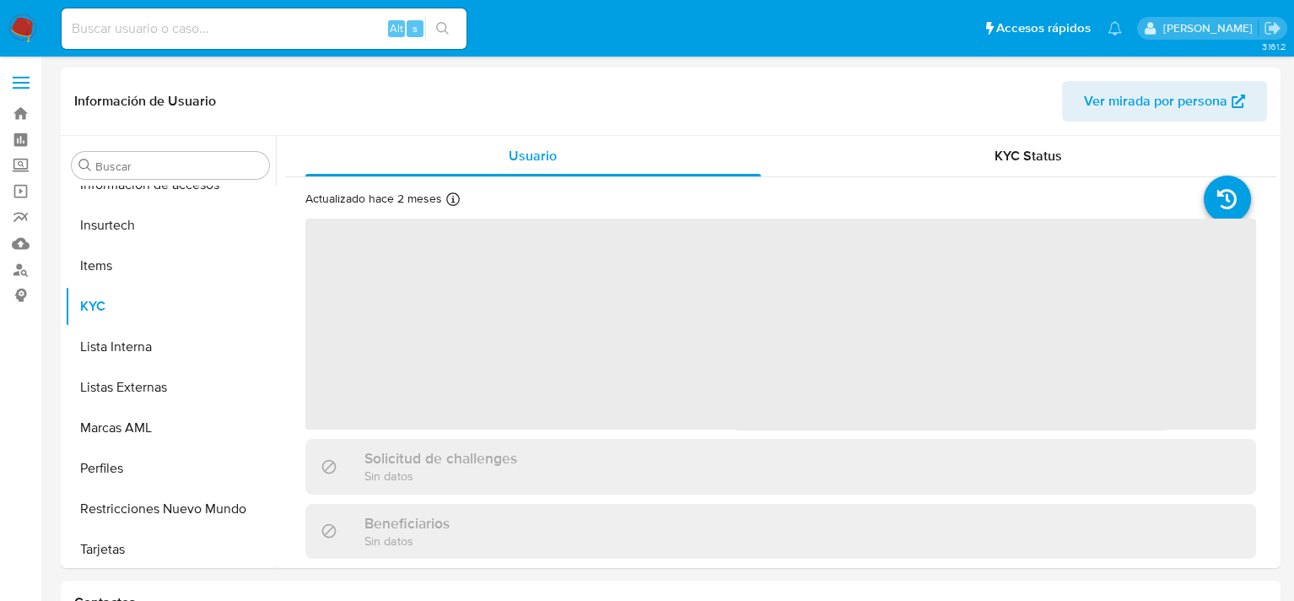
scroll to position [794, 0]
select select "10"
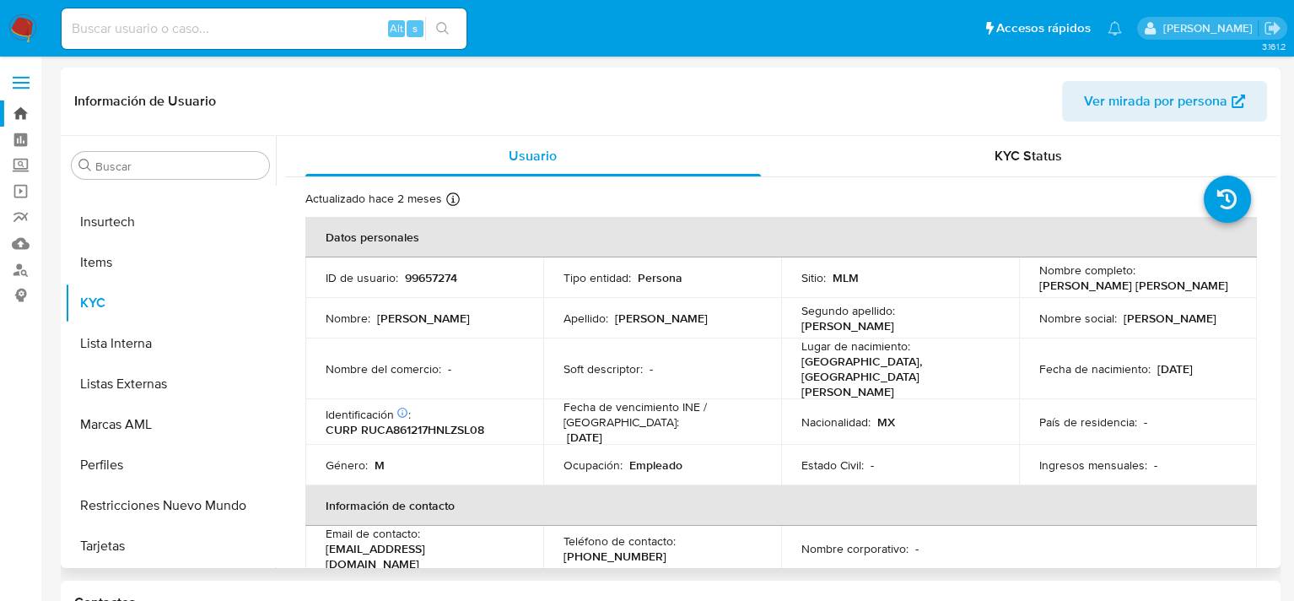
click at [28, 116] on link "Bandeja" at bounding box center [100, 113] width 201 height 26
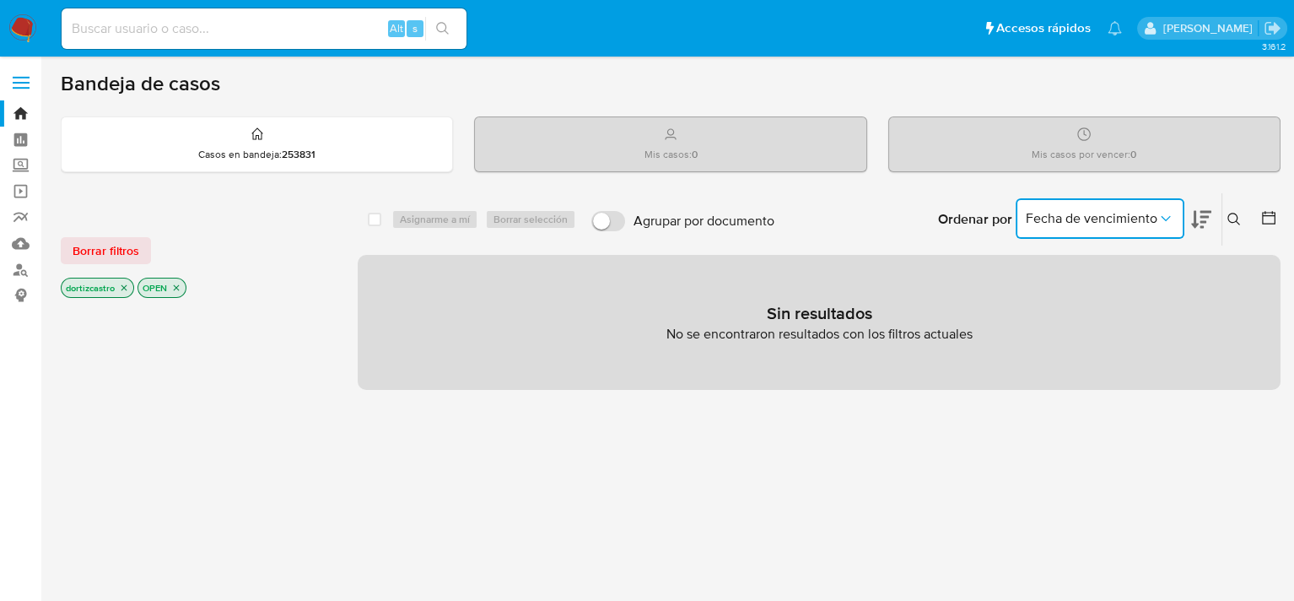
click at [1055, 210] on span "Fecha de vencimiento" at bounding box center [1092, 218] width 132 height 17
click at [1248, 212] on button at bounding box center [1236, 219] width 28 height 20
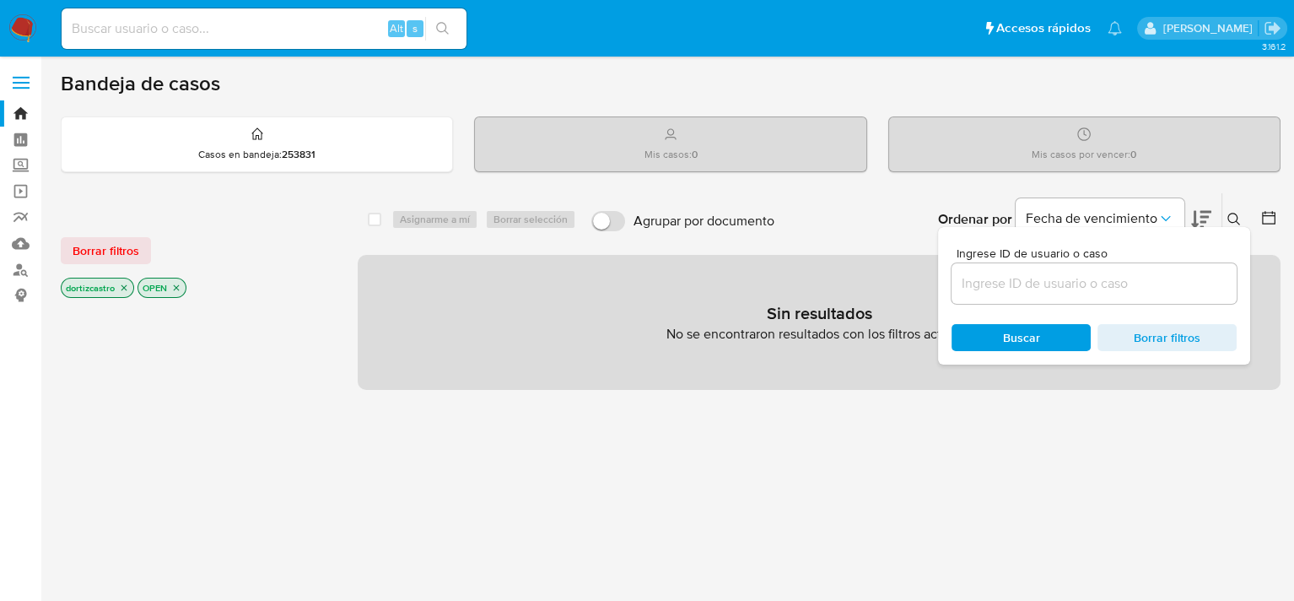
click at [1083, 278] on div at bounding box center [1094, 283] width 285 height 40
click at [1082, 279] on input at bounding box center [1094, 283] width 285 height 22
paste input "1334235909"
type input "1334235909"
click at [1040, 330] on span "Buscar" at bounding box center [1021, 338] width 116 height 24
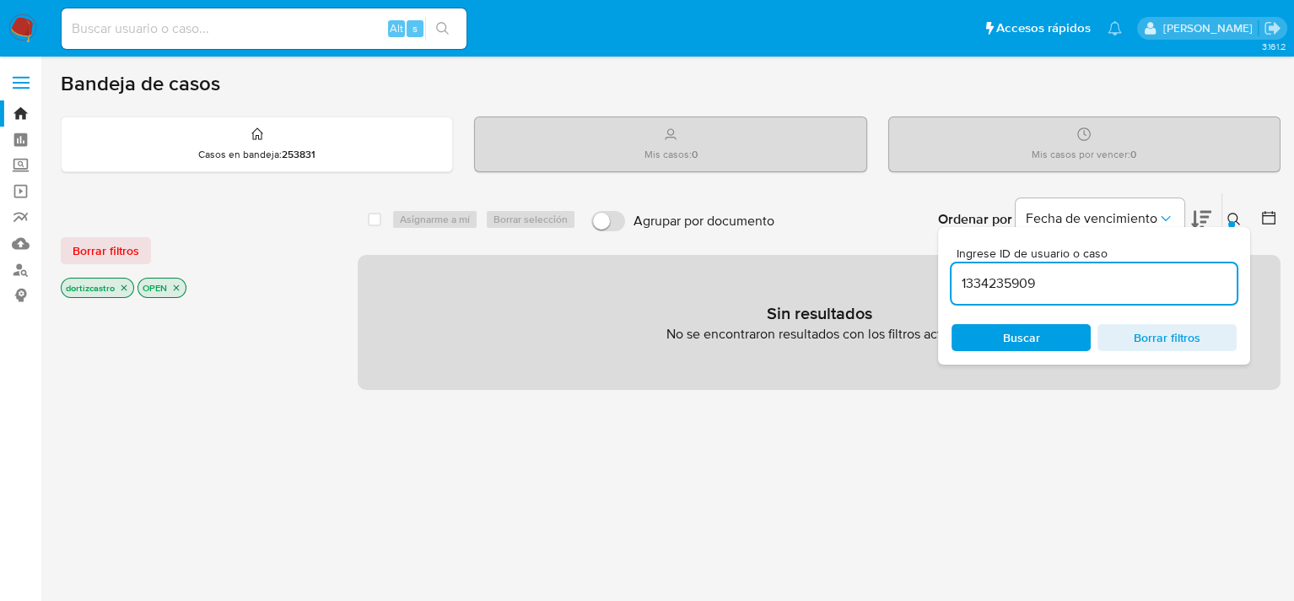
click at [1039, 330] on span "Buscar" at bounding box center [1021, 337] width 37 height 27
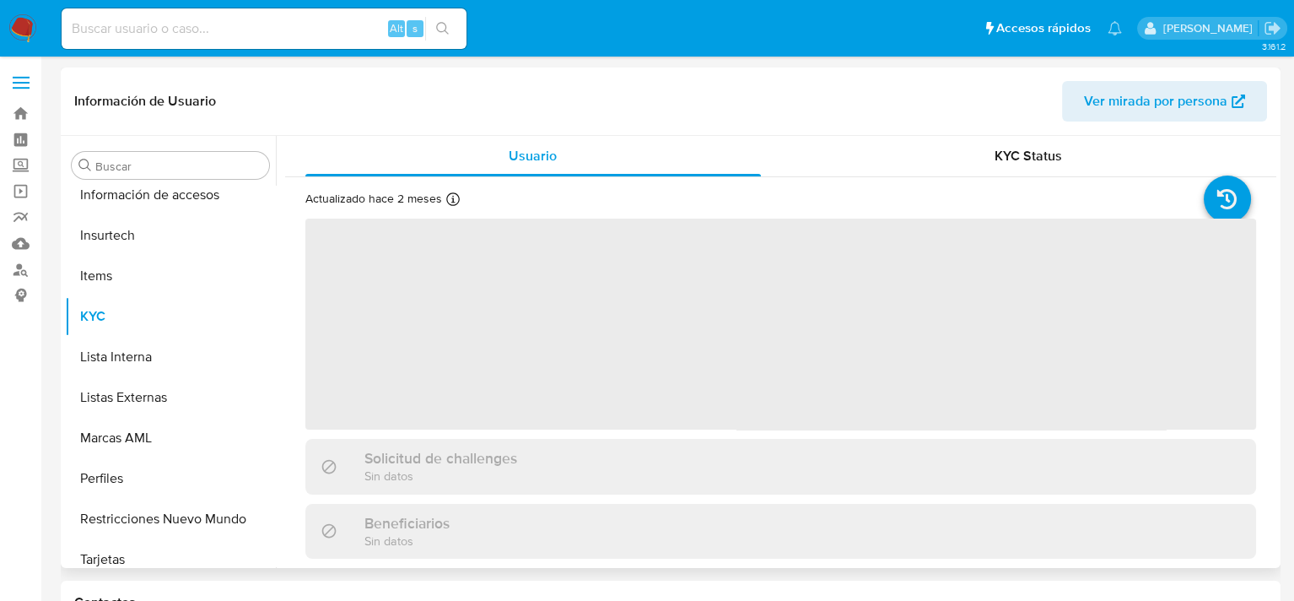
scroll to position [794, 0]
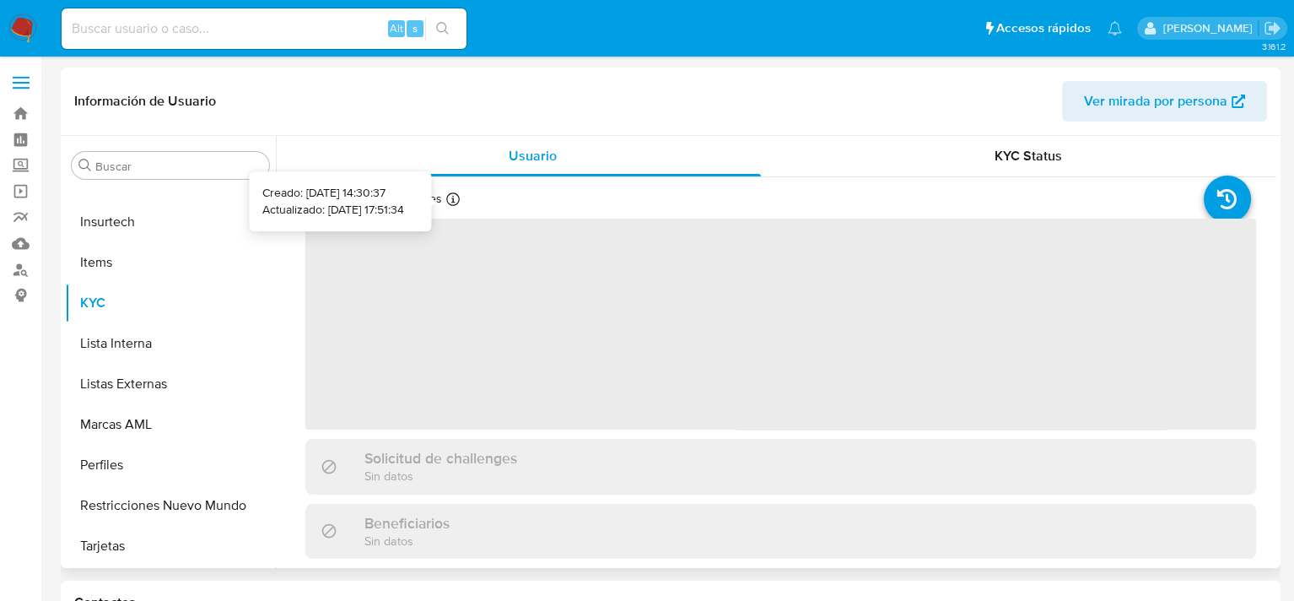
select select "10"
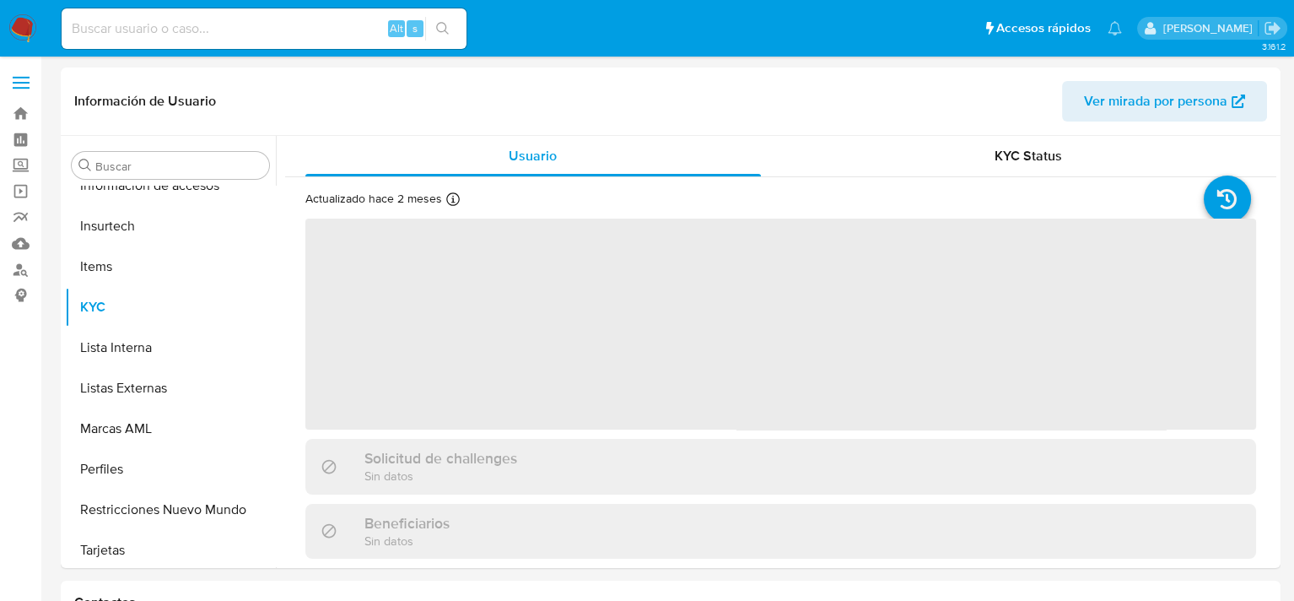
scroll to position [794, 0]
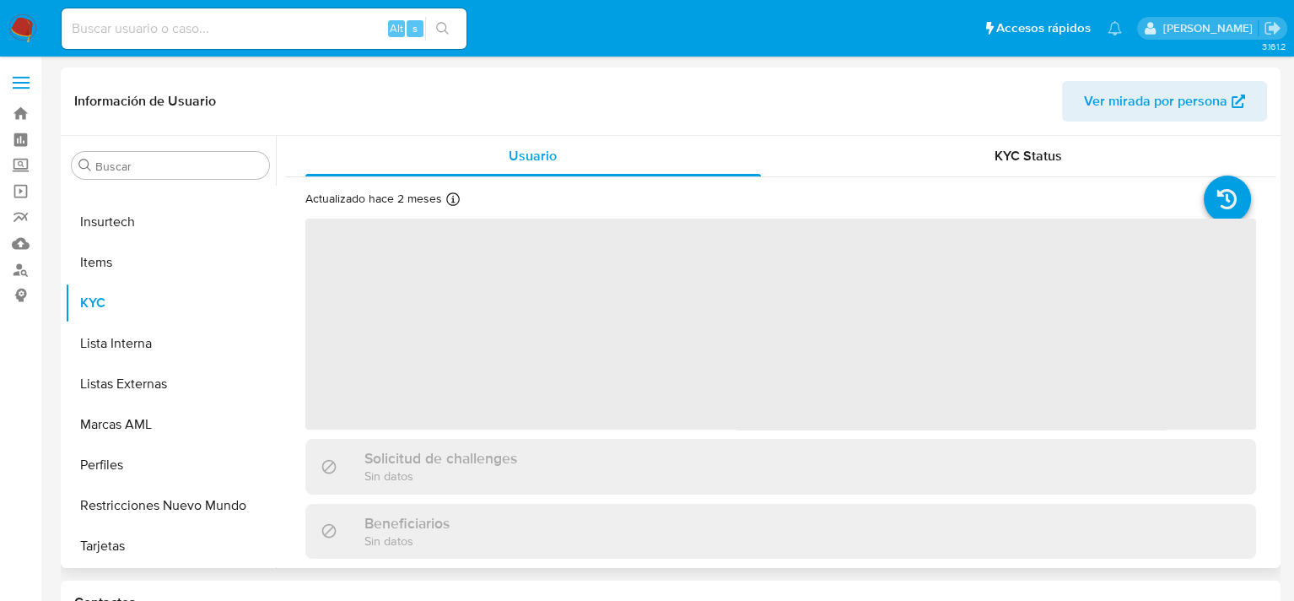
select select "10"
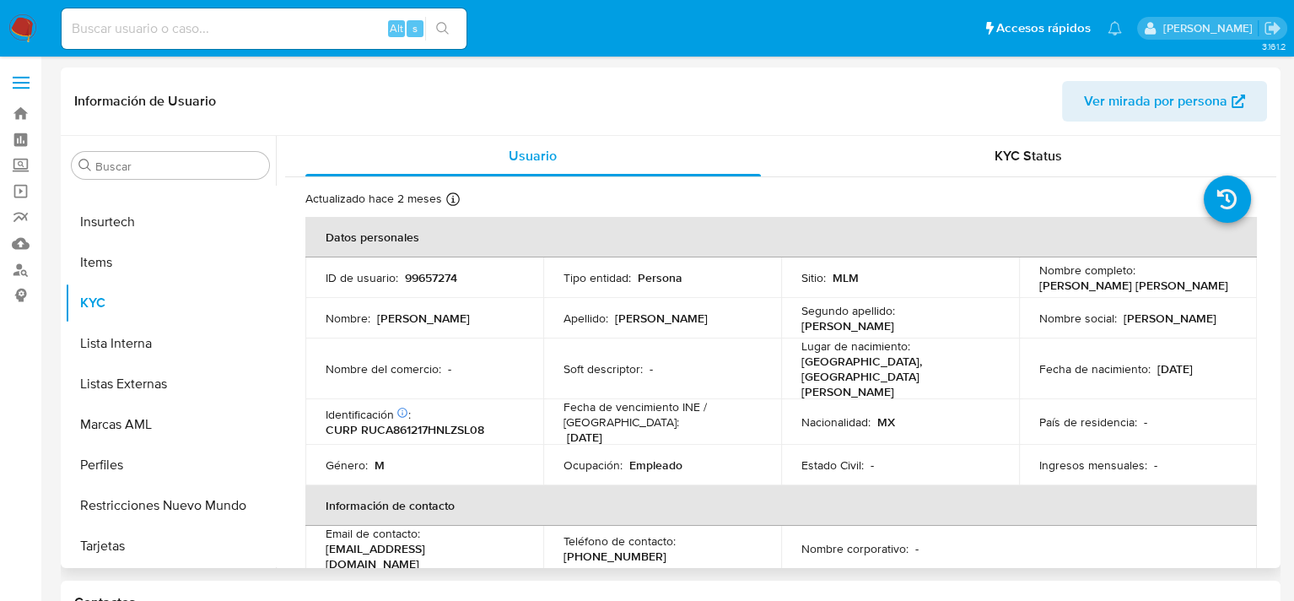
click at [425, 291] on td "ID de usuario : 99657274" at bounding box center [424, 277] width 238 height 40
click at [426, 283] on p "99657274" at bounding box center [431, 277] width 52 height 15
click at [407, 275] on p "99657274" at bounding box center [431, 277] width 52 height 15
click at [405, 275] on p "99657274" at bounding box center [431, 277] width 52 height 15
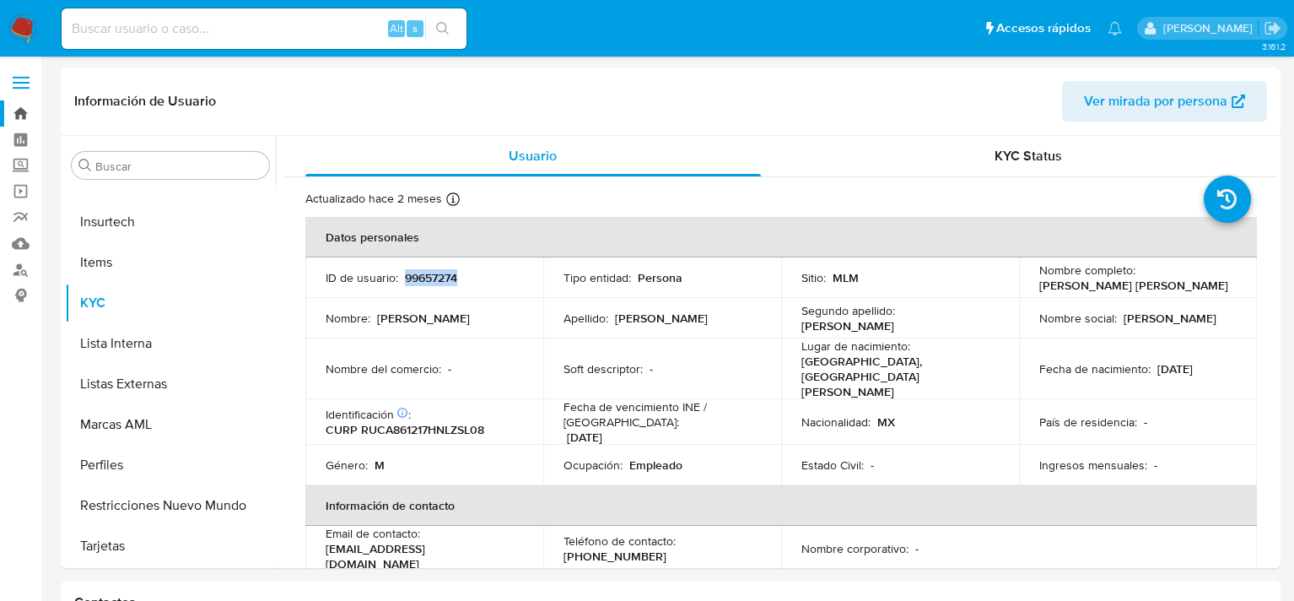
click at [17, 115] on link "Bandeja" at bounding box center [100, 113] width 201 height 26
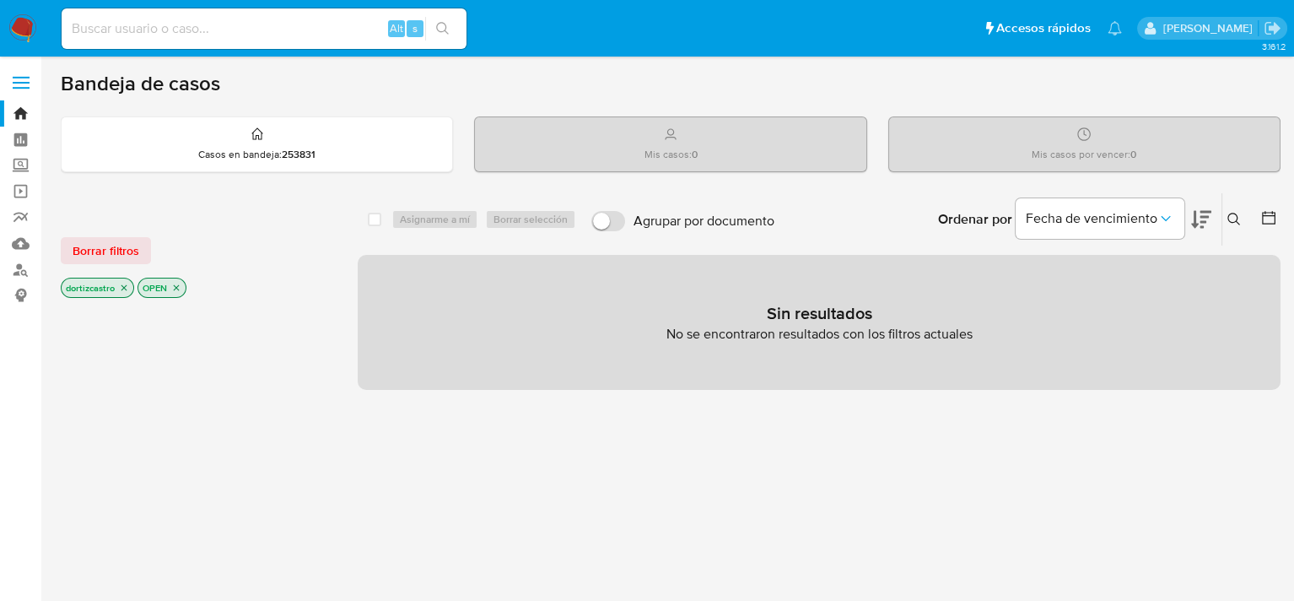
click at [1235, 224] on icon at bounding box center [1234, 219] width 13 height 13
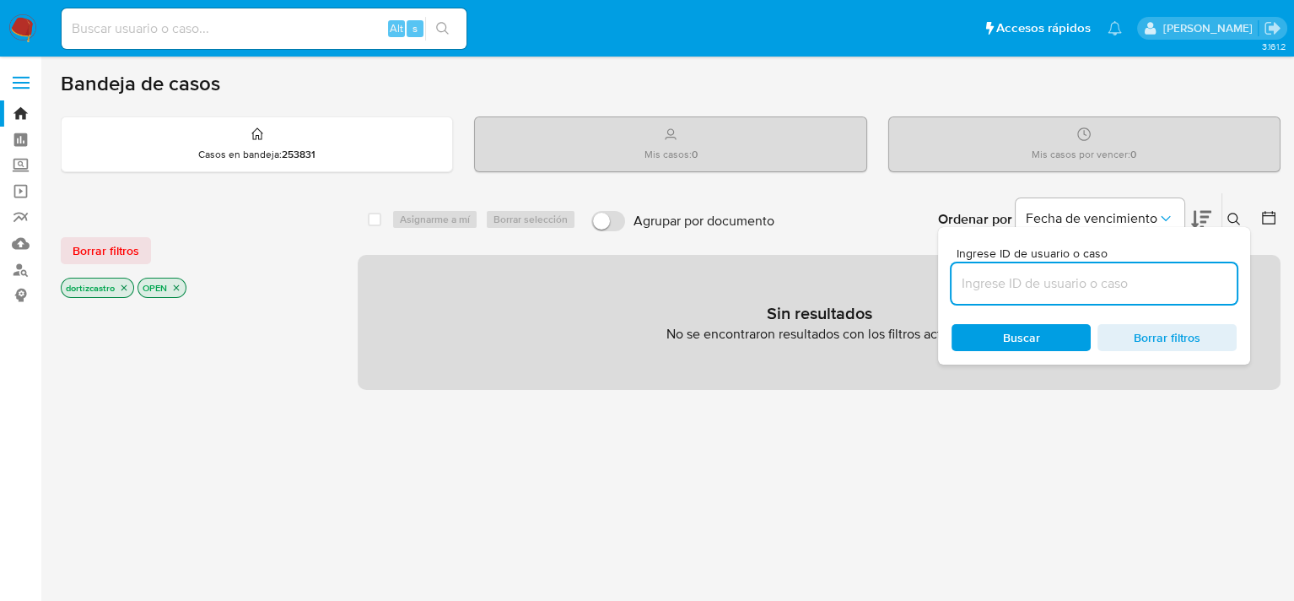
click at [1105, 278] on input at bounding box center [1094, 283] width 285 height 22
type input "99657274"
click at [1032, 336] on span "Buscar" at bounding box center [1021, 337] width 37 height 27
click at [874, 451] on div "select-all-cases-checkbox Asignarme a mí Borrar selección Agrupar por documento…" at bounding box center [819, 574] width 923 height 764
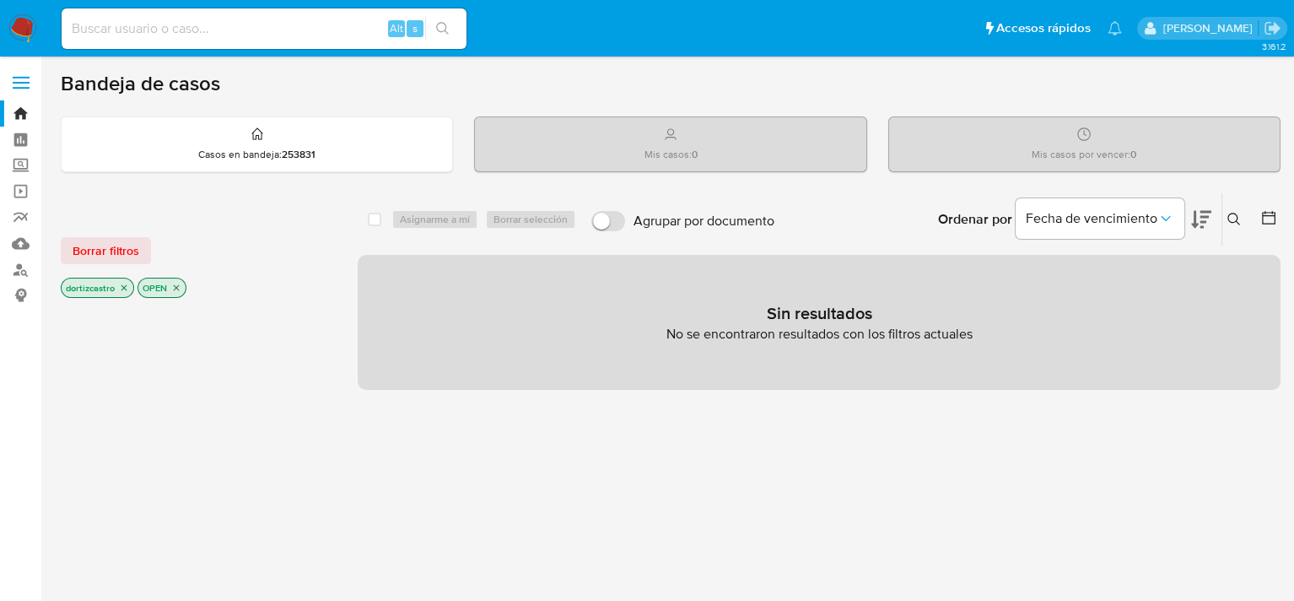
click at [1233, 218] on icon at bounding box center [1234, 219] width 13 height 13
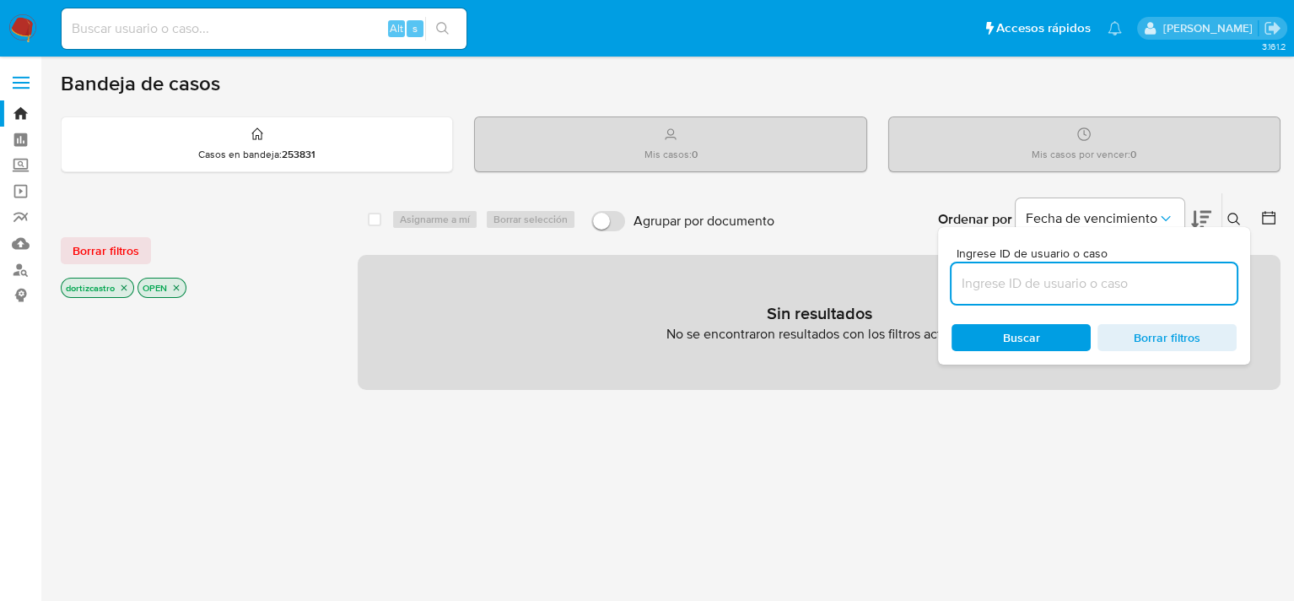
click at [1024, 278] on input at bounding box center [1094, 283] width 285 height 22
type input "1334235909"
click at [1052, 336] on span "Buscar" at bounding box center [1021, 338] width 116 height 24
click at [1019, 337] on span "Buscar" at bounding box center [1021, 337] width 37 height 27
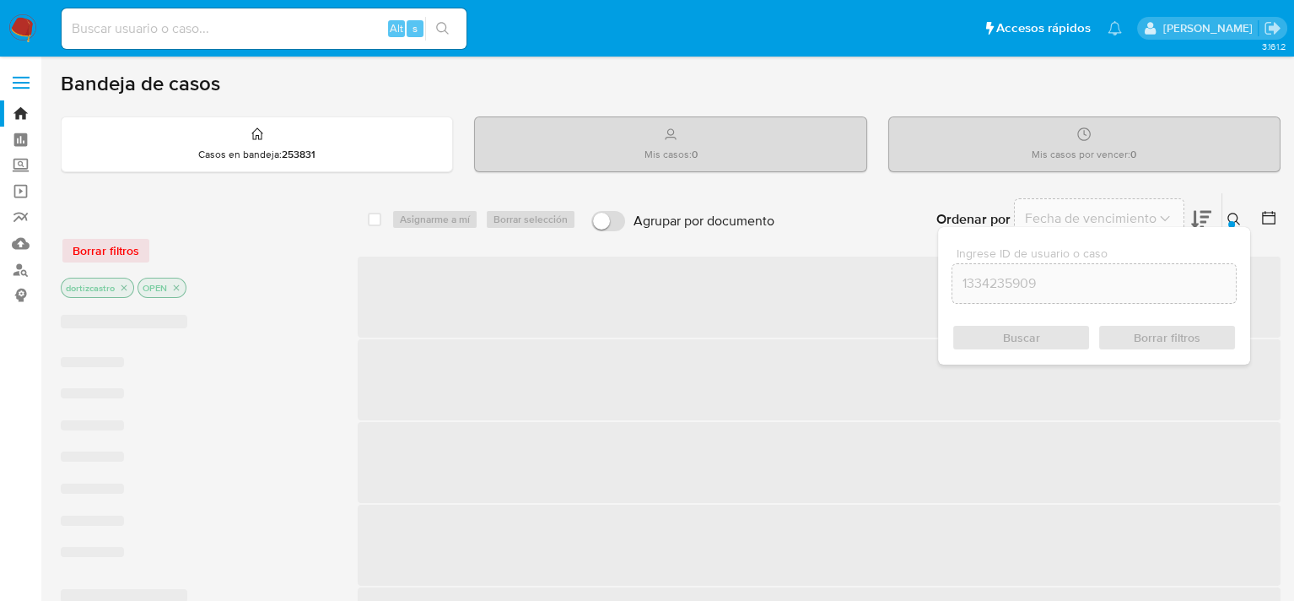
click at [1019, 337] on div "Buscar Borrar filtros" at bounding box center [1094, 337] width 285 height 27
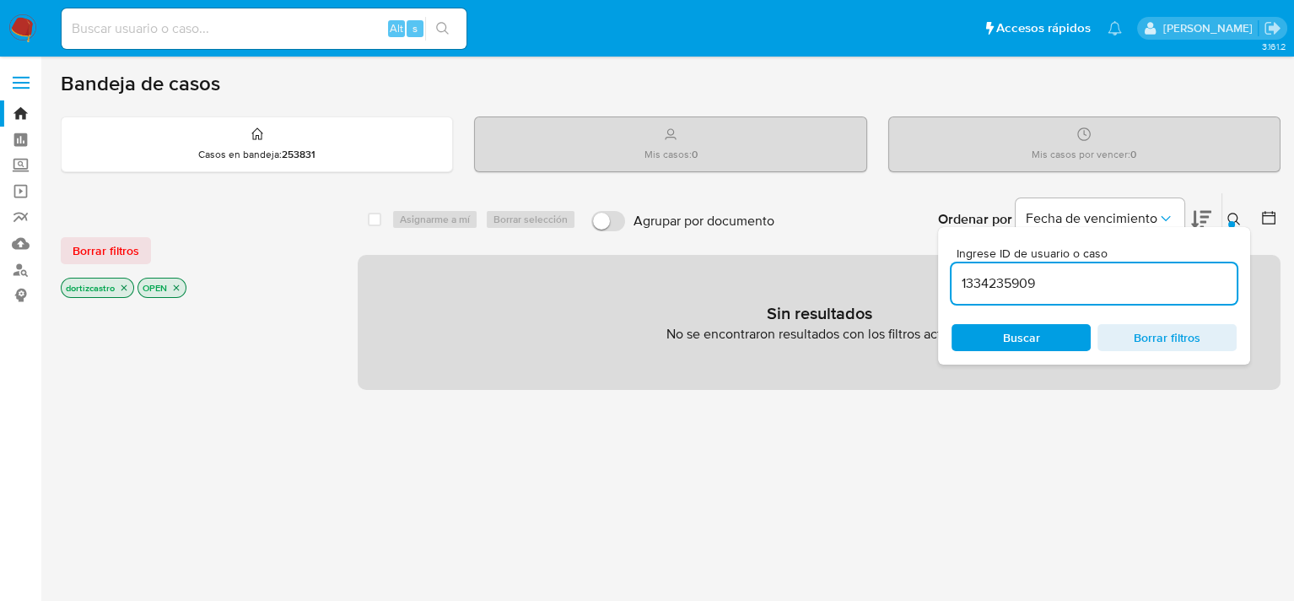
click at [569, 450] on div "select-all-cases-checkbox Asignarme a mí Borrar selección Agrupar por documento…" at bounding box center [819, 574] width 923 height 764
click at [119, 244] on span "Borrar filtros" at bounding box center [106, 251] width 67 height 24
click at [995, 334] on span "Buscar" at bounding box center [1021, 338] width 116 height 24
click at [1060, 289] on input "1334235909" at bounding box center [1094, 283] width 285 height 22
click at [1050, 337] on span "Buscar" at bounding box center [1021, 338] width 116 height 24
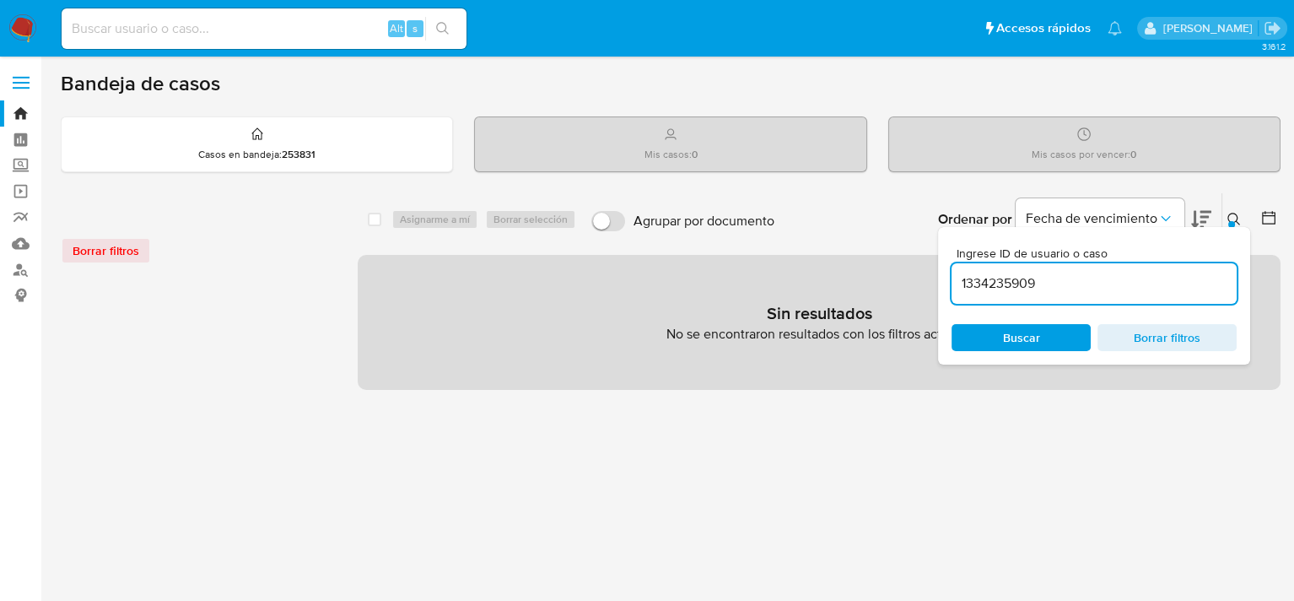
drag, startPoint x: 1054, startPoint y: 289, endPoint x: 957, endPoint y: 289, distance: 97.0
click at [957, 289] on input "1334235909" at bounding box center [1094, 283] width 285 height 22
drag, startPoint x: 974, startPoint y: 278, endPoint x: 991, endPoint y: 281, distance: 17.9
click at [974, 278] on input "1334235909" at bounding box center [1094, 283] width 285 height 22
click at [1046, 282] on input "1334235909" at bounding box center [1094, 283] width 285 height 22
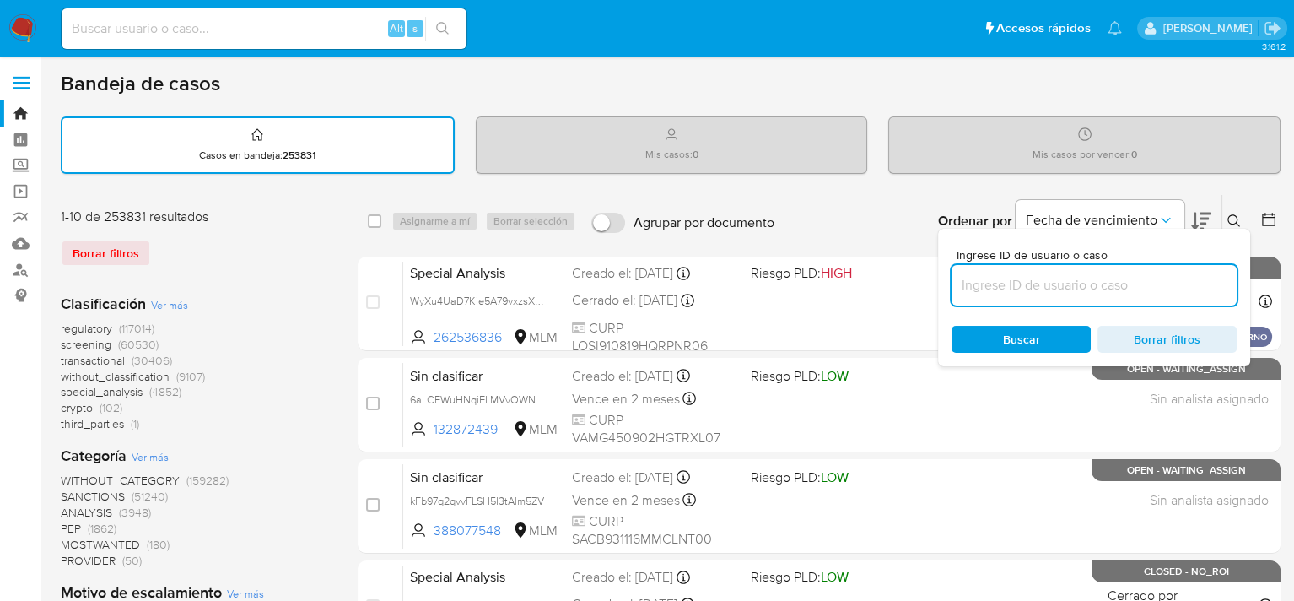
click at [1043, 294] on input at bounding box center [1094, 285] width 285 height 22
paste input "99657274"
type input "99657274"
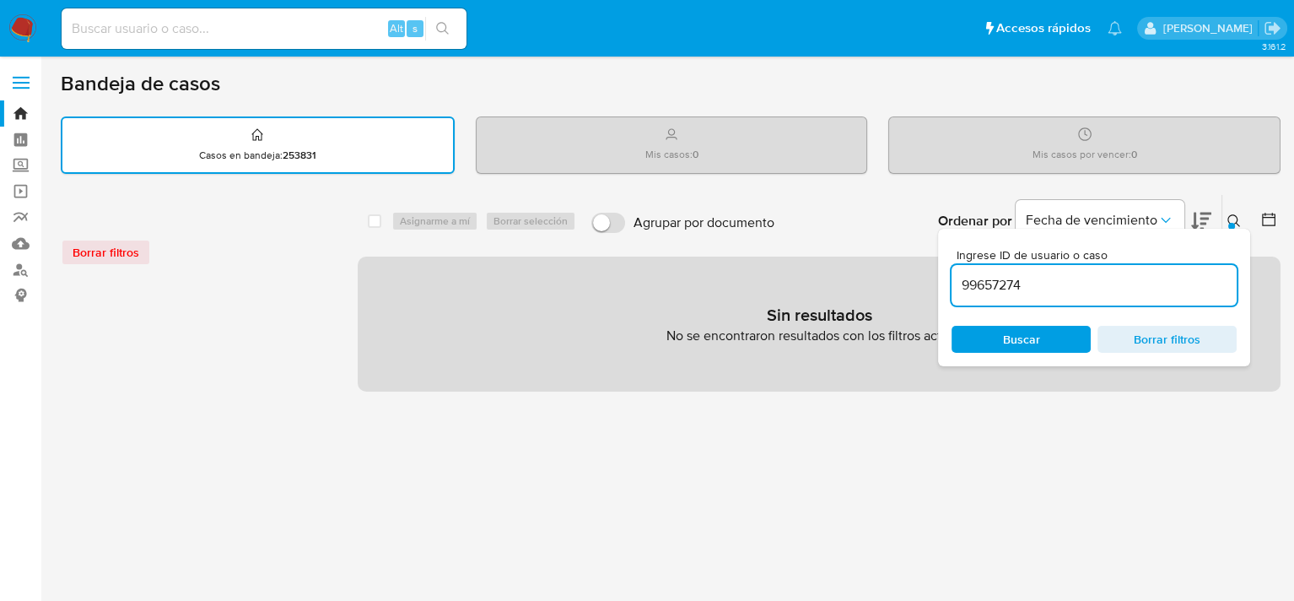
click at [1006, 327] on span "Buscar" at bounding box center [1021, 339] width 37 height 27
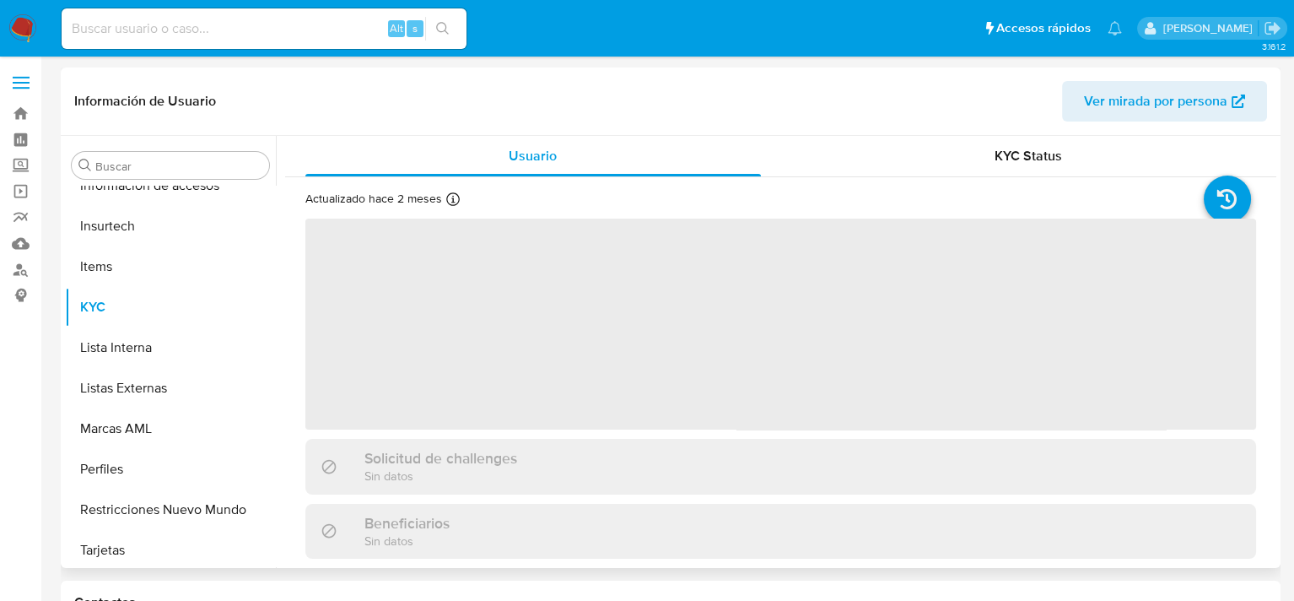
scroll to position [794, 0]
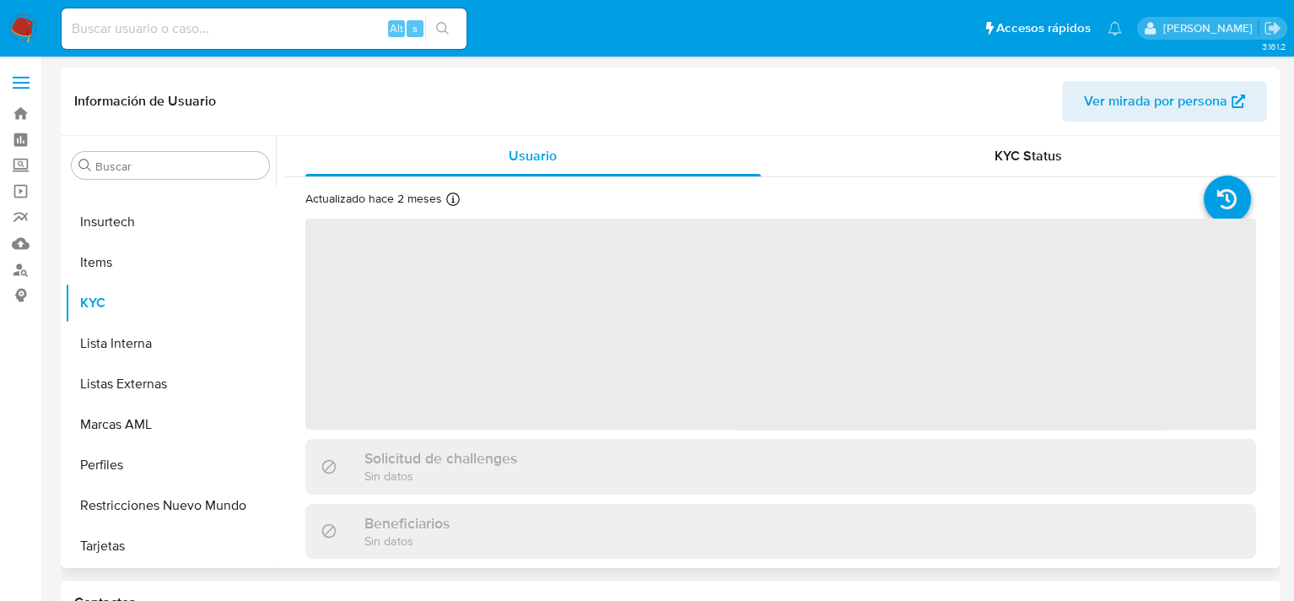
select select "10"
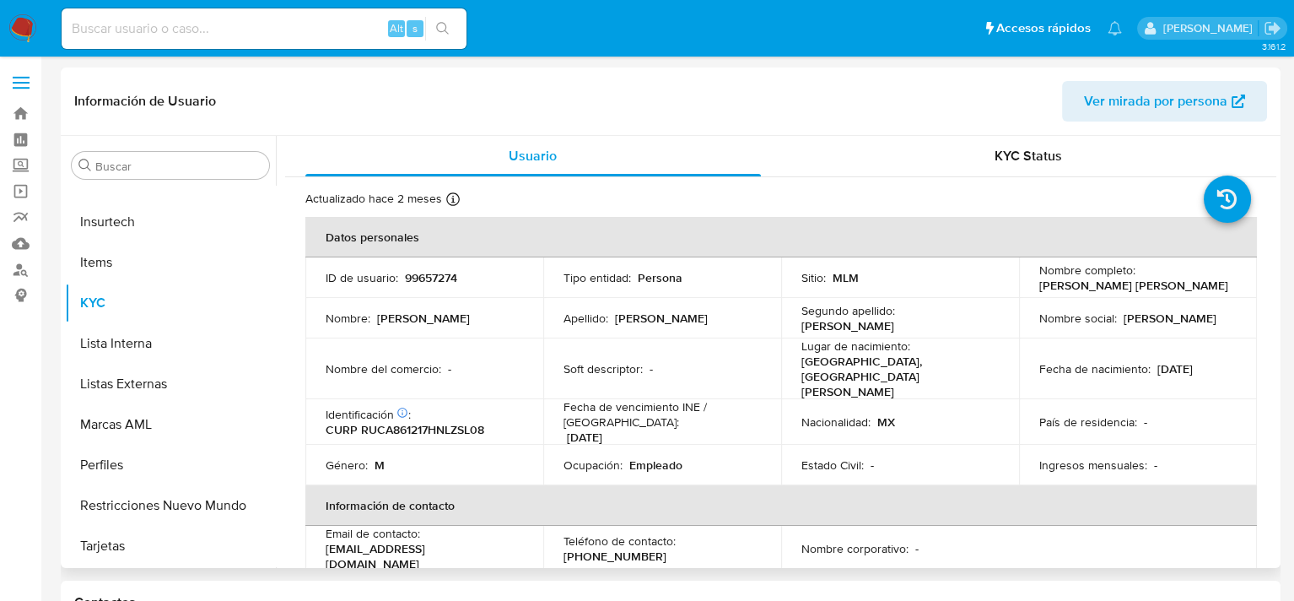
click at [418, 272] on p "99657274" at bounding box center [431, 277] width 52 height 15
click at [418, 276] on p "99657274" at bounding box center [431, 277] width 52 height 15
drag, startPoint x: 418, startPoint y: 276, endPoint x: 393, endPoint y: 286, distance: 26.5
click at [375, 291] on td "ID de usuario : 99657274" at bounding box center [424, 277] width 238 height 40
click at [425, 273] on p "99657274" at bounding box center [431, 277] width 52 height 15
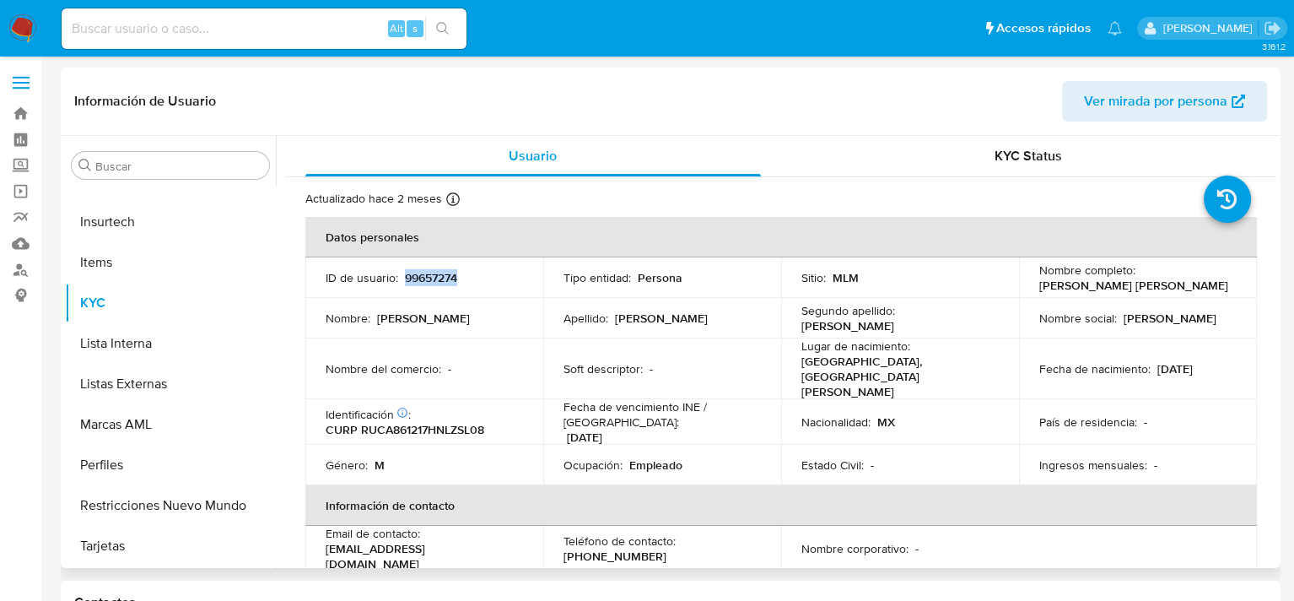
click at [425, 273] on p "99657274" at bounding box center [431, 277] width 52 height 15
copy p "99657274"
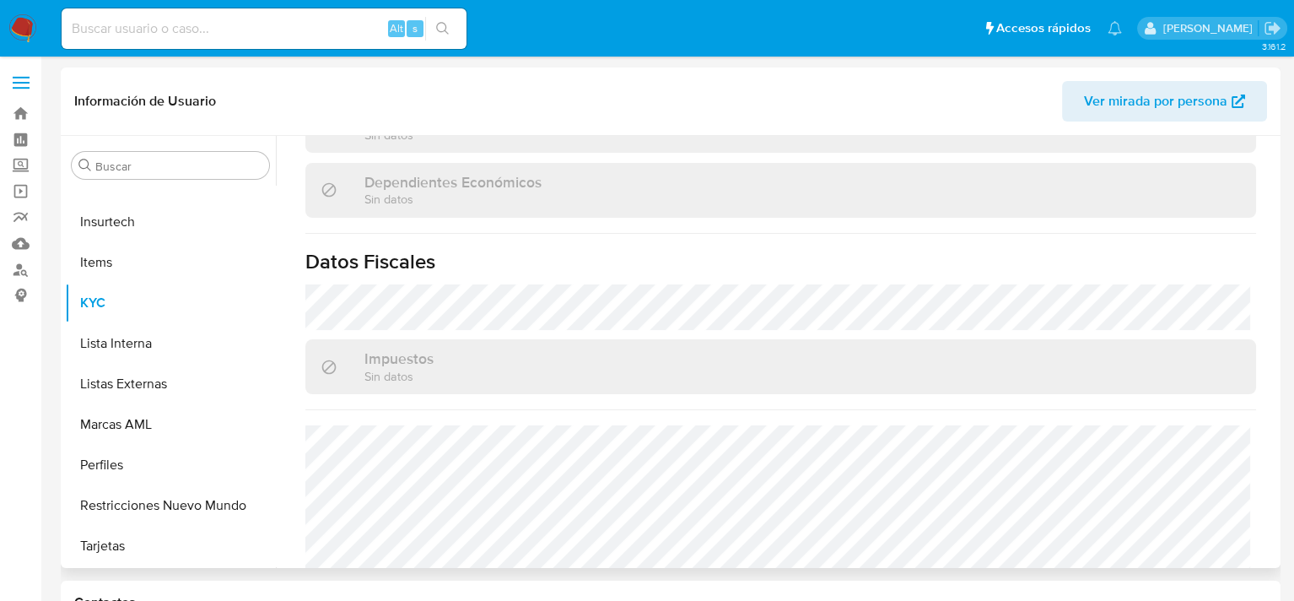
scroll to position [1065, 0]
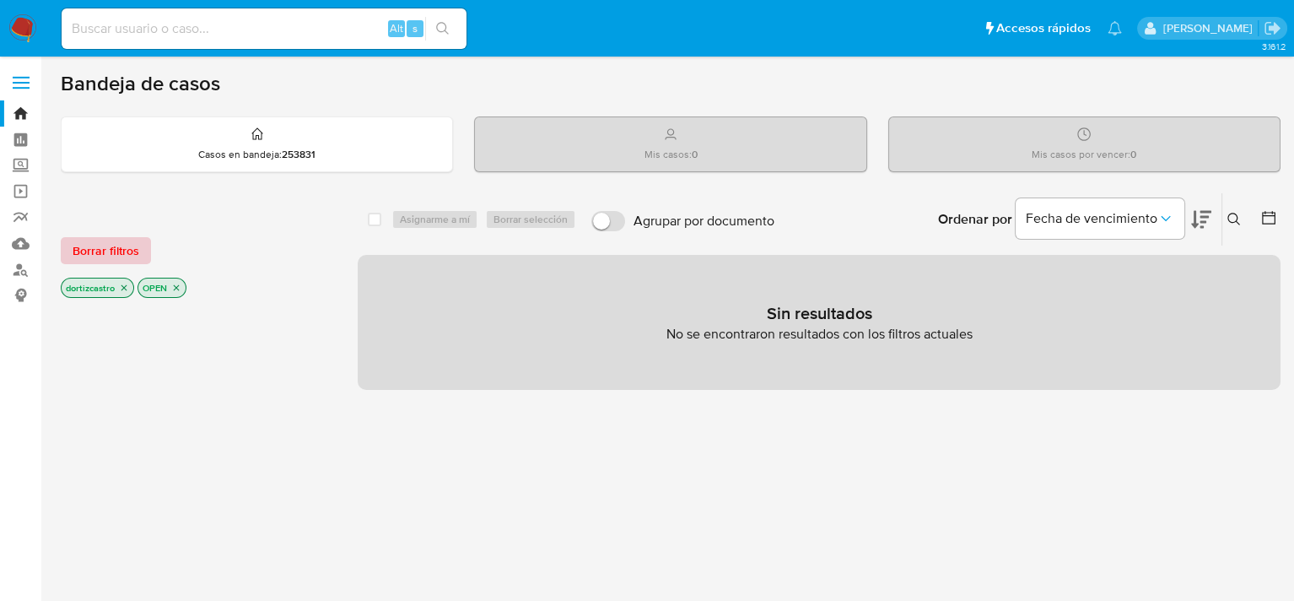
click at [101, 253] on span "Borrar filtros" at bounding box center [106, 251] width 67 height 24
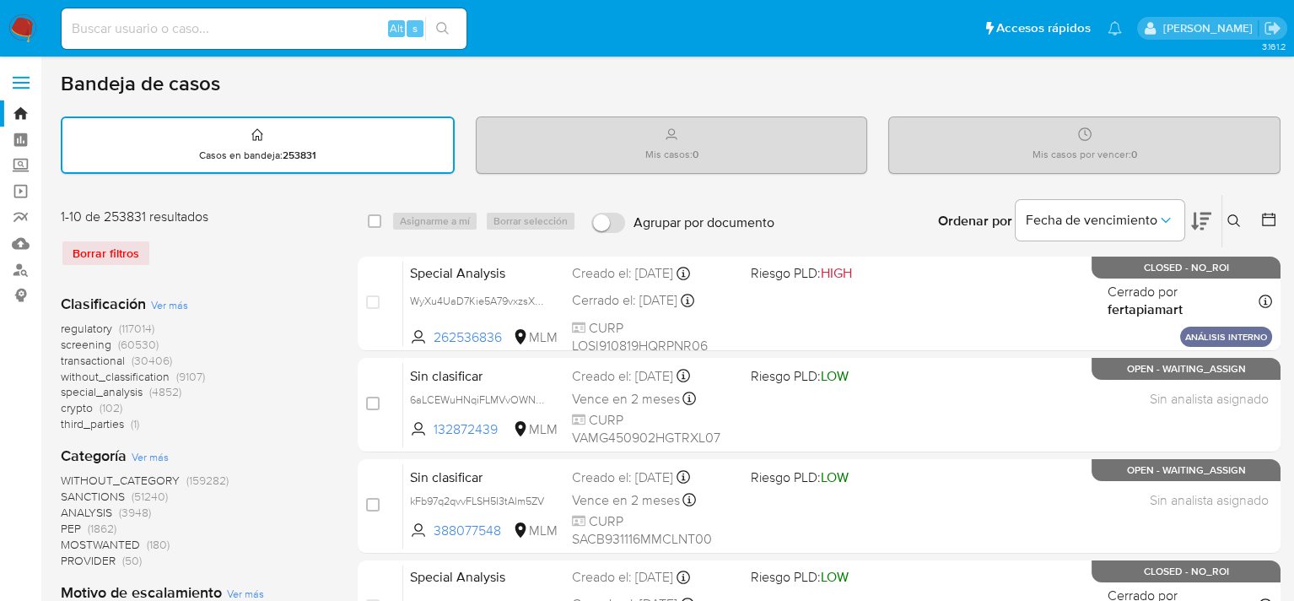
click at [1225, 221] on button at bounding box center [1236, 221] width 28 height 20
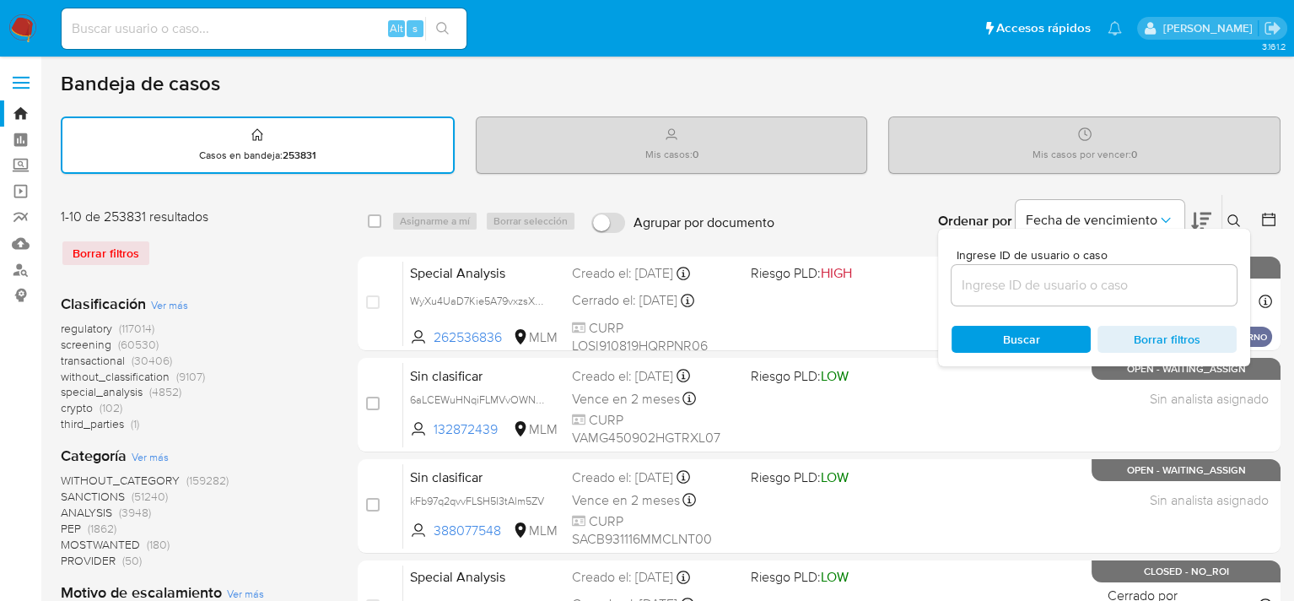
click at [1093, 277] on input at bounding box center [1094, 285] width 285 height 22
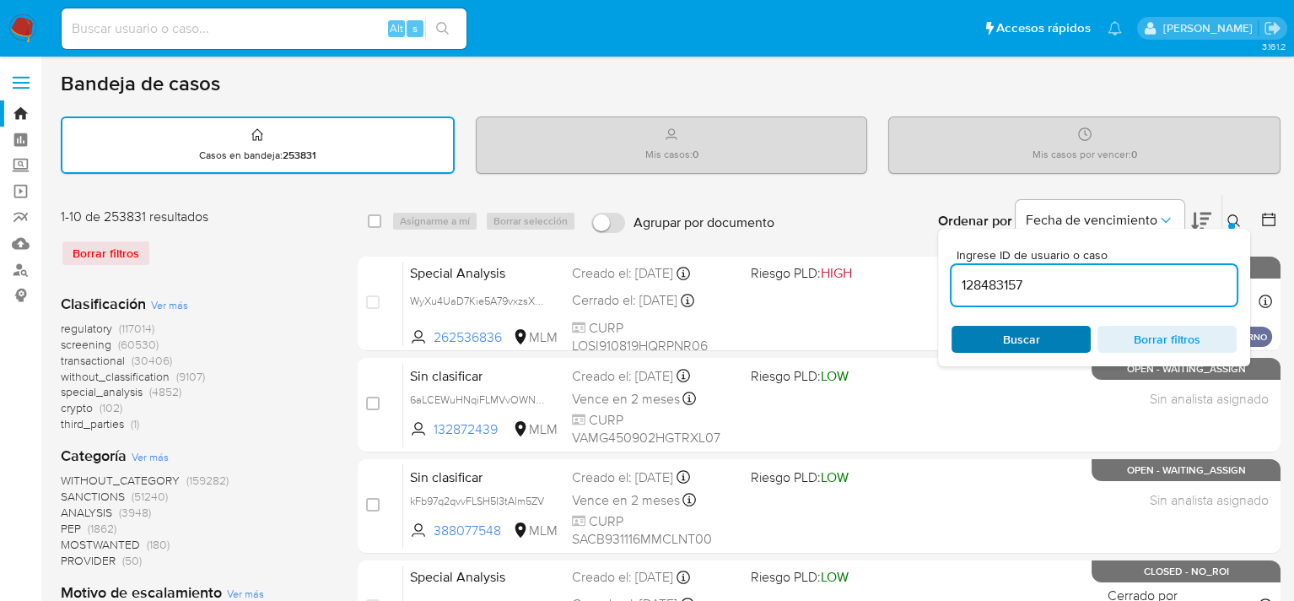
type input "128483157"
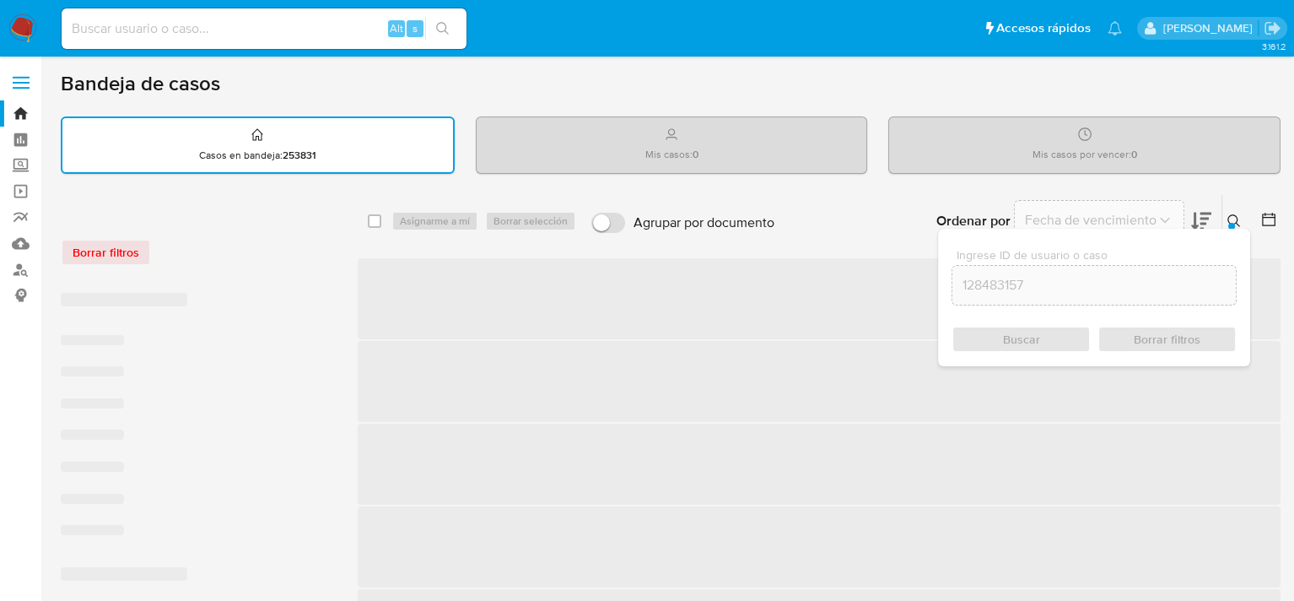
click at [1057, 330] on div "Buscar Borrar filtros" at bounding box center [1094, 339] width 285 height 27
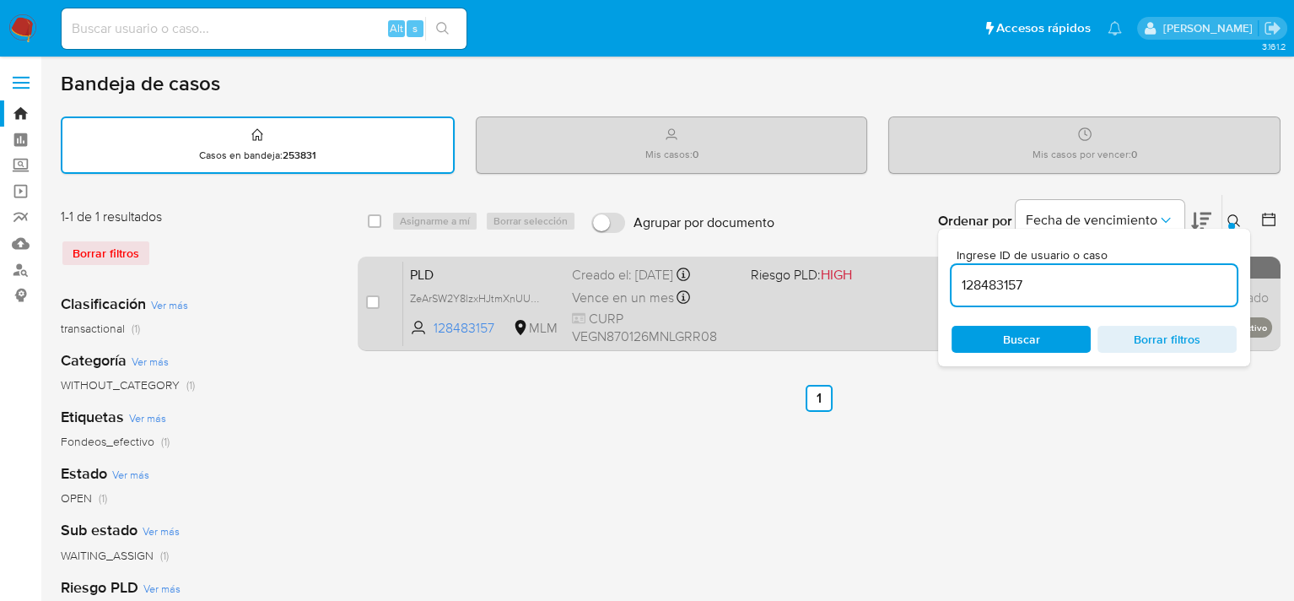
click at [675, 289] on div "Vence en un mes Vence el [DATE] 02:07:38" at bounding box center [654, 297] width 165 height 23
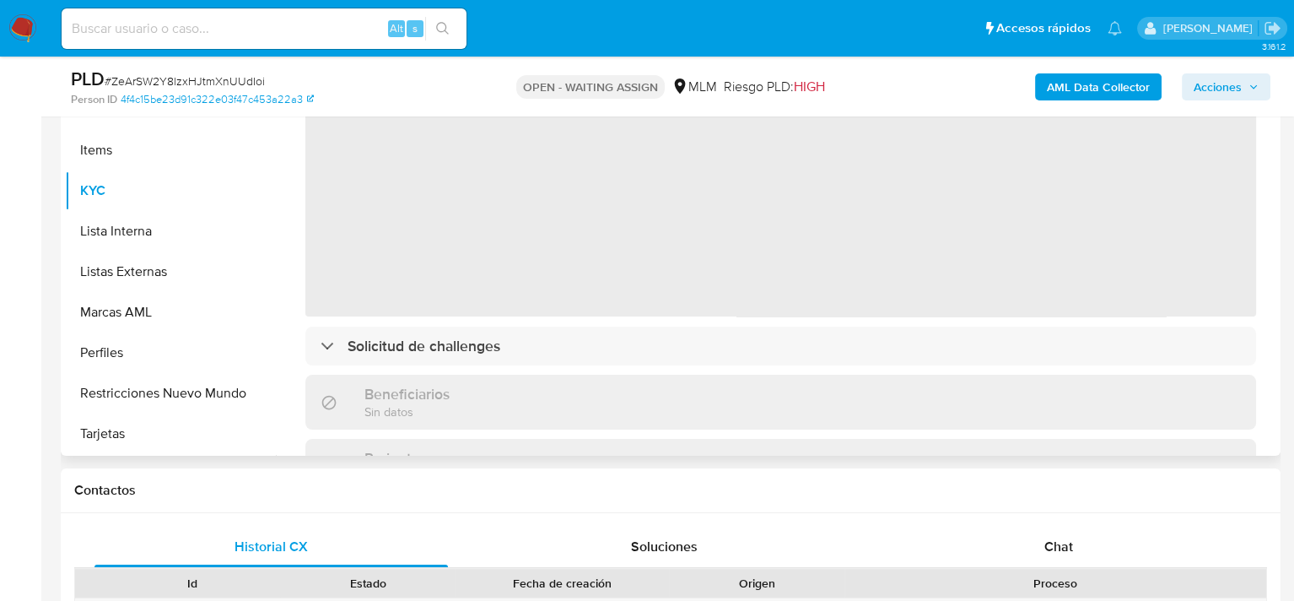
scroll to position [422, 0]
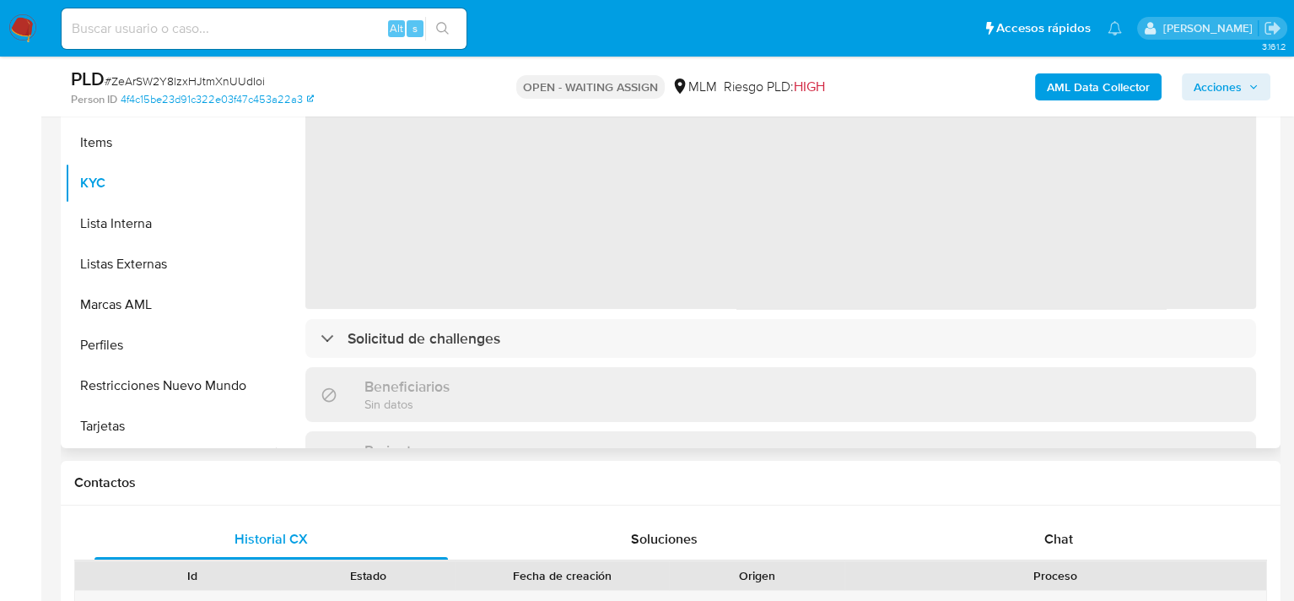
select select "10"
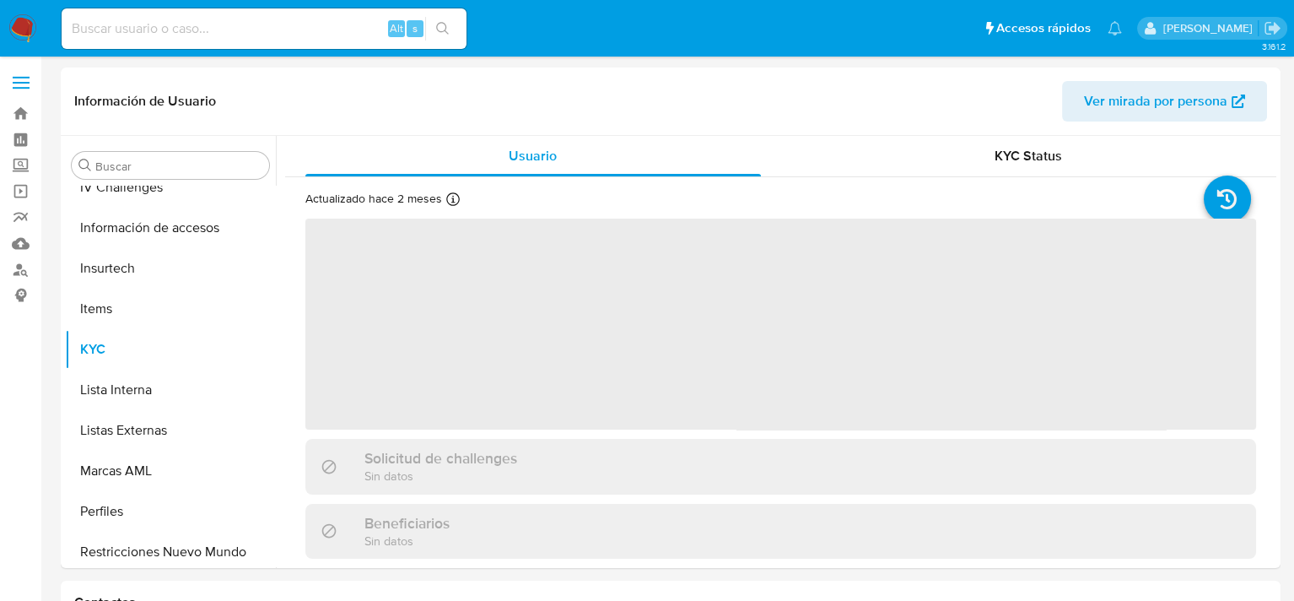
scroll to position [794, 0]
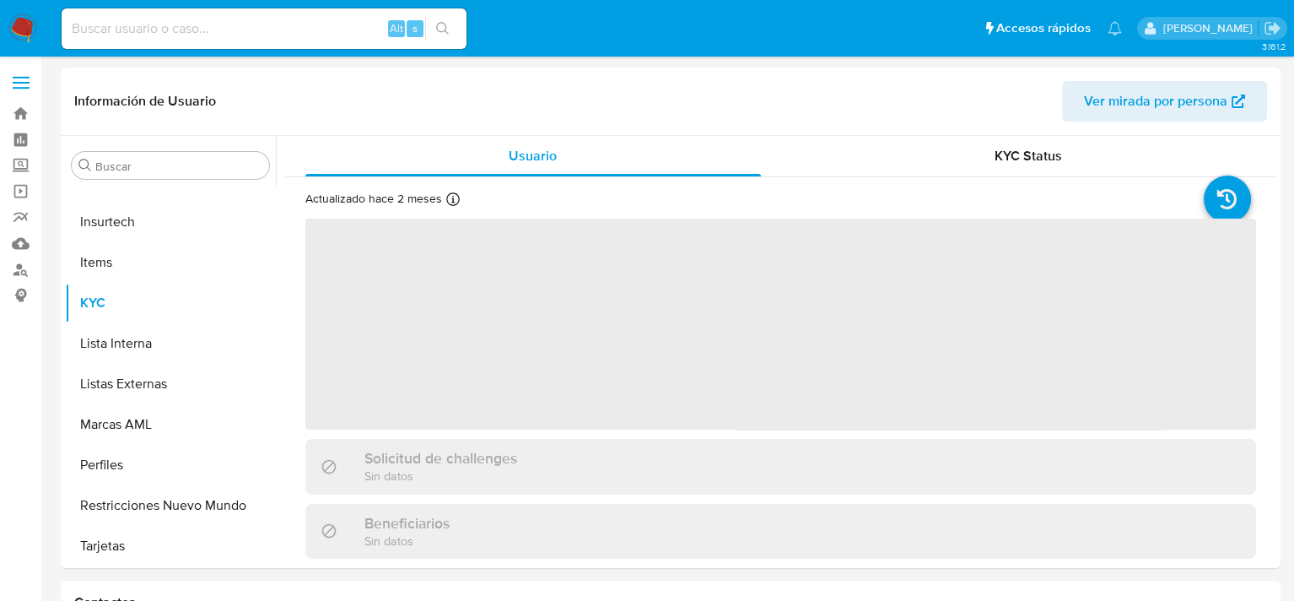
select select "10"
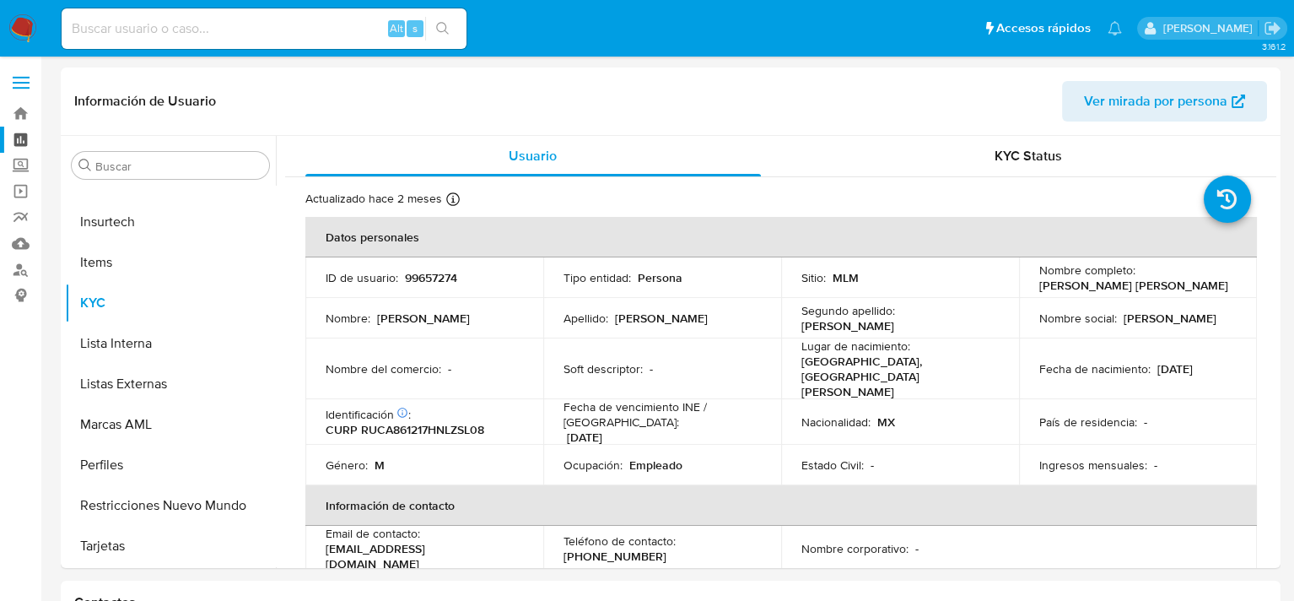
click at [21, 134] on link "Tablero" at bounding box center [100, 140] width 201 height 26
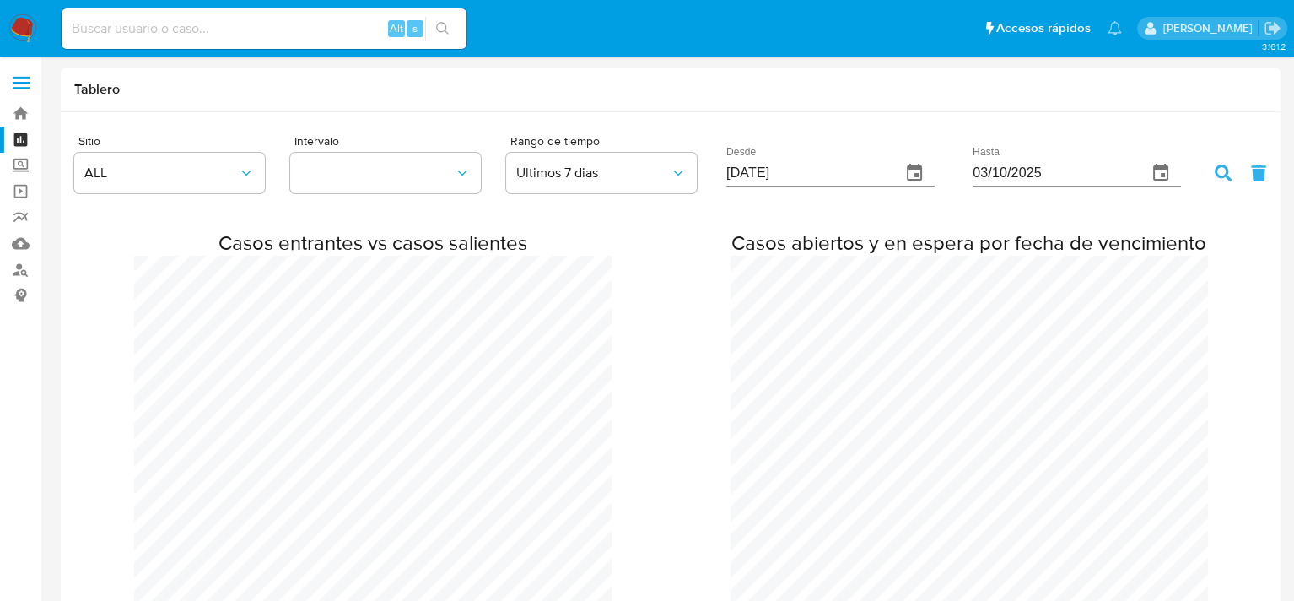
click at [24, 83] on span at bounding box center [21, 83] width 17 height 3
click at [0, 0] on input "checkbox" at bounding box center [0, 0] width 0 height 0
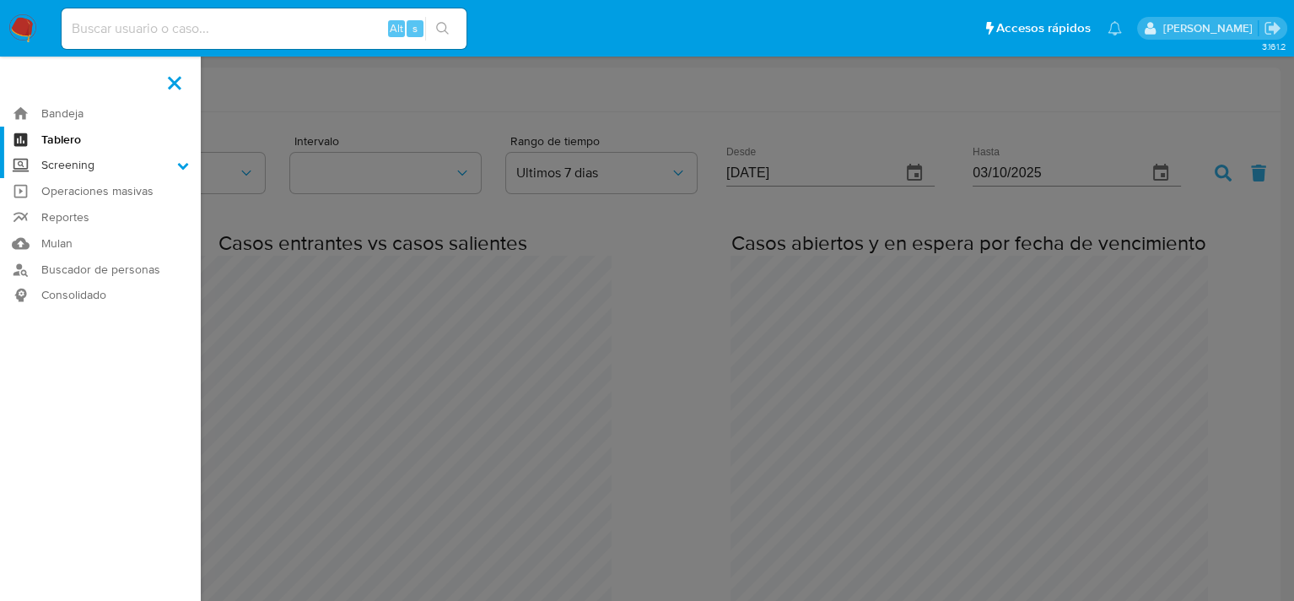
click at [180, 165] on icon at bounding box center [183, 166] width 11 height 7
click at [0, 0] on input "Screening" at bounding box center [0, 0] width 0 height 0
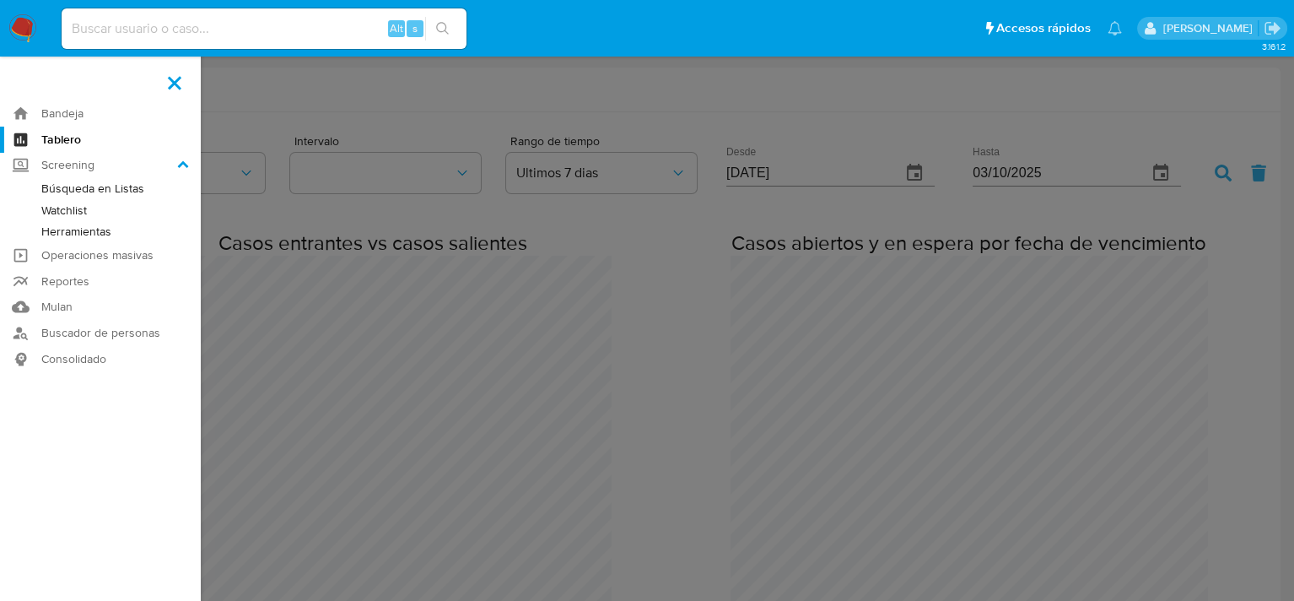
click at [86, 234] on link "Herramientas" at bounding box center [100, 231] width 201 height 21
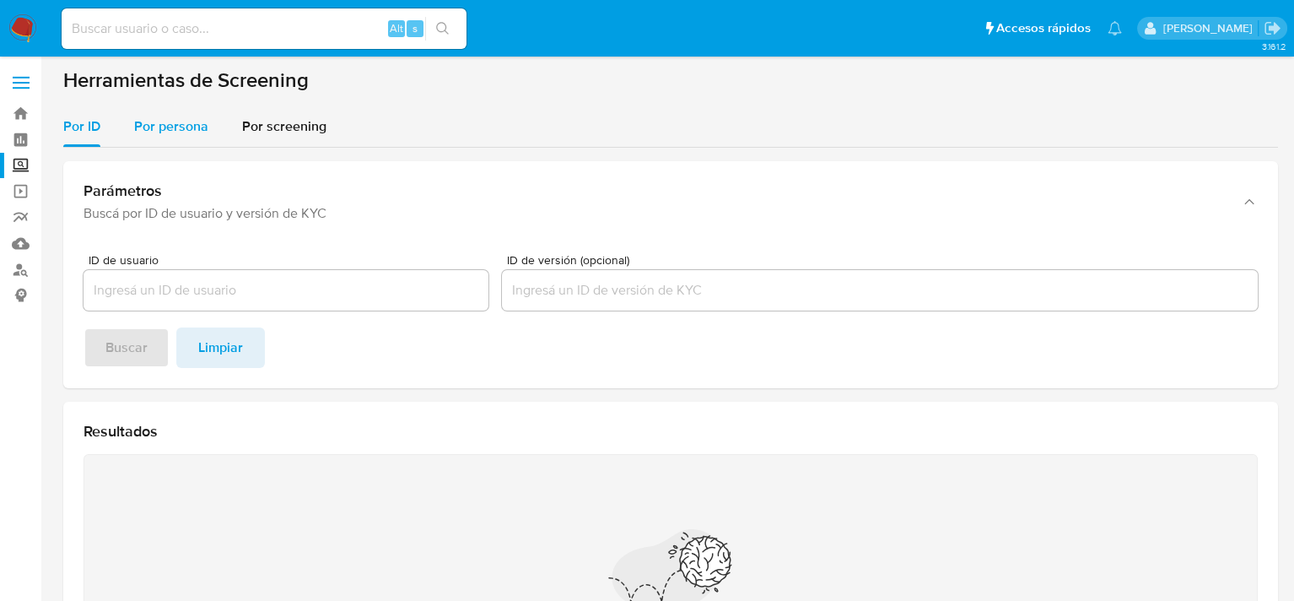
click at [175, 132] on span "Por persona" at bounding box center [171, 125] width 74 height 19
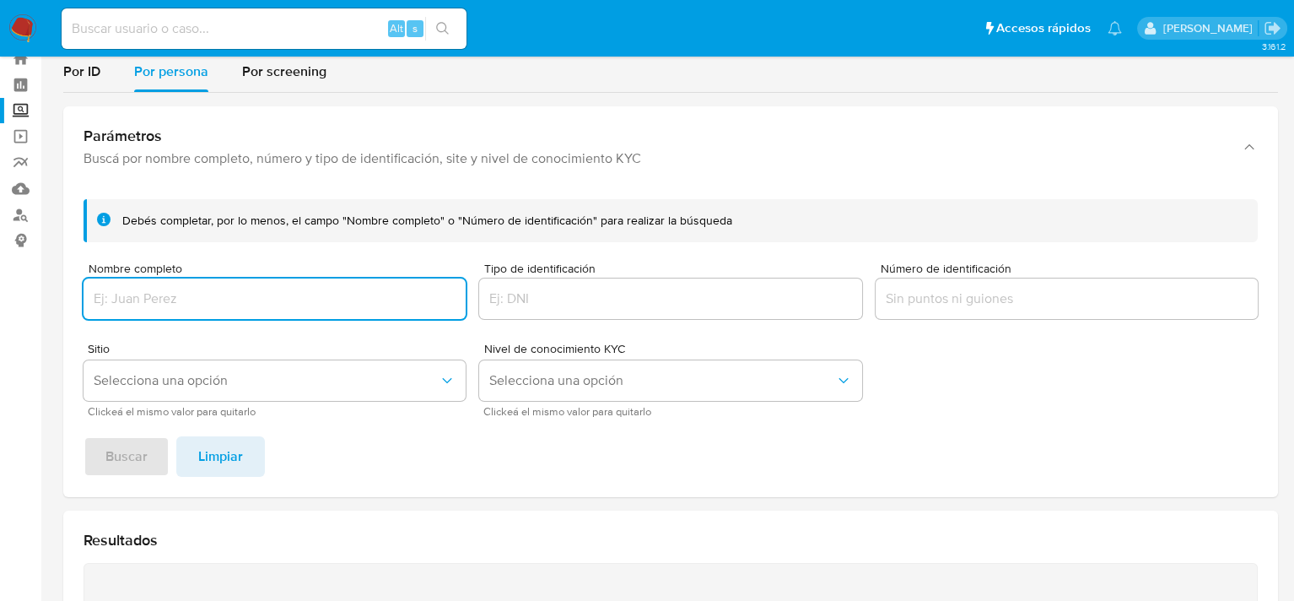
scroll to position [84, 0]
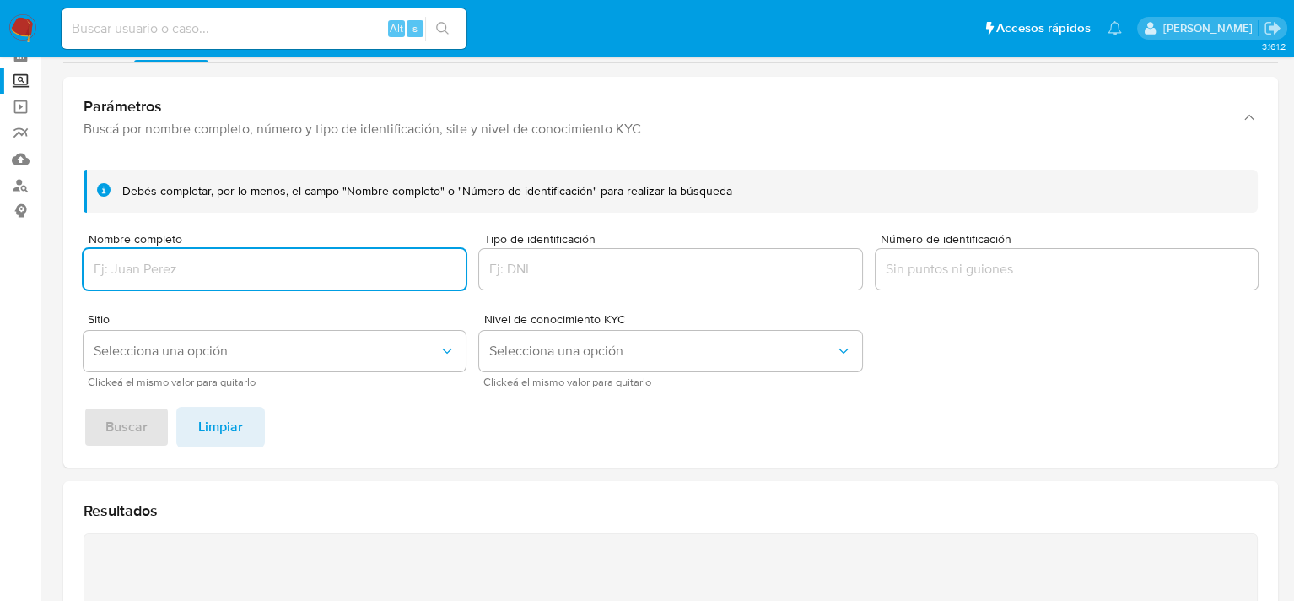
click at [602, 260] on input "Tipo de identificación" at bounding box center [670, 269] width 382 height 22
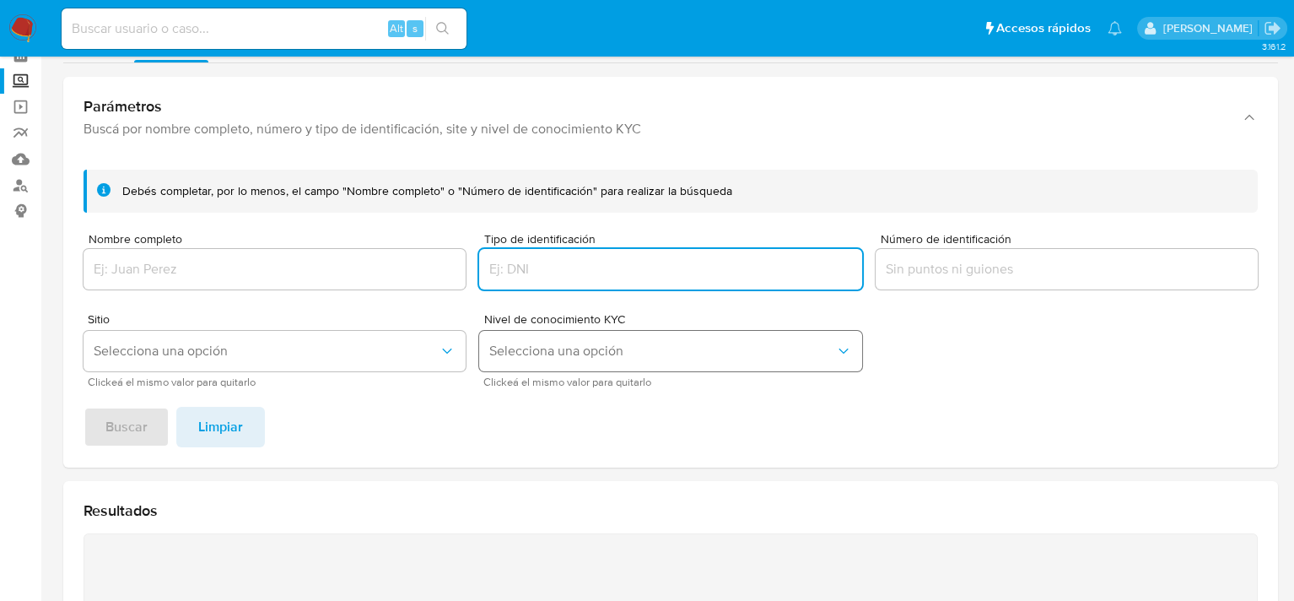
click at [547, 358] on span "Selecciona una opción" at bounding box center [661, 351] width 345 height 17
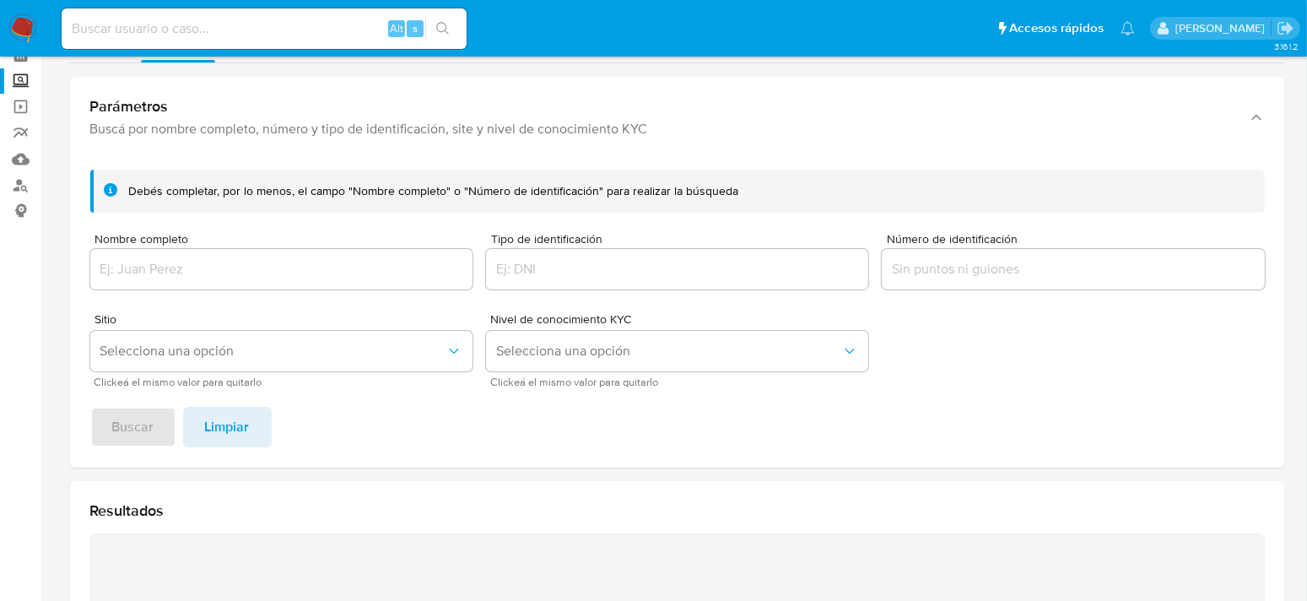
click at [362, 451] on div "Debés completar, por lo menos, el campo "Nombre completo" o "Número de identifi…" at bounding box center [677, 311] width 1215 height 311
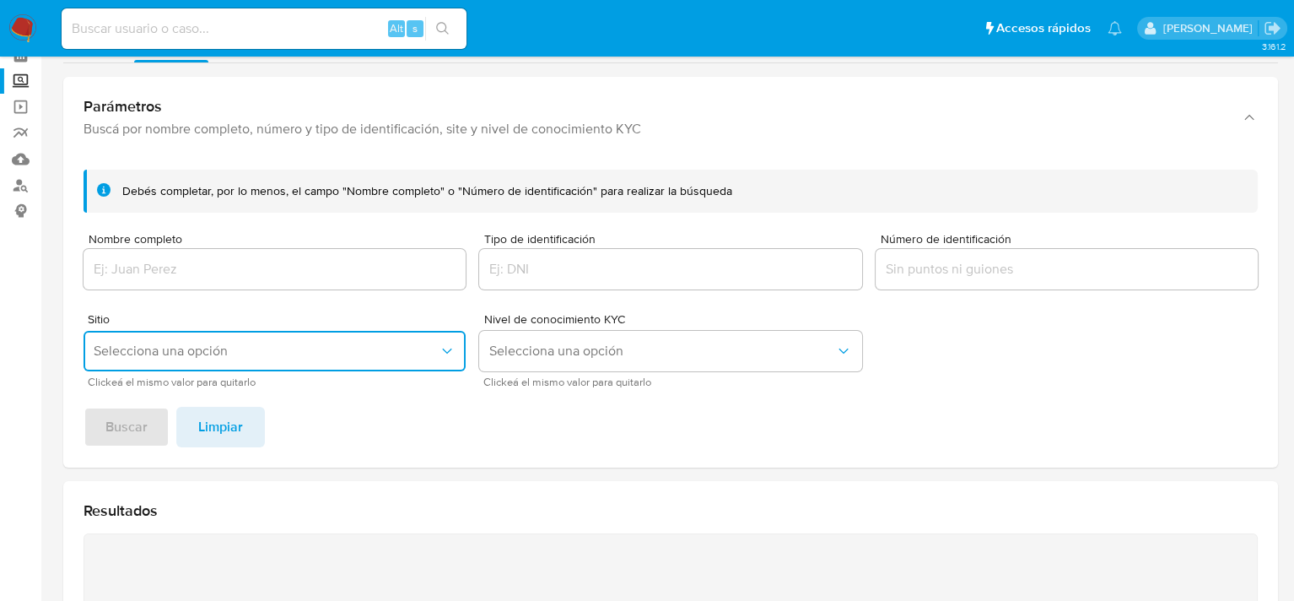
click at [334, 360] on button "Selecciona una opción" at bounding box center [275, 351] width 382 height 40
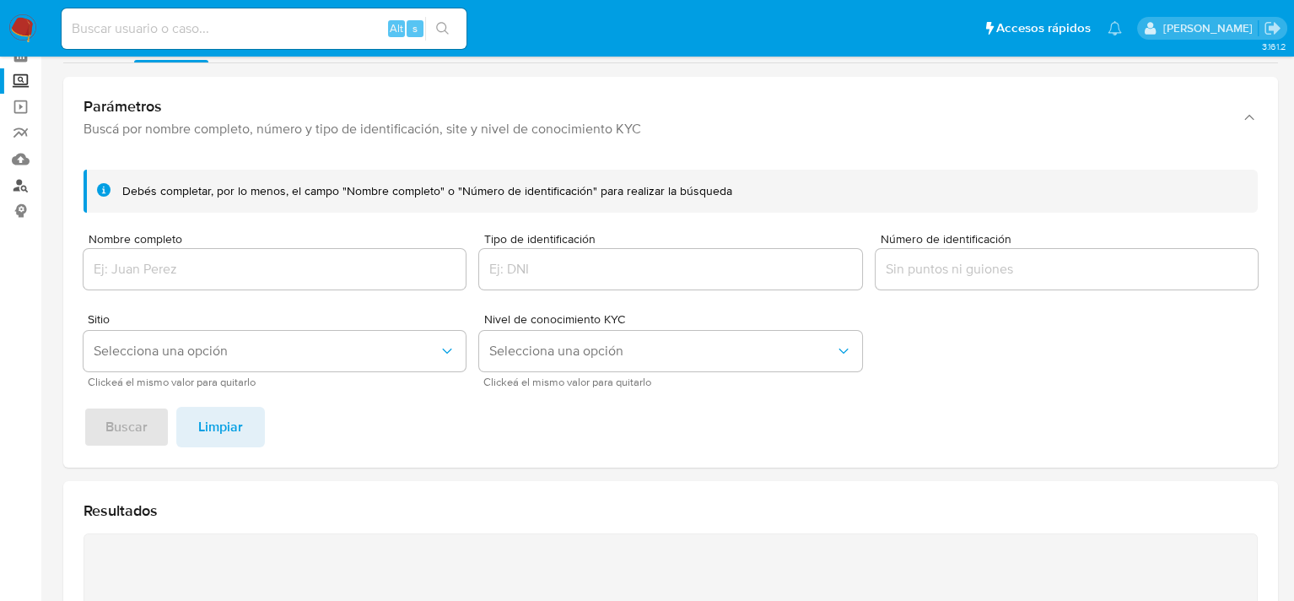
click at [21, 189] on link "Buscador de personas" at bounding box center [100, 185] width 201 height 26
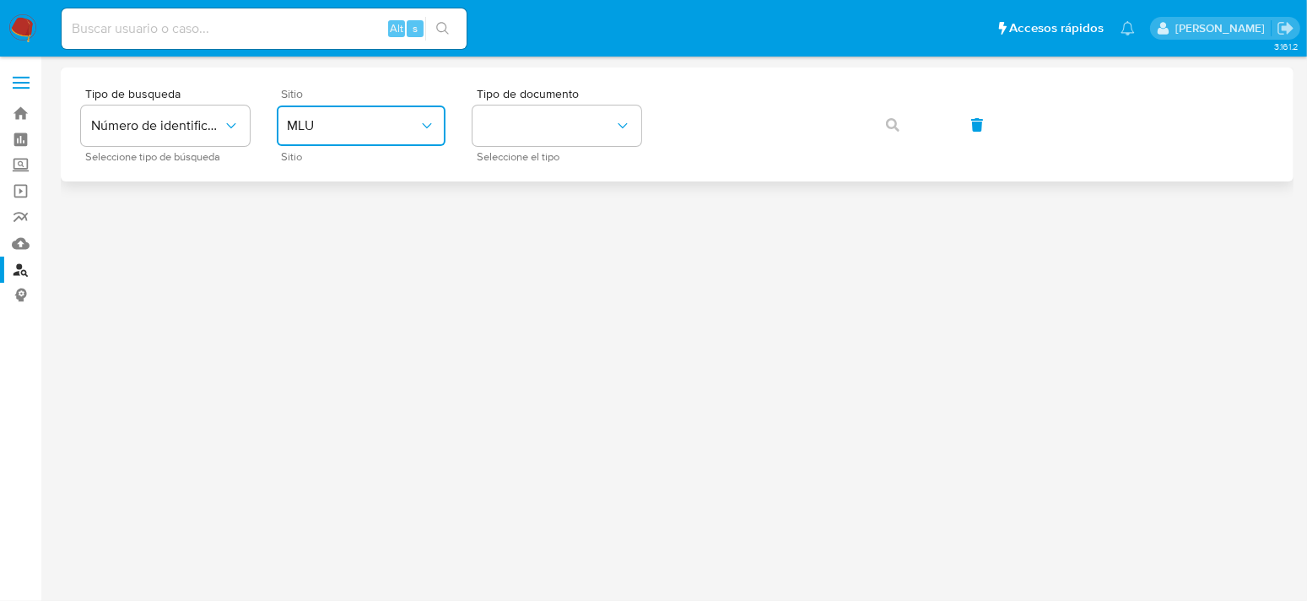
click at [359, 125] on span "MLU" at bounding box center [353, 125] width 132 height 17
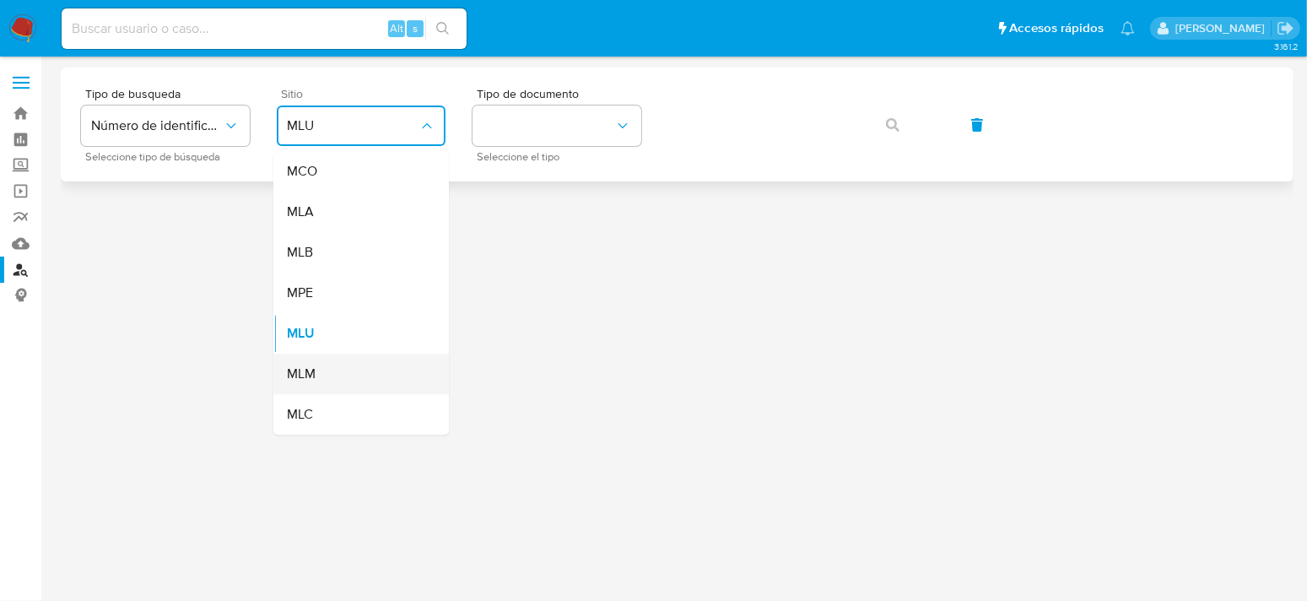
click at [313, 384] on div "MLM" at bounding box center [356, 373] width 138 height 40
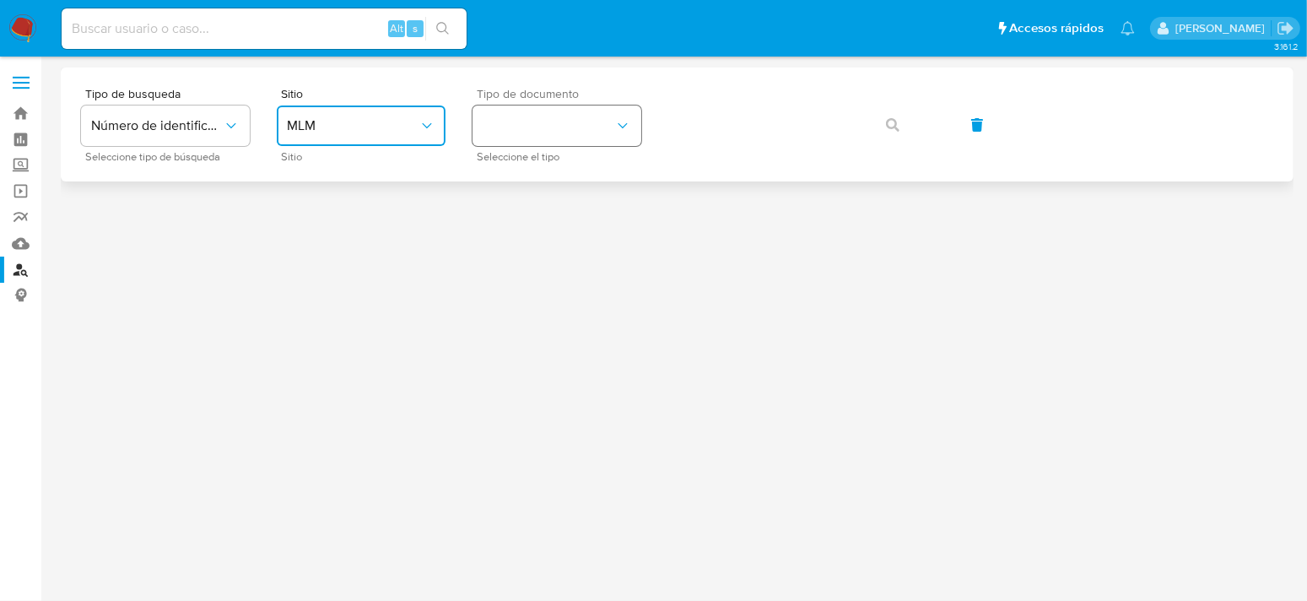
click at [564, 127] on button "identificationType" at bounding box center [556, 125] width 169 height 40
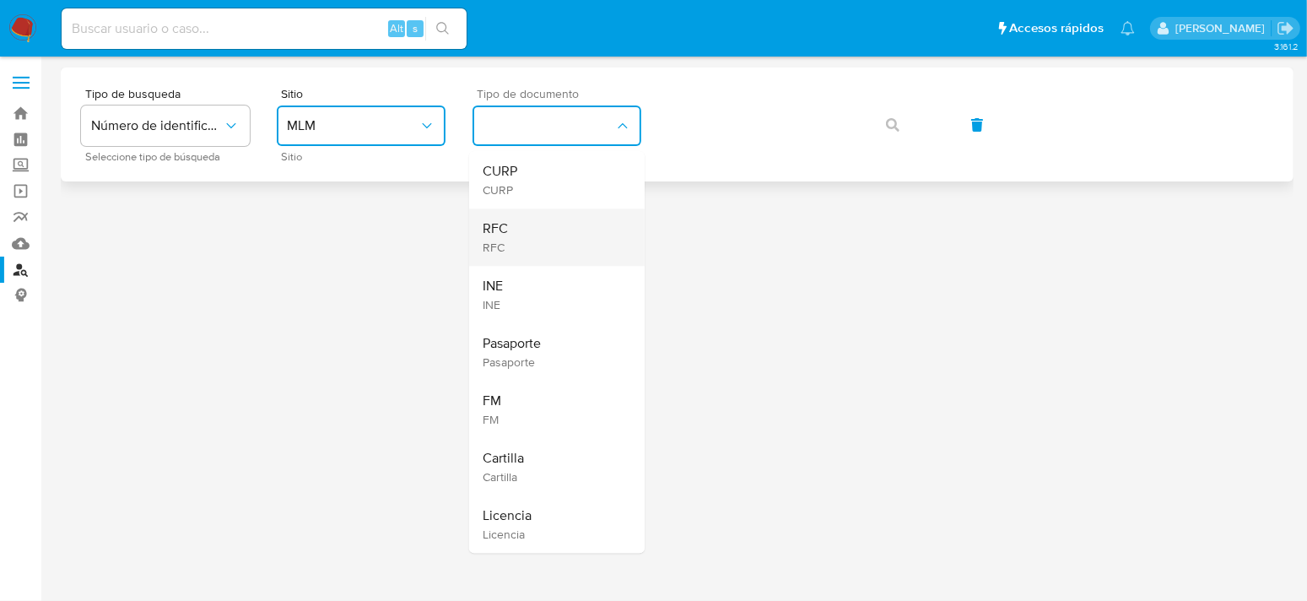
click at [518, 231] on div "RFC RFC" at bounding box center [552, 236] width 138 height 57
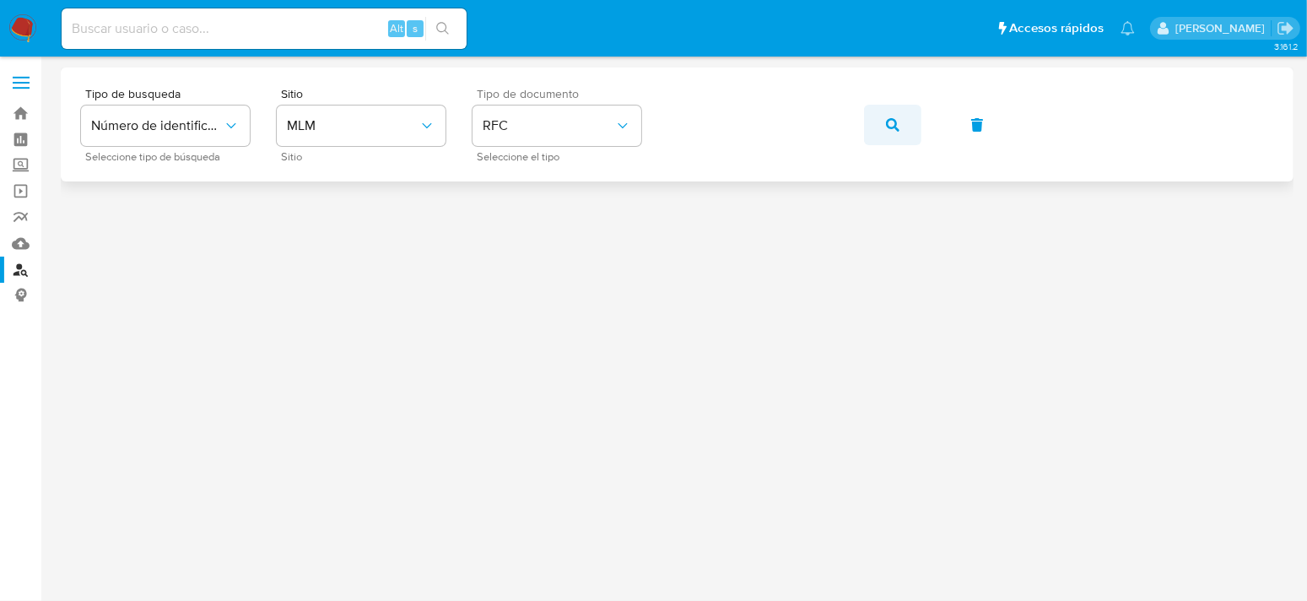
click at [903, 126] on button "button" at bounding box center [892, 125] width 57 height 40
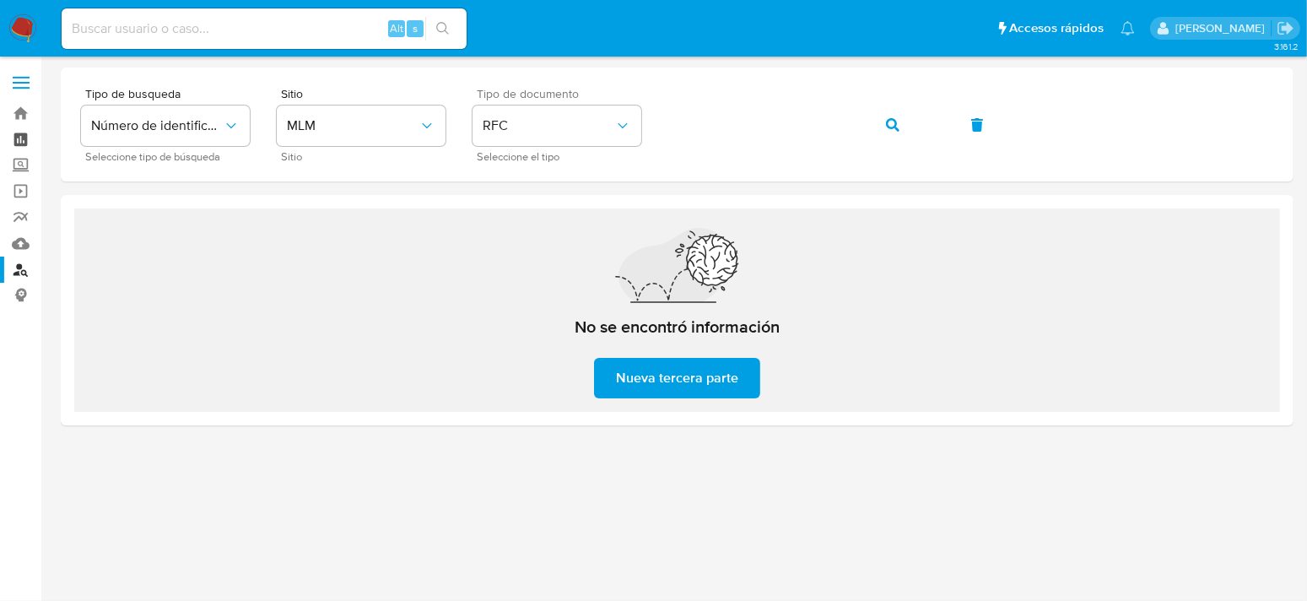
click at [23, 143] on link "Tablero" at bounding box center [100, 140] width 201 height 26
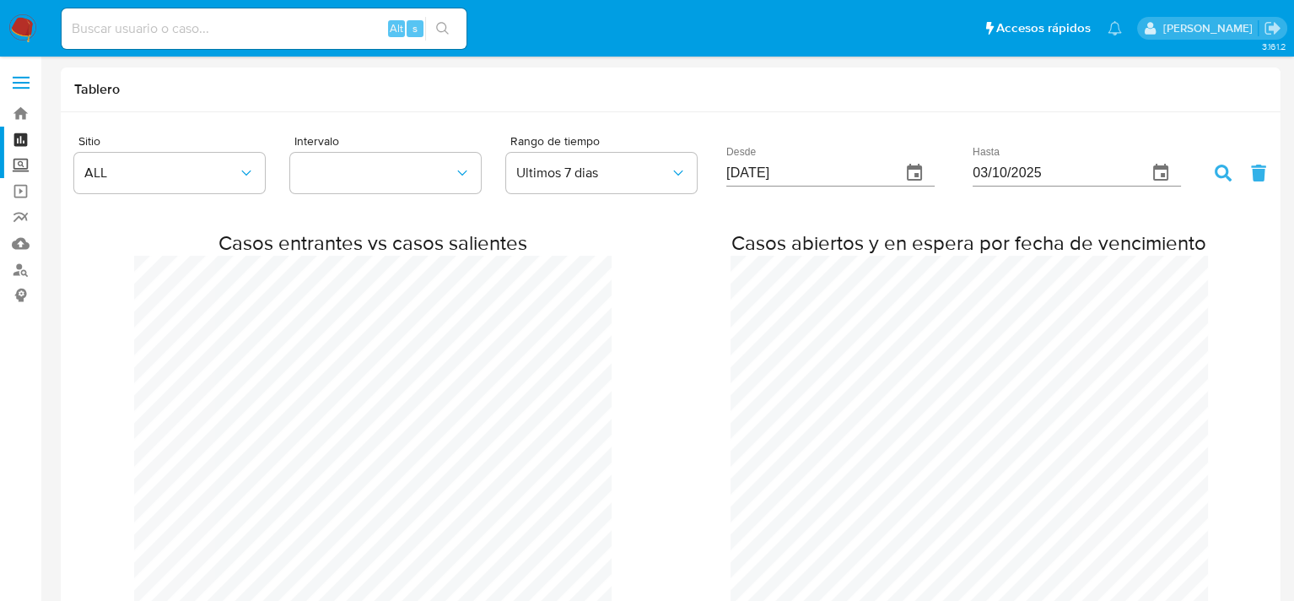
click at [24, 164] on label "Screening" at bounding box center [100, 166] width 201 height 26
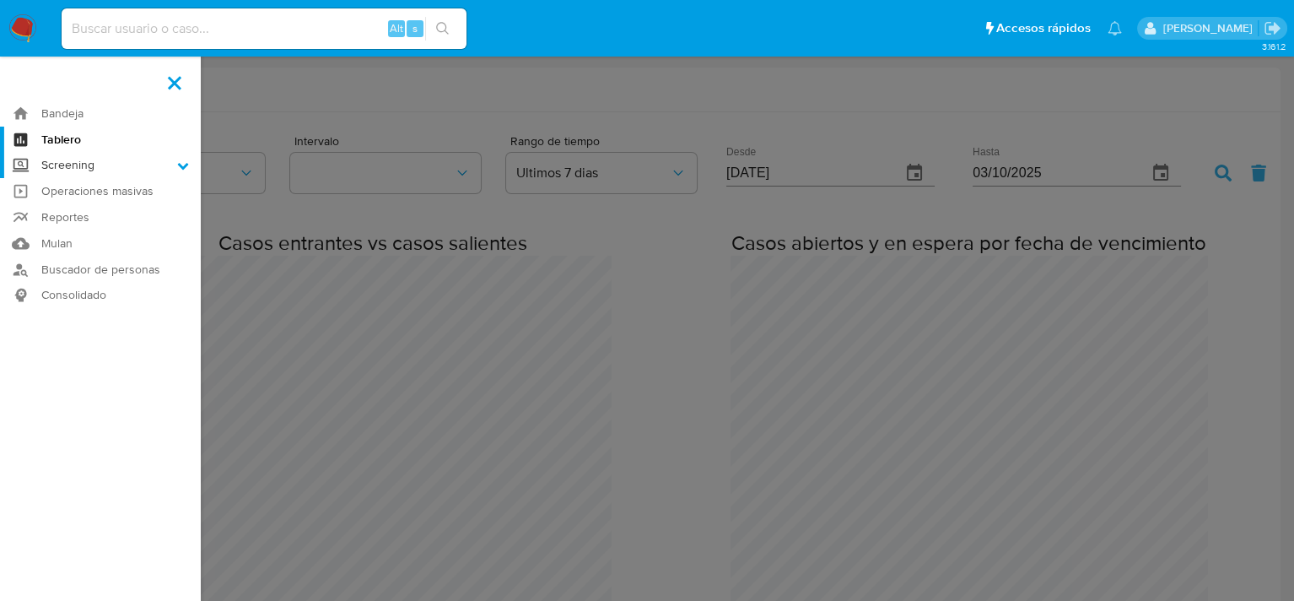
click at [0, 0] on input "Screening" at bounding box center [0, 0] width 0 height 0
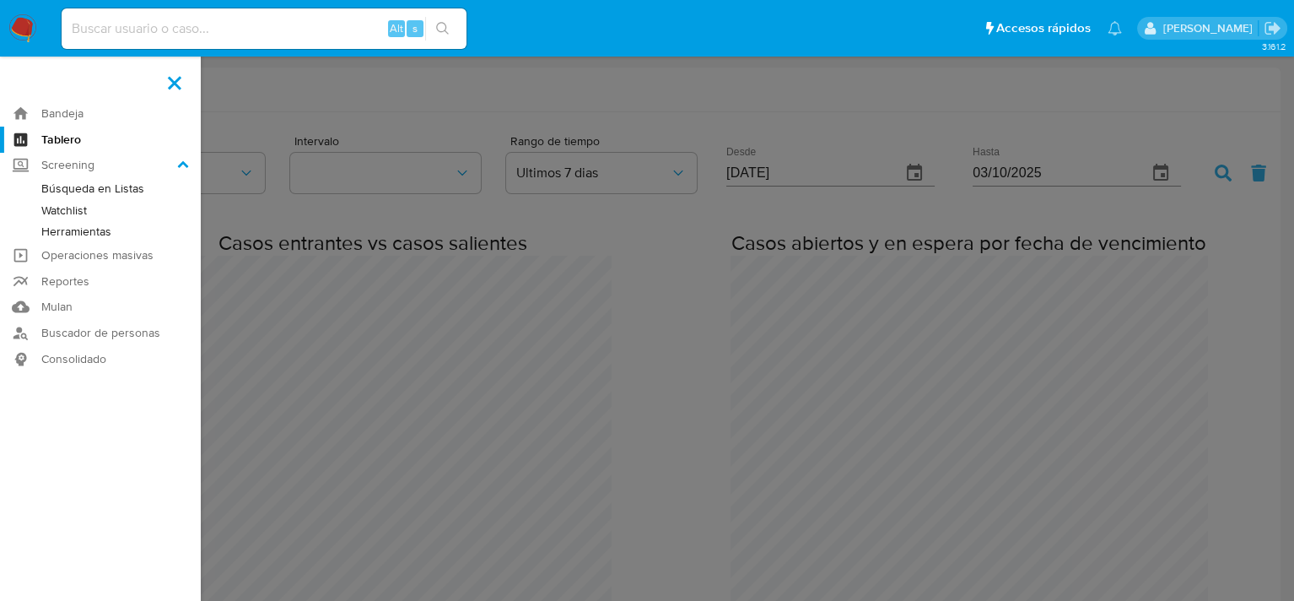
click at [85, 228] on link "Herramientas" at bounding box center [100, 231] width 201 height 21
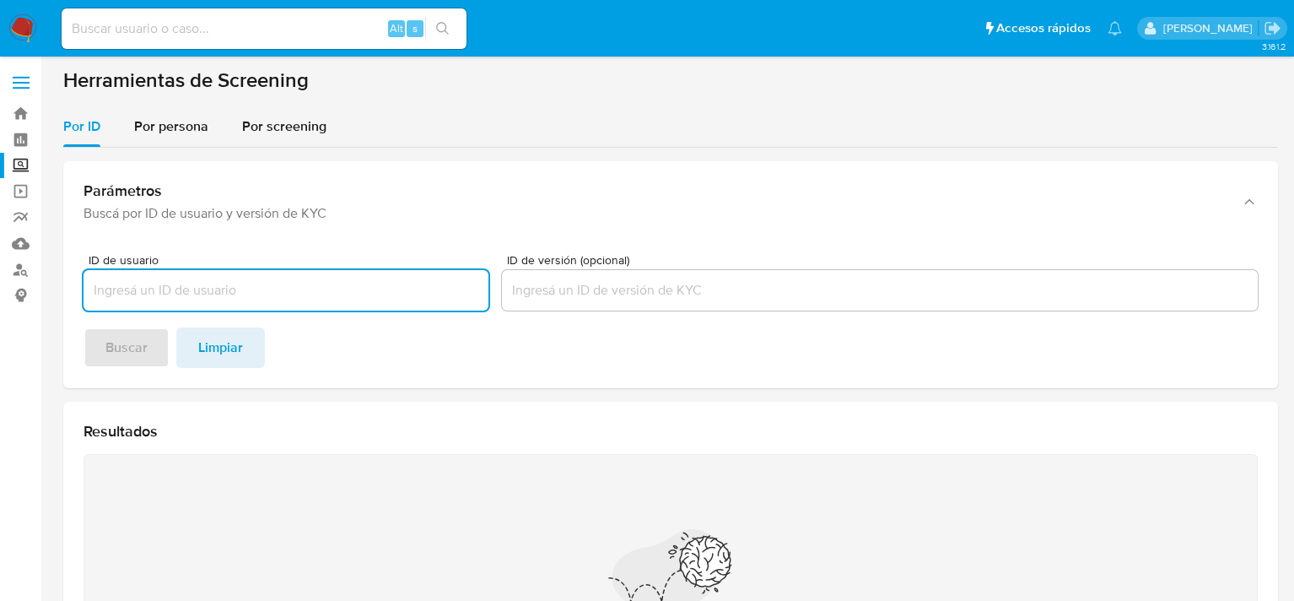
click at [200, 282] on input "ID de usuario" at bounding box center [286, 290] width 405 height 22
paste input "[PERSON_NAME]"
type input "[PERSON_NAME]"
click at [175, 121] on span "Por persona" at bounding box center [171, 125] width 74 height 19
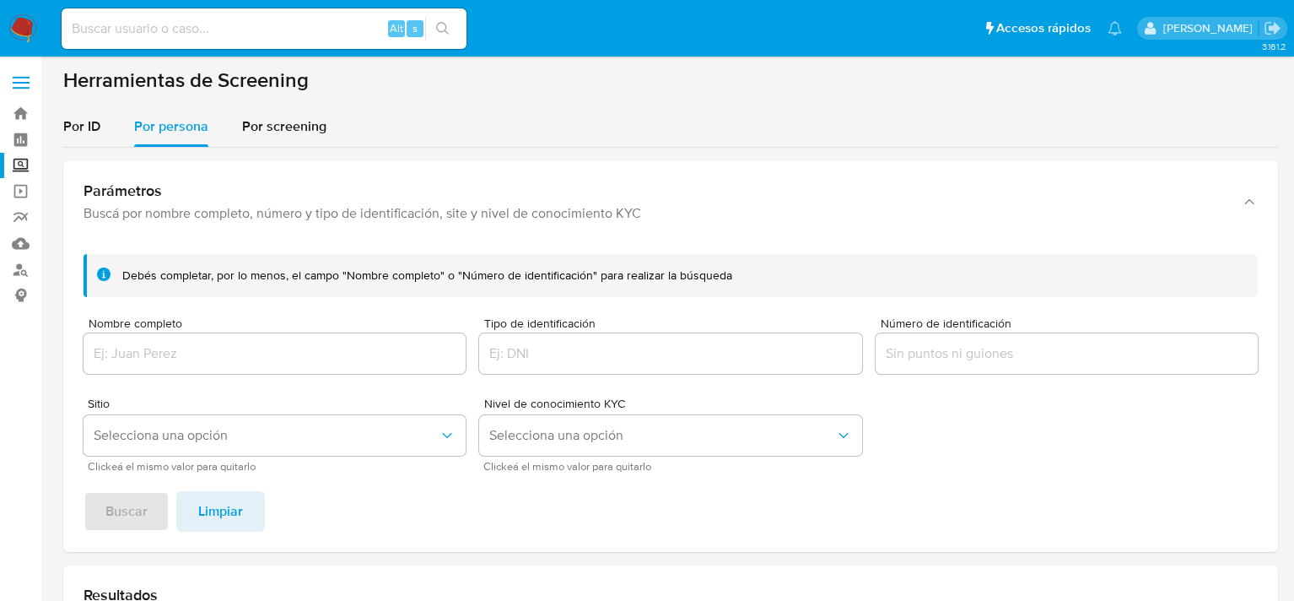
click at [197, 339] on div at bounding box center [275, 353] width 382 height 40
click at [261, 360] on input "Nombre completo" at bounding box center [275, 354] width 382 height 22
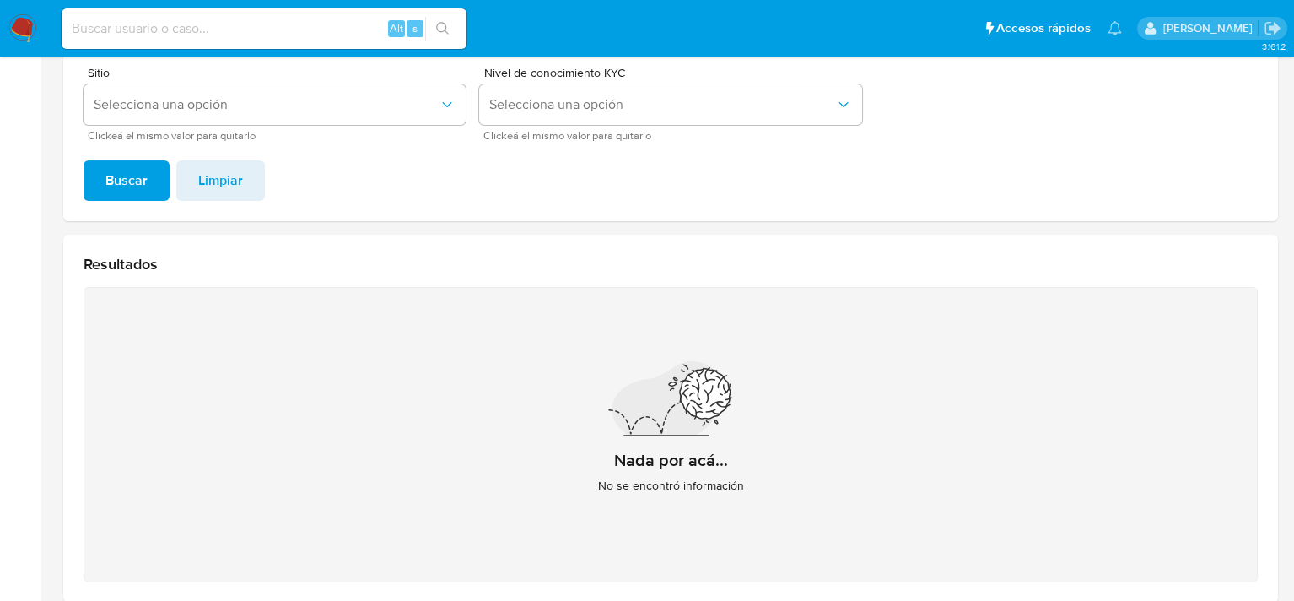
scroll to position [417, 0]
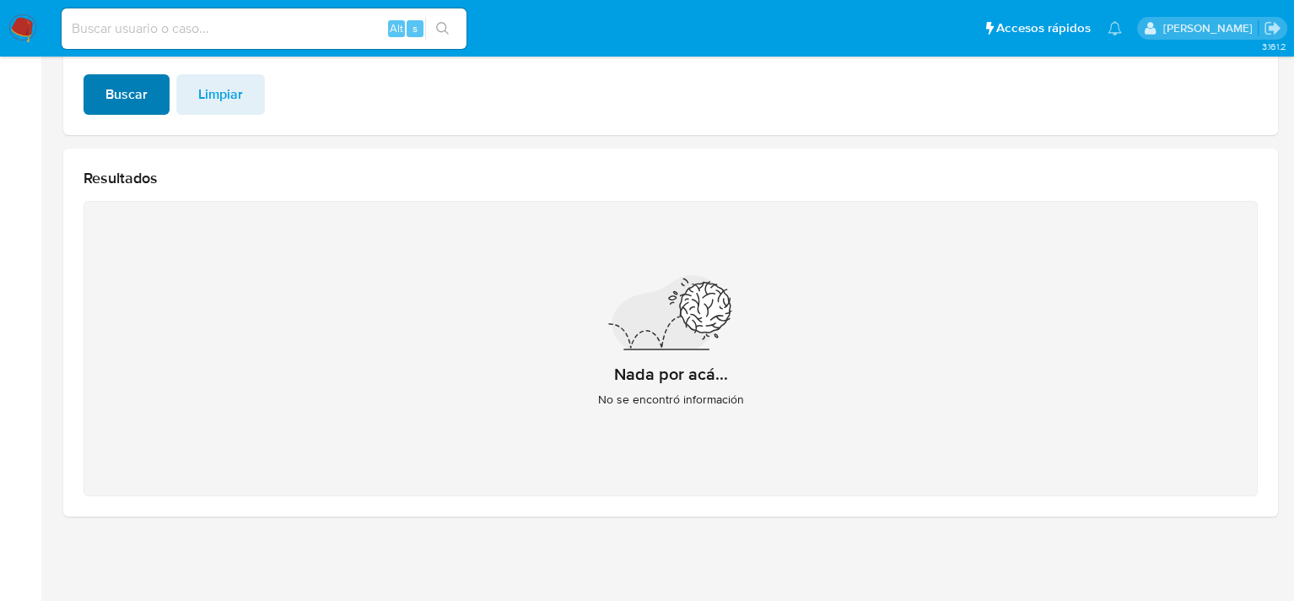
type input "[PERSON_NAME]"
click at [140, 103] on span "Buscar" at bounding box center [126, 94] width 42 height 37
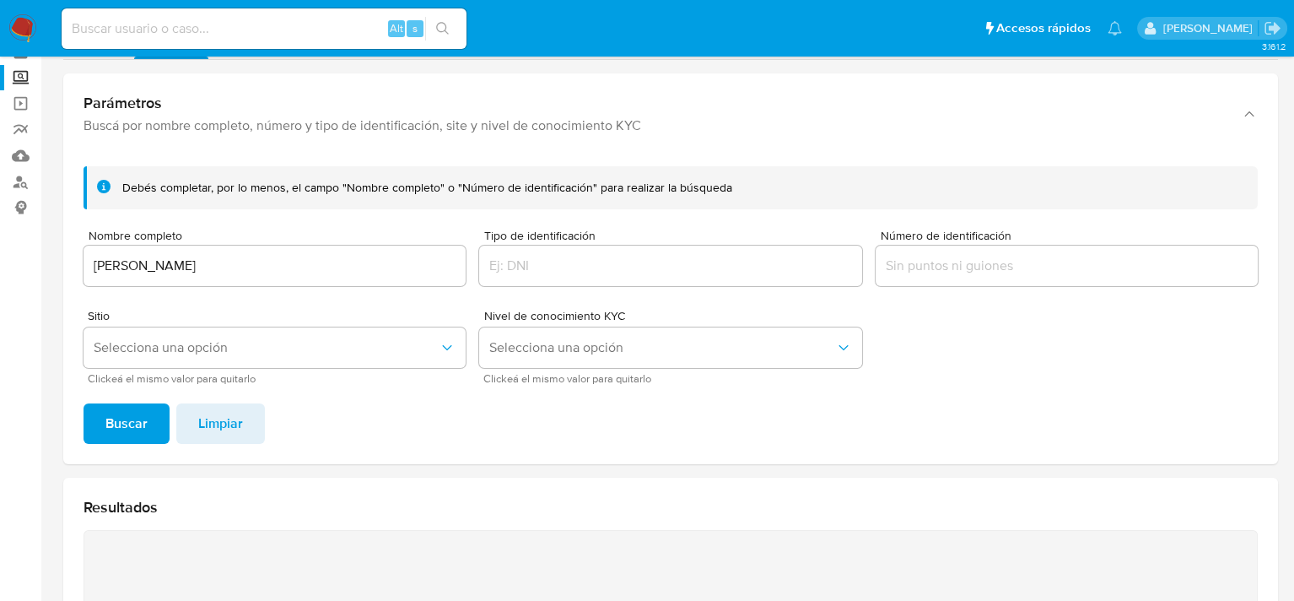
scroll to position [0, 0]
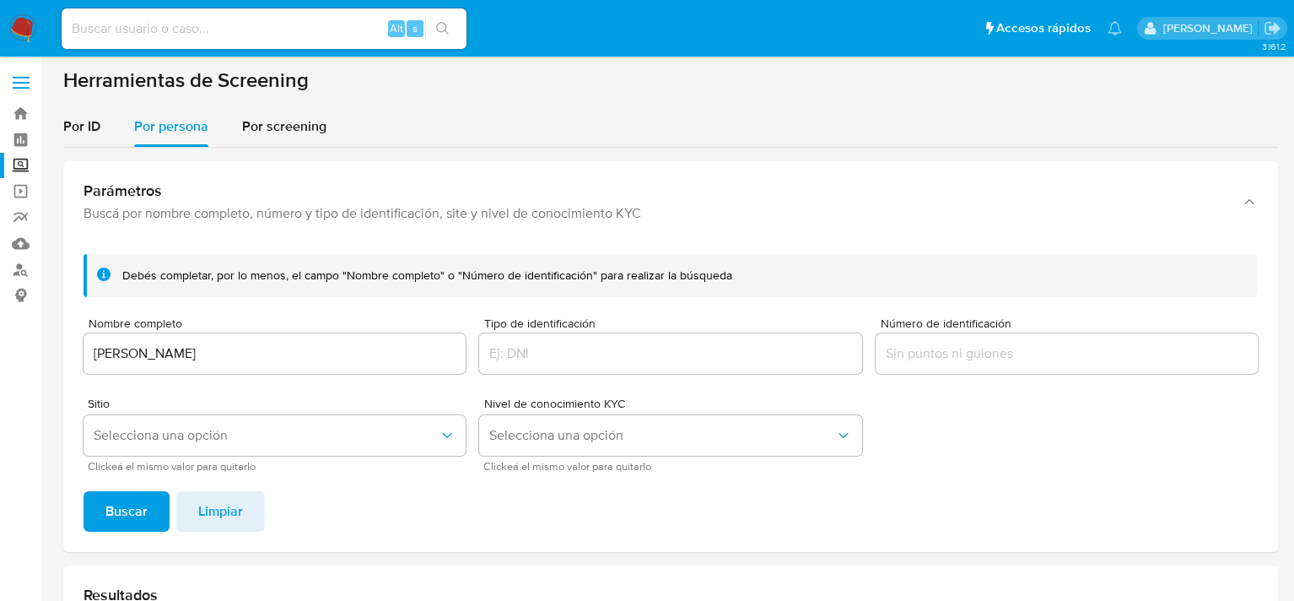
click at [17, 31] on img at bounding box center [22, 28] width 29 height 29
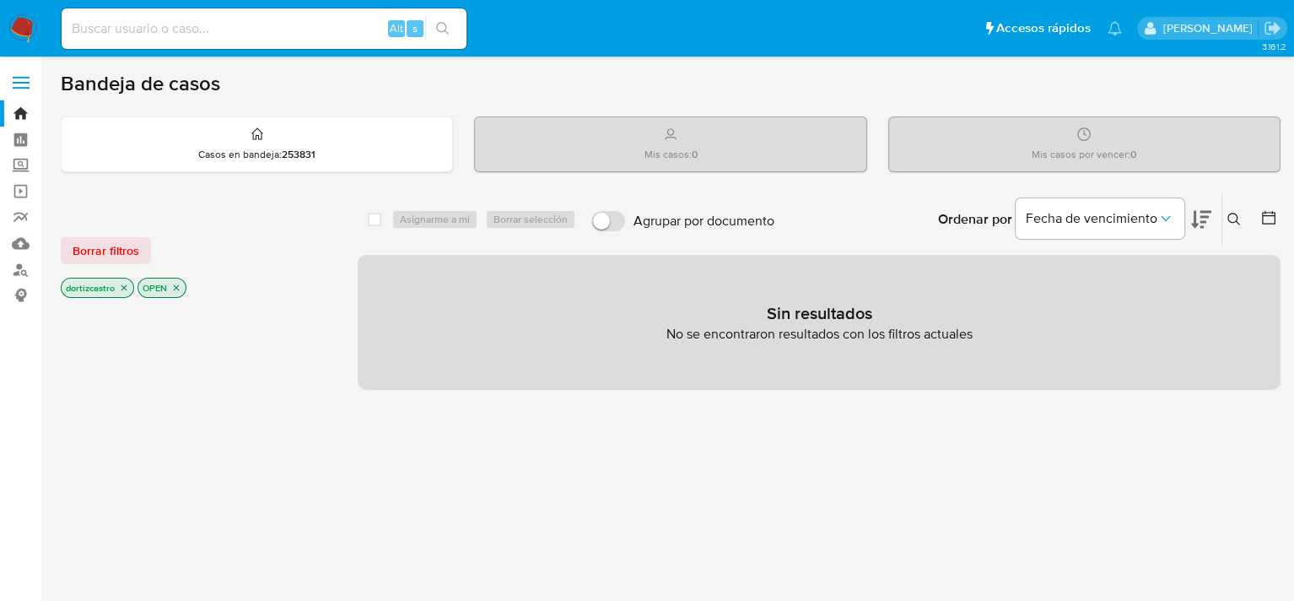
click at [1238, 219] on icon at bounding box center [1234, 219] width 13 height 13
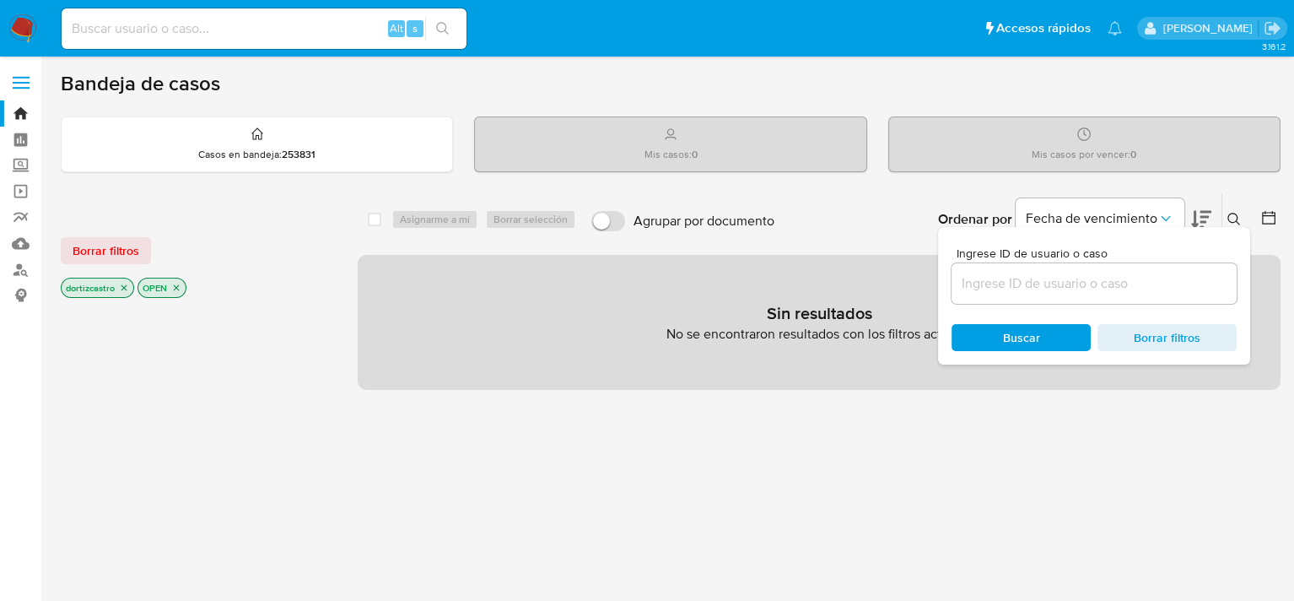
click at [1120, 293] on div at bounding box center [1094, 283] width 285 height 40
click at [1093, 285] on input at bounding box center [1094, 283] width 285 height 22
paste input "128483157"
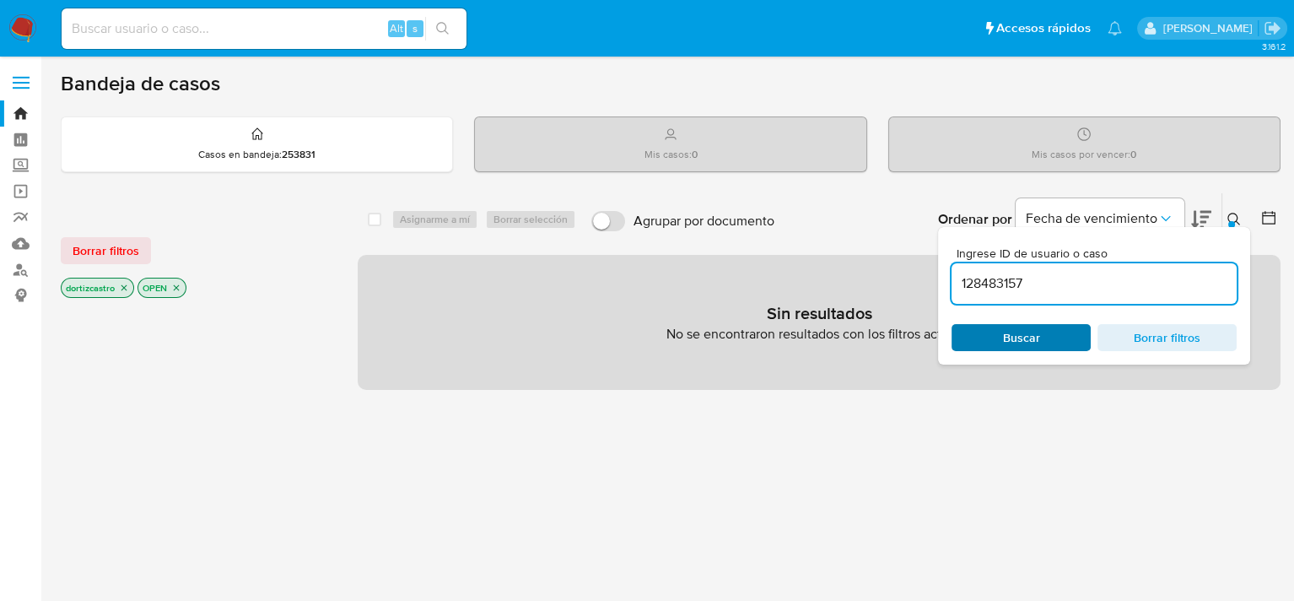
type input "128483157"
click at [1017, 333] on div "Buscar Borrar filtros" at bounding box center [1094, 337] width 285 height 27
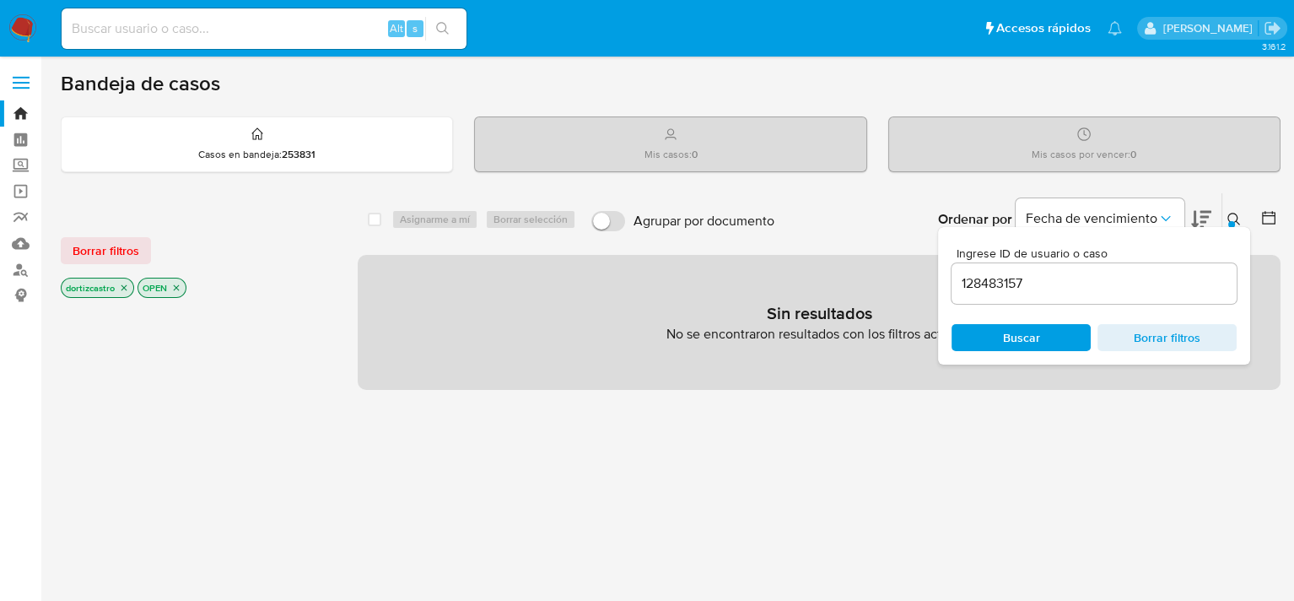
click at [1040, 293] on div "128483157" at bounding box center [1094, 283] width 285 height 40
click at [1042, 283] on input "128483157" at bounding box center [1094, 283] width 285 height 22
click at [112, 256] on span "Borrar filtros" at bounding box center [106, 251] width 67 height 24
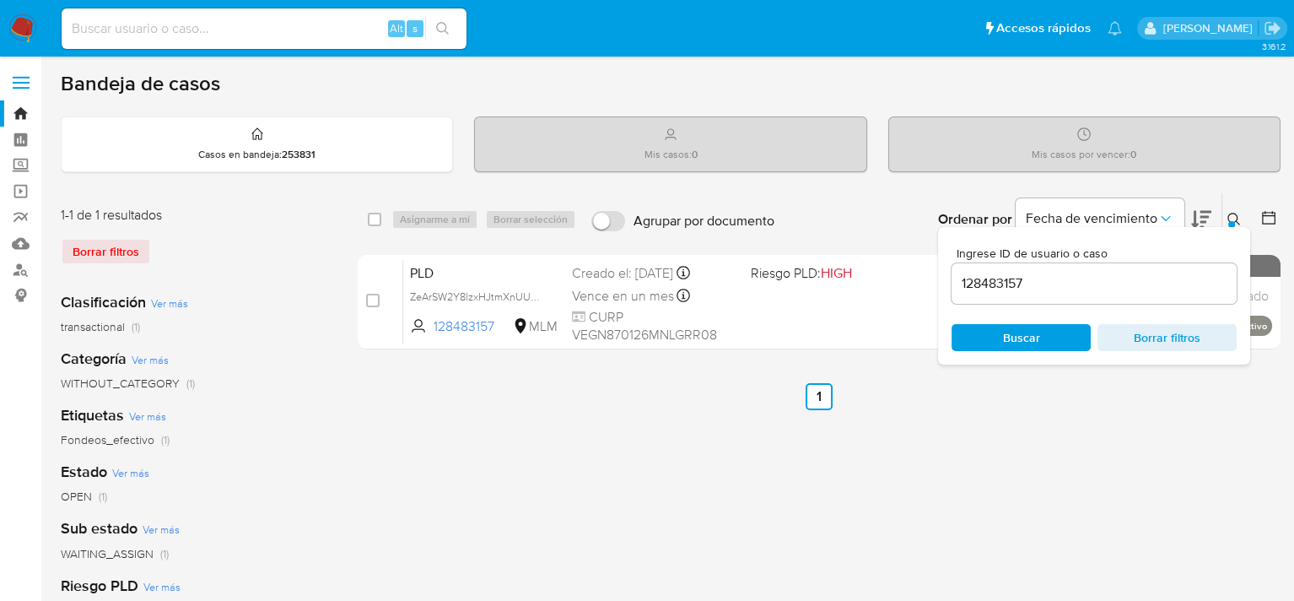
click at [1045, 337] on span "Buscar" at bounding box center [1021, 338] width 116 height 24
click at [657, 441] on div "select-all-cases-checkbox Asignarme a mí Borrar selección Agrupar por documento…" at bounding box center [819, 562] width 923 height 741
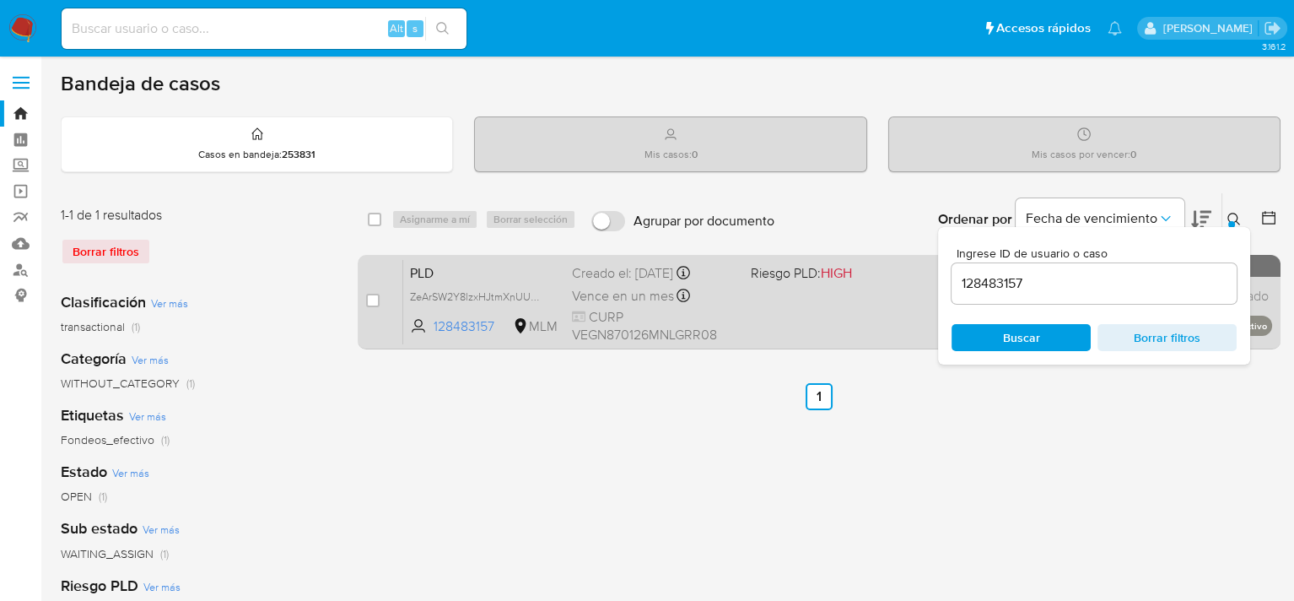
click at [740, 326] on div "PLD ZeArSW2Y8lzxHJtmXnUUdIoi 128483157 MLM Riesgo PLD: HIGH Creado el: 12/09/20…" at bounding box center [837, 301] width 869 height 85
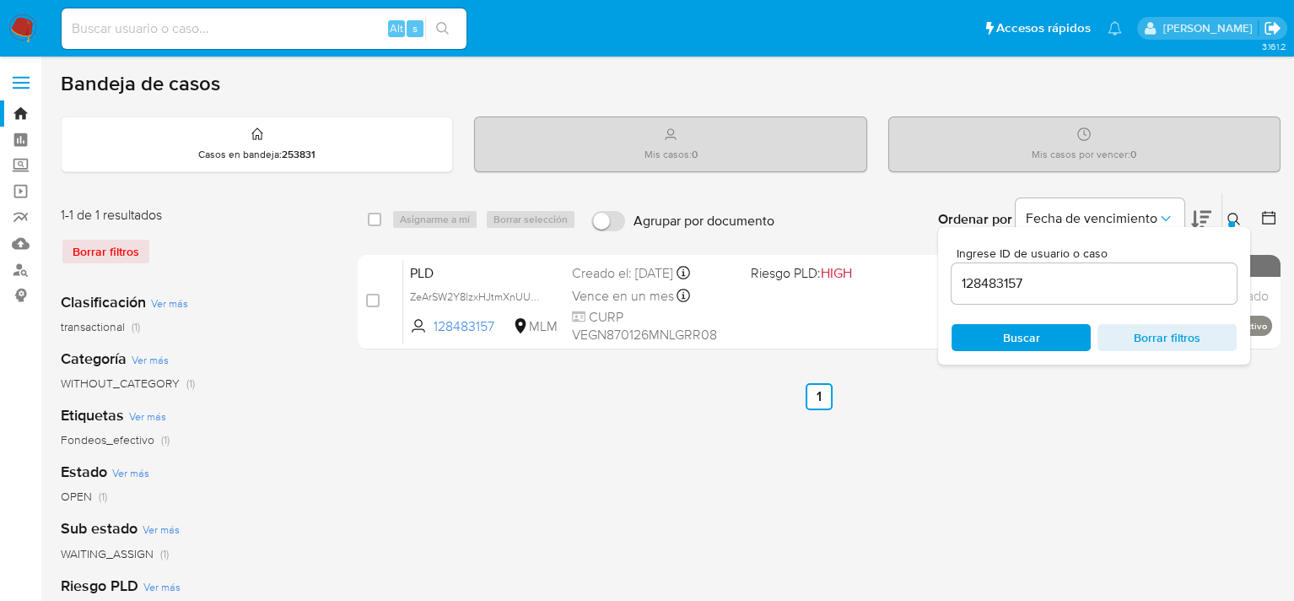
click at [1272, 27] on icon "Salir" at bounding box center [1272, 28] width 15 height 13
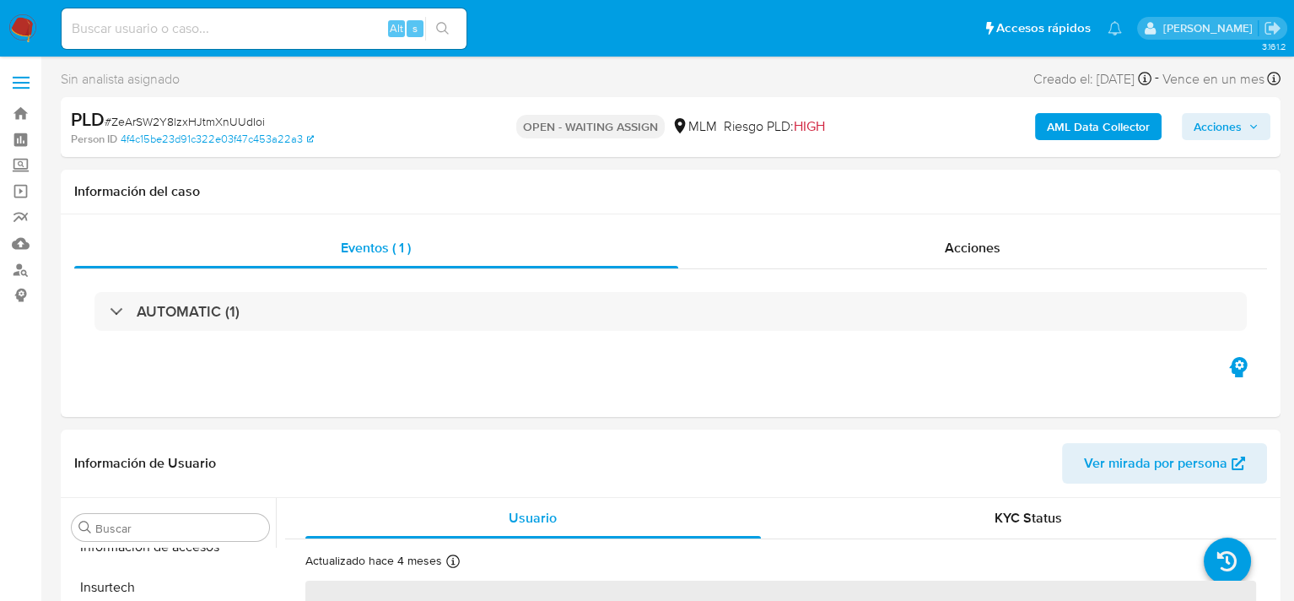
scroll to position [794, 0]
select select "10"
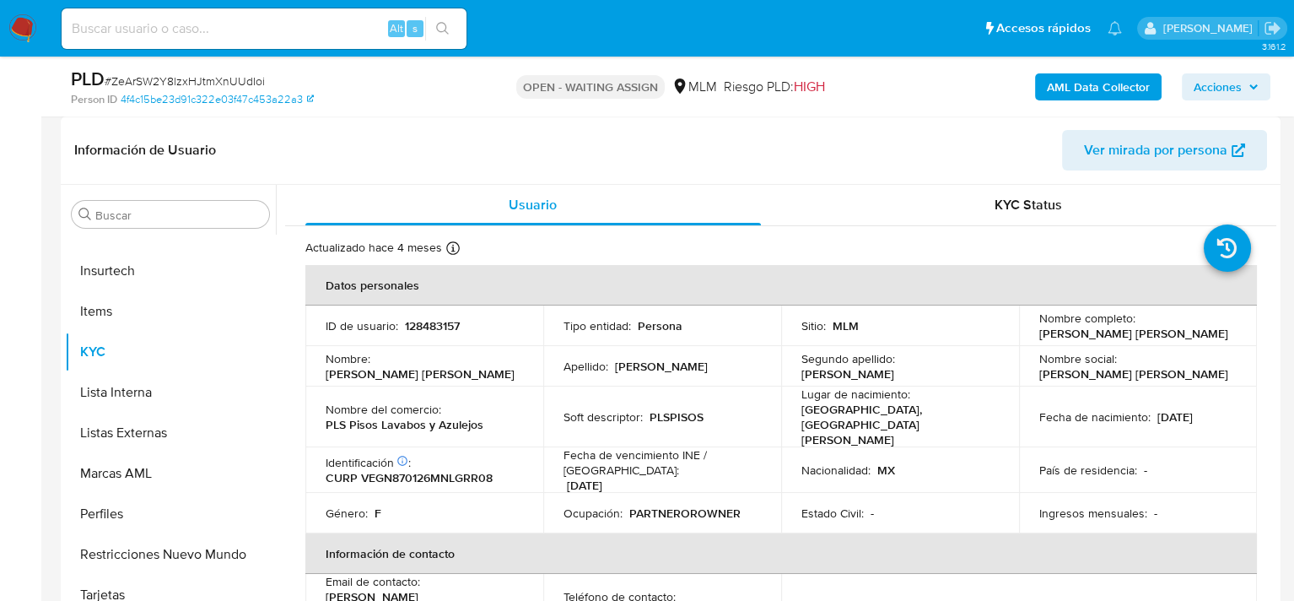
scroll to position [591, 0]
